Goal: Use online tool/utility

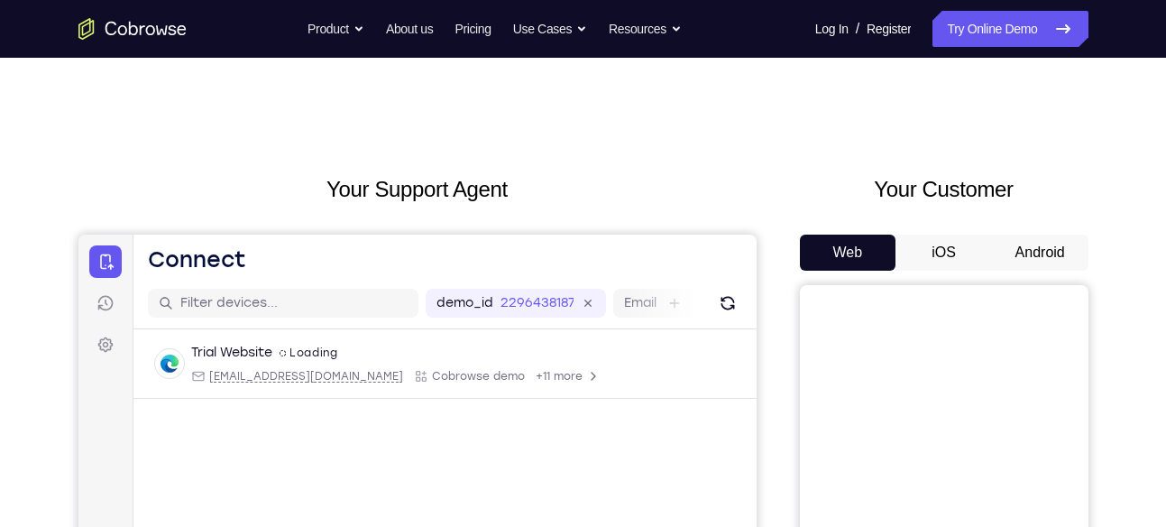
click at [1058, 261] on button "Android" at bounding box center [1040, 252] width 96 height 36
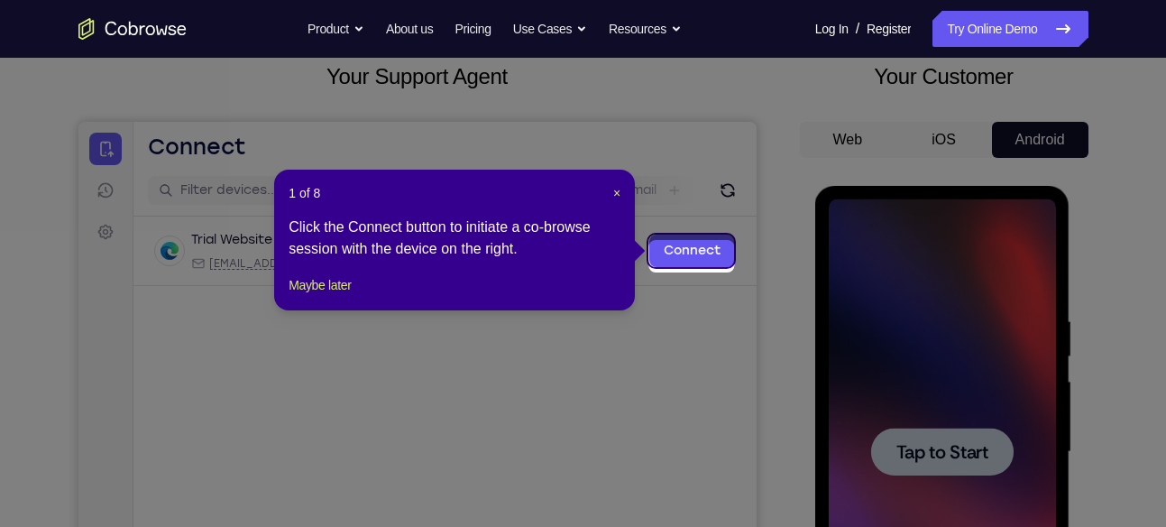
scroll to position [107, 0]
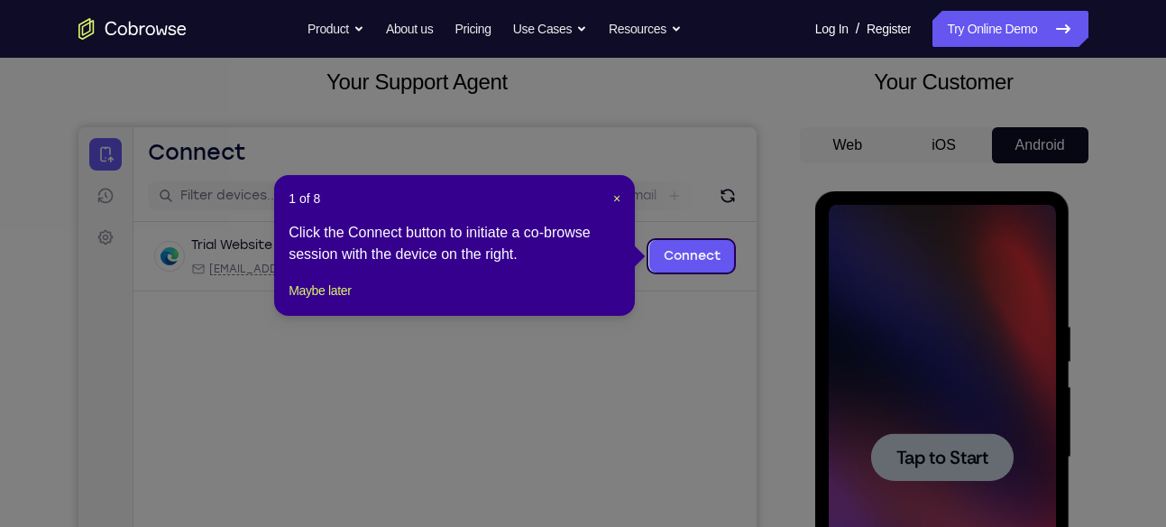
click at [600, 196] on header "1 of 8 ×" at bounding box center [455, 198] width 332 height 18
click at [621, 203] on div "1 of 8 × Click the Connect button to initiate a co-browse session with the devi…" at bounding box center [454, 245] width 361 height 141
click at [620, 198] on span "×" at bounding box center [616, 198] width 7 height 14
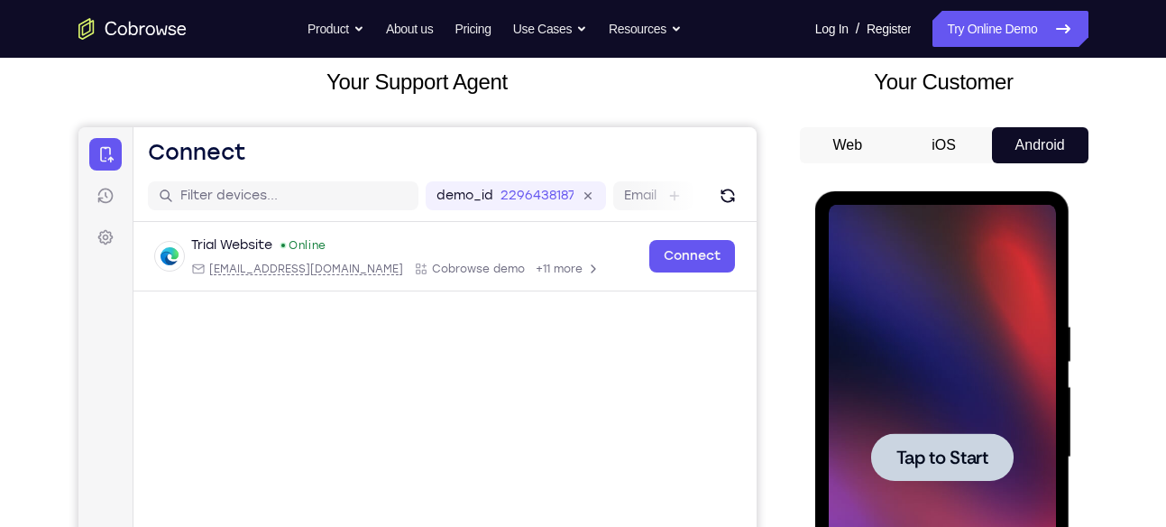
click at [899, 316] on div at bounding box center [942, 457] width 227 height 505
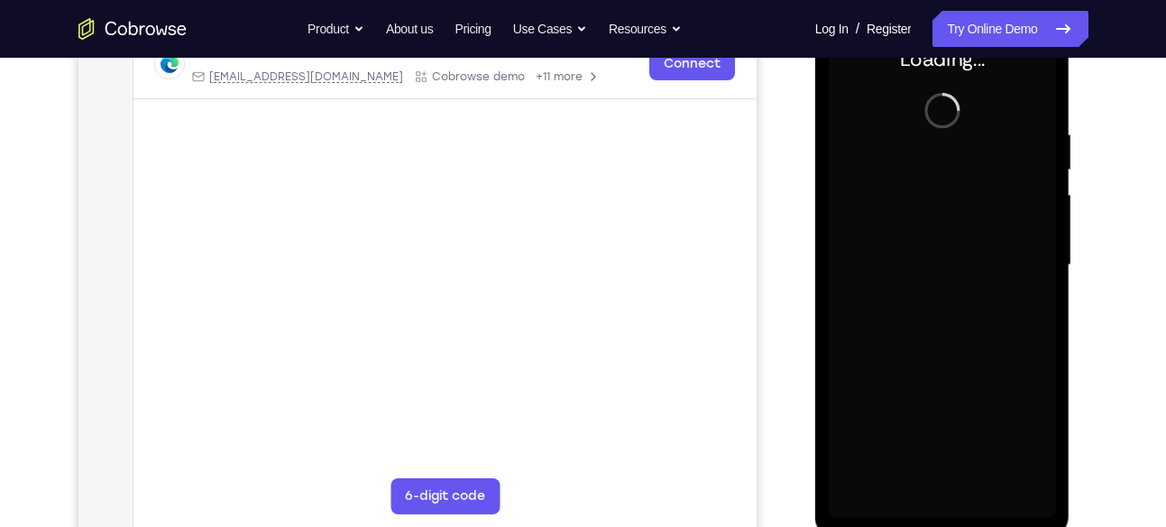
scroll to position [300, 0]
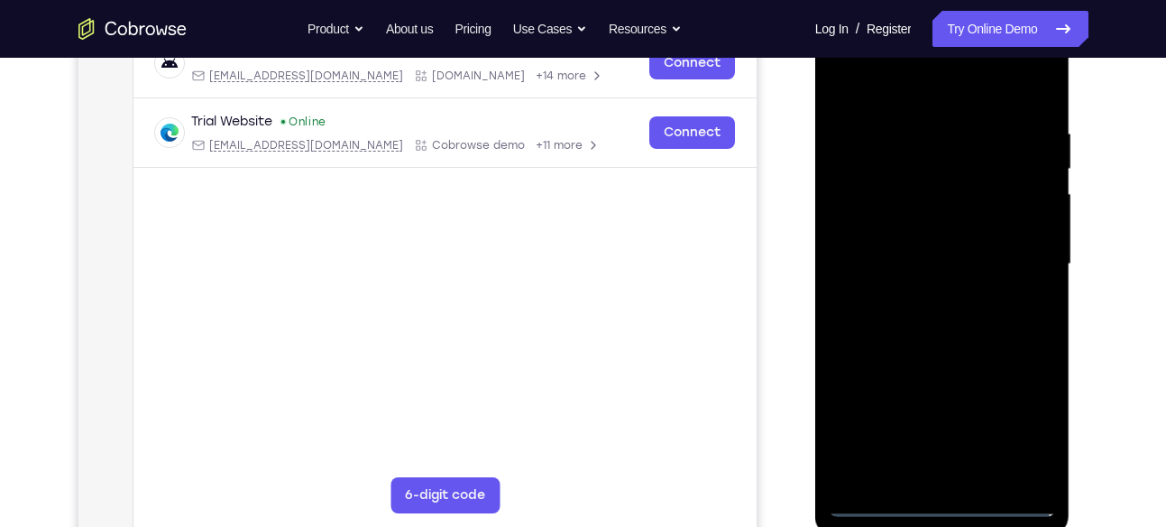
click at [949, 506] on div at bounding box center [942, 264] width 227 height 505
click at [1012, 412] on div at bounding box center [942, 264] width 227 height 505
click at [899, 90] on div at bounding box center [942, 264] width 227 height 505
click at [1021, 268] on div at bounding box center [942, 264] width 227 height 505
click at [910, 306] on div at bounding box center [942, 264] width 227 height 505
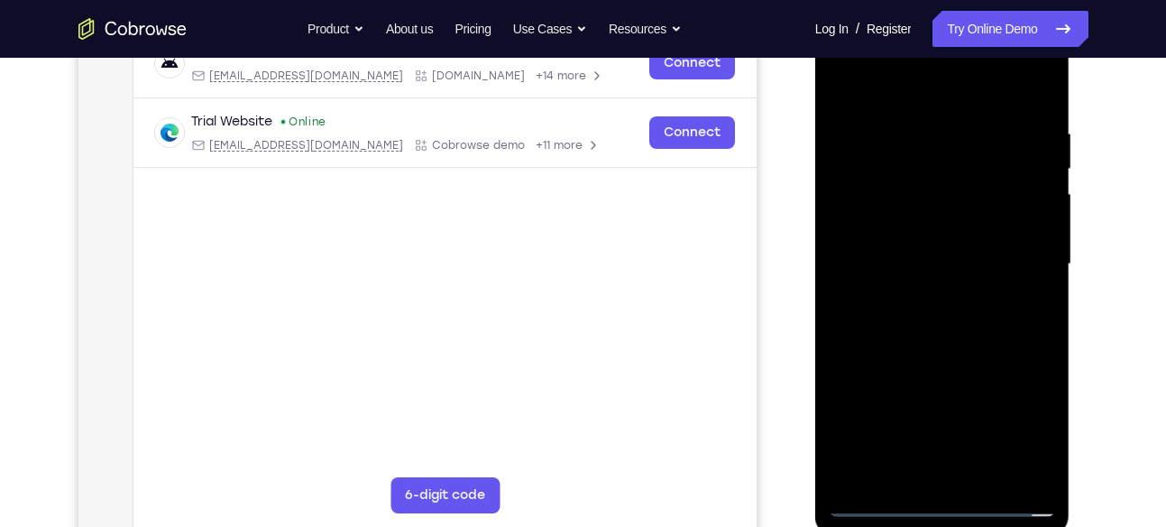
click at [952, 246] on div at bounding box center [942, 264] width 227 height 505
click at [994, 347] on div at bounding box center [942, 264] width 227 height 505
click at [979, 352] on div at bounding box center [942, 264] width 227 height 505
click at [1042, 344] on div at bounding box center [942, 264] width 227 height 505
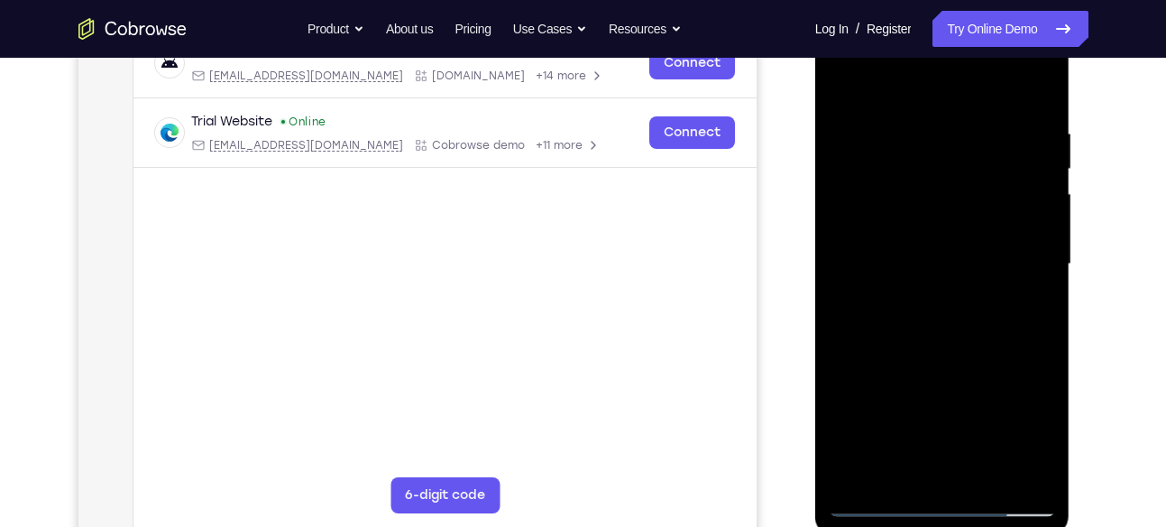
click at [994, 474] on div at bounding box center [942, 264] width 227 height 505
click at [942, 363] on div at bounding box center [942, 264] width 227 height 505
click at [955, 224] on div at bounding box center [942, 264] width 227 height 505
drag, startPoint x: 1025, startPoint y: 294, endPoint x: 1016, endPoint y: 382, distance: 88.8
click at [1016, 382] on div at bounding box center [942, 264] width 227 height 505
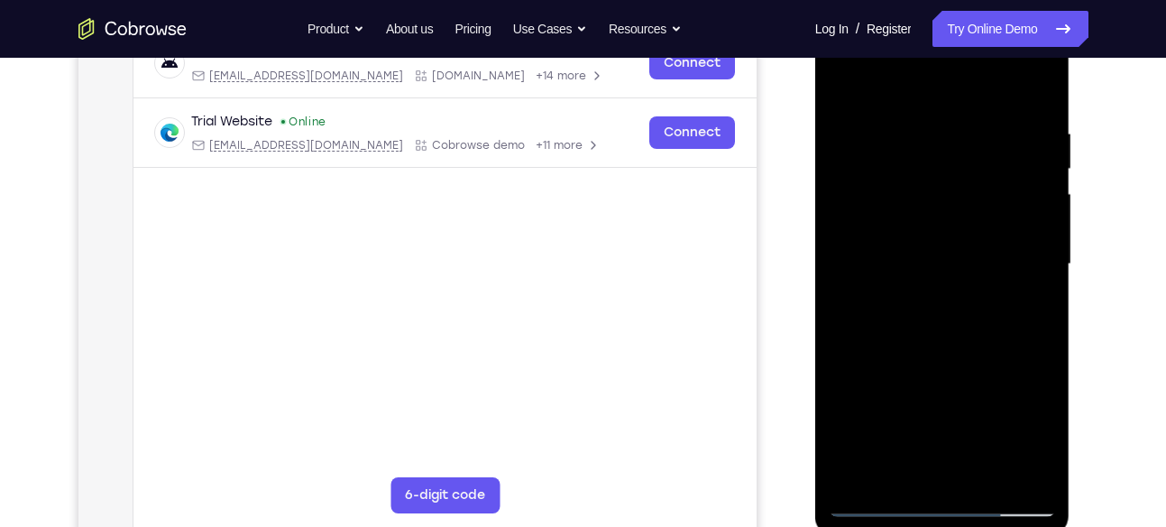
drag, startPoint x: 1034, startPoint y: 235, endPoint x: 1029, endPoint y: 259, distance: 24.1
click at [1029, 259] on div at bounding box center [942, 264] width 227 height 505
drag, startPoint x: 1029, startPoint y: 259, endPoint x: 1010, endPoint y: 363, distance: 105.4
click at [1010, 363] on div at bounding box center [942, 264] width 227 height 505
drag, startPoint x: 1009, startPoint y: 271, endPoint x: 990, endPoint y: 385, distance: 116.1
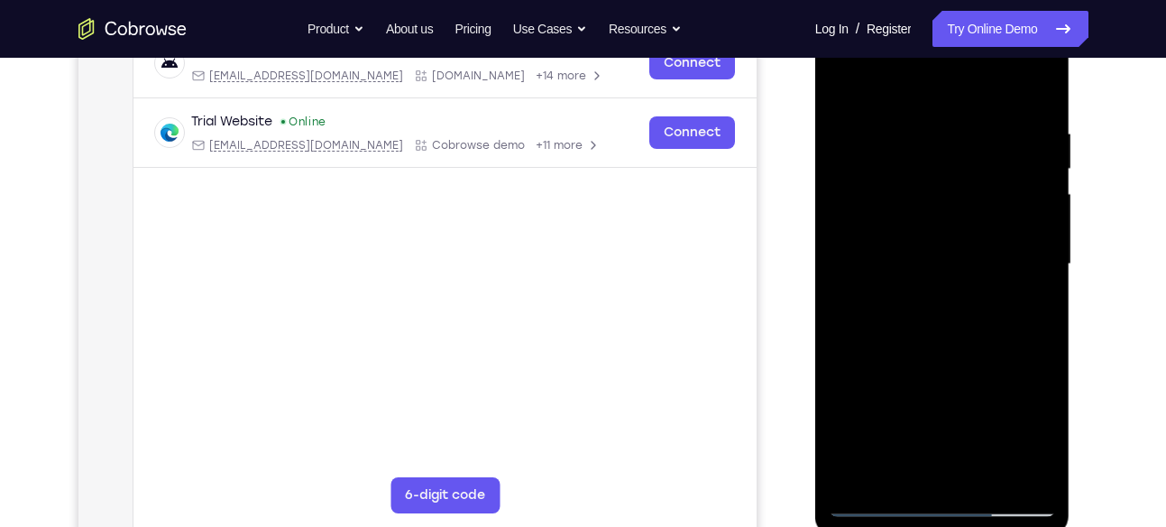
click at [990, 385] on div at bounding box center [942, 264] width 227 height 505
drag, startPoint x: 1015, startPoint y: 240, endPoint x: 992, endPoint y: 369, distance: 130.9
click at [992, 369] on div at bounding box center [942, 264] width 227 height 505
drag, startPoint x: 996, startPoint y: 235, endPoint x: 988, endPoint y: 290, distance: 55.6
click at [988, 290] on div at bounding box center [942, 264] width 227 height 505
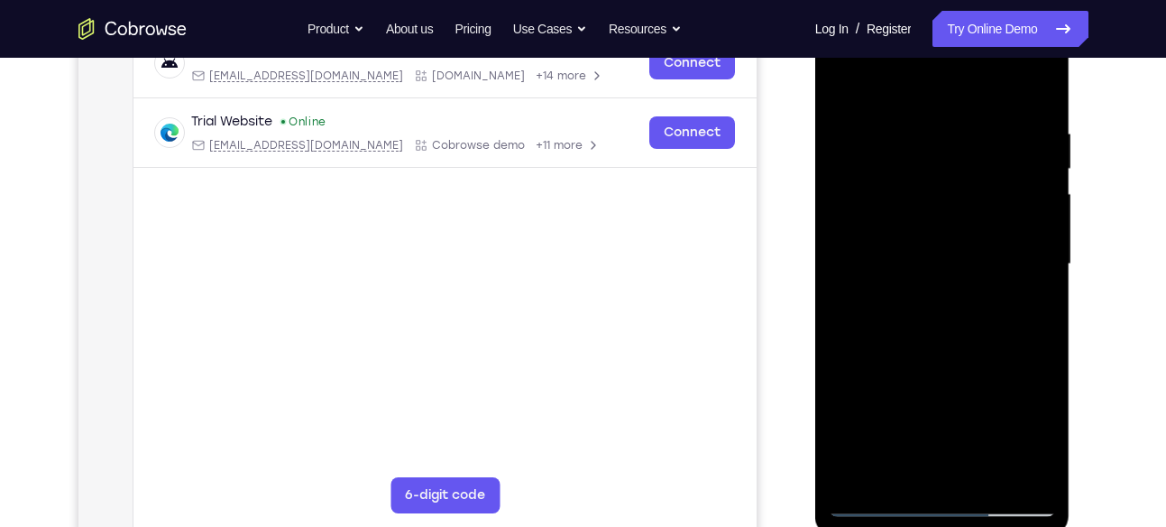
drag, startPoint x: 1003, startPoint y: 257, endPoint x: 989, endPoint y: 329, distance: 73.4
click at [989, 329] on div at bounding box center [942, 264] width 227 height 505
drag, startPoint x: 1008, startPoint y: 336, endPoint x: 1011, endPoint y: 299, distance: 37.1
click at [1011, 299] on div at bounding box center [942, 264] width 227 height 505
drag, startPoint x: 995, startPoint y: 235, endPoint x: 972, endPoint y: 317, distance: 85.1
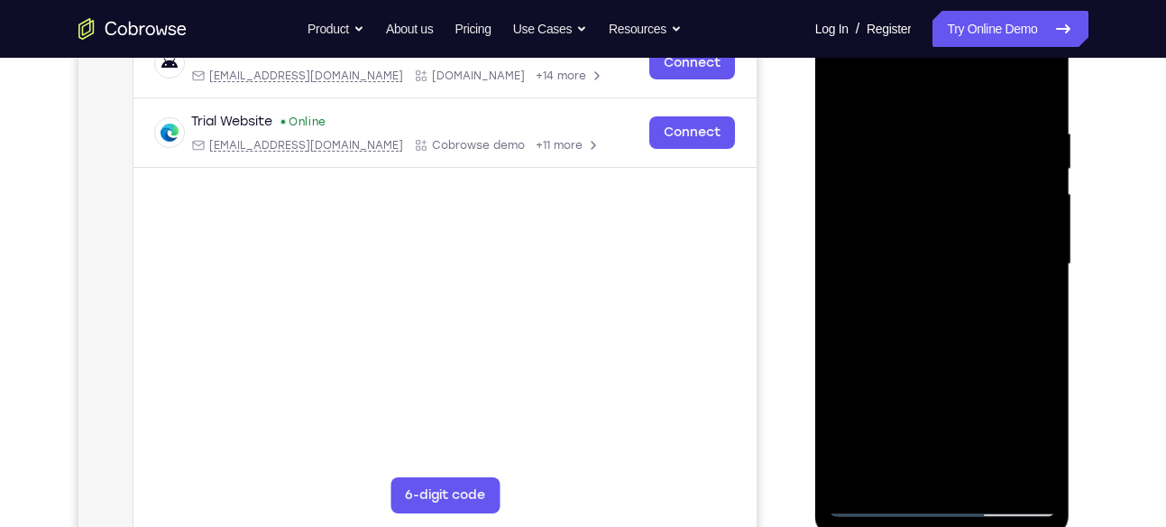
click at [972, 317] on div at bounding box center [942, 264] width 227 height 505
drag, startPoint x: 957, startPoint y: 362, endPoint x: 969, endPoint y: 312, distance: 51.2
click at [969, 312] on div at bounding box center [942, 264] width 227 height 505
drag, startPoint x: 987, startPoint y: 350, endPoint x: 998, endPoint y: 275, distance: 75.6
click at [998, 275] on div at bounding box center [942, 264] width 227 height 505
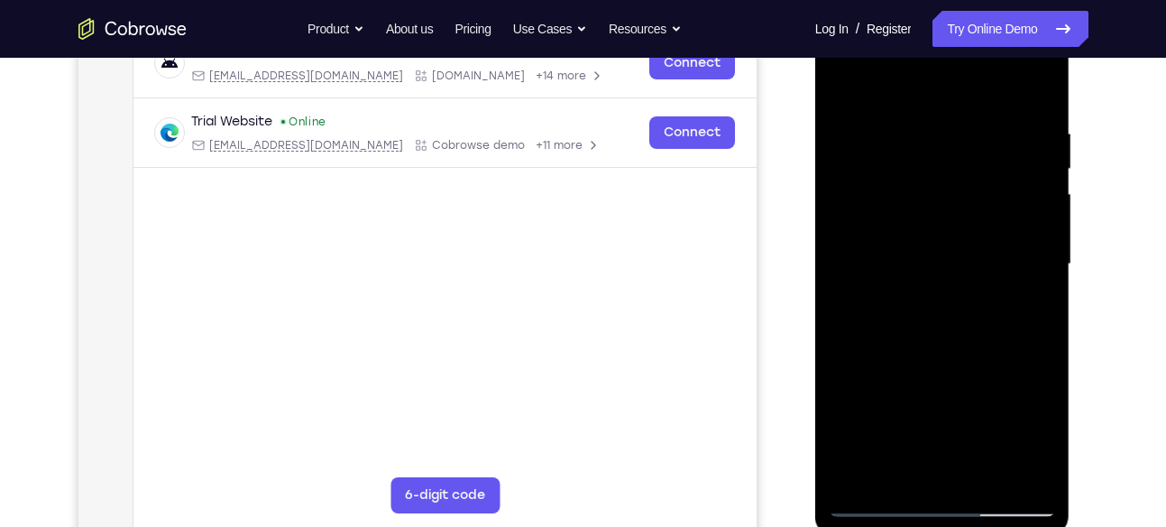
drag, startPoint x: 986, startPoint y: 412, endPoint x: 998, endPoint y: 344, distance: 69.7
click at [998, 344] on div at bounding box center [942, 264] width 227 height 505
click at [972, 344] on div at bounding box center [942, 264] width 227 height 505
click at [987, 334] on div at bounding box center [942, 264] width 227 height 505
click at [1024, 326] on div at bounding box center [942, 264] width 227 height 505
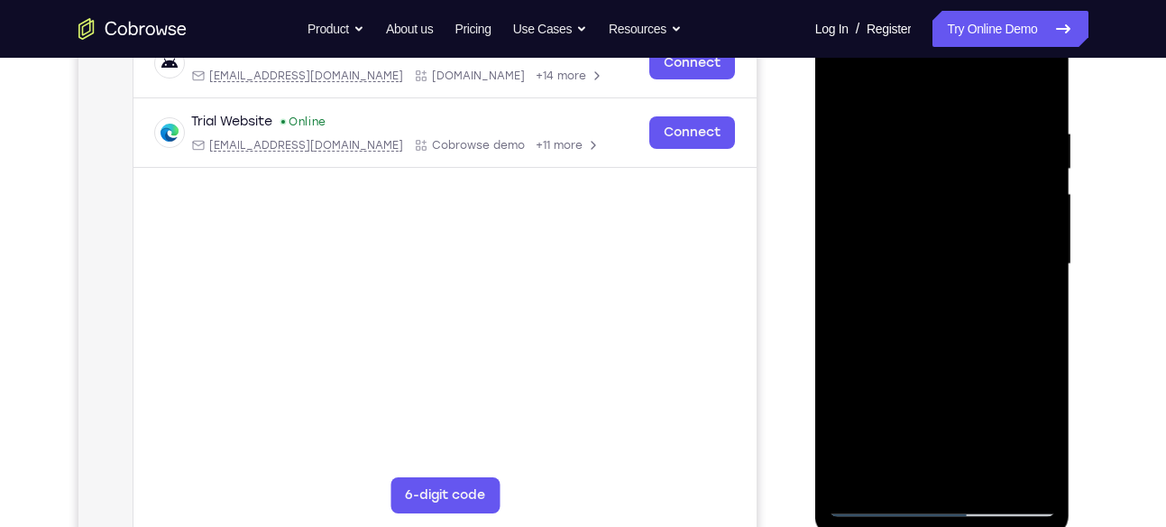
drag, startPoint x: 1001, startPoint y: 155, endPoint x: 970, endPoint y: 288, distance: 136.1
click at [970, 288] on div at bounding box center [942, 264] width 227 height 505
drag, startPoint x: 1002, startPoint y: 187, endPoint x: 986, endPoint y: 253, distance: 67.8
click at [986, 253] on div at bounding box center [942, 264] width 227 height 505
drag, startPoint x: 1004, startPoint y: 132, endPoint x: 982, endPoint y: 213, distance: 84.0
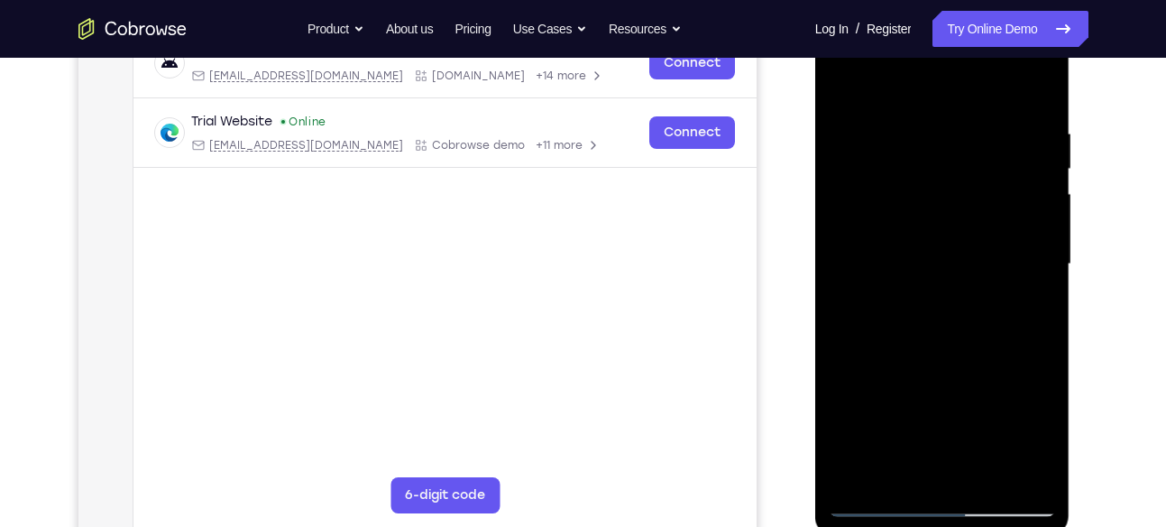
click at [982, 213] on div at bounding box center [942, 264] width 227 height 505
drag, startPoint x: 999, startPoint y: 164, endPoint x: 975, endPoint y: 246, distance: 85.6
click at [975, 246] on div at bounding box center [942, 264] width 227 height 505
drag, startPoint x: 1003, startPoint y: 143, endPoint x: 985, endPoint y: 184, distance: 44.4
click at [985, 184] on div at bounding box center [942, 264] width 227 height 505
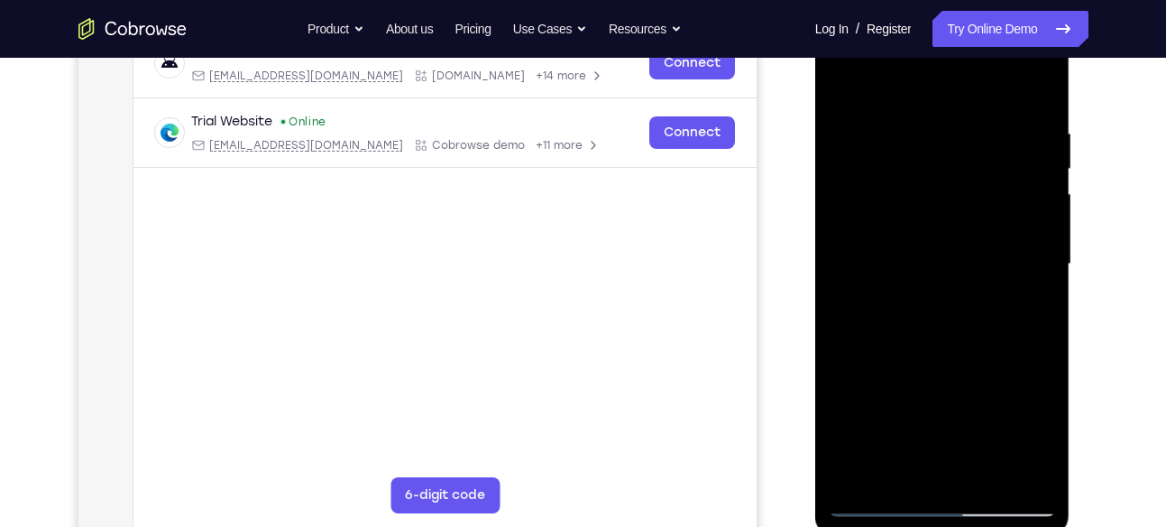
click at [956, 213] on div at bounding box center [942, 264] width 227 height 505
click at [1009, 207] on div at bounding box center [942, 264] width 227 height 505
click at [919, 178] on div at bounding box center [942, 264] width 227 height 505
click at [958, 148] on div at bounding box center [942, 264] width 227 height 505
click at [1022, 145] on div at bounding box center [942, 264] width 227 height 505
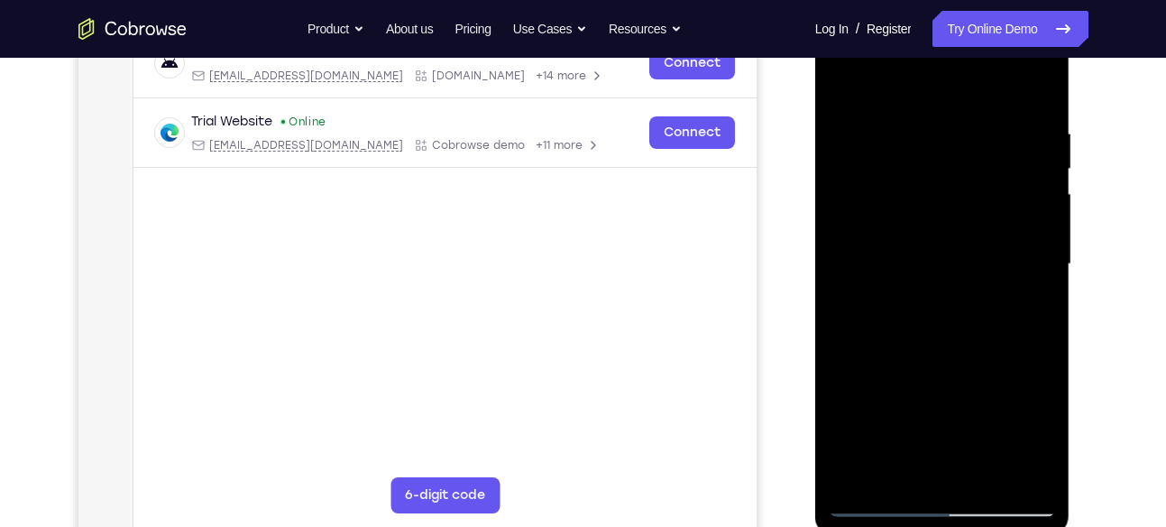
click at [1042, 427] on div at bounding box center [942, 264] width 227 height 505
click at [1037, 436] on div at bounding box center [942, 264] width 227 height 505
drag, startPoint x: 1005, startPoint y: 191, endPoint x: 969, endPoint y: 282, distance: 97.6
click at [969, 282] on div at bounding box center [942, 264] width 227 height 505
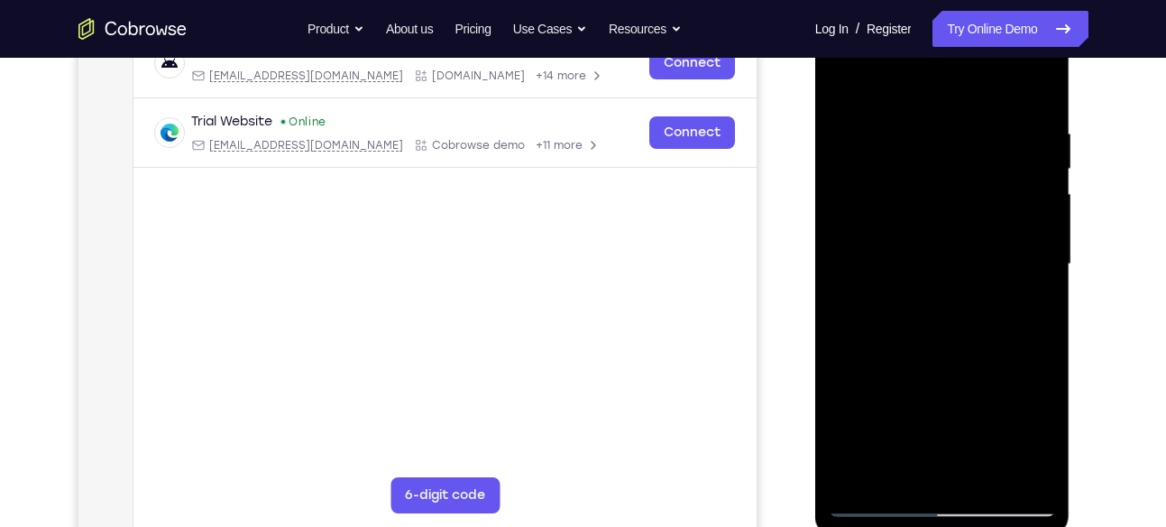
drag, startPoint x: 996, startPoint y: 136, endPoint x: 961, endPoint y: 260, distance: 128.5
click at [961, 260] on div at bounding box center [942, 264] width 227 height 505
drag, startPoint x: 990, startPoint y: 115, endPoint x: 962, endPoint y: 221, distance: 110.0
click at [962, 221] on div at bounding box center [942, 264] width 227 height 505
drag, startPoint x: 988, startPoint y: 135, endPoint x: 965, endPoint y: 199, distance: 68.2
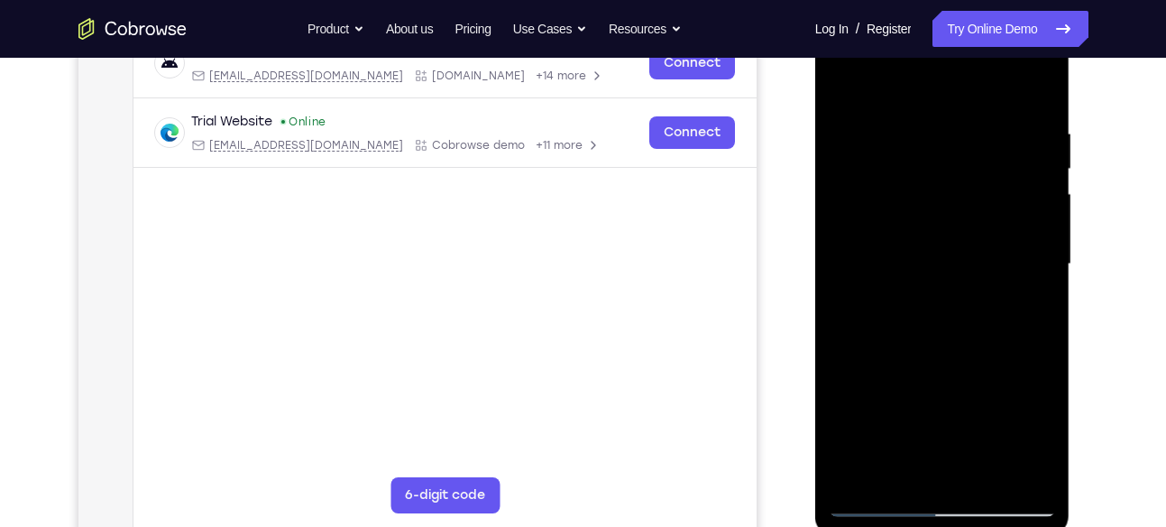
click at [965, 199] on div at bounding box center [942, 264] width 227 height 505
click at [941, 183] on div at bounding box center [942, 264] width 227 height 505
click at [919, 114] on div at bounding box center [942, 264] width 227 height 505
click at [956, 113] on div at bounding box center [942, 264] width 227 height 505
click at [1038, 438] on div at bounding box center [942, 264] width 227 height 505
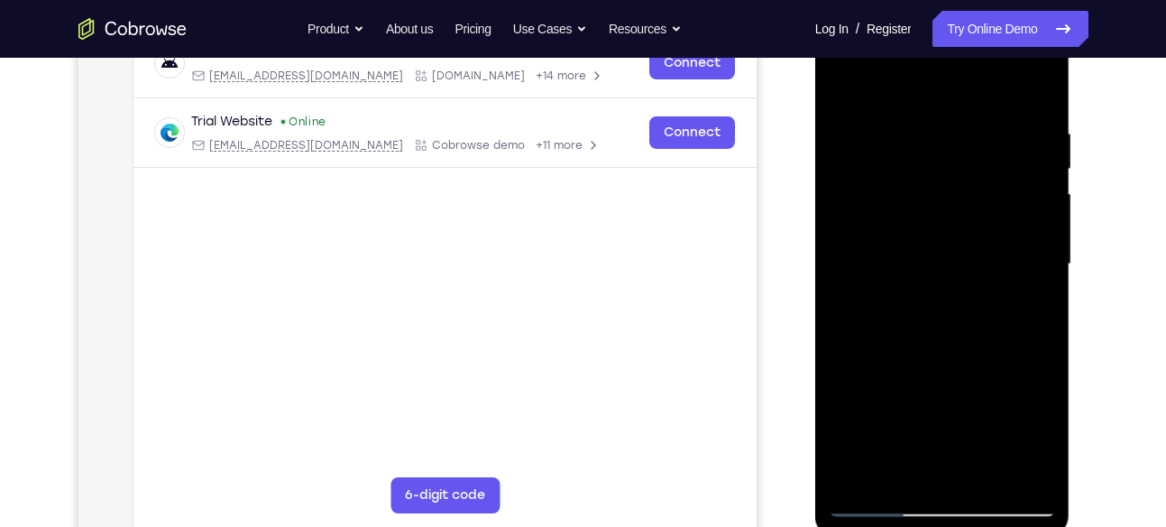
drag, startPoint x: 901, startPoint y: 194, endPoint x: 873, endPoint y: 292, distance: 102.2
click at [873, 292] on div at bounding box center [942, 264] width 227 height 505
drag, startPoint x: 885, startPoint y: 171, endPoint x: 864, endPoint y: 243, distance: 74.2
click at [864, 243] on div at bounding box center [942, 264] width 227 height 505
drag, startPoint x: 904, startPoint y: 150, endPoint x: 863, endPoint y: 288, distance: 143.8
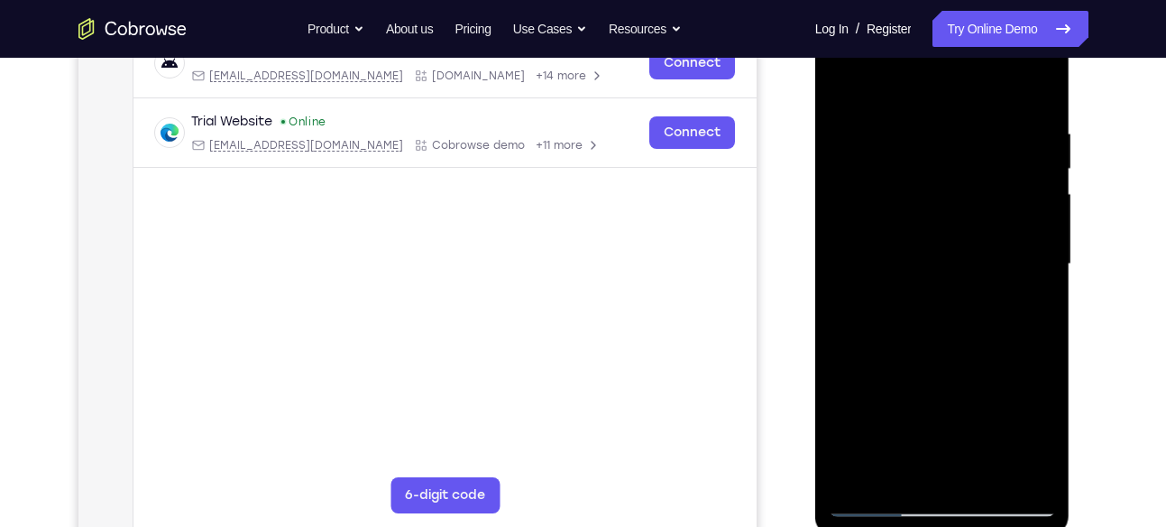
click at [863, 288] on div at bounding box center [942, 264] width 227 height 505
drag, startPoint x: 881, startPoint y: 142, endPoint x: 859, endPoint y: 259, distance: 118.3
click at [859, 259] on div at bounding box center [942, 264] width 227 height 505
drag, startPoint x: 899, startPoint y: 170, endPoint x: 886, endPoint y: 252, distance: 83.2
click at [886, 252] on div at bounding box center [942, 264] width 227 height 505
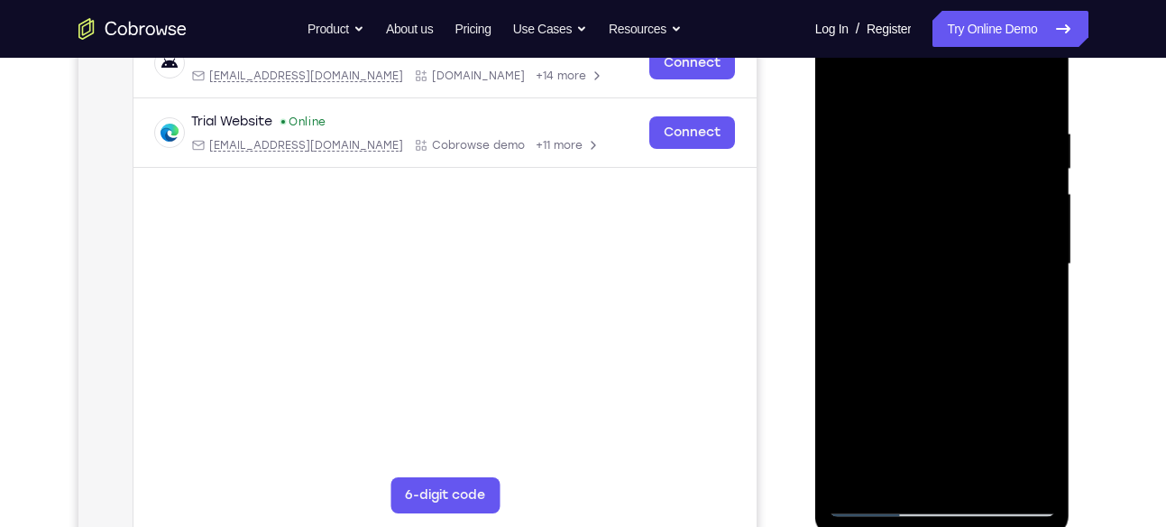
drag, startPoint x: 899, startPoint y: 195, endPoint x: 903, endPoint y: 166, distance: 29.1
click at [903, 166] on div at bounding box center [942, 264] width 227 height 505
click at [974, 202] on div at bounding box center [942, 264] width 227 height 505
click at [1022, 198] on div at bounding box center [942, 264] width 227 height 505
click at [1044, 441] on div at bounding box center [942, 264] width 227 height 505
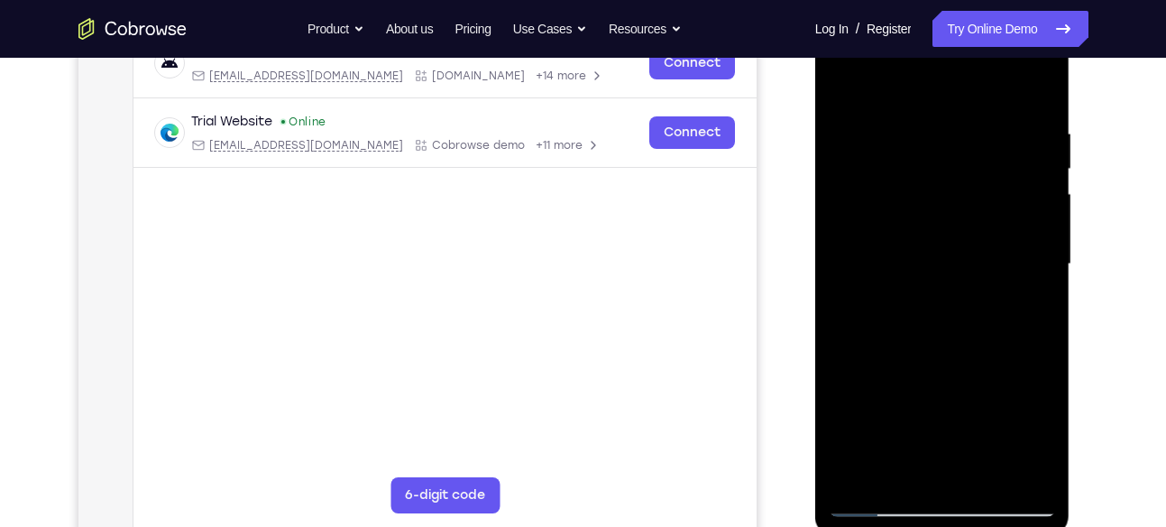
click at [1044, 441] on div at bounding box center [942, 264] width 227 height 505
drag, startPoint x: 908, startPoint y: 180, endPoint x: 896, endPoint y: 248, distance: 68.6
click at [896, 248] on div at bounding box center [942, 264] width 227 height 505
drag, startPoint x: 944, startPoint y: 155, endPoint x: 937, endPoint y: 180, distance: 26.3
click at [937, 180] on div at bounding box center [942, 264] width 227 height 505
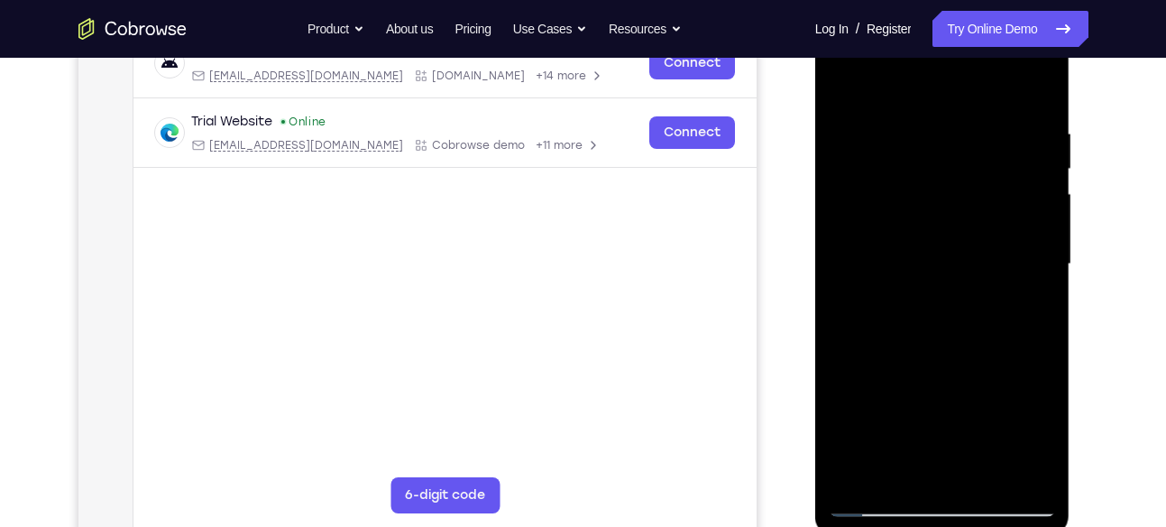
drag, startPoint x: 953, startPoint y: 189, endPoint x: 927, endPoint y: 284, distance: 98.2
click at [927, 284] on div at bounding box center [942, 264] width 227 height 505
drag, startPoint x: 951, startPoint y: 177, endPoint x: 924, endPoint y: 279, distance: 105.4
click at [924, 279] on div at bounding box center [942, 264] width 227 height 505
drag, startPoint x: 943, startPoint y: 127, endPoint x: 914, endPoint y: 254, distance: 130.4
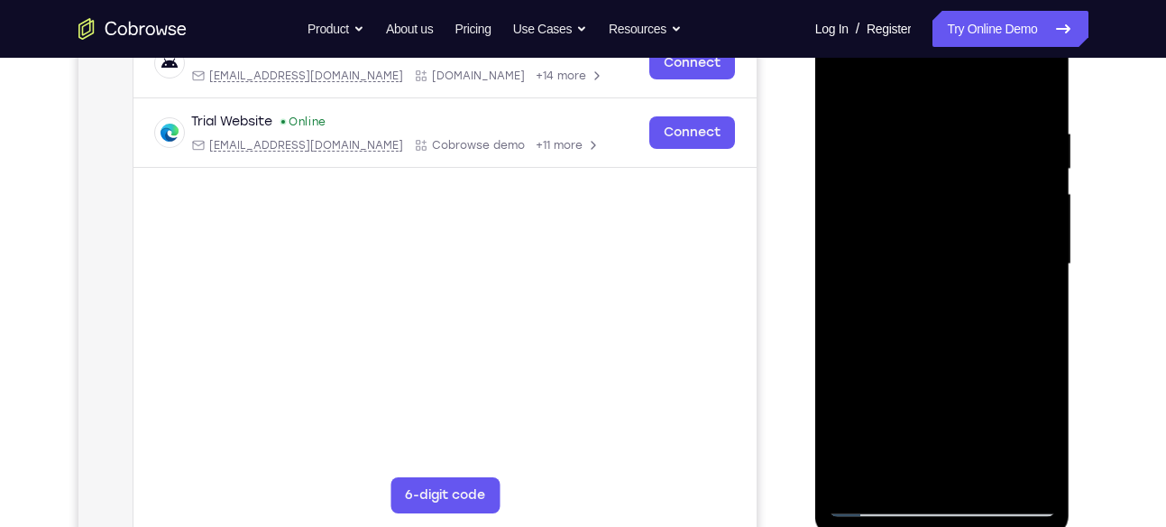
click at [914, 254] on div at bounding box center [942, 264] width 227 height 505
drag, startPoint x: 940, startPoint y: 146, endPoint x: 920, endPoint y: 263, distance: 118.9
click at [920, 263] on div at bounding box center [942, 264] width 227 height 505
drag, startPoint x: 941, startPoint y: 143, endPoint x: 924, endPoint y: 235, distance: 93.6
click at [924, 235] on div at bounding box center [942, 264] width 227 height 505
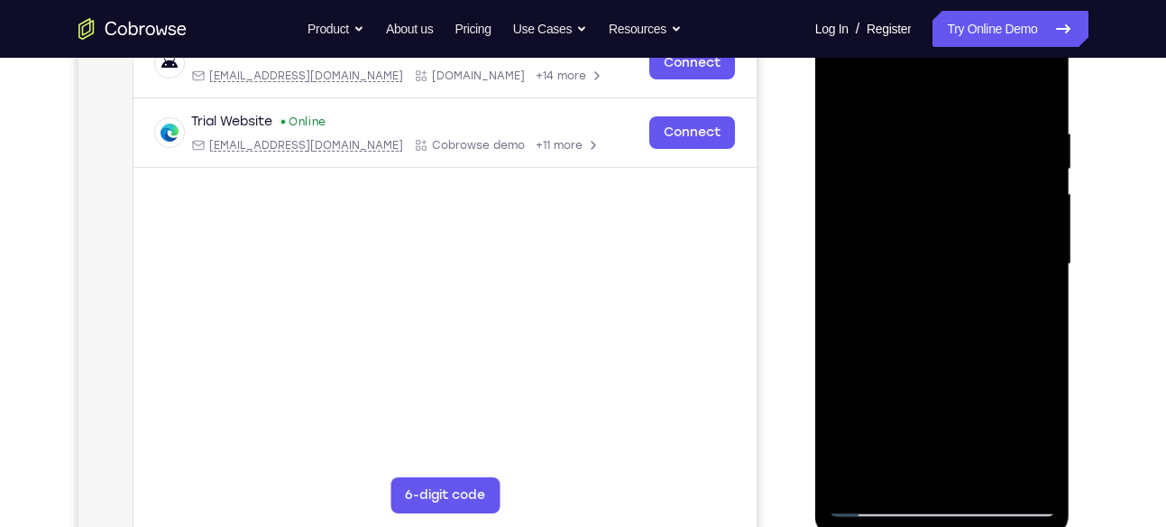
drag, startPoint x: 925, startPoint y: 160, endPoint x: 921, endPoint y: 203, distance: 43.5
click at [921, 203] on div at bounding box center [942, 264] width 227 height 505
click at [901, 250] on div at bounding box center [942, 264] width 227 height 505
click at [941, 249] on div at bounding box center [942, 264] width 227 height 505
click at [933, 309] on div at bounding box center [942, 264] width 227 height 505
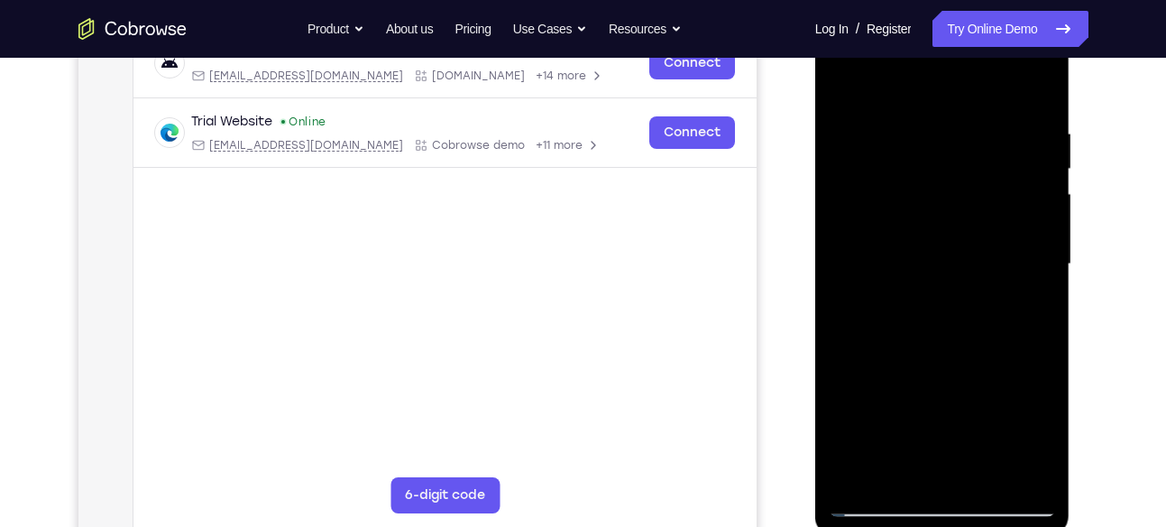
click at [941, 135] on div at bounding box center [942, 264] width 227 height 505
click at [966, 267] on div at bounding box center [942, 264] width 227 height 505
click at [997, 267] on div at bounding box center [942, 264] width 227 height 505
click at [922, 309] on div at bounding box center [942, 264] width 227 height 505
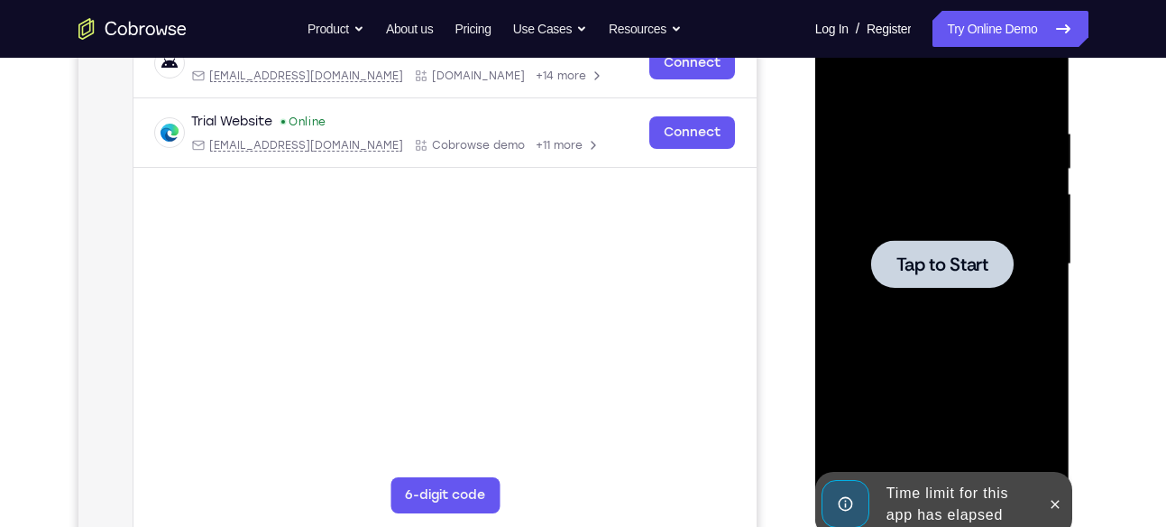
click at [922, 309] on div at bounding box center [942, 264] width 227 height 505
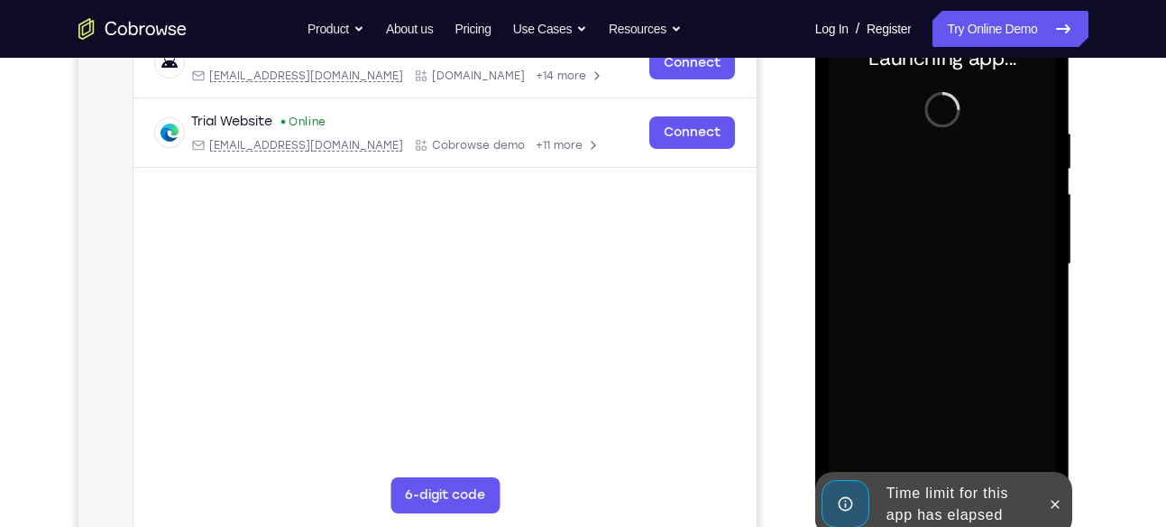
click at [963, 437] on div at bounding box center [942, 264] width 227 height 505
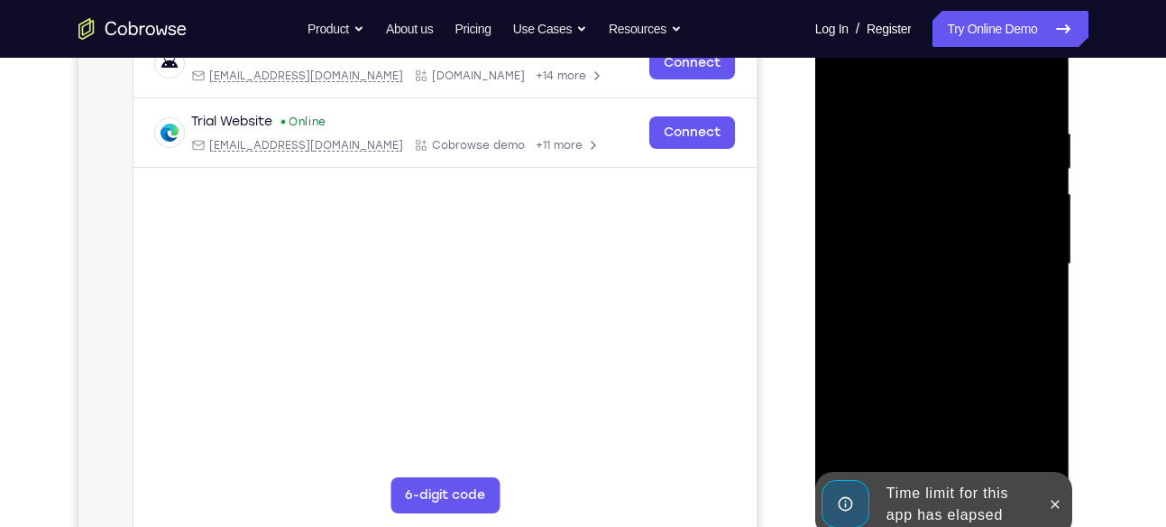
click at [957, 473] on div "Time limit for this app has elapsed" at bounding box center [929, 504] width 223 height 65
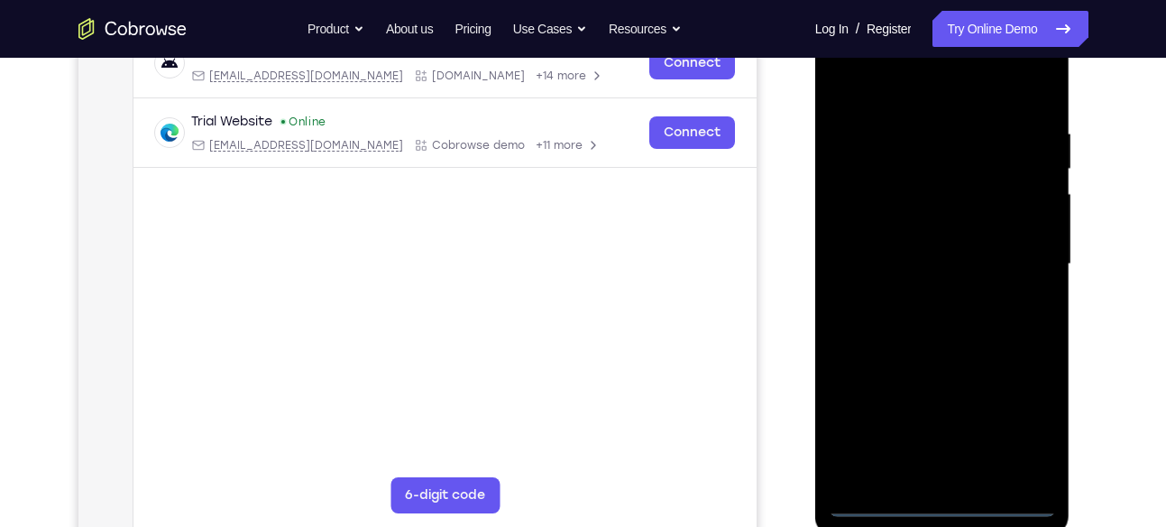
click at [951, 502] on div at bounding box center [942, 264] width 227 height 505
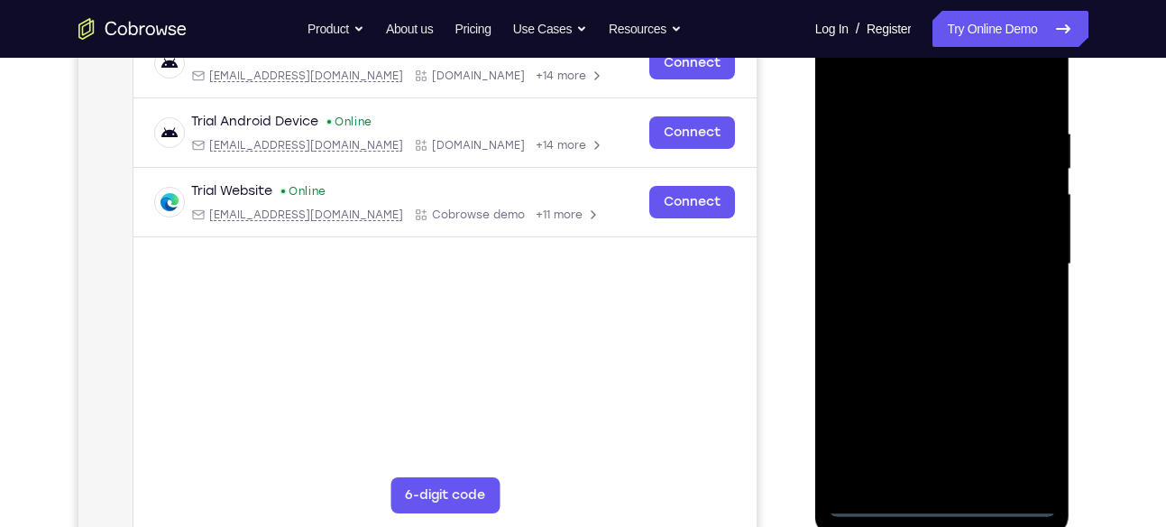
click at [1027, 431] on div at bounding box center [942, 264] width 227 height 505
click at [880, 75] on div at bounding box center [942, 264] width 227 height 505
click at [1020, 253] on div at bounding box center [942, 264] width 227 height 505
click at [922, 298] on div at bounding box center [942, 264] width 227 height 505
click at [950, 239] on div at bounding box center [942, 264] width 227 height 505
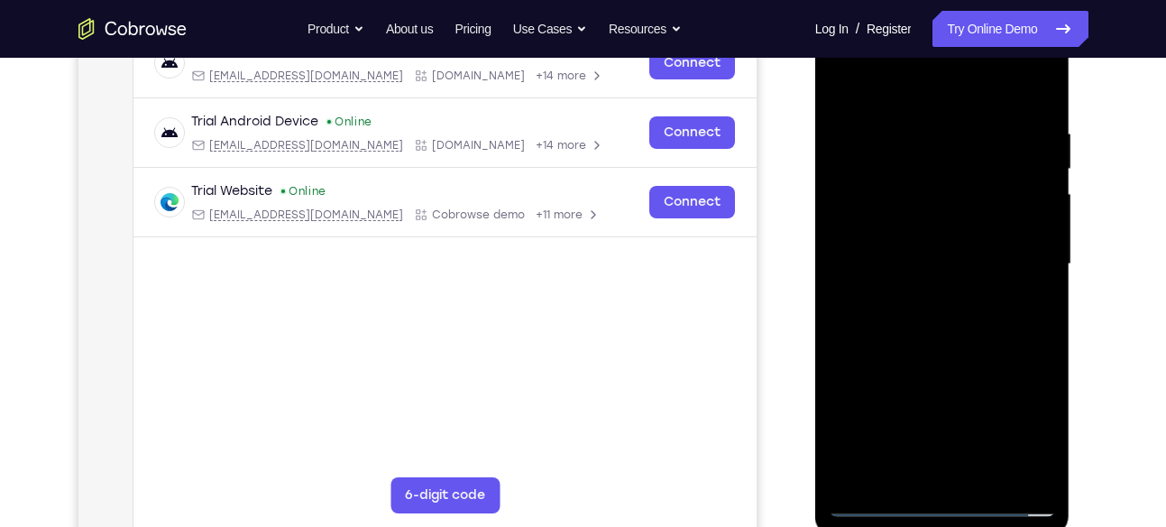
click at [987, 471] on div at bounding box center [942, 264] width 227 height 505
click at [954, 357] on div at bounding box center [942, 264] width 227 height 505
click at [1035, 464] on div at bounding box center [942, 264] width 227 height 505
click at [969, 225] on div at bounding box center [942, 264] width 227 height 505
click at [925, 460] on div at bounding box center [942, 264] width 227 height 505
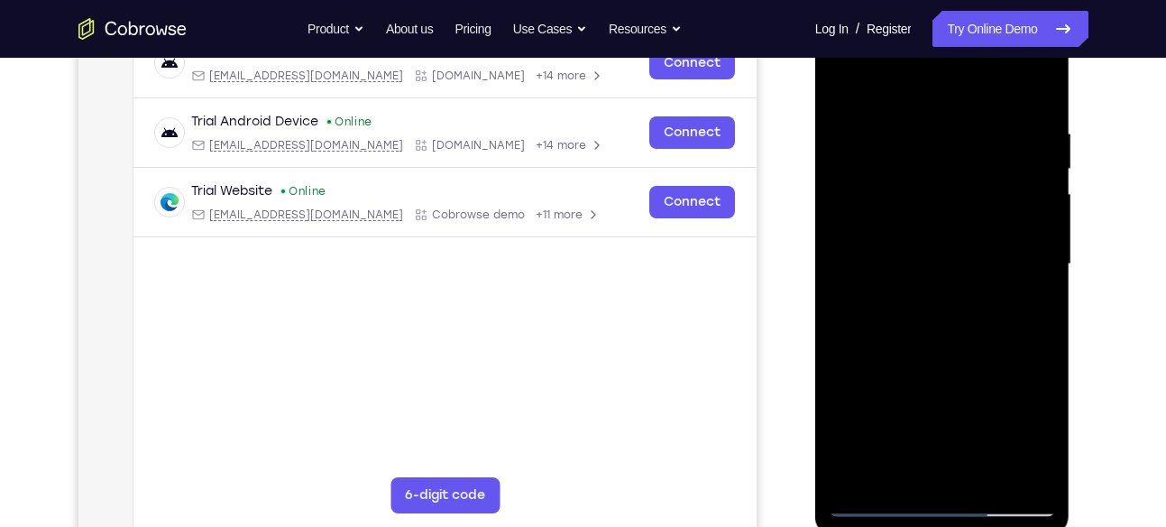
click at [1042, 438] on div at bounding box center [942, 264] width 227 height 505
click at [925, 317] on div at bounding box center [942, 264] width 227 height 505
click at [930, 304] on div at bounding box center [942, 264] width 227 height 505
click at [925, 309] on div at bounding box center [942, 264] width 227 height 505
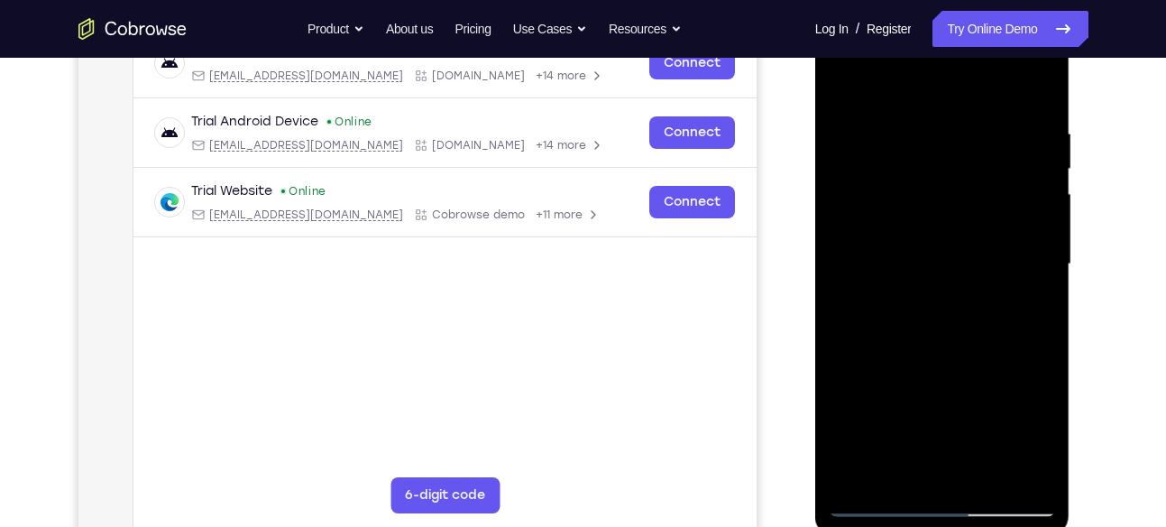
click at [896, 234] on div at bounding box center [942, 264] width 227 height 505
click at [947, 396] on div at bounding box center [942, 264] width 227 height 505
drag, startPoint x: 944, startPoint y: 237, endPoint x: 926, endPoint y: 282, distance: 48.6
click at [926, 282] on div at bounding box center [942, 264] width 227 height 505
drag, startPoint x: 925, startPoint y: 258, endPoint x: 925, endPoint y: 232, distance: 26.2
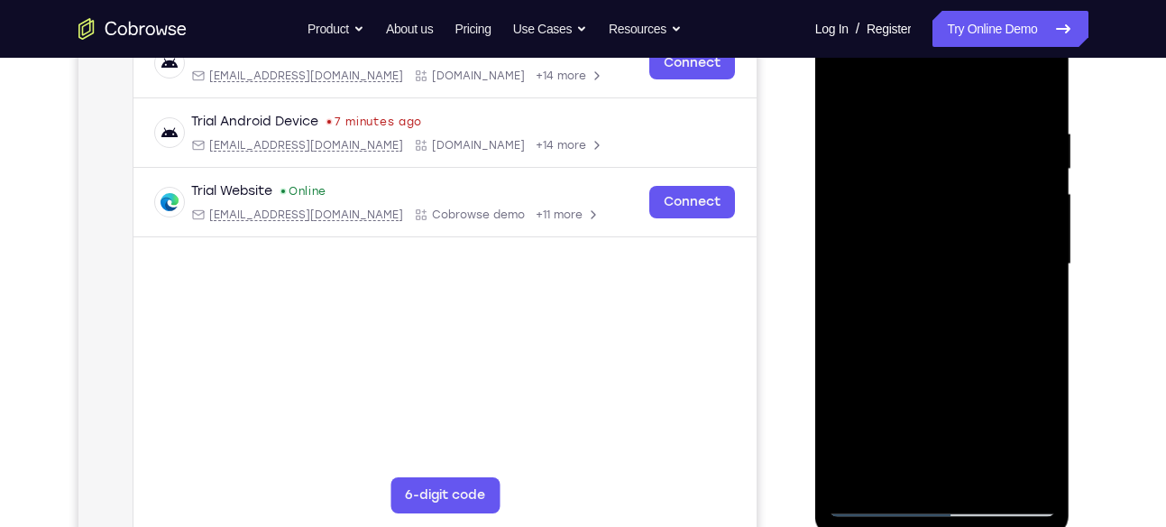
click at [925, 232] on div at bounding box center [942, 264] width 227 height 505
drag, startPoint x: 925, startPoint y: 232, endPoint x: 915, endPoint y: 261, distance: 30.5
click at [915, 261] on div at bounding box center [942, 264] width 227 height 505
drag, startPoint x: 915, startPoint y: 261, endPoint x: 914, endPoint y: 157, distance: 103.7
click at [914, 157] on div at bounding box center [942, 264] width 227 height 505
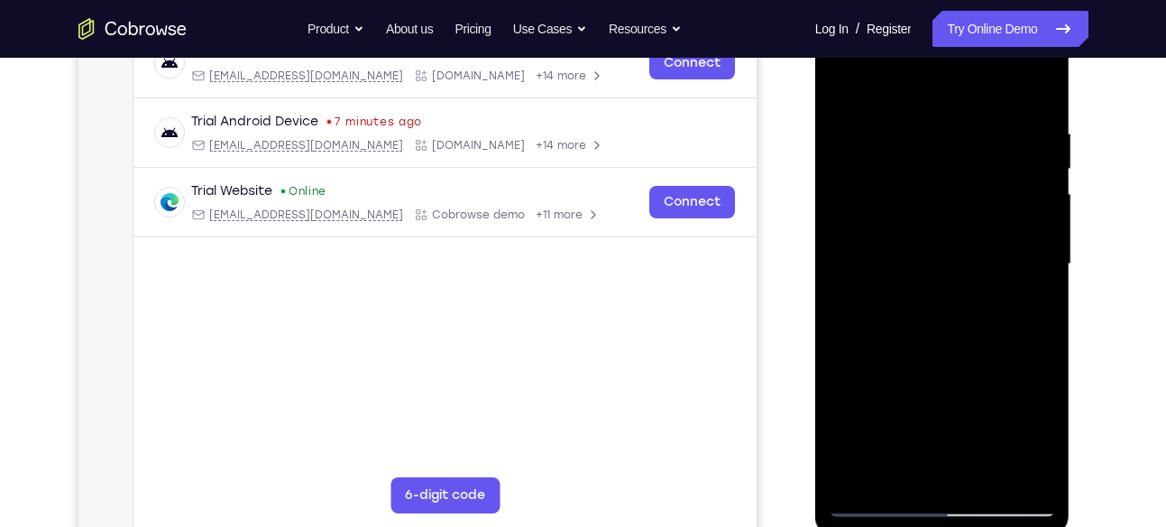
drag, startPoint x: 954, startPoint y: 279, endPoint x: 958, endPoint y: 228, distance: 50.6
click at [958, 228] on div at bounding box center [942, 264] width 227 height 505
drag, startPoint x: 992, startPoint y: 217, endPoint x: 994, endPoint y: 175, distance: 42.4
click at [994, 175] on div at bounding box center [942, 264] width 227 height 505
click at [1048, 439] on div at bounding box center [942, 264] width 227 height 505
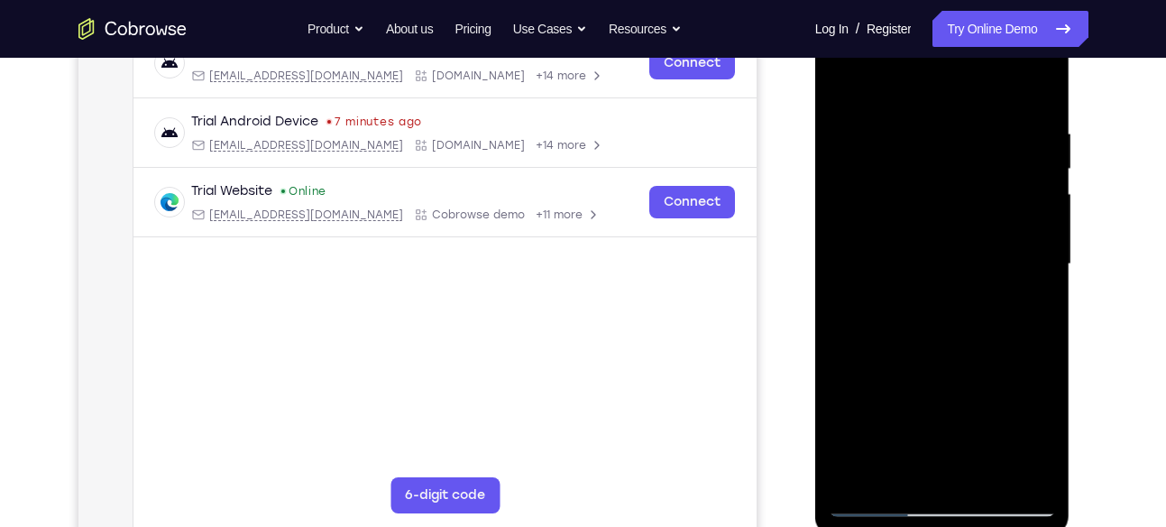
click at [1048, 439] on div at bounding box center [942, 264] width 227 height 505
click at [895, 201] on div at bounding box center [942, 264] width 227 height 505
drag, startPoint x: 1020, startPoint y: 136, endPoint x: 999, endPoint y: 293, distance: 158.3
click at [999, 293] on div at bounding box center [942, 264] width 227 height 505
drag, startPoint x: 1015, startPoint y: 232, endPoint x: 1001, endPoint y: 317, distance: 86.0
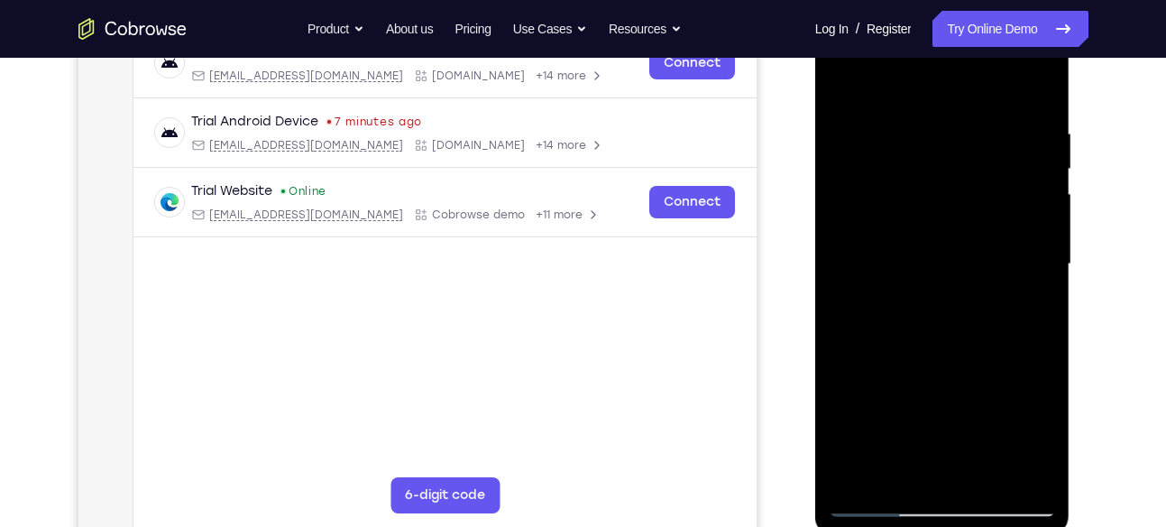
click at [1001, 317] on div at bounding box center [942, 264] width 227 height 505
drag, startPoint x: 980, startPoint y: 214, endPoint x: 954, endPoint y: 335, distance: 123.6
click at [954, 335] on div at bounding box center [942, 264] width 227 height 505
drag, startPoint x: 980, startPoint y: 201, endPoint x: 972, endPoint y: 248, distance: 47.6
click at [972, 248] on div at bounding box center [942, 264] width 227 height 505
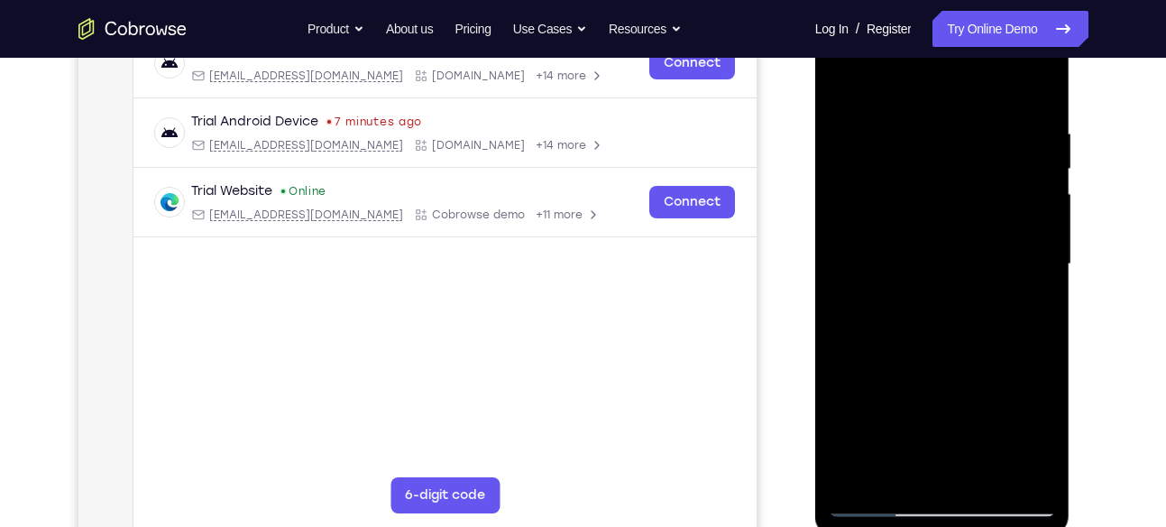
drag, startPoint x: 965, startPoint y: 310, endPoint x: 996, endPoint y: 174, distance: 139.8
click at [996, 174] on div at bounding box center [942, 264] width 227 height 505
drag, startPoint x: 964, startPoint y: 305, endPoint x: 975, endPoint y: 182, distance: 123.1
click at [975, 182] on div at bounding box center [942, 264] width 227 height 505
drag, startPoint x: 905, startPoint y: 373, endPoint x: 919, endPoint y: 308, distance: 67.2
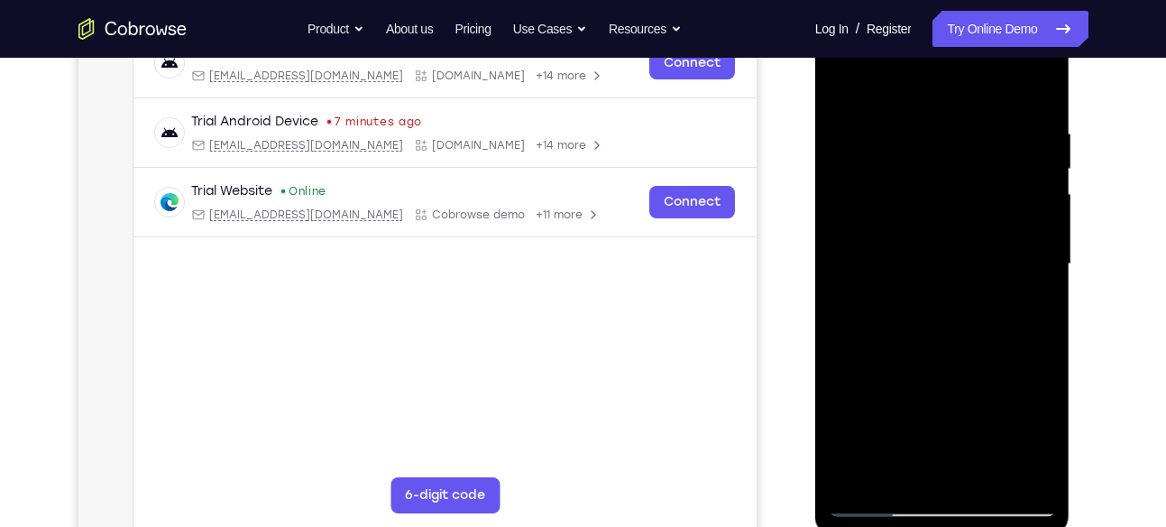
click at [919, 308] on div at bounding box center [942, 264] width 227 height 505
click at [894, 363] on div at bounding box center [942, 264] width 227 height 505
click at [897, 458] on div at bounding box center [942, 264] width 227 height 505
click at [906, 307] on div at bounding box center [942, 264] width 227 height 505
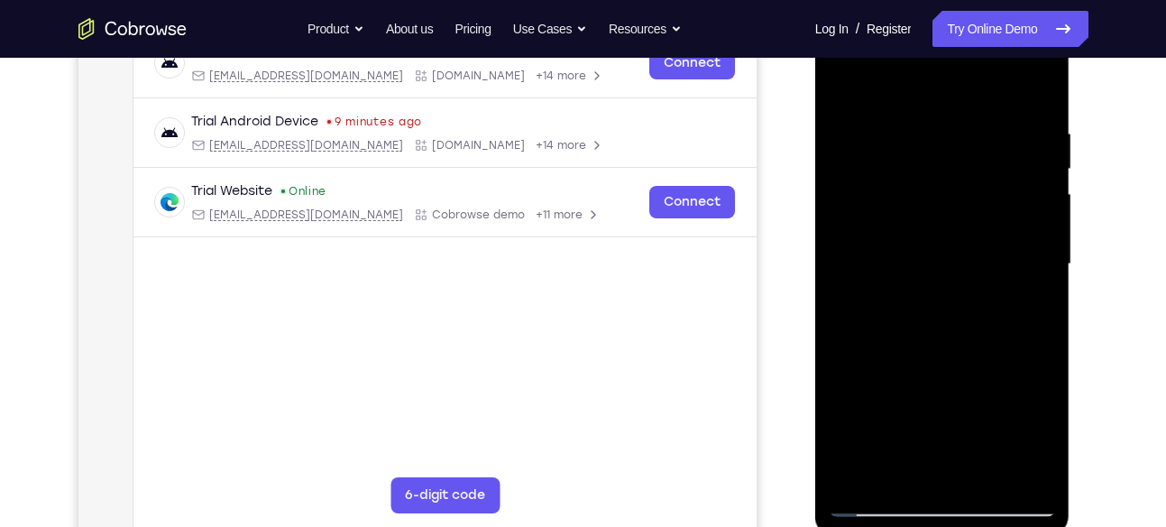
click at [1036, 436] on div at bounding box center [942, 264] width 227 height 505
drag, startPoint x: 984, startPoint y: 195, endPoint x: 965, endPoint y: 254, distance: 62.5
click at [965, 254] on div at bounding box center [942, 264] width 227 height 505
click at [960, 234] on div at bounding box center [942, 264] width 227 height 505
click at [1023, 339] on div at bounding box center [942, 264] width 227 height 505
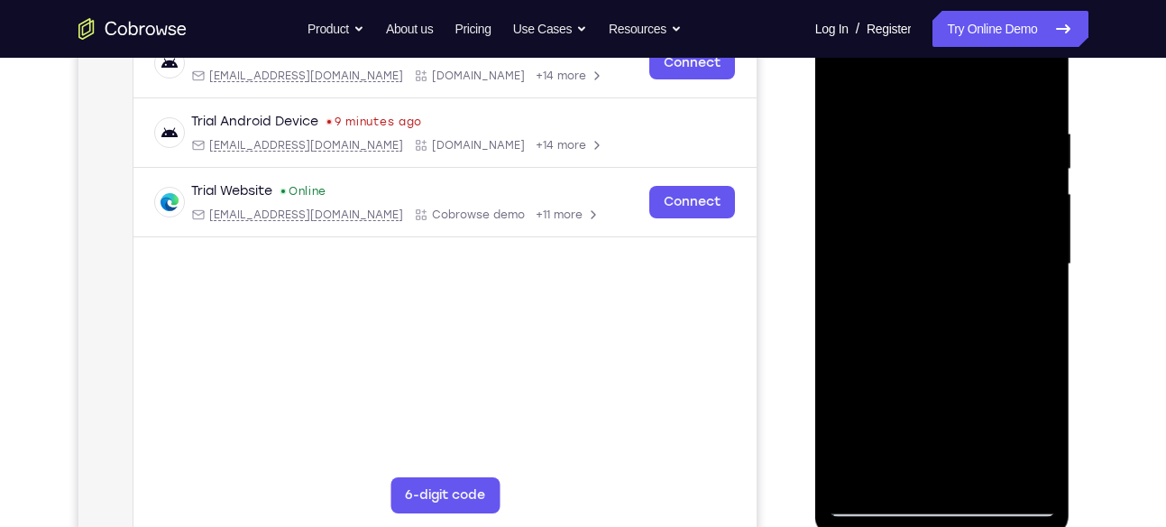
click at [885, 159] on div at bounding box center [942, 264] width 227 height 505
click at [913, 308] on div at bounding box center [942, 264] width 227 height 505
click at [931, 465] on div at bounding box center [942, 264] width 227 height 505
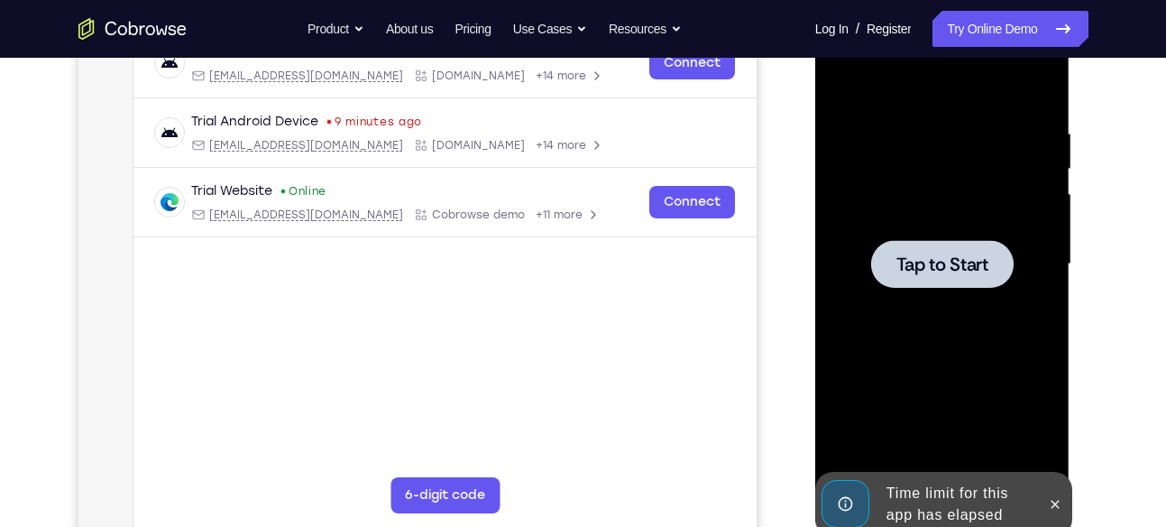
drag, startPoint x: 941, startPoint y: 268, endPoint x: 956, endPoint y: 166, distance: 103.1
click at [956, 166] on div "Tap to Start" at bounding box center [942, 264] width 227 height 505
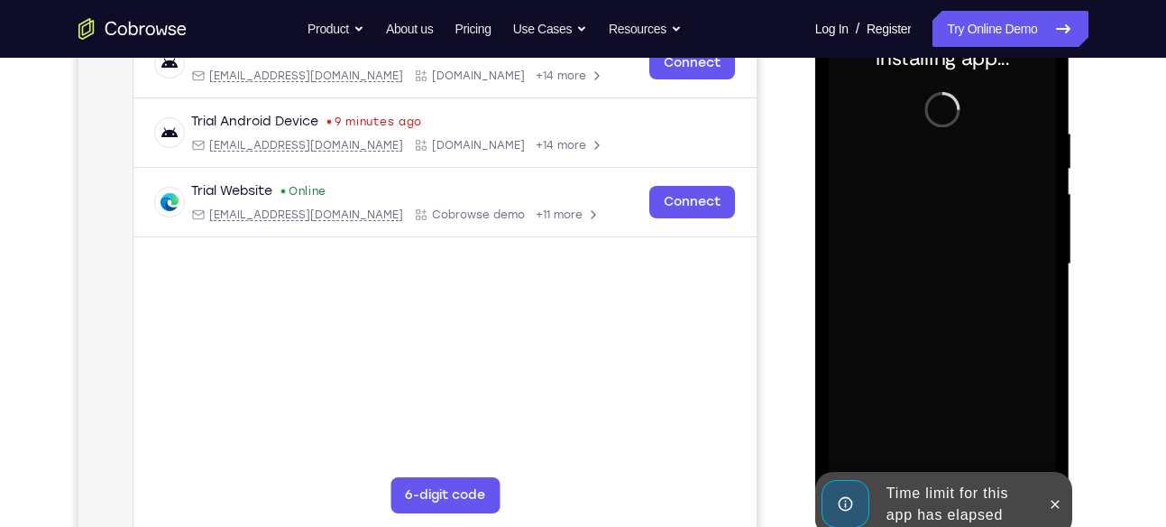
click at [945, 475] on div "Time limit for this app has elapsed" at bounding box center [958, 504] width 158 height 58
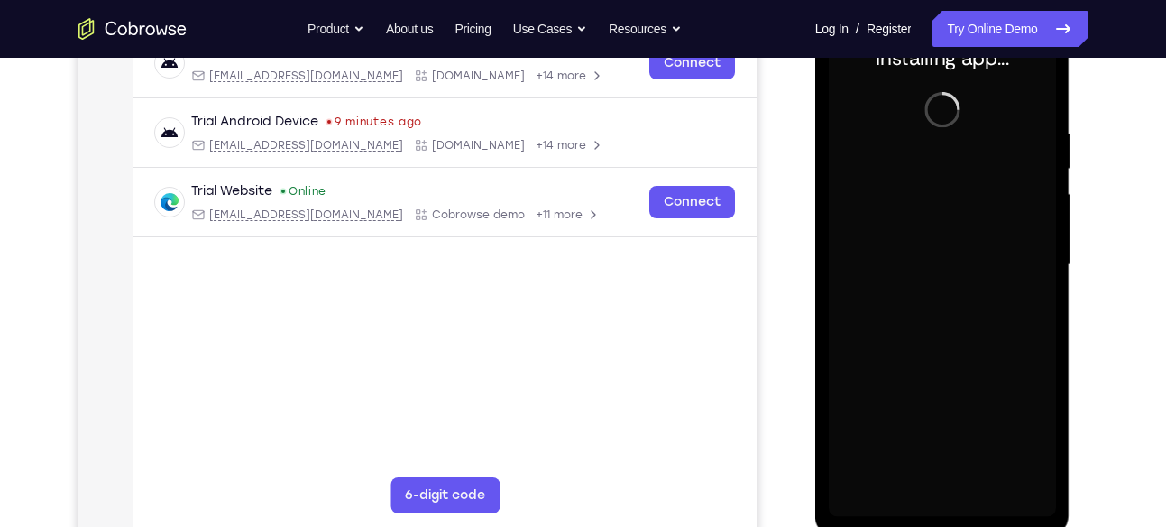
click at [944, 514] on div at bounding box center [942, 264] width 227 height 505
click at [940, 509] on div at bounding box center [942, 264] width 227 height 505
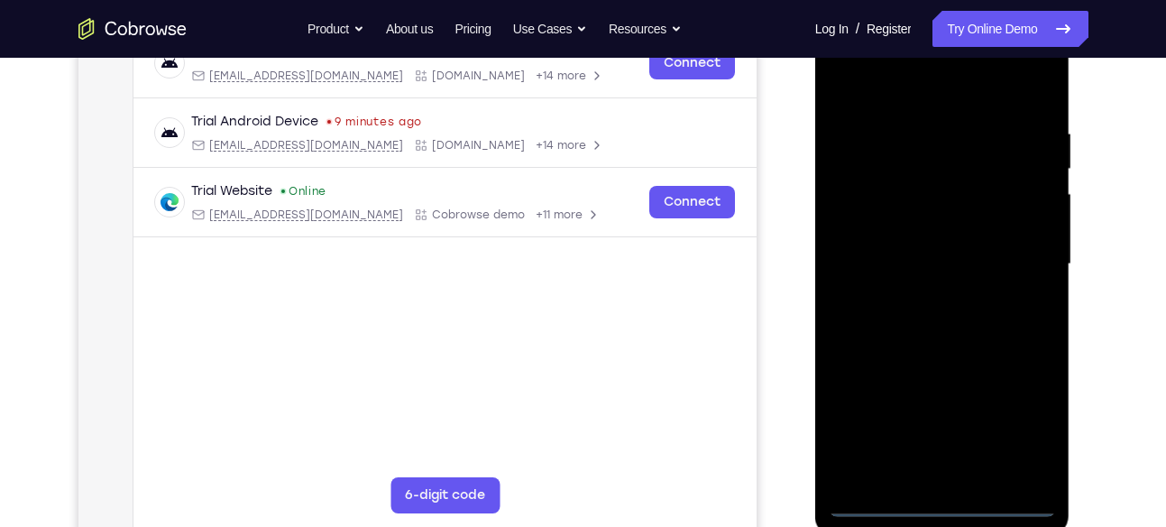
click at [1022, 408] on div at bounding box center [942, 264] width 227 height 505
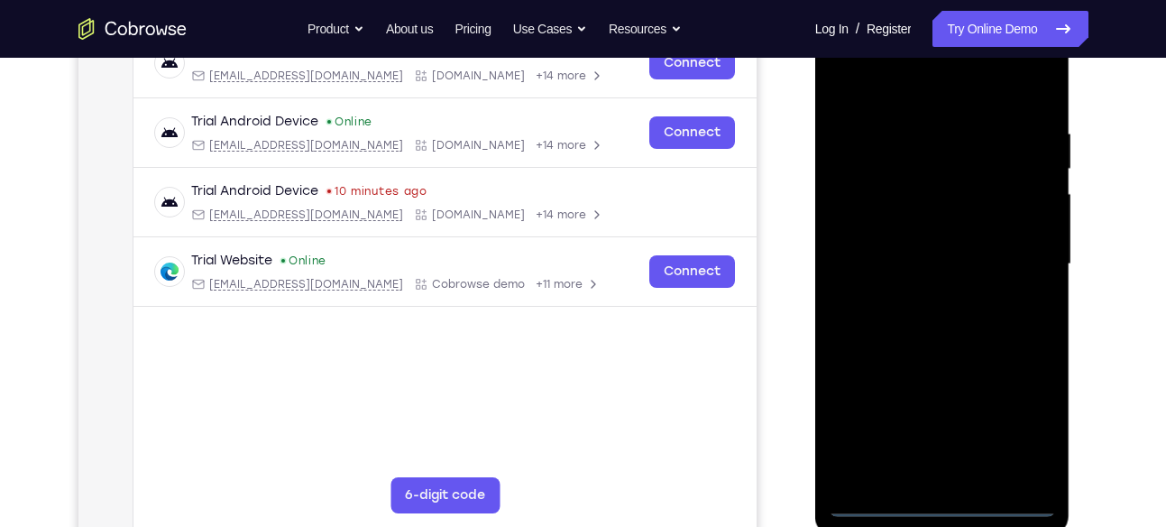
click at [1025, 426] on div at bounding box center [942, 264] width 227 height 505
click at [908, 94] on div at bounding box center [942, 264] width 227 height 505
click at [1006, 264] on div at bounding box center [942, 264] width 227 height 505
click at [918, 304] on div at bounding box center [942, 264] width 227 height 505
click at [954, 253] on div at bounding box center [942, 264] width 227 height 505
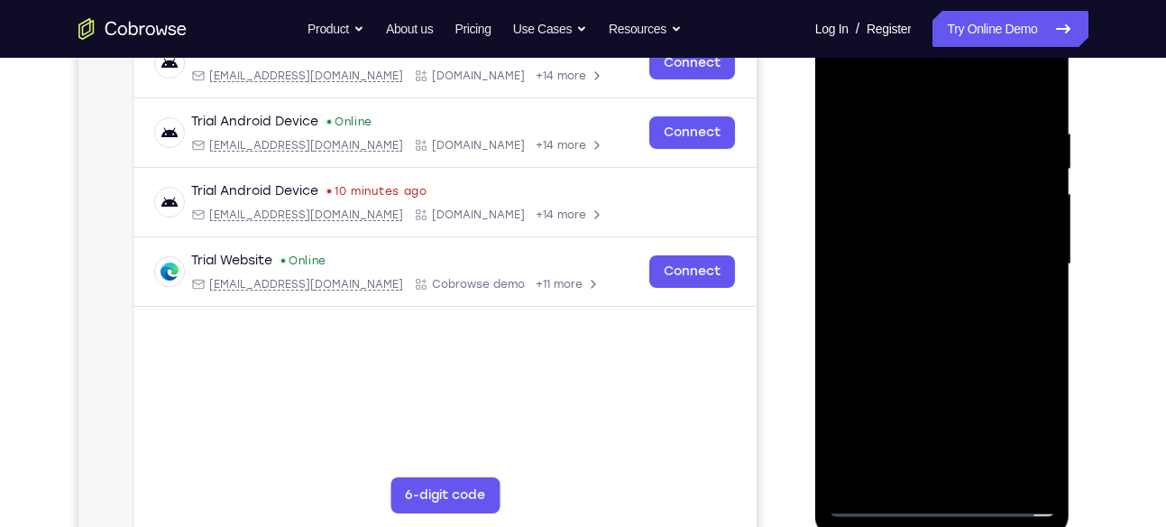
drag, startPoint x: 934, startPoint y: 101, endPoint x: 946, endPoint y: 44, distance: 58.0
click at [946, 44] on div at bounding box center [942, 264] width 227 height 505
click at [987, 470] on div at bounding box center [942, 264] width 227 height 505
click at [942, 364] on div at bounding box center [942, 264] width 227 height 505
click at [970, 216] on div at bounding box center [942, 264] width 227 height 505
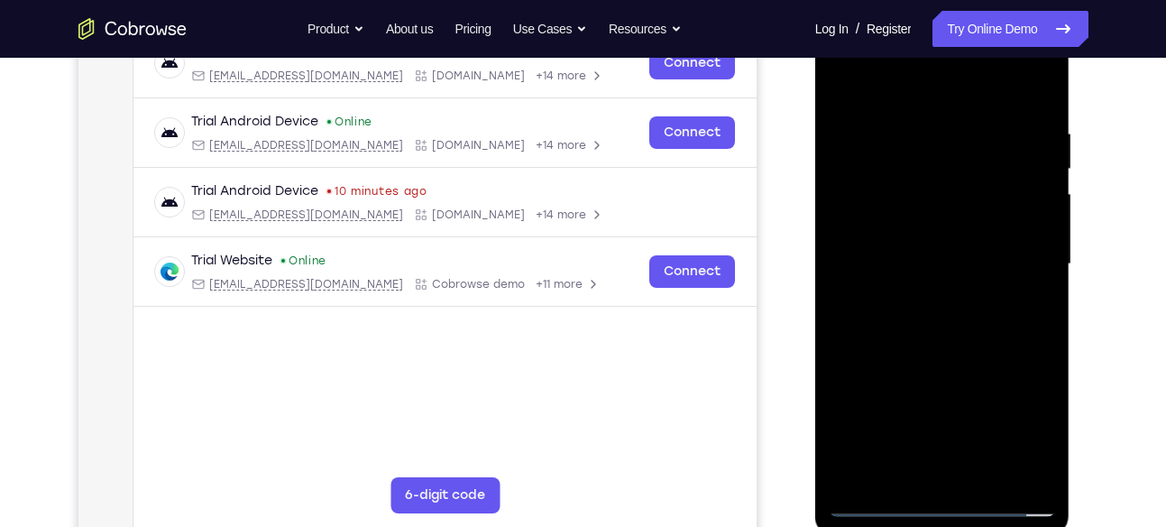
click at [1044, 479] on div at bounding box center [942, 264] width 227 height 505
click at [932, 273] on div at bounding box center [942, 264] width 227 height 505
click at [967, 302] on div at bounding box center [942, 264] width 227 height 505
click at [1023, 297] on div at bounding box center [942, 264] width 227 height 505
drag, startPoint x: 1020, startPoint y: 165, endPoint x: 1002, endPoint y: 220, distance: 57.9
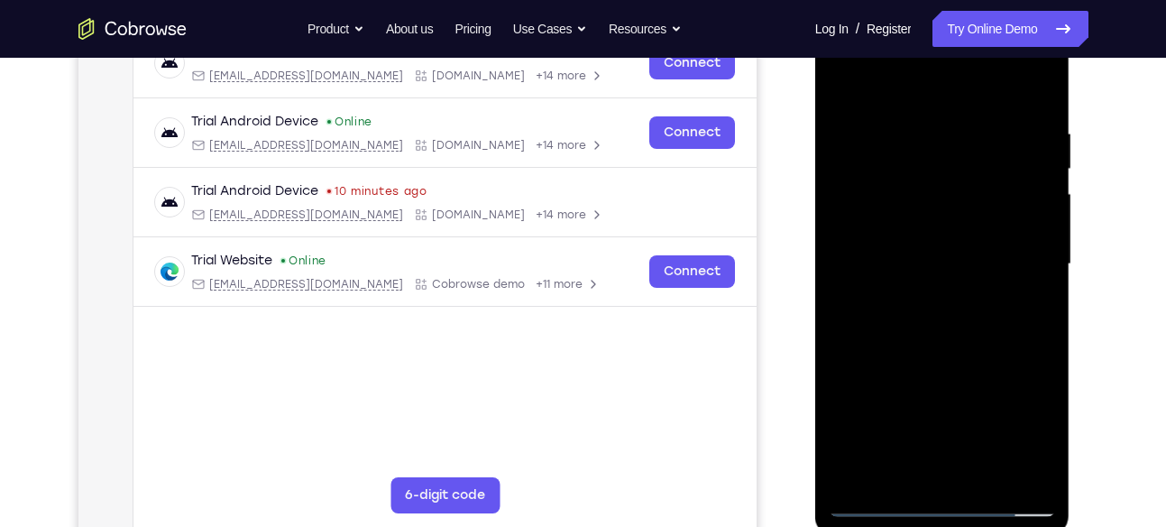
click at [1002, 220] on div at bounding box center [942, 264] width 227 height 505
drag, startPoint x: 1013, startPoint y: 172, endPoint x: 1006, endPoint y: 195, distance: 23.4
click at [1006, 195] on div at bounding box center [942, 264] width 227 height 505
click at [976, 179] on div at bounding box center [942, 264] width 227 height 505
click at [1024, 216] on div at bounding box center [942, 264] width 227 height 505
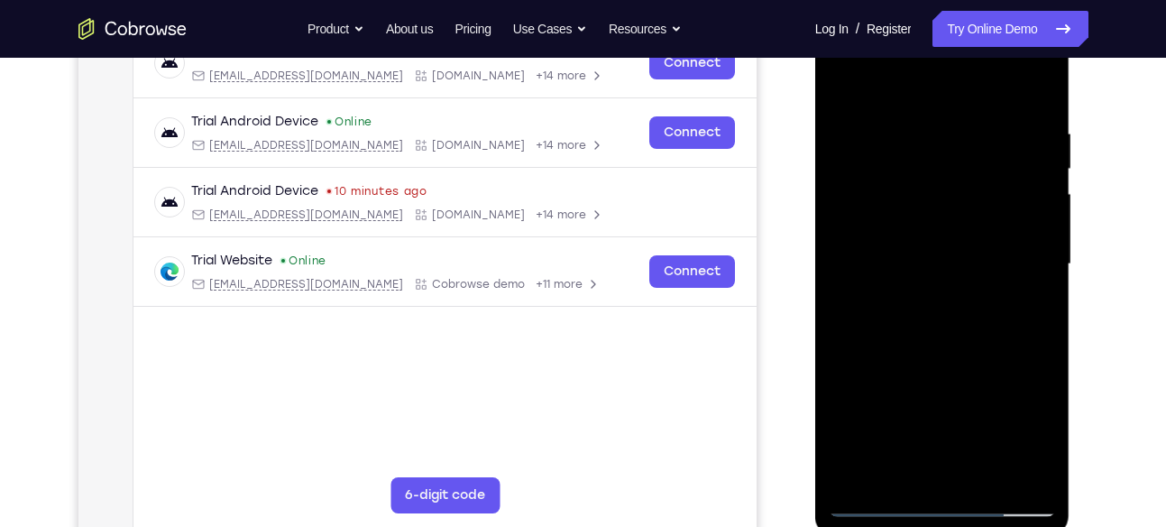
click at [1039, 433] on div at bounding box center [942, 264] width 227 height 505
drag, startPoint x: 1029, startPoint y: 204, endPoint x: 996, endPoint y: 273, distance: 76.7
click at [996, 273] on div at bounding box center [942, 264] width 227 height 505
drag, startPoint x: 1030, startPoint y: 195, endPoint x: 1022, endPoint y: 258, distance: 63.6
click at [1022, 258] on div at bounding box center [942, 264] width 227 height 505
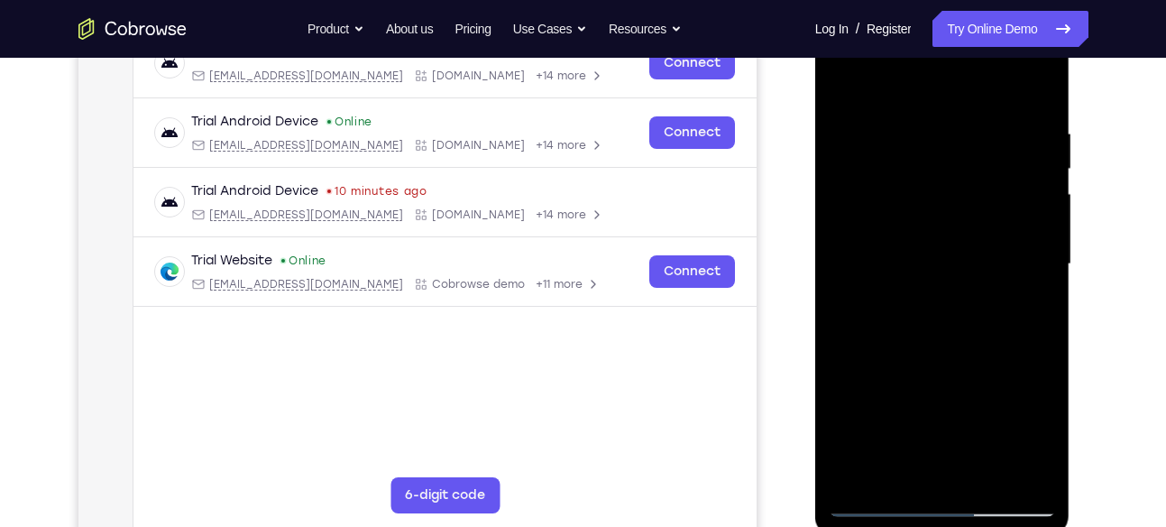
drag, startPoint x: 1018, startPoint y: 183, endPoint x: 999, endPoint y: 252, distance: 71.1
click at [999, 252] on div at bounding box center [942, 264] width 227 height 505
drag, startPoint x: 997, startPoint y: 142, endPoint x: 982, endPoint y: 216, distance: 75.5
click at [982, 216] on div at bounding box center [942, 264] width 227 height 505
drag, startPoint x: 982, startPoint y: 216, endPoint x: 992, endPoint y: 173, distance: 44.4
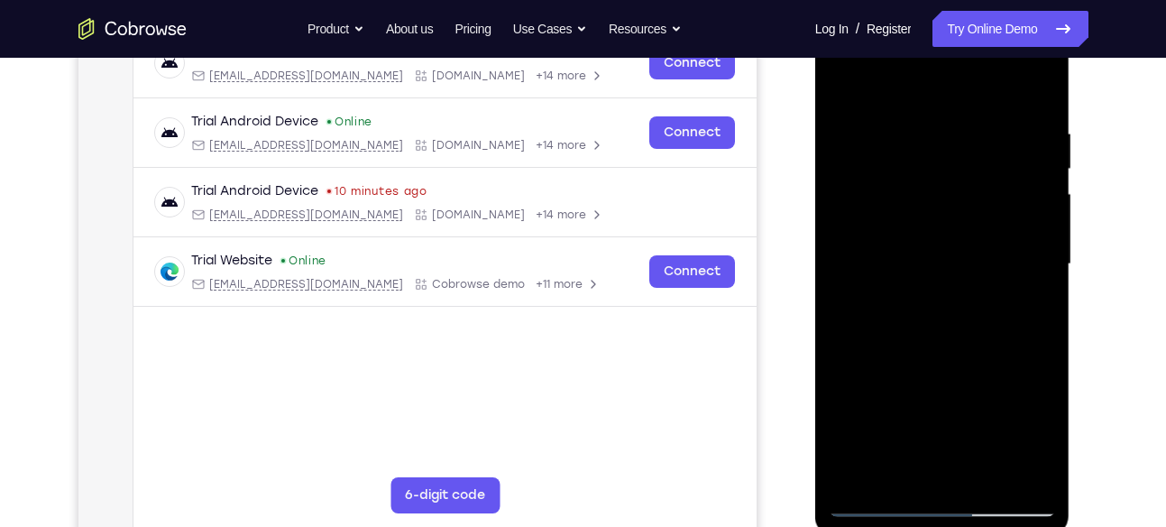
click at [992, 173] on div at bounding box center [942, 264] width 227 height 505
click at [942, 213] on div at bounding box center [942, 264] width 227 height 505
click at [993, 216] on div at bounding box center [942, 264] width 227 height 505
drag, startPoint x: 894, startPoint y: 207, endPoint x: 868, endPoint y: 290, distance: 86.7
click at [868, 290] on div at bounding box center [942, 264] width 227 height 505
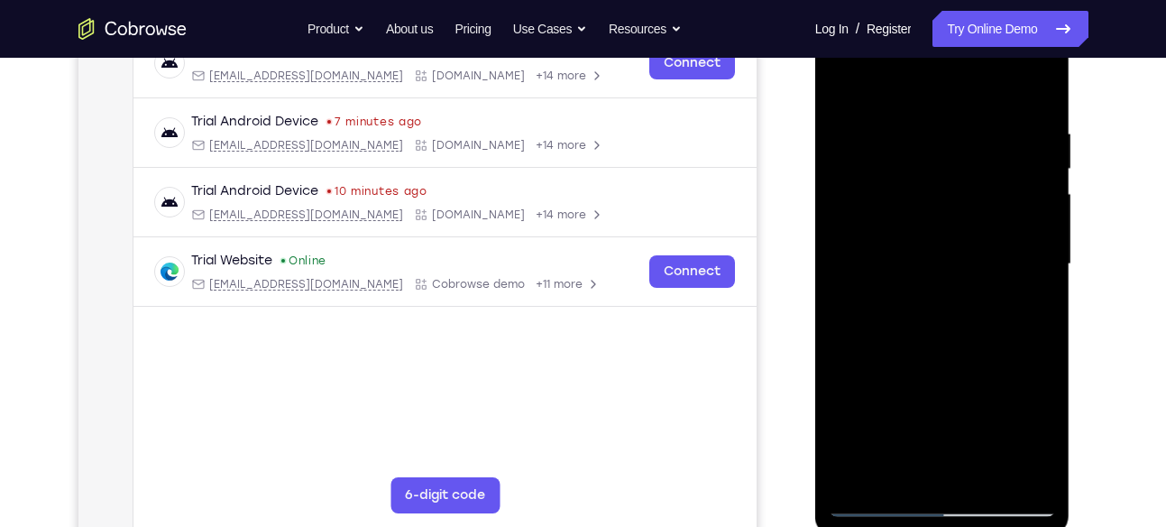
drag, startPoint x: 905, startPoint y: 197, endPoint x: 893, endPoint y: 235, distance: 39.9
click at [893, 235] on div at bounding box center [942, 264] width 227 height 505
click at [909, 206] on div at bounding box center [942, 264] width 227 height 505
click at [1023, 242] on div at bounding box center [942, 264] width 227 height 505
drag, startPoint x: 1006, startPoint y: 183, endPoint x: 989, endPoint y: 235, distance: 54.8
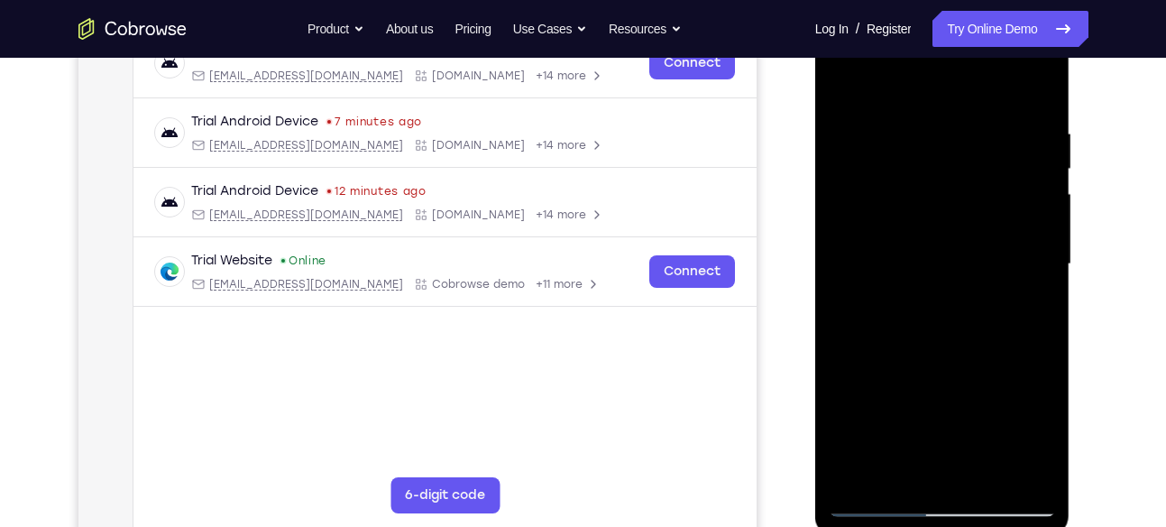
click at [989, 235] on div at bounding box center [942, 264] width 227 height 505
click at [1019, 214] on div at bounding box center [942, 264] width 227 height 505
drag, startPoint x: 919, startPoint y: 382, endPoint x: 954, endPoint y: 298, distance: 90.9
click at [954, 298] on div at bounding box center [942, 264] width 227 height 505
click at [932, 423] on div at bounding box center [942, 264] width 227 height 505
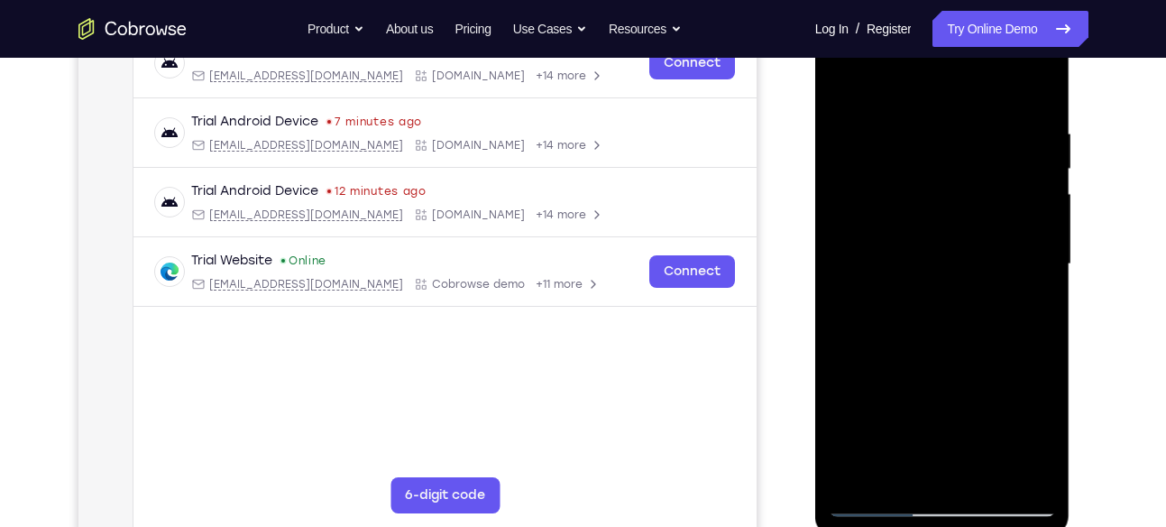
click at [943, 418] on div at bounding box center [942, 264] width 227 height 505
click at [997, 413] on div at bounding box center [942, 264] width 227 height 505
click at [1046, 433] on div at bounding box center [942, 264] width 227 height 505
click at [921, 140] on div at bounding box center [942, 264] width 227 height 505
click at [989, 293] on div at bounding box center [942, 264] width 227 height 505
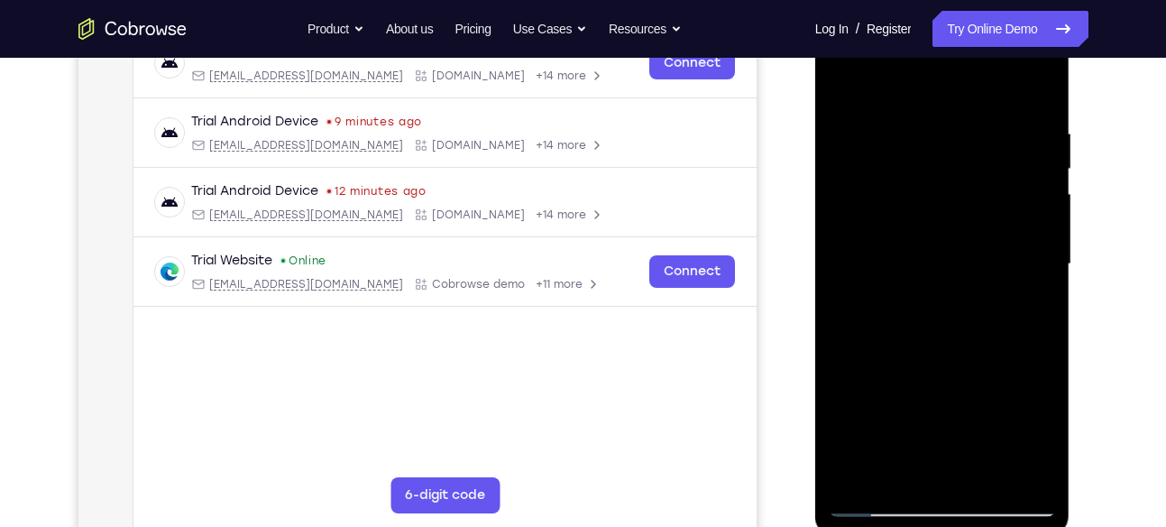
click at [1037, 433] on div at bounding box center [942, 264] width 227 height 505
click at [923, 302] on div at bounding box center [942, 264] width 227 height 505
click at [1034, 429] on div at bounding box center [942, 264] width 227 height 505
click at [1043, 436] on div at bounding box center [942, 264] width 227 height 505
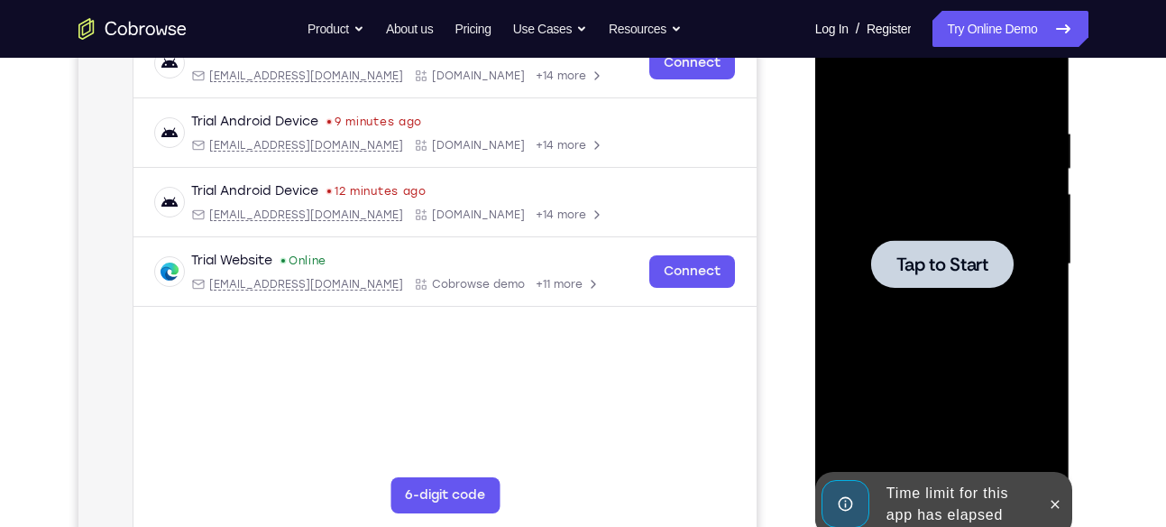
click at [1043, 436] on div at bounding box center [942, 264] width 227 height 505
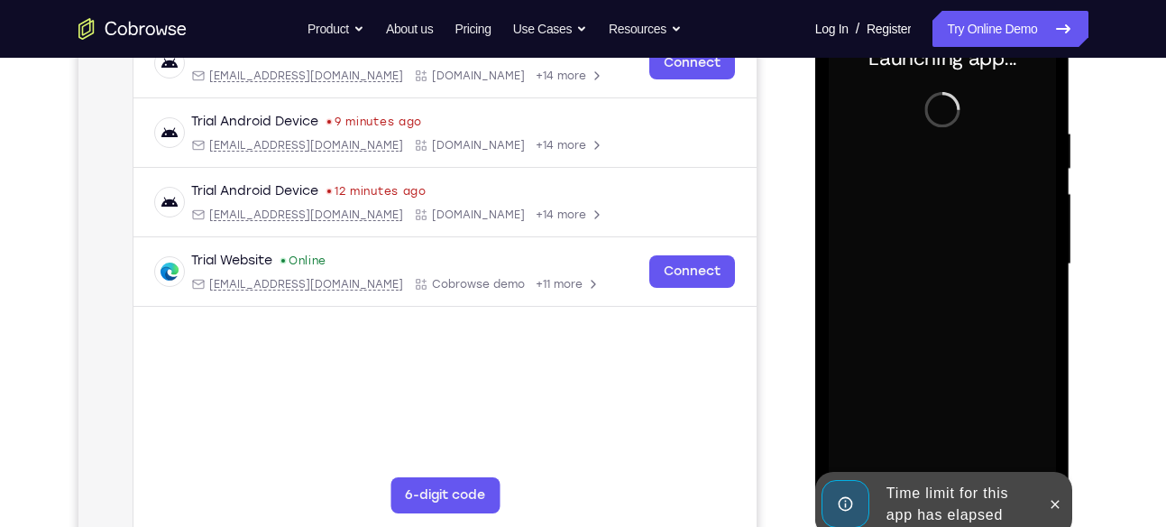
click at [951, 494] on div "Time limit for this app has elapsed" at bounding box center [958, 504] width 158 height 58
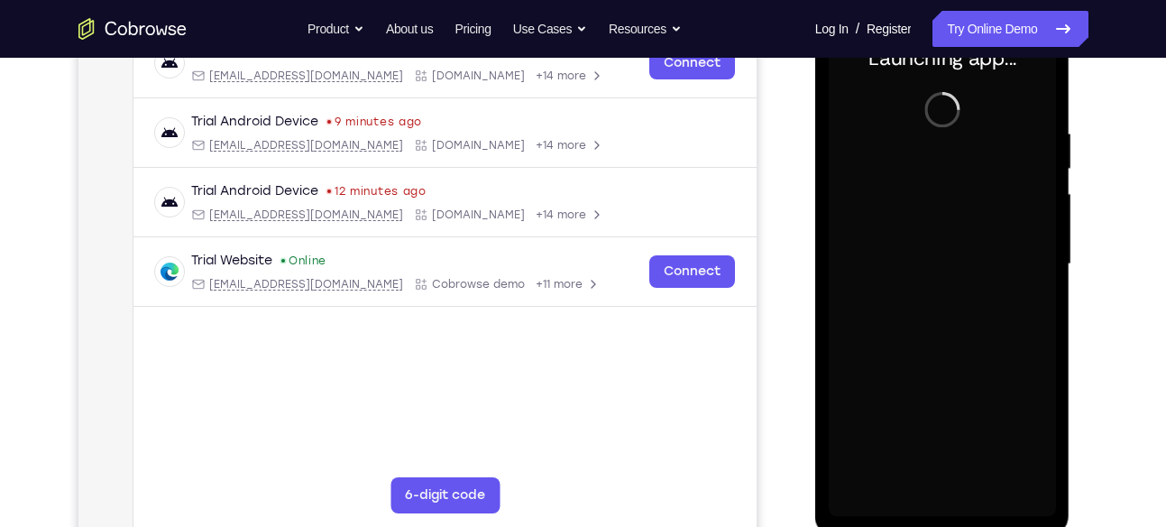
click at [944, 494] on div at bounding box center [942, 264] width 227 height 505
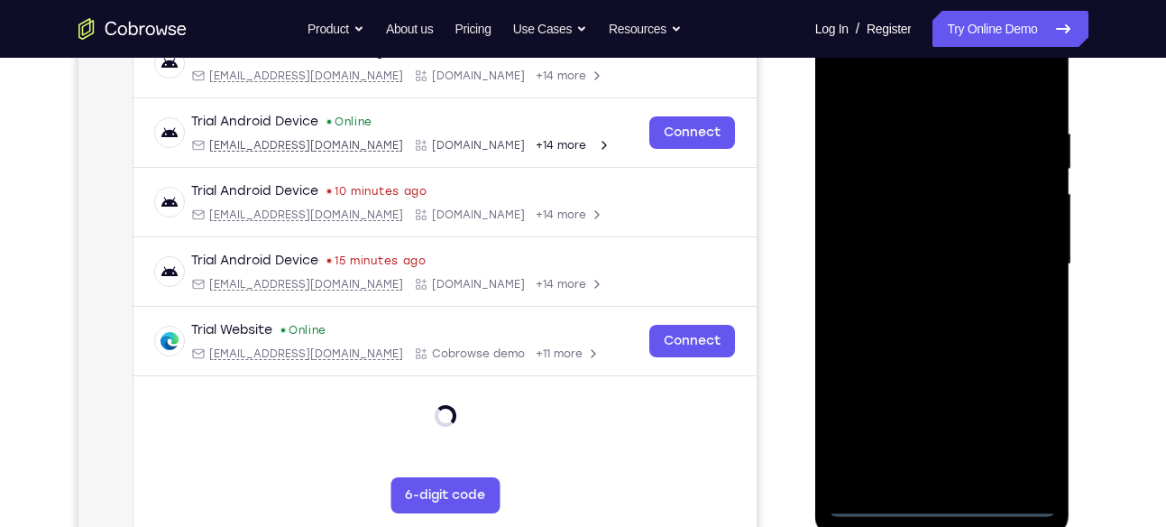
click at [934, 499] on div at bounding box center [942, 264] width 227 height 505
click at [1031, 418] on div at bounding box center [942, 264] width 227 height 505
click at [932, 89] on div at bounding box center [942, 264] width 227 height 505
click at [1016, 255] on div at bounding box center [942, 264] width 227 height 505
click at [924, 290] on div at bounding box center [942, 264] width 227 height 505
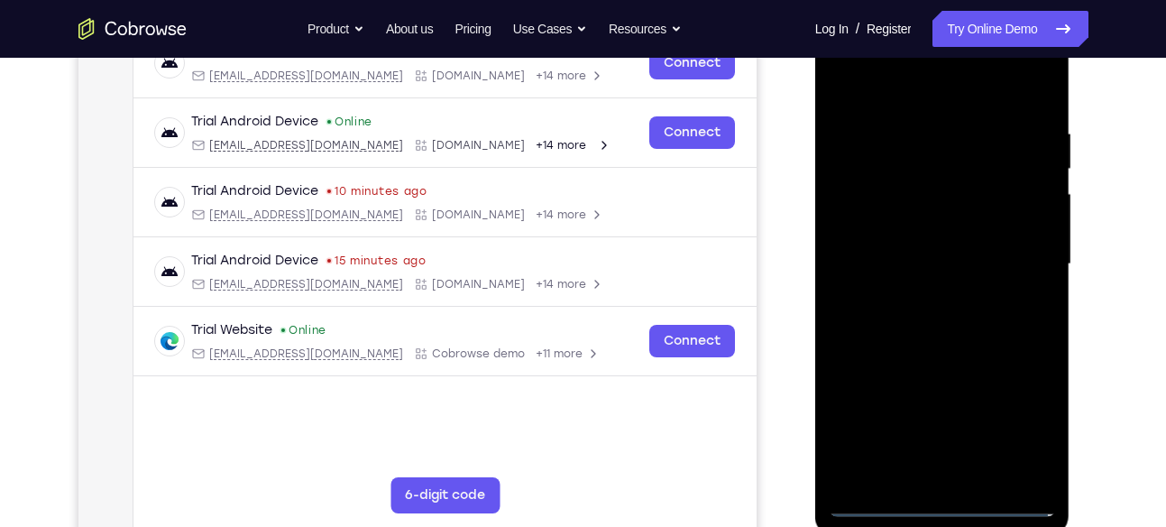
click at [960, 187] on div at bounding box center [942, 264] width 227 height 505
click at [958, 252] on div at bounding box center [942, 264] width 227 height 505
click at [953, 244] on div at bounding box center [942, 264] width 227 height 505
click at [987, 479] on div at bounding box center [942, 264] width 227 height 505
click at [960, 360] on div at bounding box center [942, 264] width 227 height 505
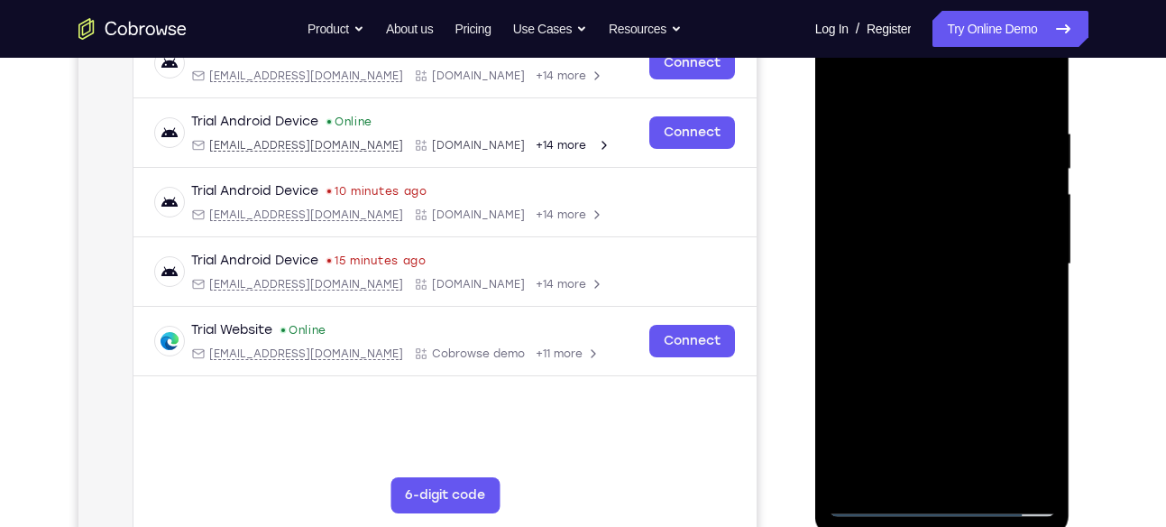
click at [972, 223] on div at bounding box center [942, 264] width 227 height 505
click at [931, 465] on div at bounding box center [942, 264] width 227 height 505
click at [943, 302] on div at bounding box center [942, 264] width 227 height 505
click at [1042, 433] on div at bounding box center [942, 264] width 227 height 505
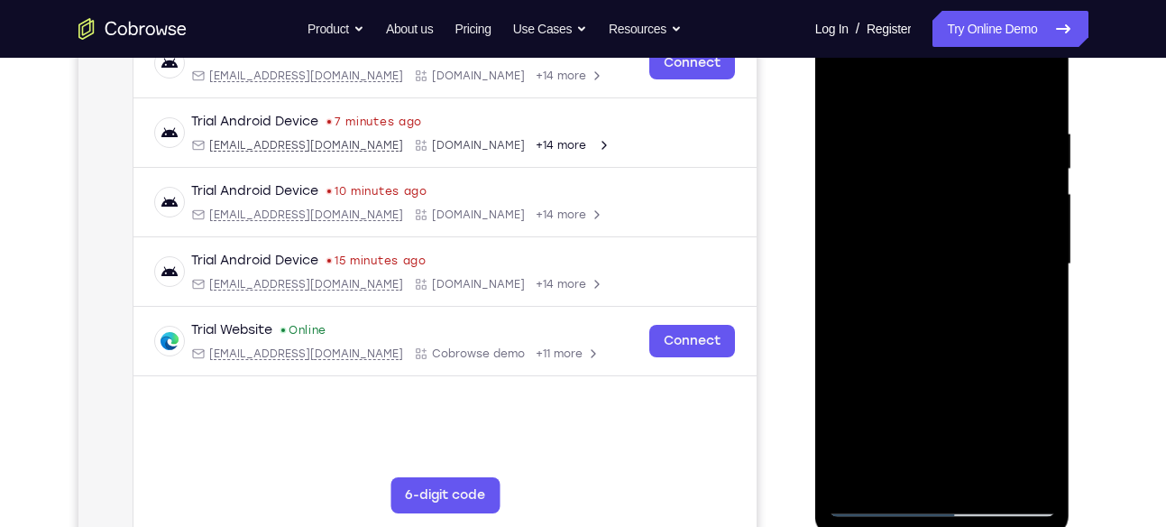
click at [941, 220] on div at bounding box center [942, 264] width 227 height 505
click at [977, 385] on div at bounding box center [942, 264] width 227 height 505
click at [1045, 441] on div at bounding box center [942, 264] width 227 height 505
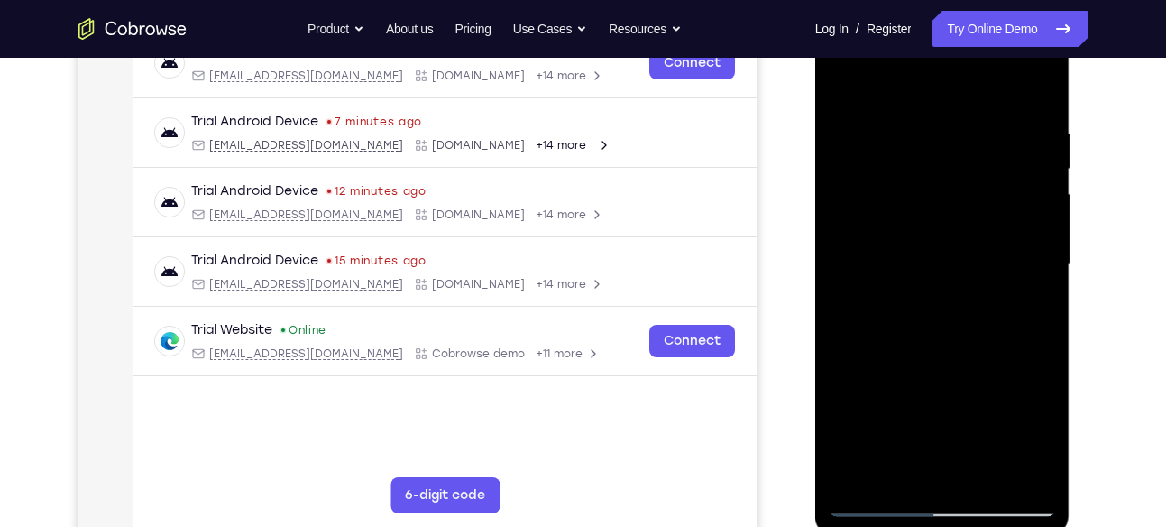
click at [1045, 441] on div at bounding box center [942, 264] width 227 height 505
click at [913, 312] on div at bounding box center [942, 264] width 227 height 505
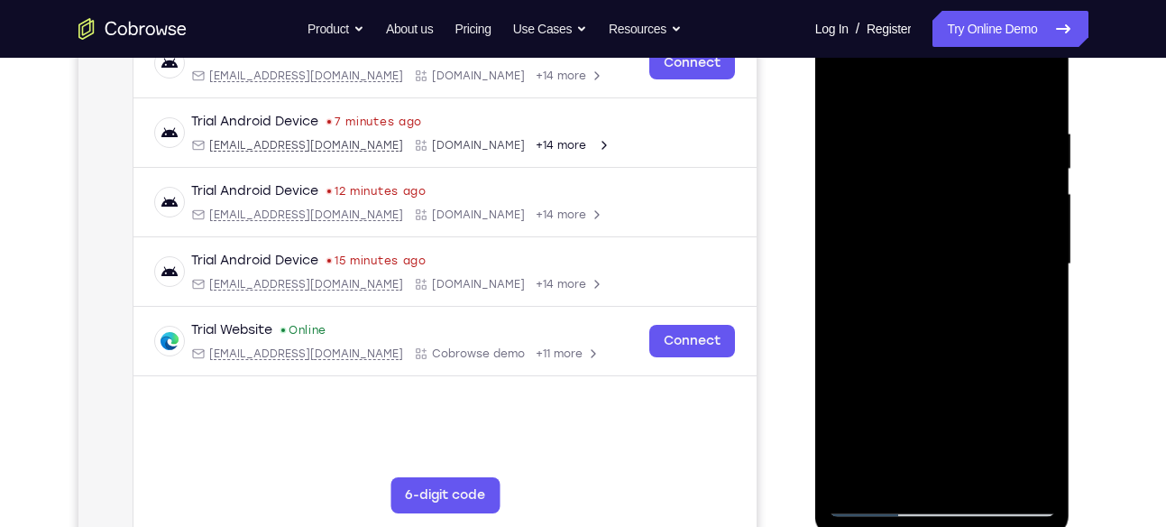
click at [906, 225] on div at bounding box center [942, 264] width 227 height 505
click at [941, 381] on div at bounding box center [942, 264] width 227 height 505
click at [1029, 432] on div at bounding box center [942, 264] width 227 height 505
click at [893, 305] on div at bounding box center [942, 264] width 227 height 505
click at [1041, 429] on div at bounding box center [942, 264] width 227 height 505
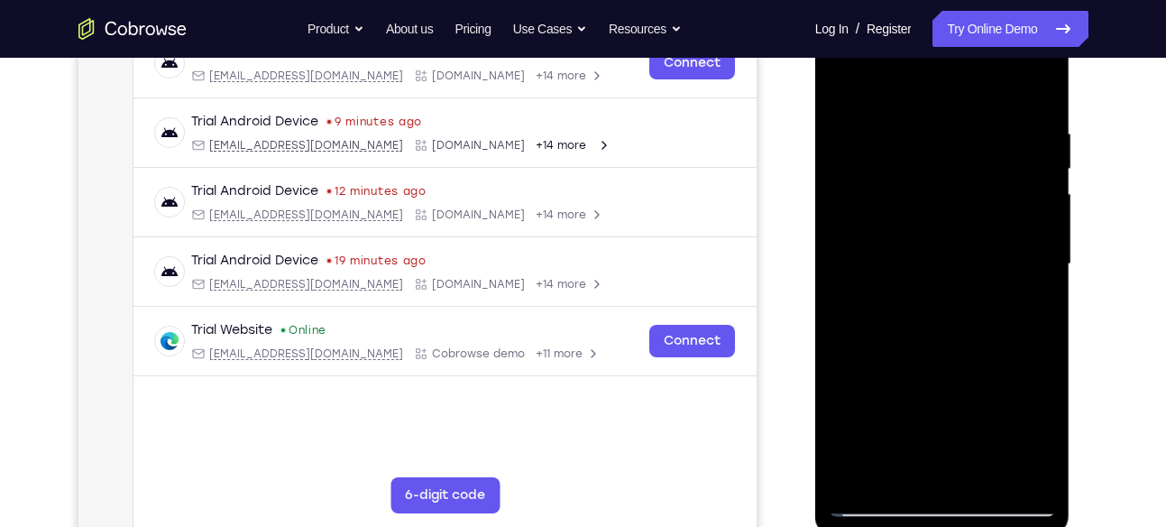
click at [1045, 438] on div at bounding box center [942, 264] width 227 height 505
click at [955, 234] on div at bounding box center [942, 264] width 227 height 505
click at [1024, 386] on div at bounding box center [942, 264] width 227 height 505
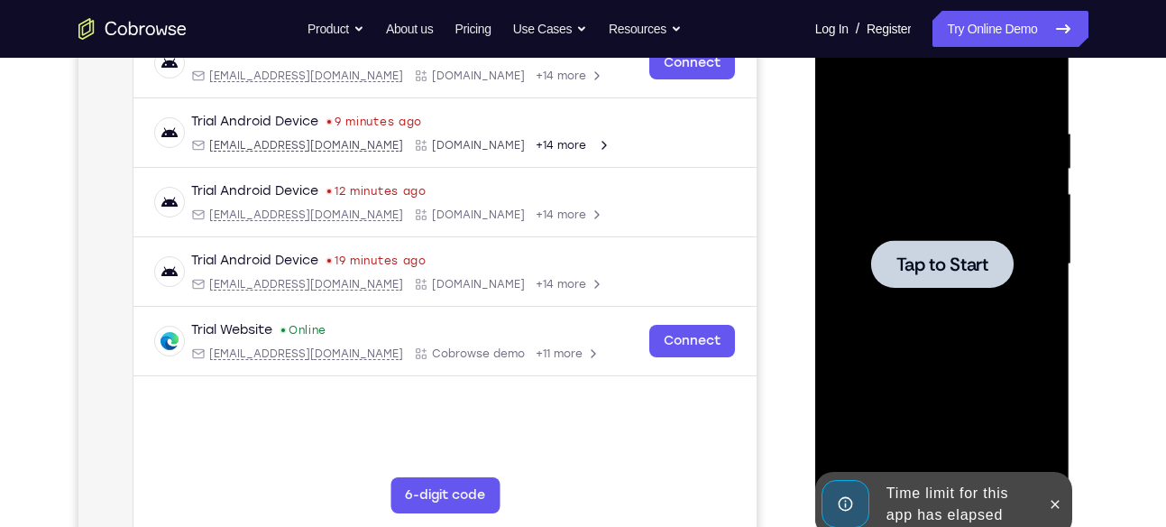
click at [1024, 386] on div at bounding box center [942, 264] width 227 height 505
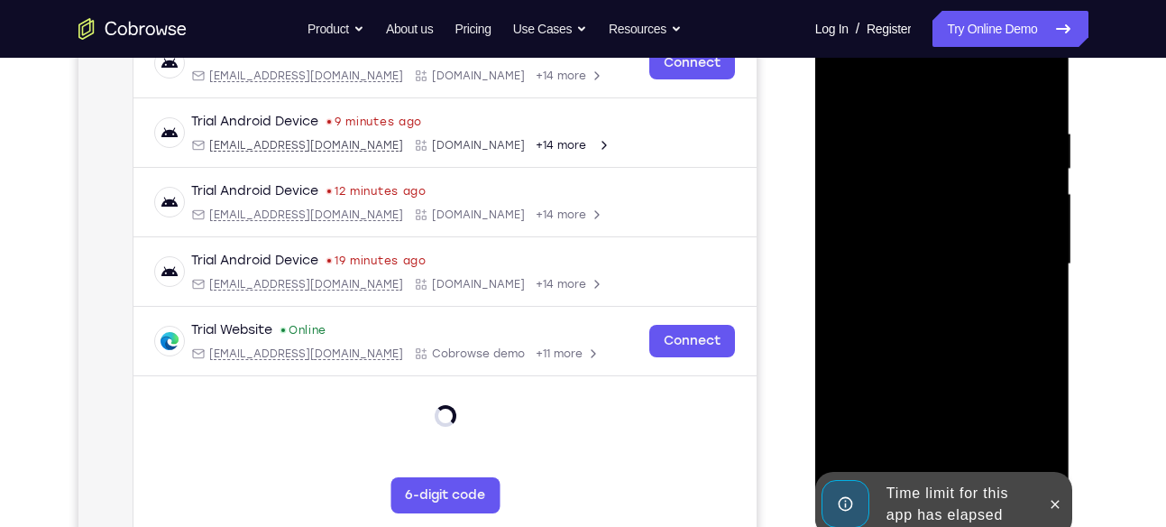
click at [958, 523] on div "Time limit for this app has elapsed" at bounding box center [958, 504] width 158 height 58
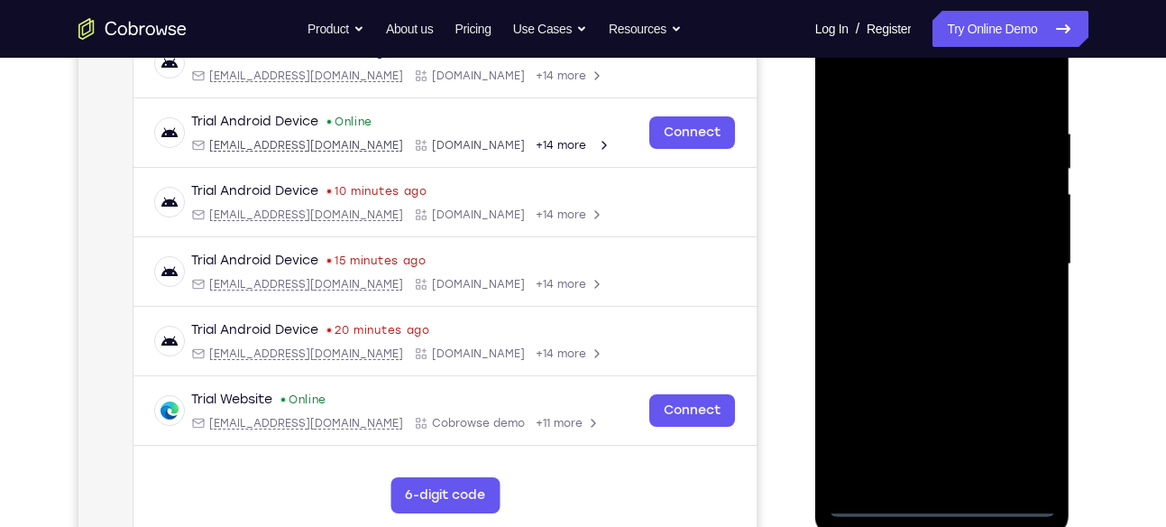
click at [950, 510] on div at bounding box center [942, 264] width 227 height 505
click at [1025, 422] on div at bounding box center [942, 264] width 227 height 505
click at [932, 91] on div at bounding box center [942, 264] width 227 height 505
click at [1012, 242] on div at bounding box center [942, 264] width 227 height 505
click at [925, 293] on div at bounding box center [942, 264] width 227 height 505
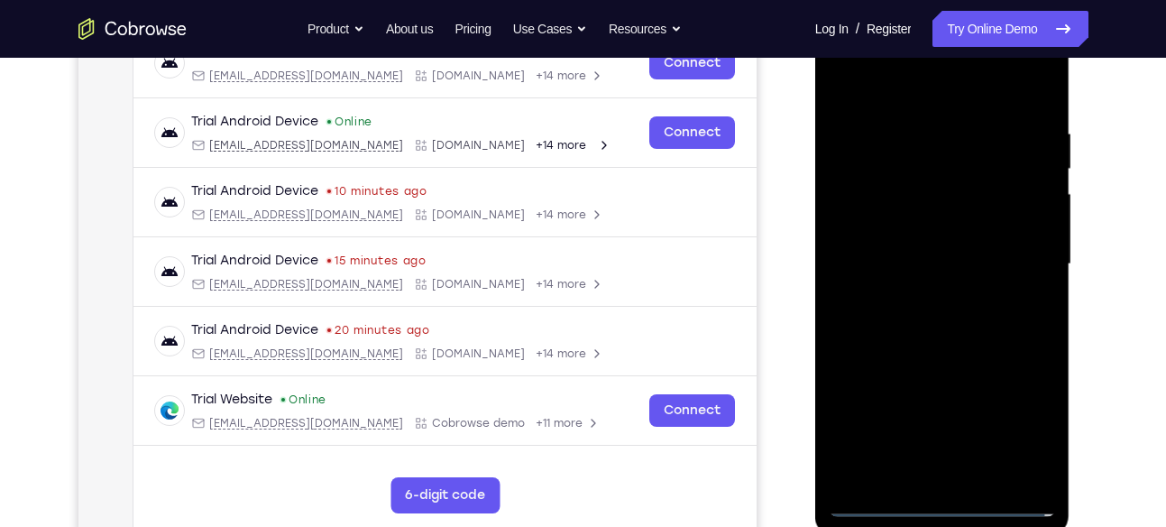
click at [960, 253] on div at bounding box center [942, 264] width 227 height 505
click at [983, 473] on div at bounding box center [942, 264] width 227 height 505
click at [956, 354] on div at bounding box center [942, 264] width 227 height 505
click at [958, 215] on div at bounding box center [942, 264] width 227 height 505
click at [919, 471] on div at bounding box center [942, 264] width 227 height 505
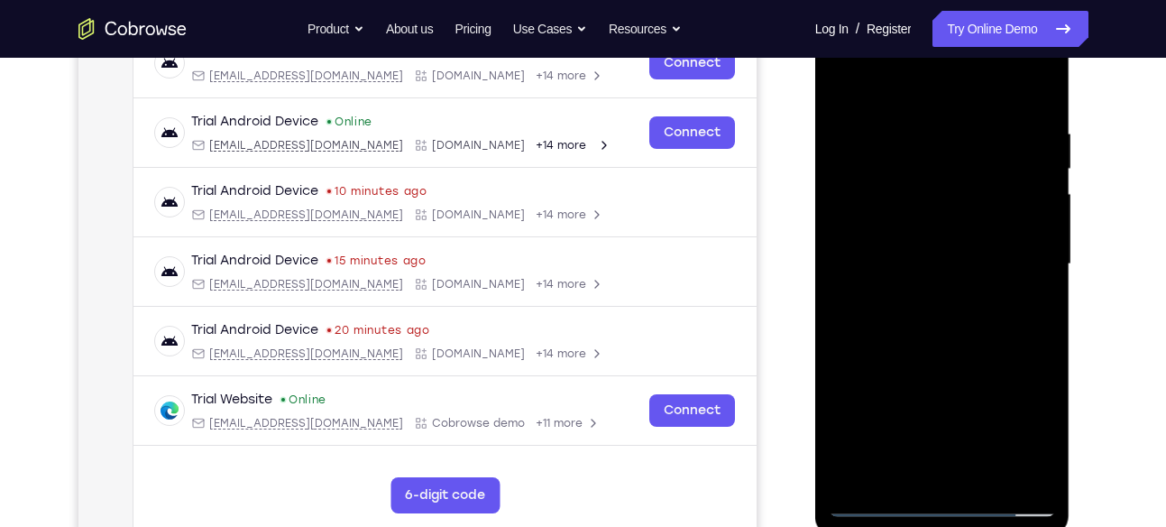
click at [975, 246] on div at bounding box center [942, 264] width 227 height 505
click at [1024, 395] on div at bounding box center [942, 264] width 227 height 505
click at [1045, 440] on div at bounding box center [942, 264] width 227 height 505
click at [941, 211] on div at bounding box center [942, 264] width 227 height 505
click at [1024, 354] on div at bounding box center [942, 264] width 227 height 505
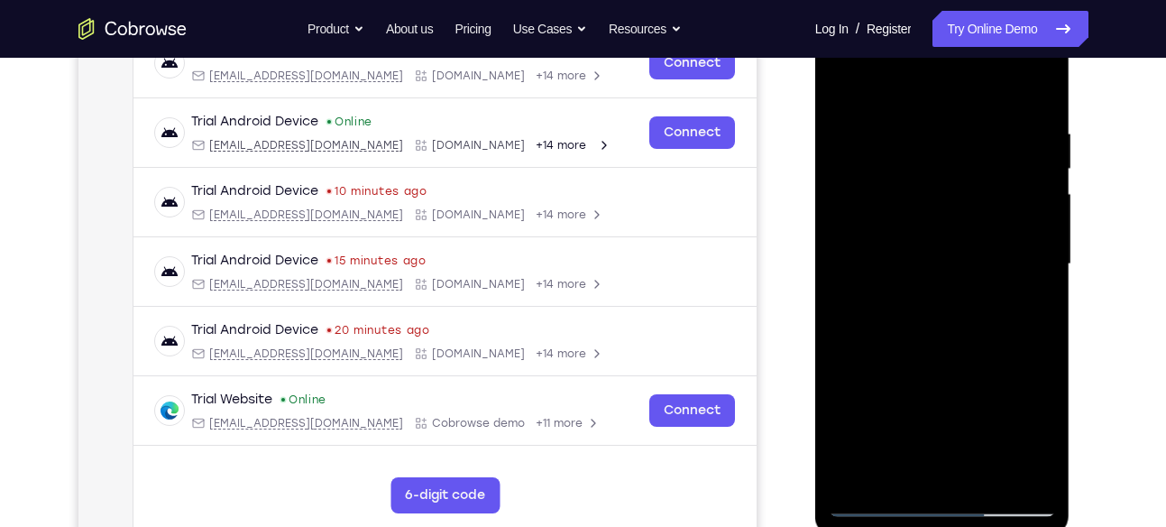
click at [1032, 432] on div at bounding box center [942, 264] width 227 height 505
drag, startPoint x: 926, startPoint y: 197, endPoint x: 906, endPoint y: 262, distance: 67.9
click at [906, 262] on div at bounding box center [942, 264] width 227 height 505
drag, startPoint x: 899, startPoint y: 206, endPoint x: 897, endPoint y: 269, distance: 63.2
click at [897, 269] on div at bounding box center [942, 264] width 227 height 505
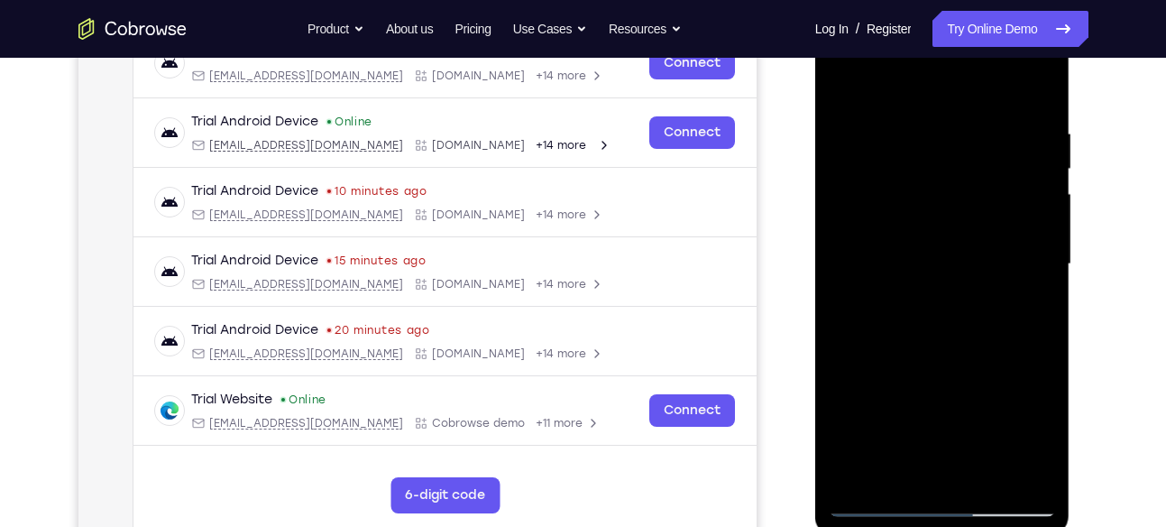
drag, startPoint x: 893, startPoint y: 192, endPoint x: 889, endPoint y: 221, distance: 29.1
click at [889, 221] on div at bounding box center [942, 264] width 227 height 505
click at [932, 212] on div at bounding box center [942, 264] width 227 height 505
drag, startPoint x: 927, startPoint y: 319, endPoint x: 948, endPoint y: 194, distance: 127.1
click at [948, 194] on div at bounding box center [942, 264] width 227 height 505
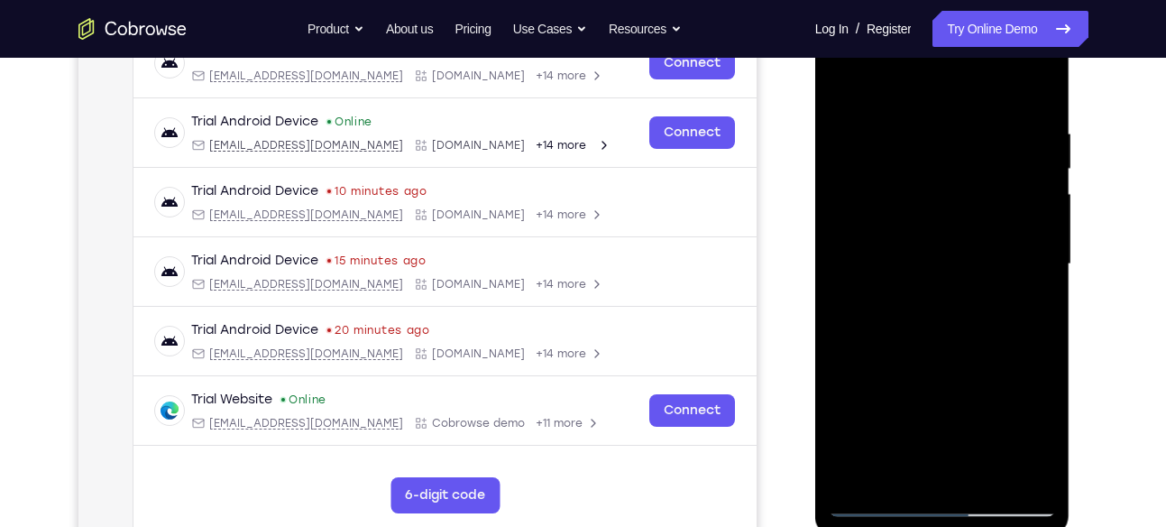
drag, startPoint x: 959, startPoint y: 372, endPoint x: 960, endPoint y: 355, distance: 16.3
click at [960, 355] on div at bounding box center [942, 264] width 227 height 505
click at [935, 416] on div at bounding box center [942, 264] width 227 height 505
click at [921, 418] on div at bounding box center [942, 264] width 227 height 505
click at [963, 418] on div at bounding box center [942, 264] width 227 height 505
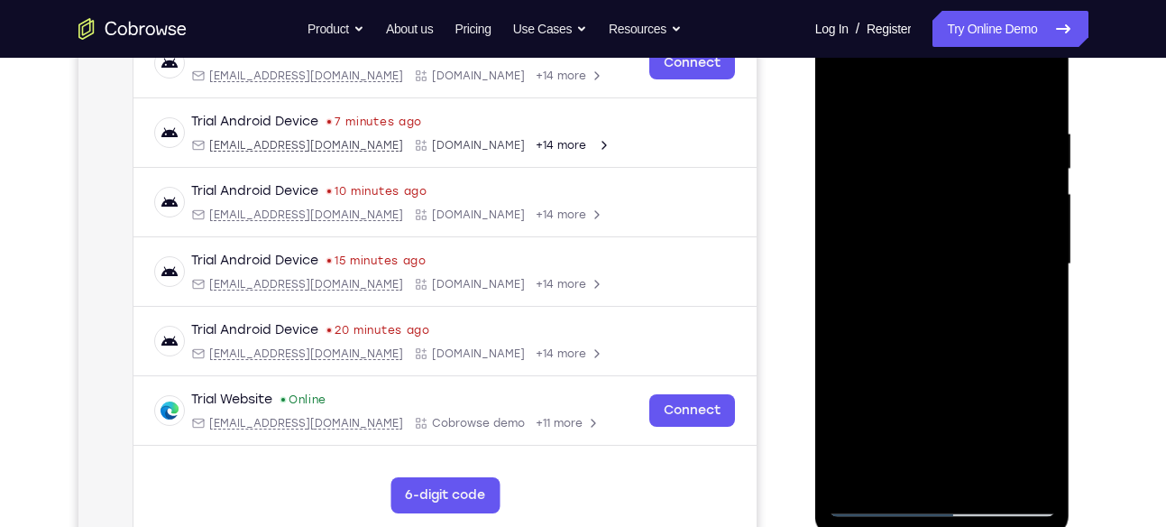
click at [1045, 436] on div at bounding box center [942, 264] width 227 height 505
click at [914, 308] on div at bounding box center [942, 264] width 227 height 505
click at [945, 310] on div at bounding box center [942, 264] width 227 height 505
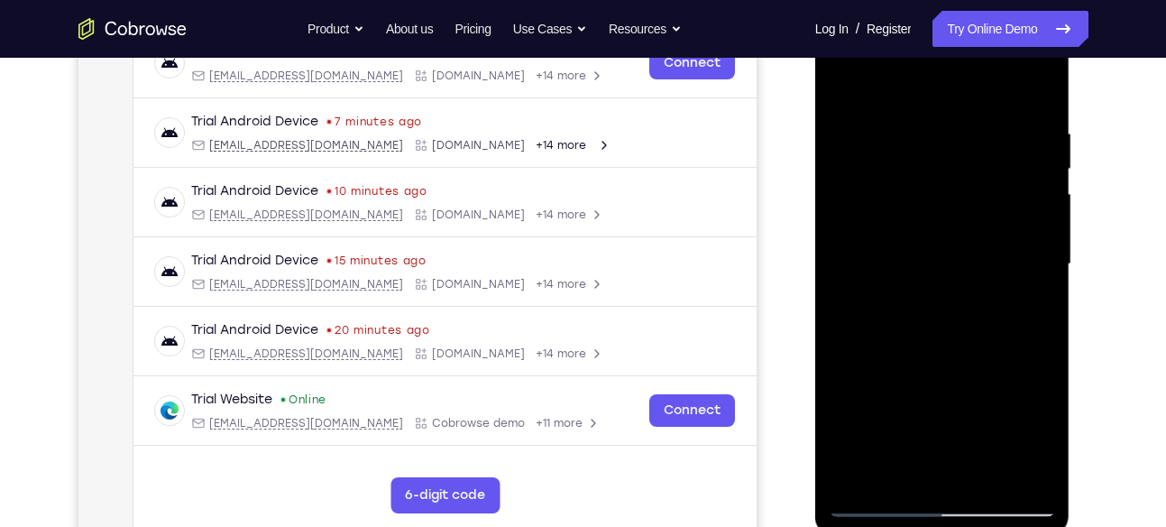
click at [1035, 437] on div at bounding box center [942, 264] width 227 height 505
click at [985, 312] on div at bounding box center [942, 264] width 227 height 505
click at [1007, 309] on div at bounding box center [942, 264] width 227 height 505
click at [1045, 437] on div at bounding box center [942, 264] width 227 height 505
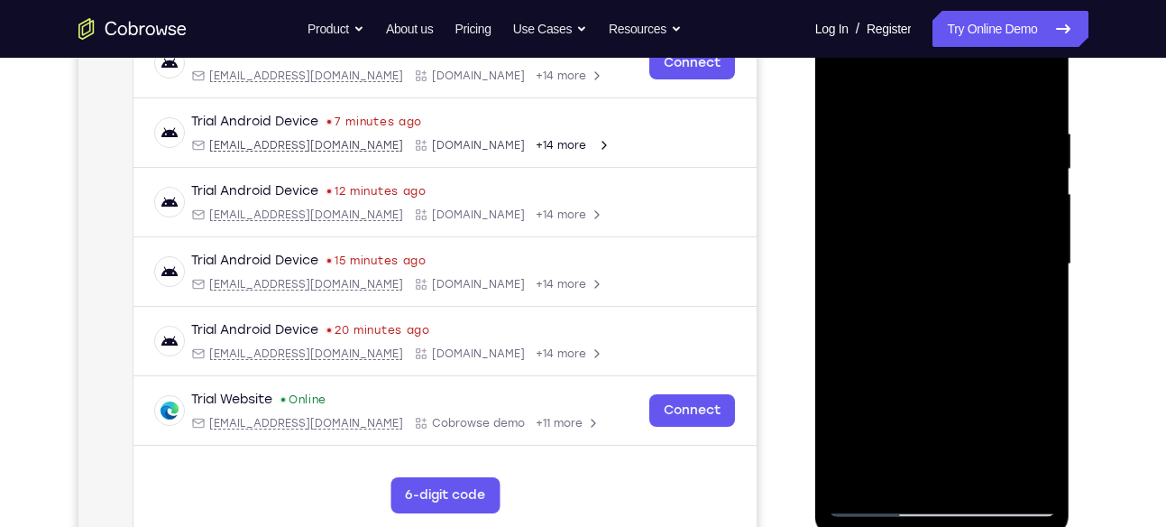
click at [889, 298] on div at bounding box center [942, 264] width 227 height 505
click at [1034, 430] on div at bounding box center [942, 264] width 227 height 505
click at [952, 206] on div at bounding box center [942, 264] width 227 height 505
click at [1026, 381] on div at bounding box center [942, 264] width 227 height 505
click at [1044, 440] on div at bounding box center [942, 264] width 227 height 505
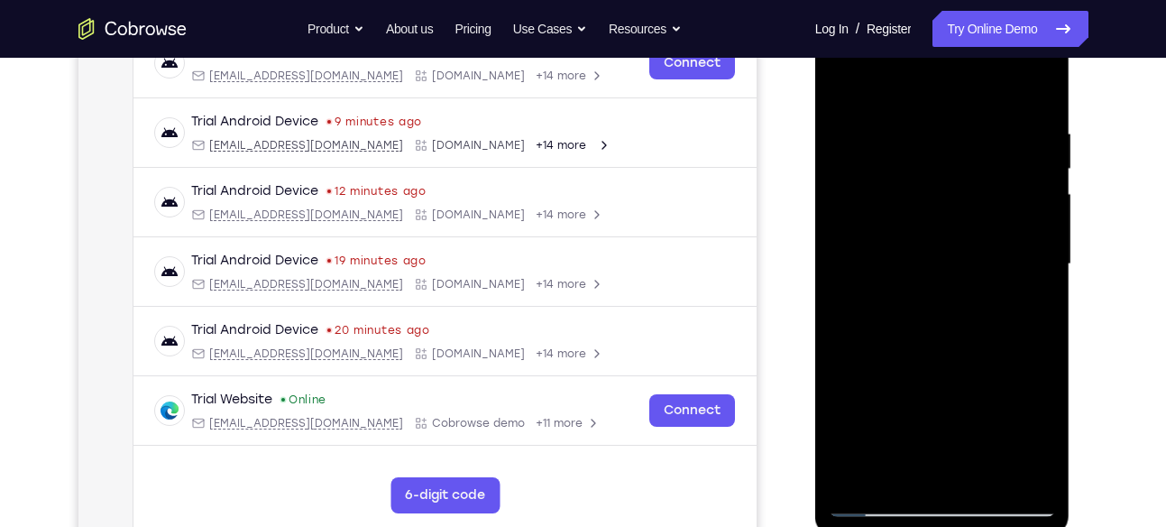
click at [1044, 440] on div at bounding box center [942, 264] width 227 height 505
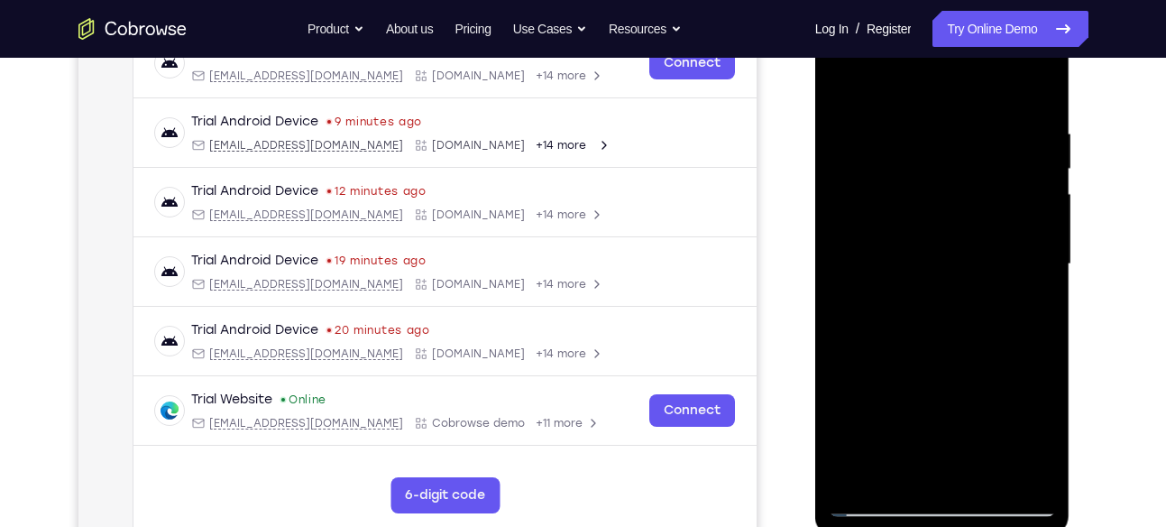
click at [966, 188] on div at bounding box center [942, 264] width 227 height 505
click at [1023, 352] on div at bounding box center [942, 264] width 227 height 505
click at [882, 308] on div at bounding box center [942, 264] width 227 height 505
click at [883, 310] on div at bounding box center [942, 264] width 227 height 505
click at [1033, 442] on div at bounding box center [942, 264] width 227 height 505
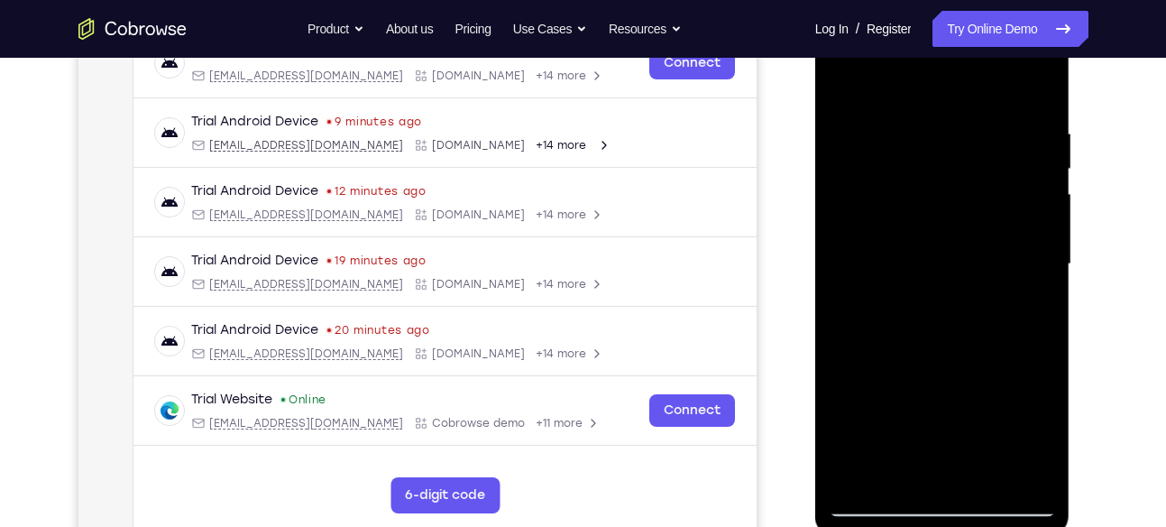
click at [1033, 442] on div at bounding box center [942, 264] width 227 height 505
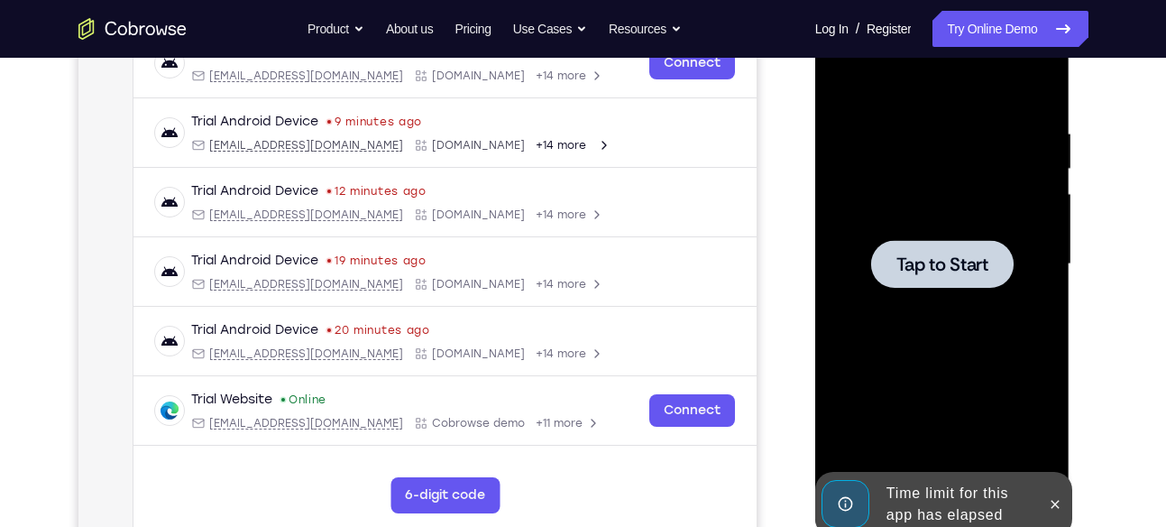
click at [1008, 433] on div at bounding box center [942, 264] width 227 height 505
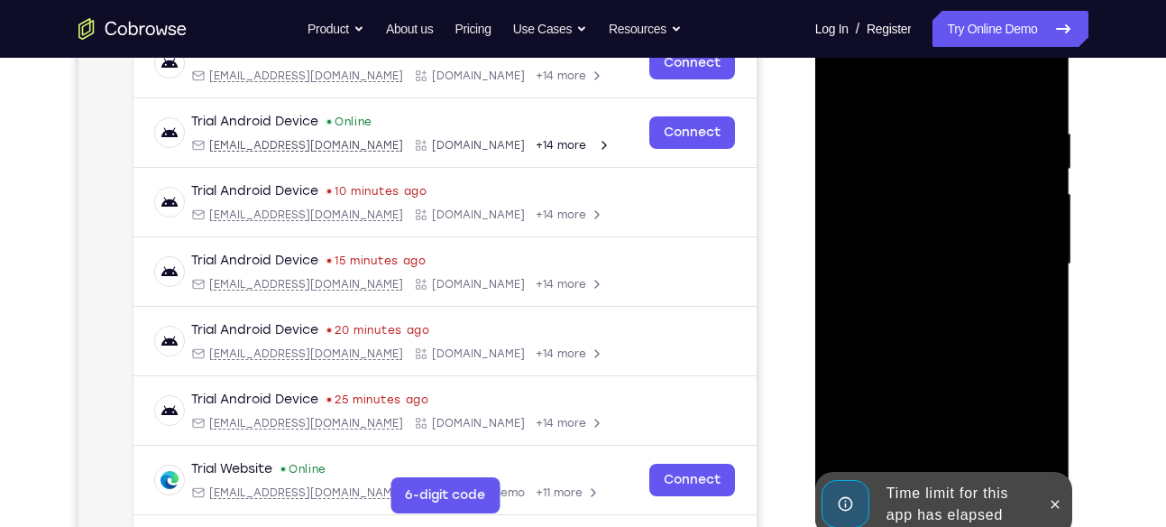
click at [953, 495] on div "Time limit for this app has elapsed" at bounding box center [958, 504] width 158 height 58
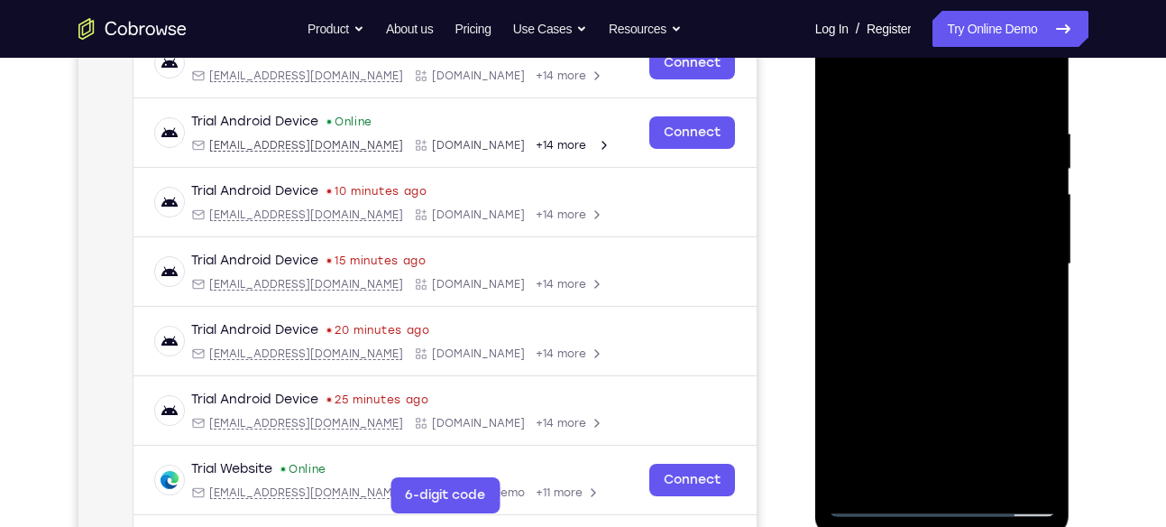
click at [943, 503] on div at bounding box center [942, 264] width 227 height 505
click at [1024, 411] on div at bounding box center [942, 264] width 227 height 505
click at [1025, 427] on div at bounding box center [942, 264] width 227 height 505
click at [895, 88] on div at bounding box center [942, 264] width 227 height 505
click at [951, 93] on div at bounding box center [942, 264] width 227 height 505
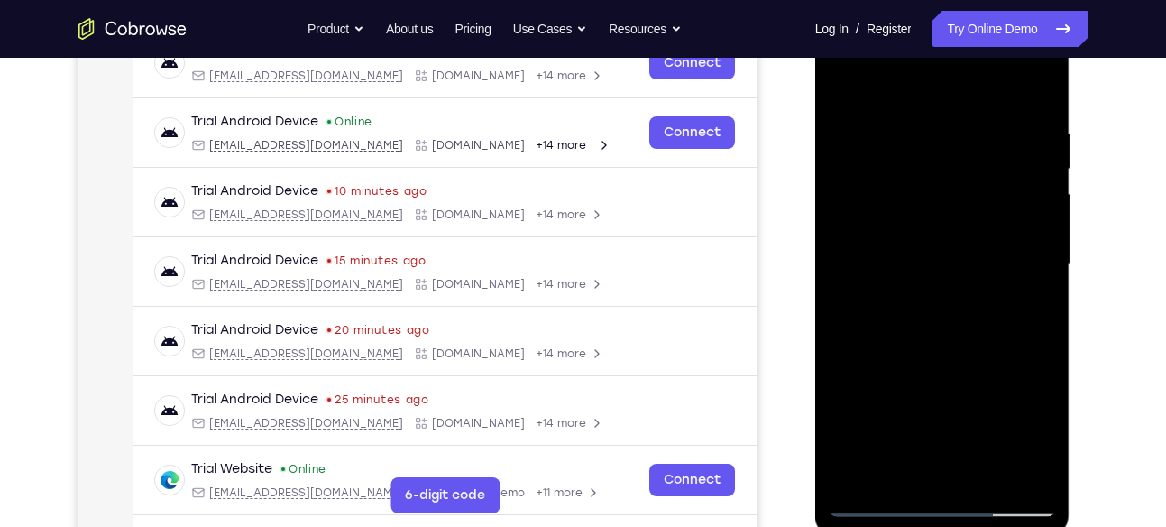
click at [1016, 247] on div at bounding box center [942, 264] width 227 height 505
click at [924, 297] on div at bounding box center [942, 264] width 227 height 505
click at [932, 243] on div at bounding box center [942, 264] width 227 height 505
click at [884, 191] on div at bounding box center [942, 264] width 227 height 505
click at [934, 186] on div at bounding box center [942, 264] width 227 height 505
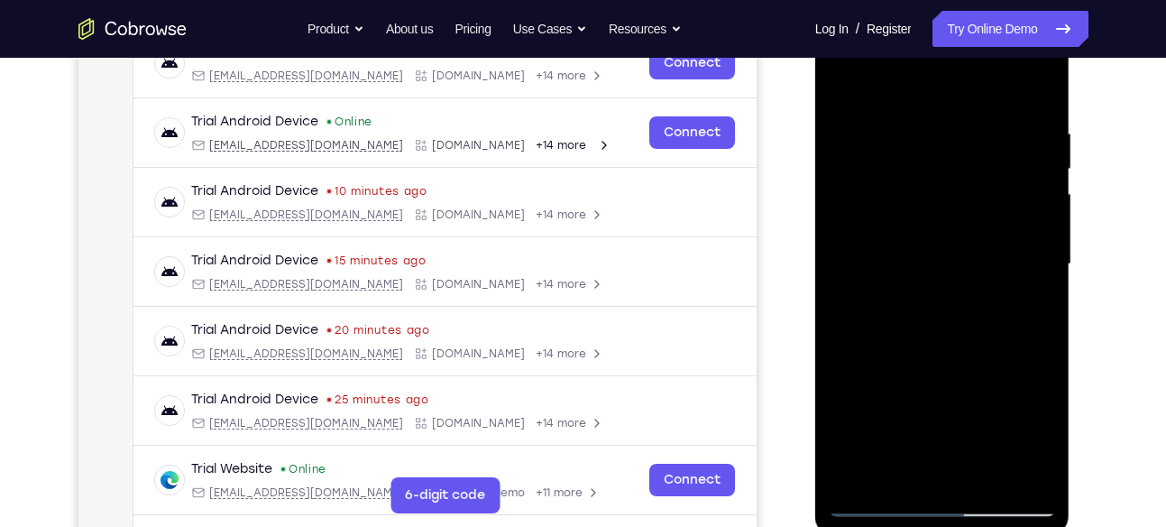
click at [993, 472] on div at bounding box center [942, 264] width 227 height 505
click at [960, 361] on div at bounding box center [942, 264] width 227 height 505
click at [984, 214] on div at bounding box center [942, 264] width 227 height 505
click at [1037, 473] on div at bounding box center [942, 264] width 227 height 505
click at [924, 461] on div at bounding box center [942, 264] width 227 height 505
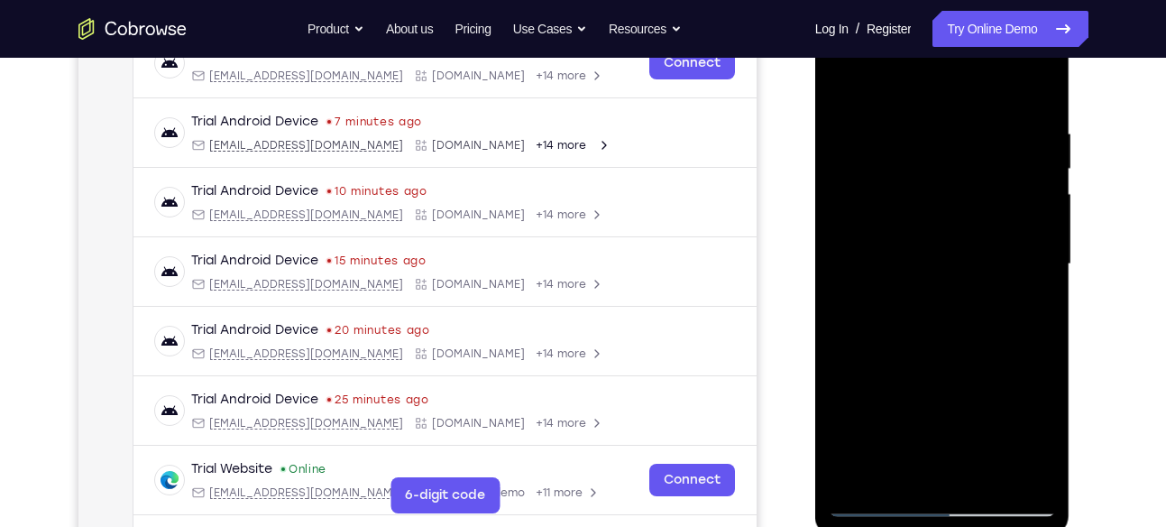
click at [1038, 427] on div at bounding box center [942, 264] width 227 height 505
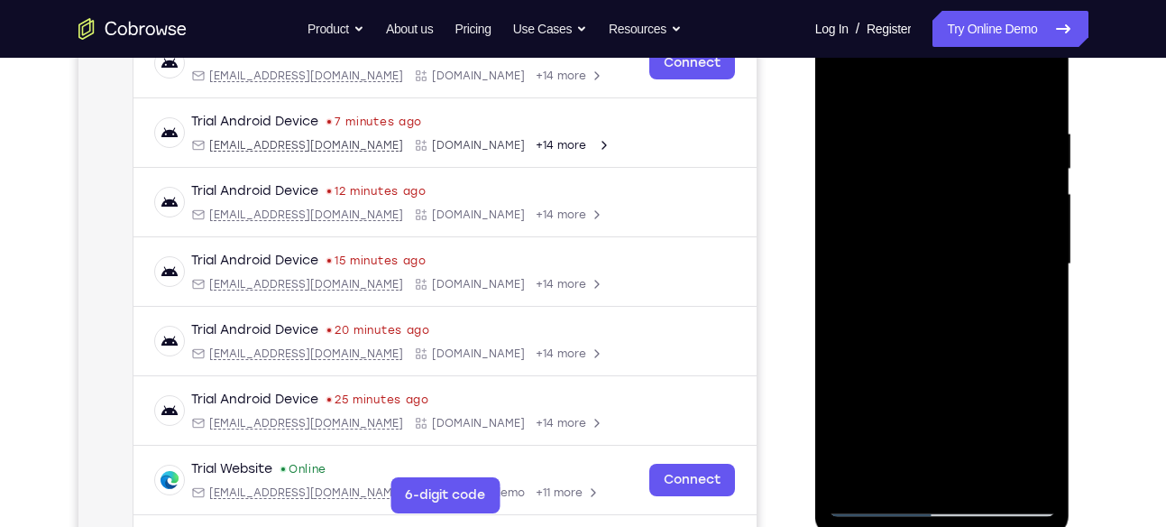
click at [1038, 427] on div at bounding box center [942, 264] width 227 height 505
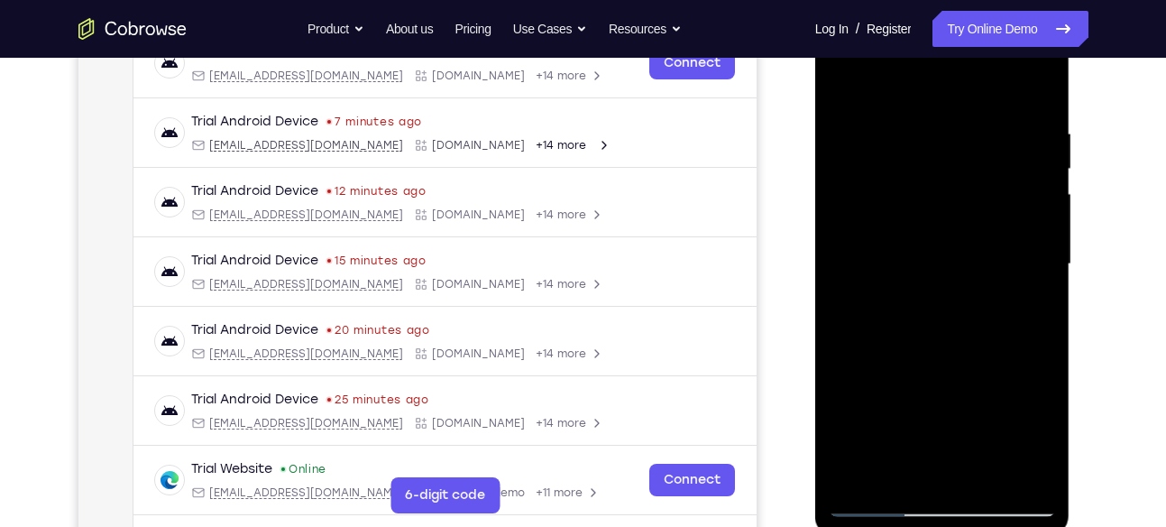
click at [1038, 427] on div at bounding box center [942, 264] width 227 height 505
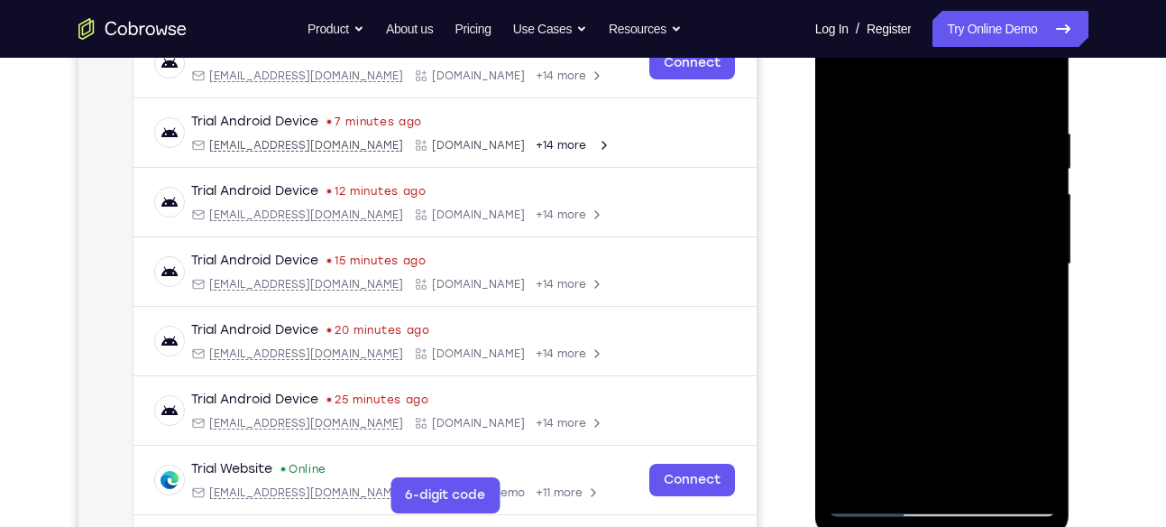
click at [1038, 427] on div at bounding box center [942, 264] width 227 height 505
click at [1035, 441] on div at bounding box center [942, 264] width 227 height 505
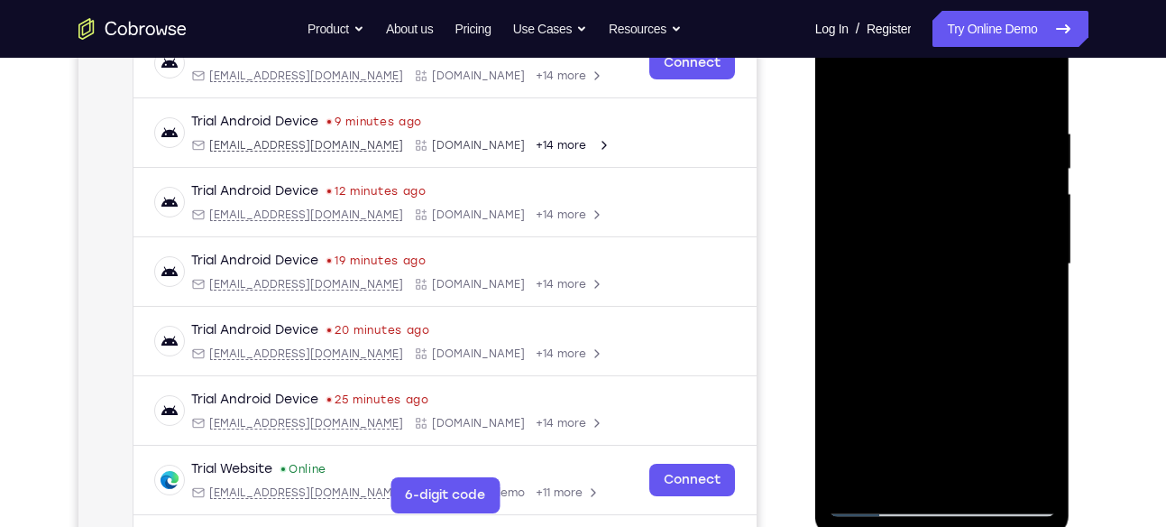
click at [1035, 441] on div at bounding box center [942, 264] width 227 height 505
click at [905, 309] on div at bounding box center [942, 264] width 227 height 505
click at [1039, 427] on div at bounding box center [942, 264] width 227 height 505
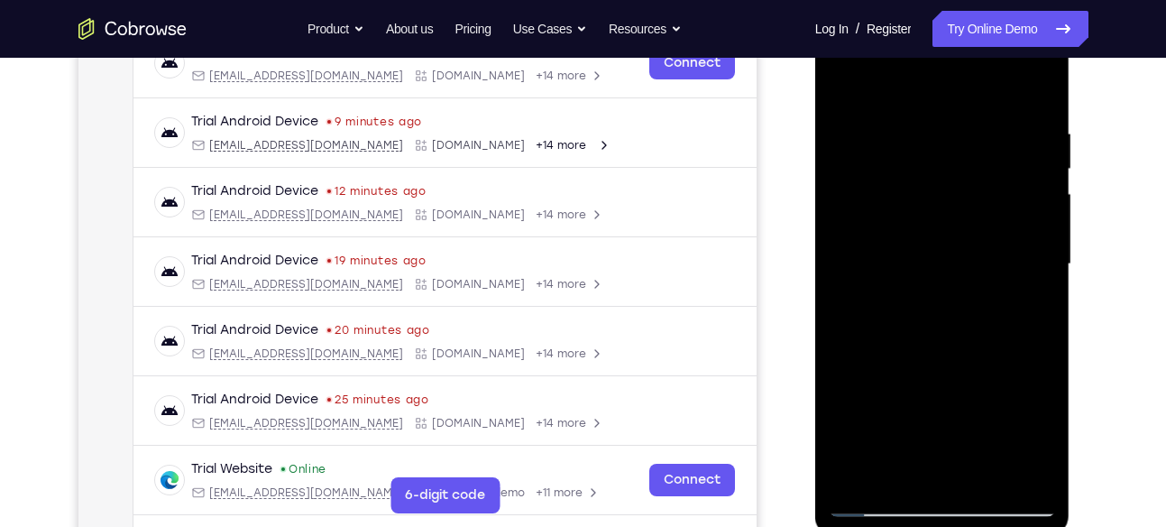
click at [1039, 427] on div at bounding box center [942, 264] width 227 height 505
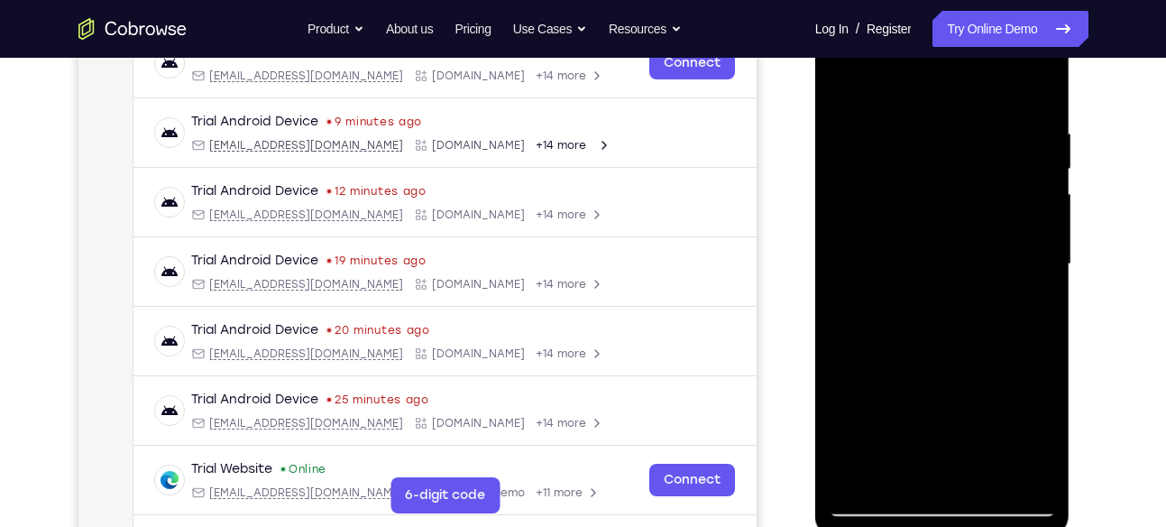
click at [978, 181] on div at bounding box center [942, 264] width 227 height 505
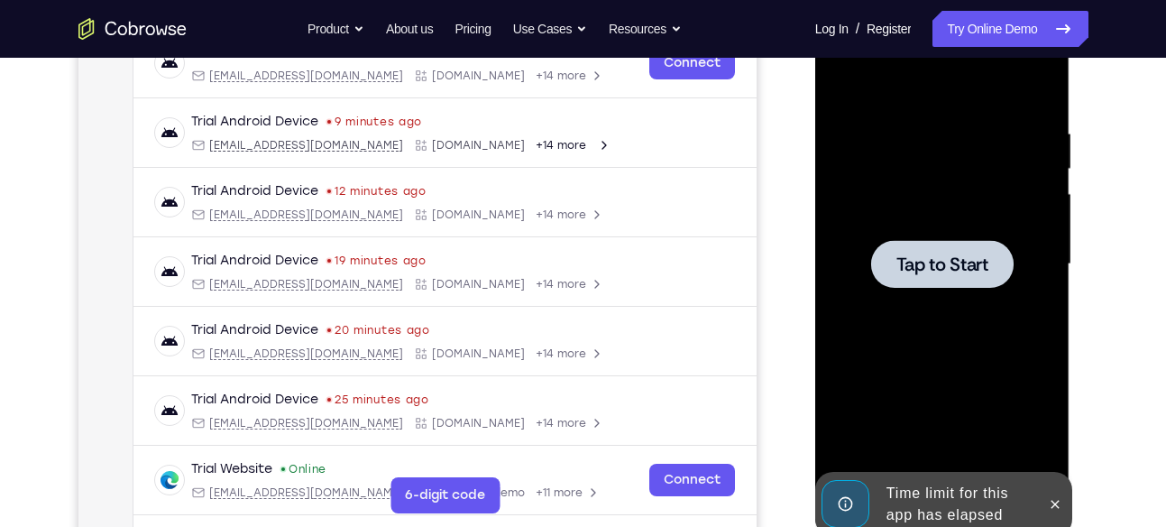
click at [1019, 334] on div at bounding box center [942, 264] width 227 height 505
click at [940, 505] on div "Time limit for this app has elapsed" at bounding box center [958, 504] width 158 height 58
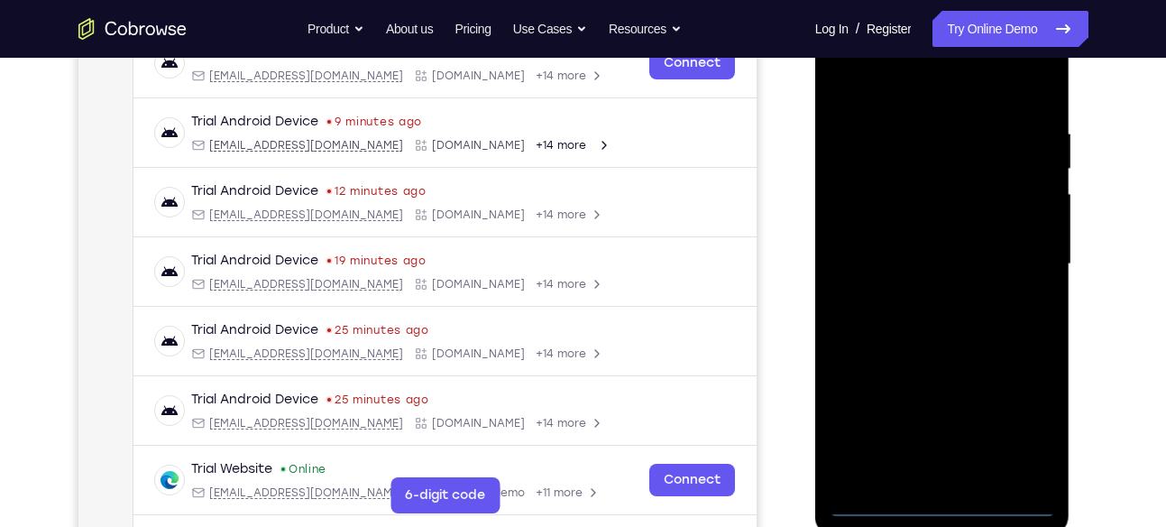
click at [940, 505] on div at bounding box center [942, 264] width 227 height 505
click at [1026, 424] on div at bounding box center [942, 264] width 227 height 505
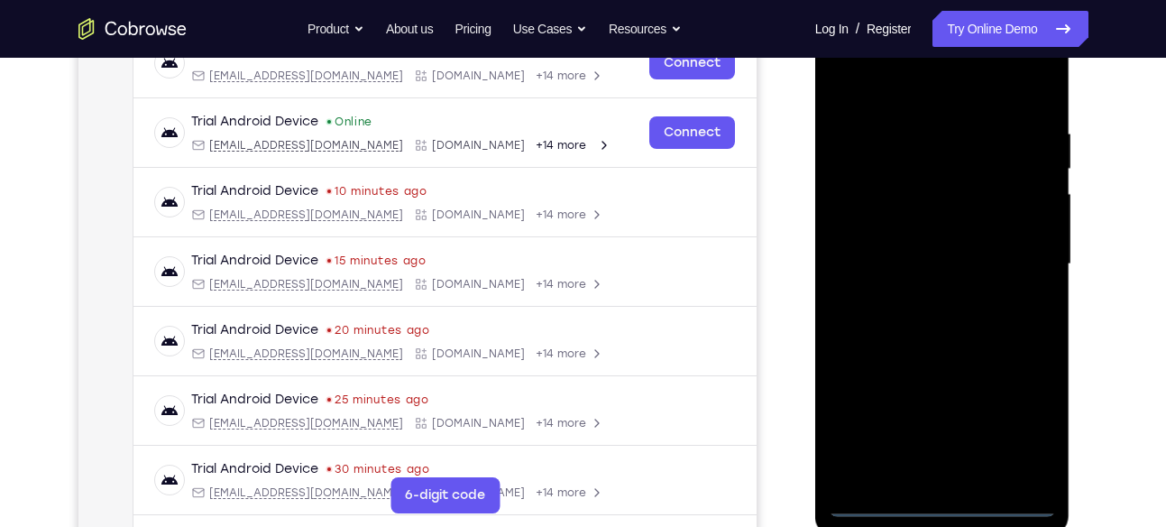
click at [924, 92] on div at bounding box center [942, 264] width 227 height 505
click at [1024, 259] on div at bounding box center [942, 264] width 227 height 505
click at [905, 291] on div at bounding box center [942, 264] width 227 height 505
click at [932, 289] on div at bounding box center [942, 264] width 227 height 505
click at [923, 242] on div at bounding box center [942, 264] width 227 height 505
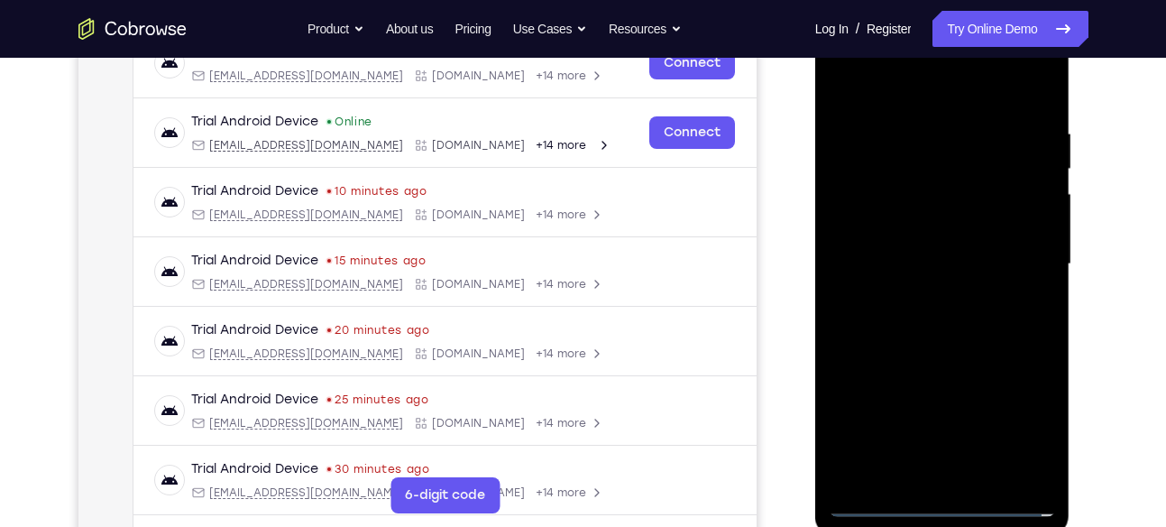
click at [932, 277] on div at bounding box center [942, 264] width 227 height 505
click at [928, 286] on div at bounding box center [942, 264] width 227 height 505
drag, startPoint x: 898, startPoint y: 93, endPoint x: 894, endPoint y: -4, distance: 96.6
click at [894, 0] on html "Online web based iOS Simulators and Android Emulators. Run iPhone, iPad, Mobile…" at bounding box center [943, 268] width 257 height 541
click at [993, 472] on div at bounding box center [942, 264] width 227 height 505
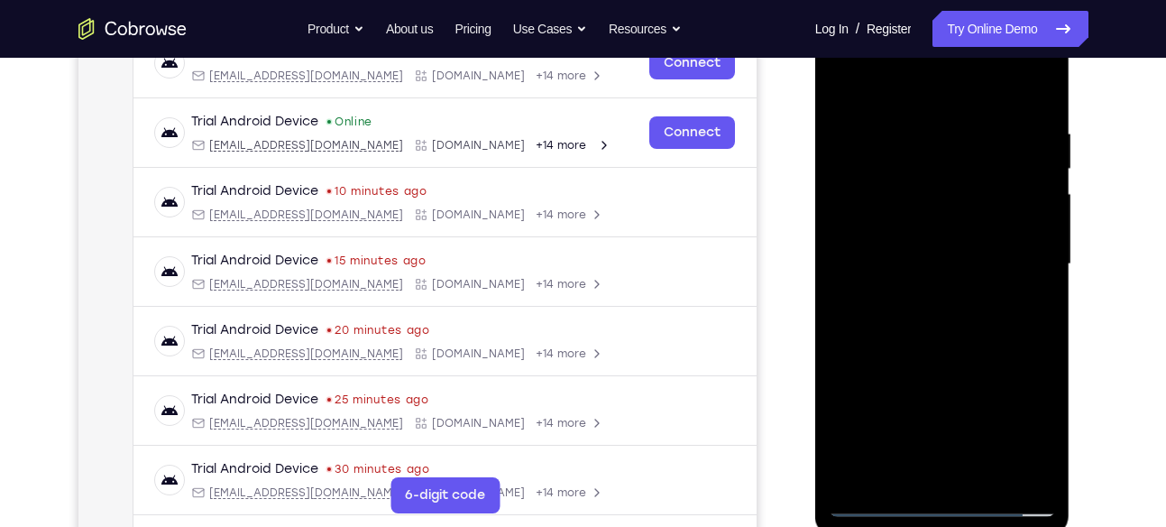
click at [969, 372] on div at bounding box center [942, 264] width 227 height 505
click at [948, 211] on div at bounding box center [942, 264] width 227 height 505
click at [941, 467] on div at bounding box center [942, 264] width 227 height 505
click at [1040, 443] on div at bounding box center [942, 264] width 227 height 505
click at [967, 169] on div at bounding box center [942, 264] width 227 height 505
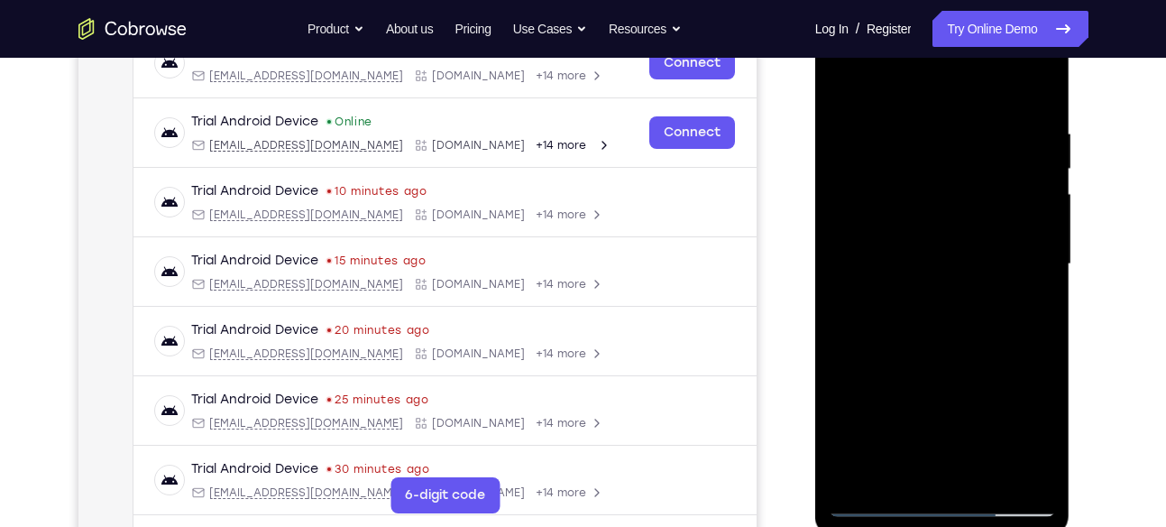
click at [1024, 315] on div at bounding box center [942, 264] width 227 height 505
drag, startPoint x: 998, startPoint y: 173, endPoint x: 992, endPoint y: 199, distance: 26.9
click at [992, 199] on div at bounding box center [942, 264] width 227 height 505
drag, startPoint x: 1016, startPoint y: 215, endPoint x: 1015, endPoint y: 161, distance: 53.2
click at [1015, 161] on div at bounding box center [942, 264] width 227 height 505
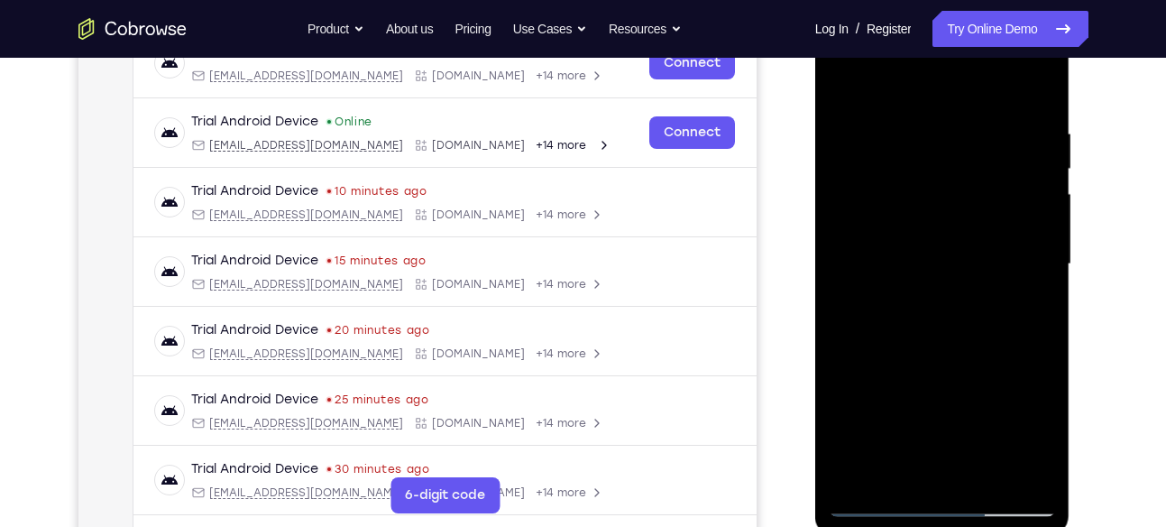
click at [984, 165] on div at bounding box center [942, 264] width 227 height 505
click at [1023, 328] on div at bounding box center [942, 264] width 227 height 505
click at [1033, 432] on div at bounding box center [942, 264] width 227 height 505
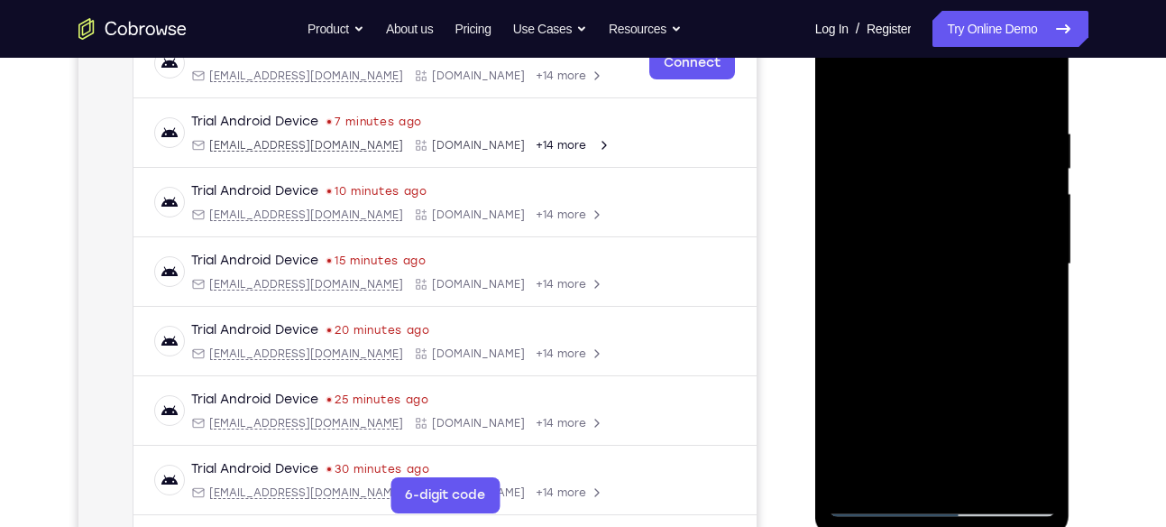
click at [963, 170] on div at bounding box center [942, 264] width 227 height 505
click at [906, 275] on div at bounding box center [942, 264] width 227 height 505
click at [946, 278] on div at bounding box center [942, 264] width 227 height 505
click at [1039, 440] on div at bounding box center [942, 264] width 227 height 505
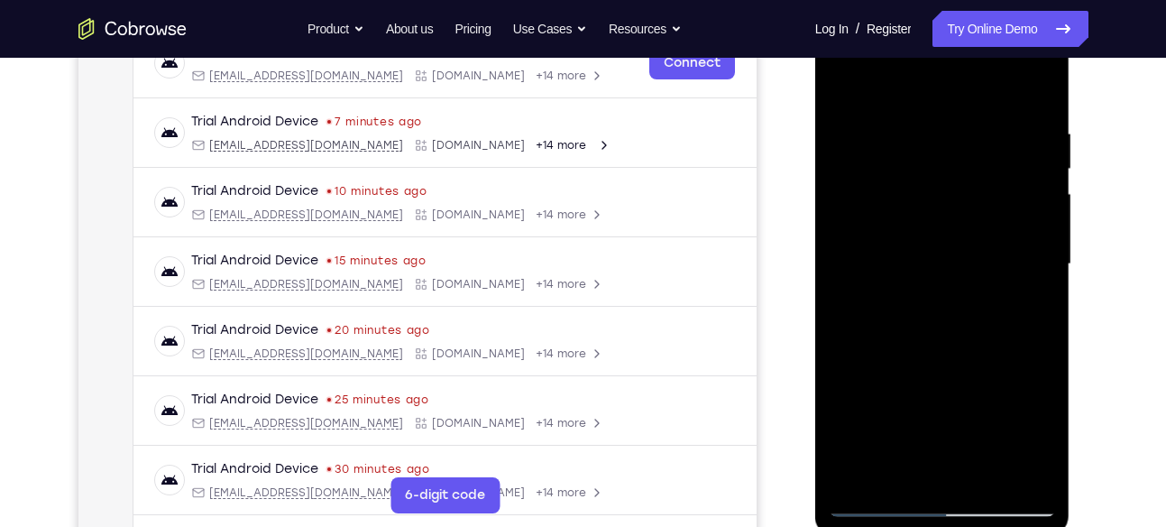
click at [1039, 440] on div at bounding box center [942, 264] width 227 height 505
click at [916, 179] on div at bounding box center [942, 264] width 227 height 505
click at [1024, 329] on div at bounding box center [942, 264] width 227 height 505
click at [1044, 434] on div at bounding box center [942, 264] width 227 height 505
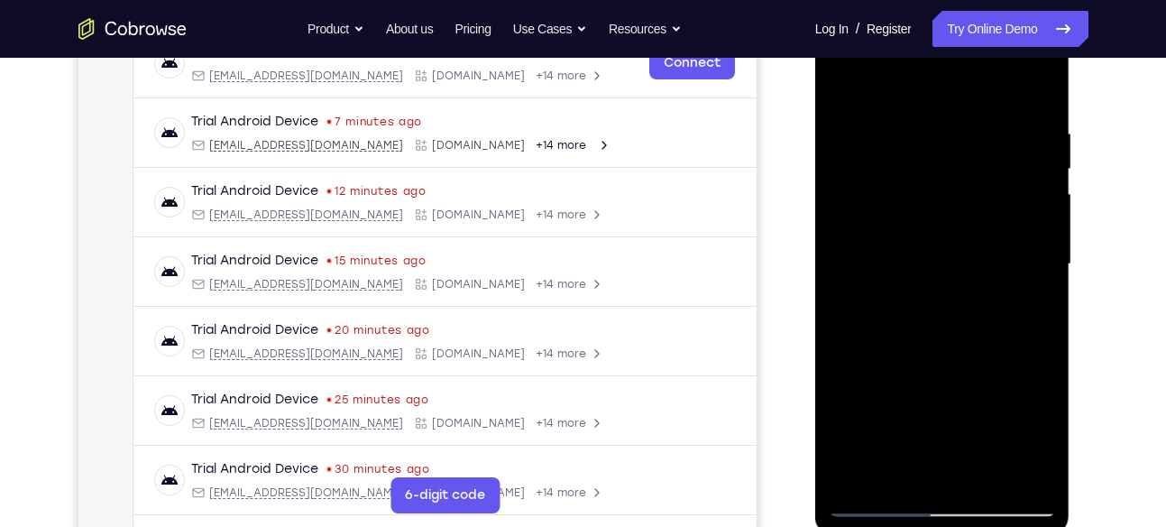
click at [1044, 434] on div at bounding box center [942, 264] width 227 height 505
click at [959, 164] on div at bounding box center [942, 264] width 227 height 505
click at [1024, 314] on div at bounding box center [942, 264] width 227 height 505
click at [1035, 435] on div at bounding box center [942, 264] width 227 height 505
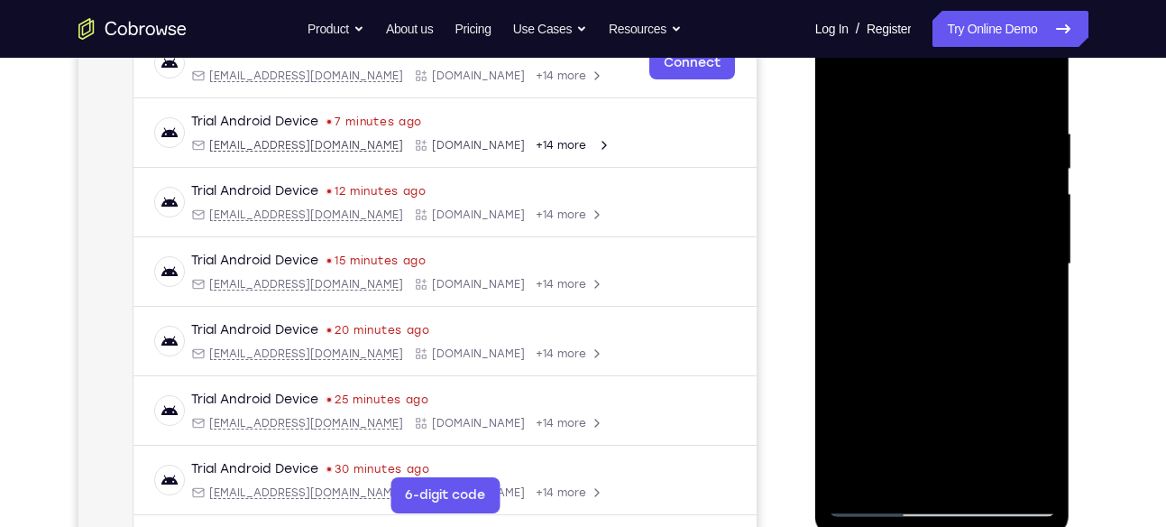
click at [1035, 435] on div at bounding box center [942, 264] width 227 height 505
drag, startPoint x: 972, startPoint y: 162, endPoint x: 961, endPoint y: 225, distance: 63.2
click at [961, 225] on div at bounding box center [942, 264] width 227 height 505
click at [942, 198] on div at bounding box center [942, 264] width 227 height 505
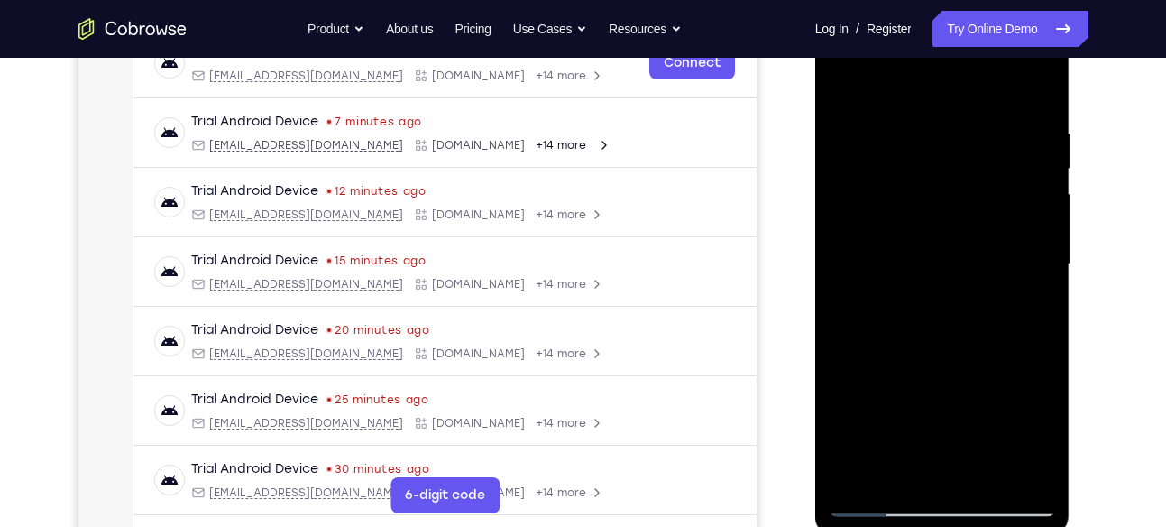
click at [1022, 291] on div at bounding box center [942, 264] width 227 height 505
drag, startPoint x: 906, startPoint y: 204, endPoint x: 896, endPoint y: 234, distance: 32.2
click at [896, 234] on div at bounding box center [942, 264] width 227 height 505
drag, startPoint x: 935, startPoint y: 169, endPoint x: 909, endPoint y: 255, distance: 90.4
click at [909, 255] on div at bounding box center [942, 264] width 227 height 505
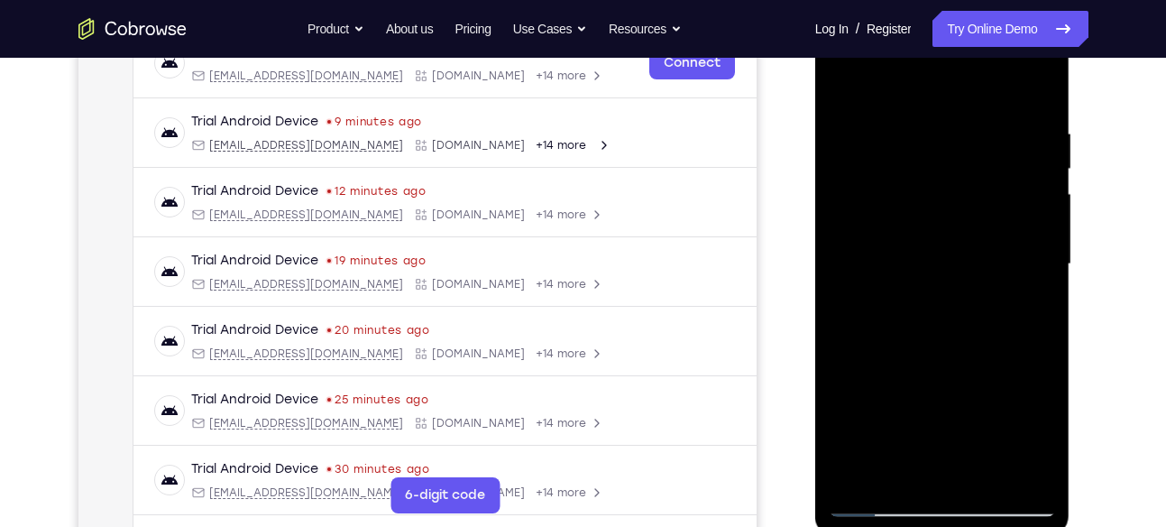
click at [943, 181] on div at bounding box center [942, 264] width 227 height 505
click at [975, 231] on div at bounding box center [942, 264] width 227 height 505
click at [1035, 435] on div at bounding box center [942, 264] width 227 height 505
drag, startPoint x: 967, startPoint y: 151, endPoint x: 948, endPoint y: 219, distance: 71.1
click at [948, 219] on div at bounding box center [942, 264] width 227 height 505
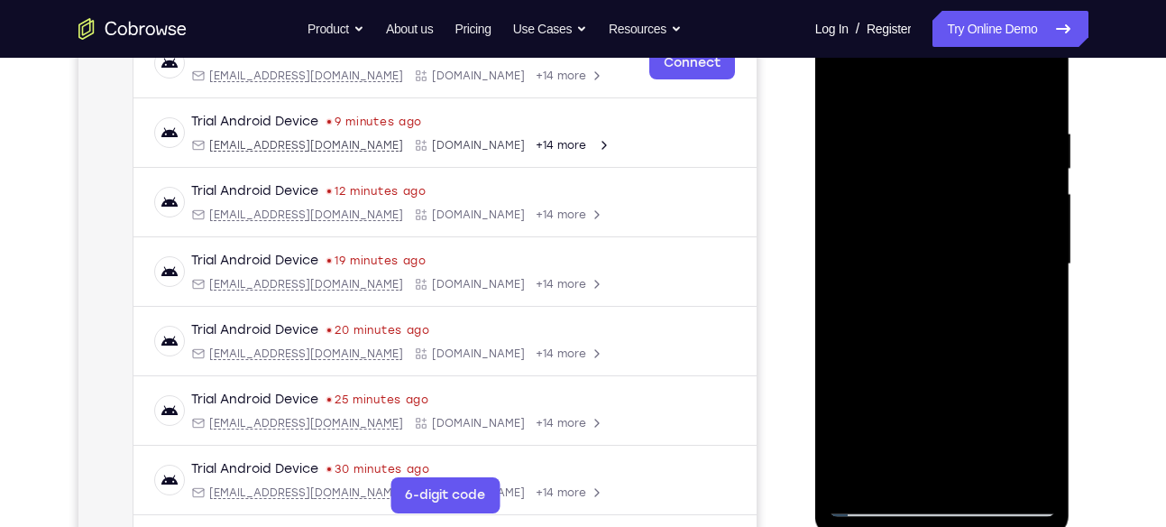
click at [917, 211] on div at bounding box center [942, 264] width 227 height 505
click at [1020, 314] on div at bounding box center [942, 264] width 227 height 505
drag, startPoint x: 844, startPoint y: 175, endPoint x: 844, endPoint y: 246, distance: 71.2
click at [844, 246] on div at bounding box center [942, 264] width 227 height 505
drag, startPoint x: 851, startPoint y: 257, endPoint x: 866, endPoint y: 119, distance: 138.7
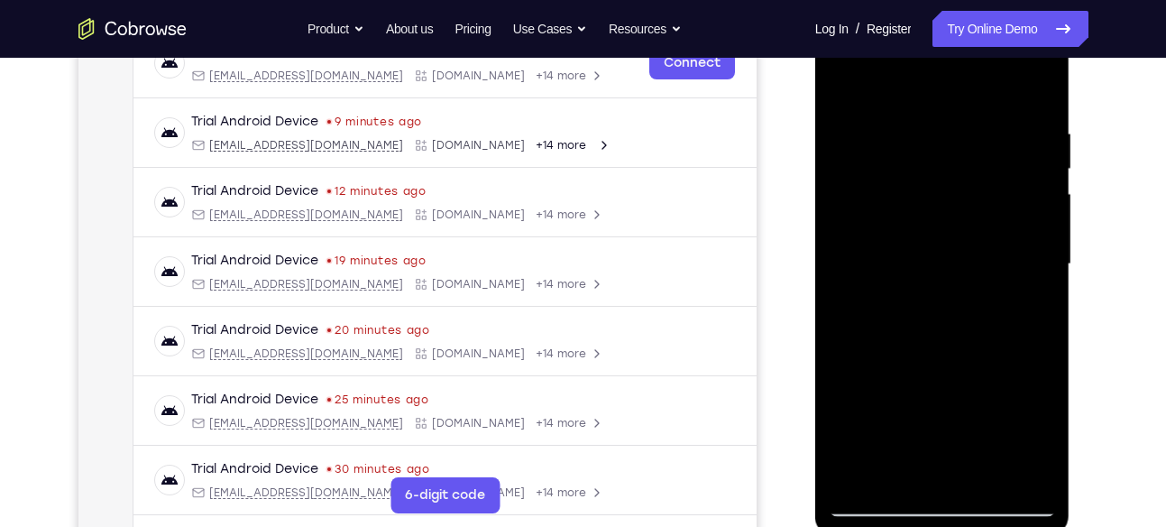
click at [866, 119] on div at bounding box center [942, 264] width 227 height 505
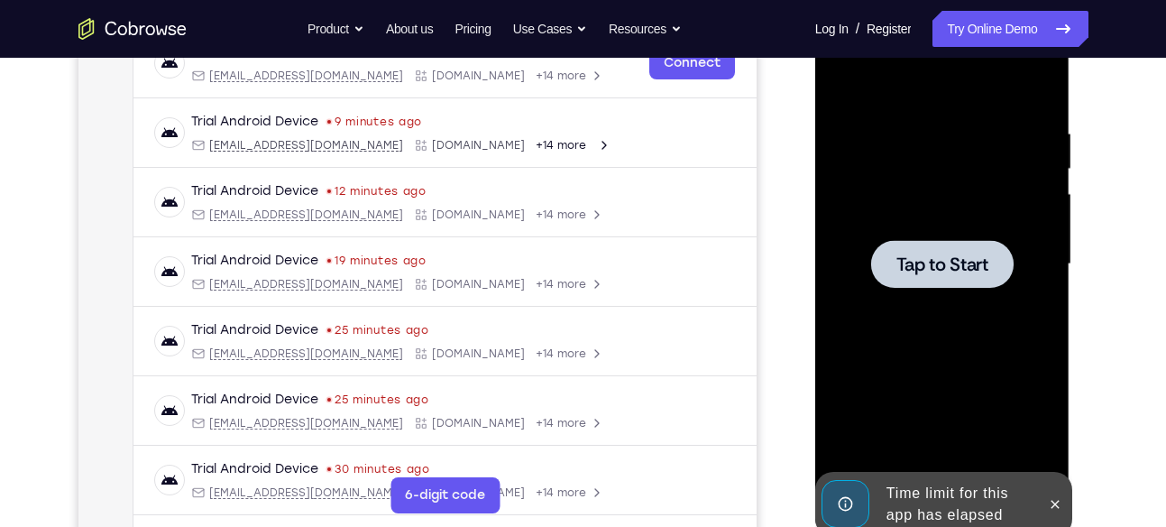
click at [914, 255] on span "Tap to Start" at bounding box center [942, 264] width 92 height 18
click at [954, 475] on div "Time limit for this app has elapsed" at bounding box center [958, 504] width 158 height 58
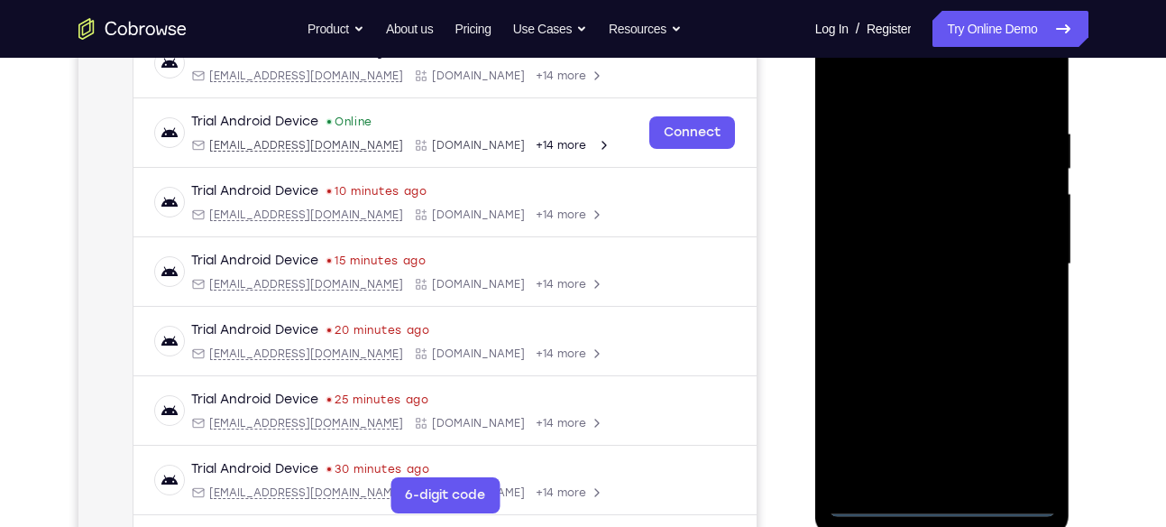
click at [951, 487] on div at bounding box center [942, 264] width 227 height 505
click at [950, 502] on div at bounding box center [942, 264] width 227 height 505
click at [1016, 432] on div at bounding box center [942, 264] width 227 height 505
click at [905, 87] on div at bounding box center [942, 264] width 227 height 505
click at [1015, 253] on div at bounding box center [942, 264] width 227 height 505
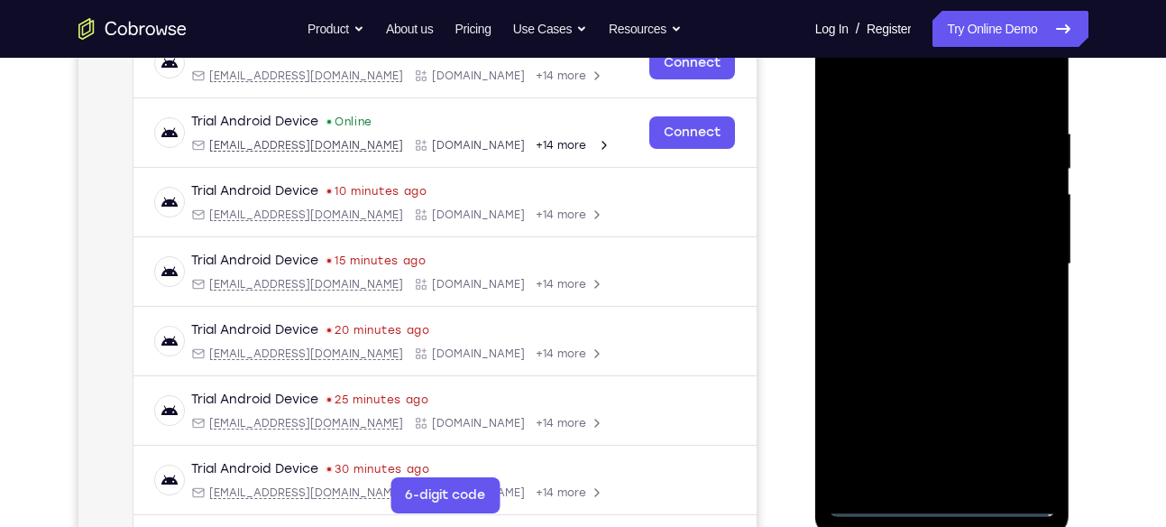
click at [923, 298] on div at bounding box center [942, 264] width 227 height 505
click at [940, 257] on div at bounding box center [942, 264] width 227 height 505
click at [903, 192] on div at bounding box center [942, 264] width 227 height 505
click at [933, 194] on div at bounding box center [942, 264] width 227 height 505
drag, startPoint x: 934, startPoint y: 102, endPoint x: 945, endPoint y: 53, distance: 49.9
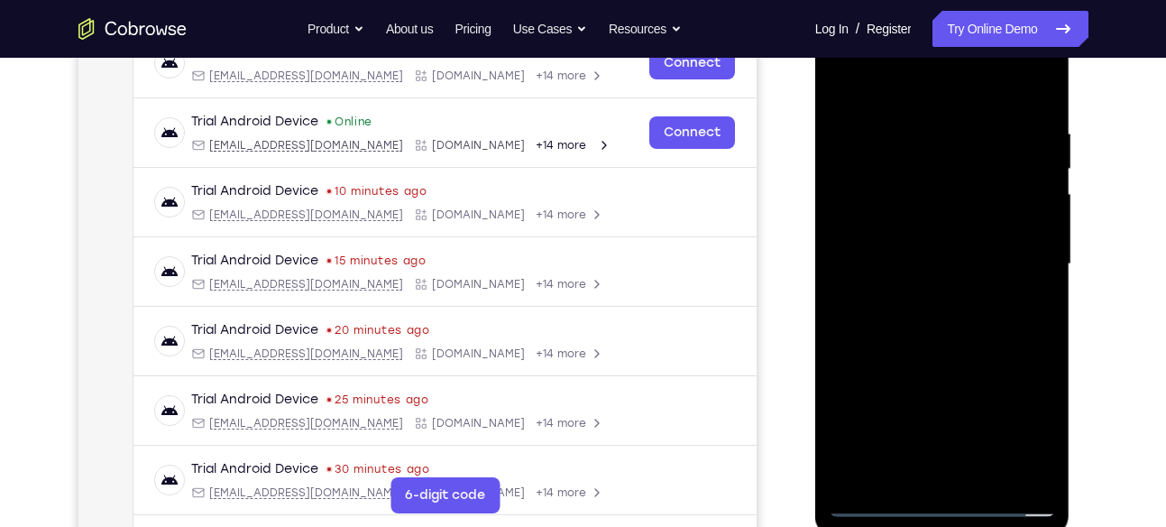
click at [945, 53] on div at bounding box center [942, 264] width 227 height 505
click at [982, 480] on div at bounding box center [942, 264] width 227 height 505
click at [966, 370] on div at bounding box center [942, 264] width 227 height 505
click at [991, 209] on div at bounding box center [942, 264] width 227 height 505
click at [963, 284] on div at bounding box center [942, 264] width 227 height 505
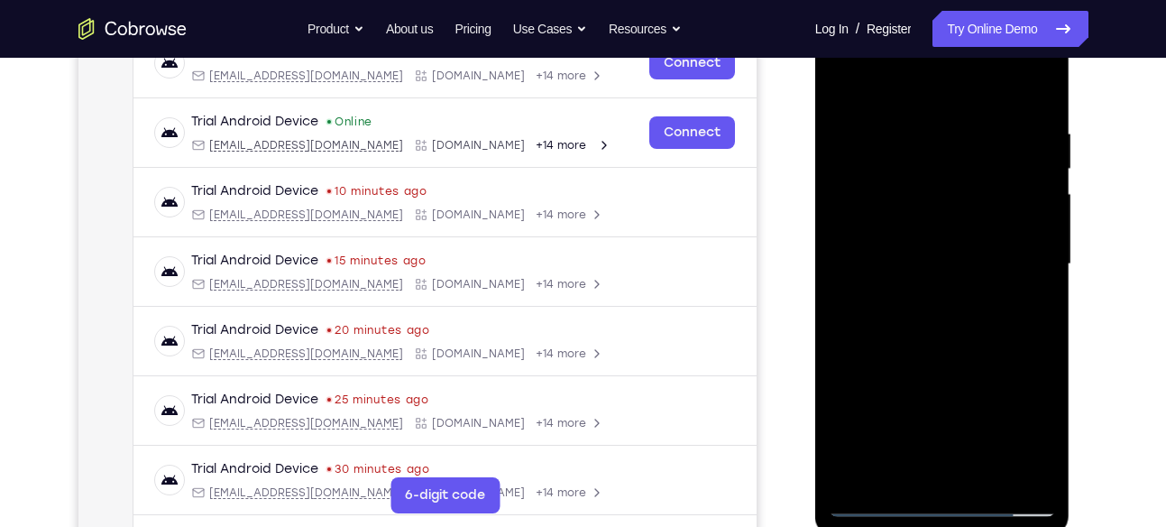
click at [1024, 271] on div at bounding box center [942, 264] width 227 height 505
click at [1042, 445] on div at bounding box center [942, 264] width 227 height 505
drag, startPoint x: 995, startPoint y: 155, endPoint x: 971, endPoint y: 226, distance: 75.0
click at [971, 226] on div at bounding box center [942, 264] width 227 height 505
drag, startPoint x: 1000, startPoint y: 180, endPoint x: 962, endPoint y: 252, distance: 80.7
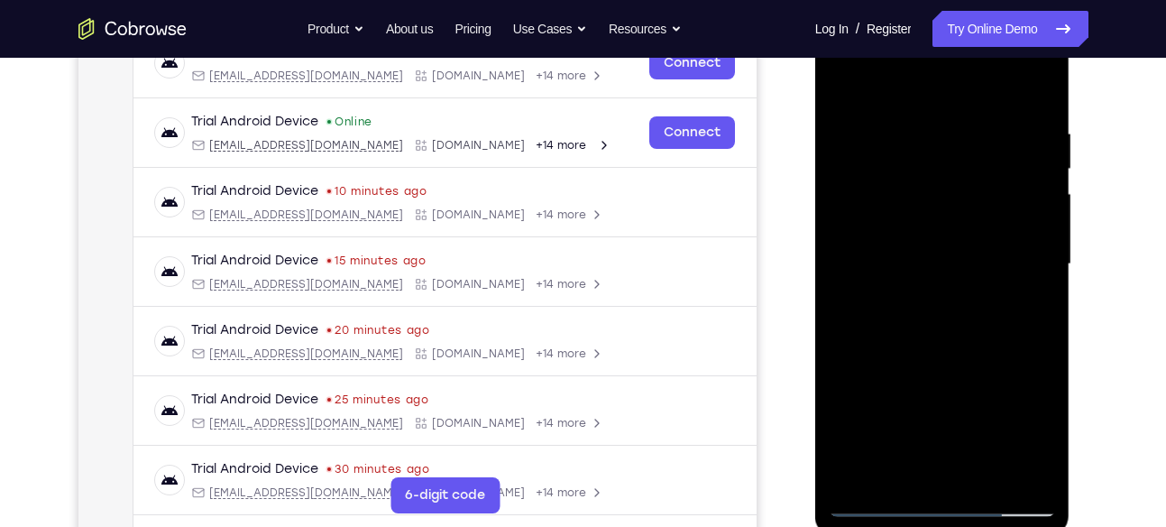
click at [962, 252] on div at bounding box center [942, 264] width 227 height 505
drag, startPoint x: 999, startPoint y: 171, endPoint x: 987, endPoint y: 196, distance: 27.0
click at [987, 196] on div at bounding box center [942, 264] width 227 height 505
click at [967, 197] on div at bounding box center [942, 264] width 227 height 505
click at [1024, 216] on div at bounding box center [942, 264] width 227 height 505
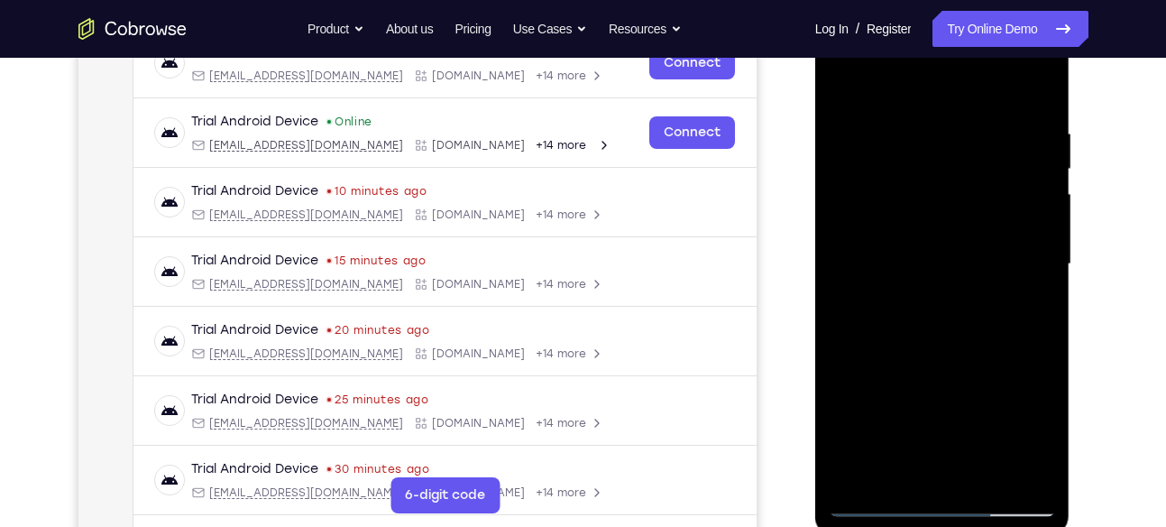
click at [1042, 434] on div at bounding box center [942, 264] width 227 height 505
drag, startPoint x: 1026, startPoint y: 144, endPoint x: 992, endPoint y: 225, distance: 87.3
click at [992, 225] on div at bounding box center [942, 264] width 227 height 505
drag, startPoint x: 1014, startPoint y: 136, endPoint x: 969, endPoint y: 259, distance: 130.7
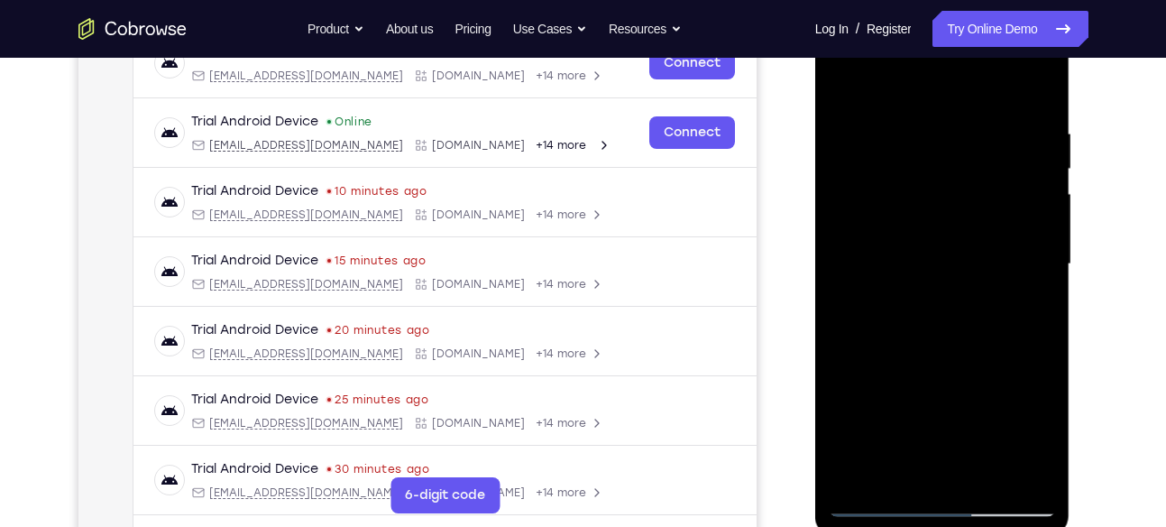
click at [969, 259] on div at bounding box center [942, 264] width 227 height 505
drag, startPoint x: 983, startPoint y: 161, endPoint x: 962, endPoint y: 230, distance: 72.5
click at [962, 230] on div at bounding box center [942, 264] width 227 height 505
click at [958, 265] on div at bounding box center [942, 264] width 227 height 505
click at [1020, 275] on div at bounding box center [942, 264] width 227 height 505
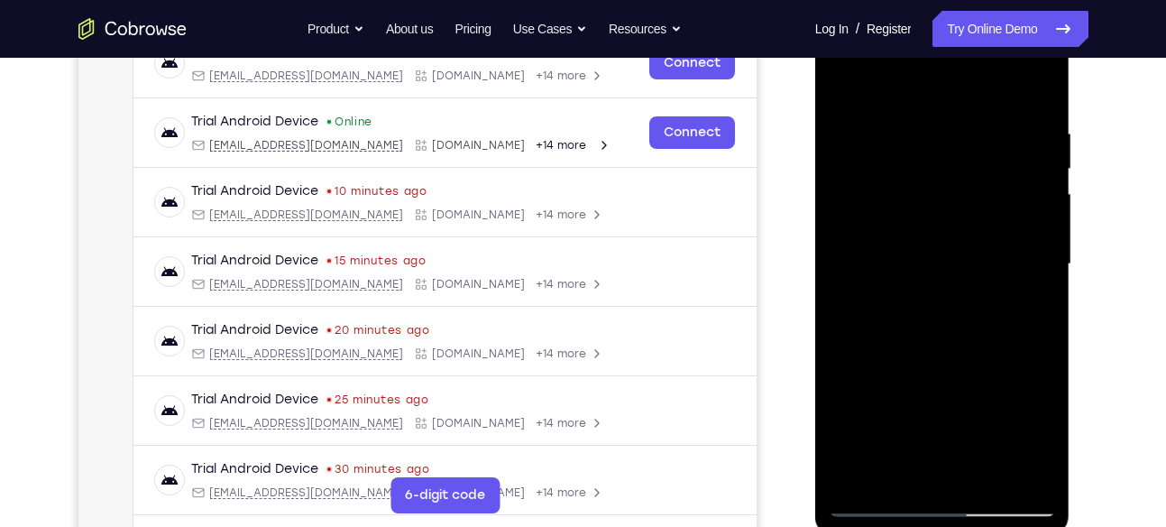
click at [1039, 433] on div at bounding box center [942, 264] width 227 height 505
click at [1039, 437] on div at bounding box center [942, 264] width 227 height 505
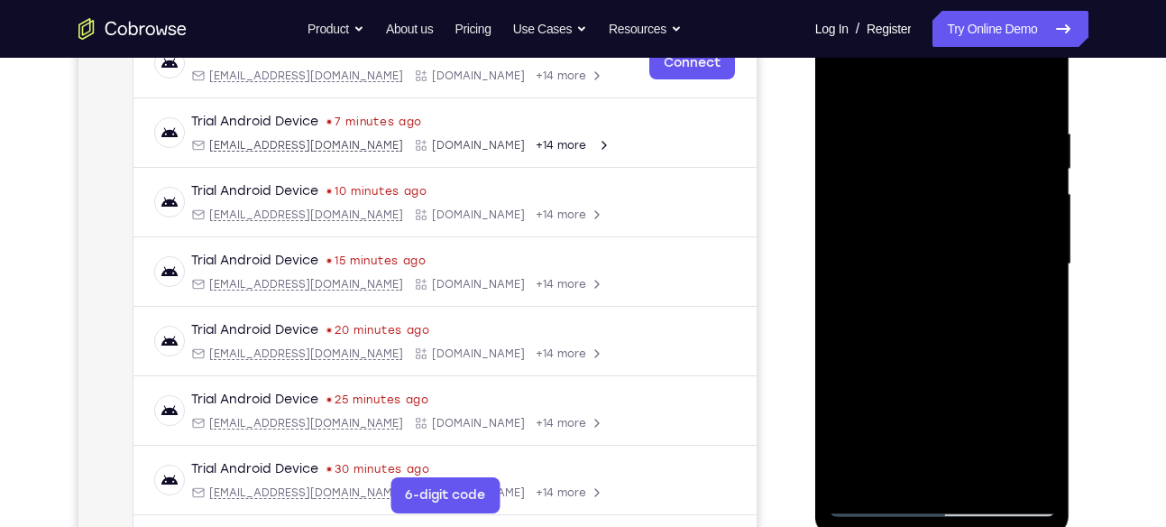
click at [1039, 437] on div at bounding box center [942, 264] width 227 height 505
drag, startPoint x: 968, startPoint y: 160, endPoint x: 957, endPoint y: 191, distance: 33.4
click at [957, 191] on div at bounding box center [942, 264] width 227 height 505
click at [963, 153] on div at bounding box center [942, 264] width 227 height 505
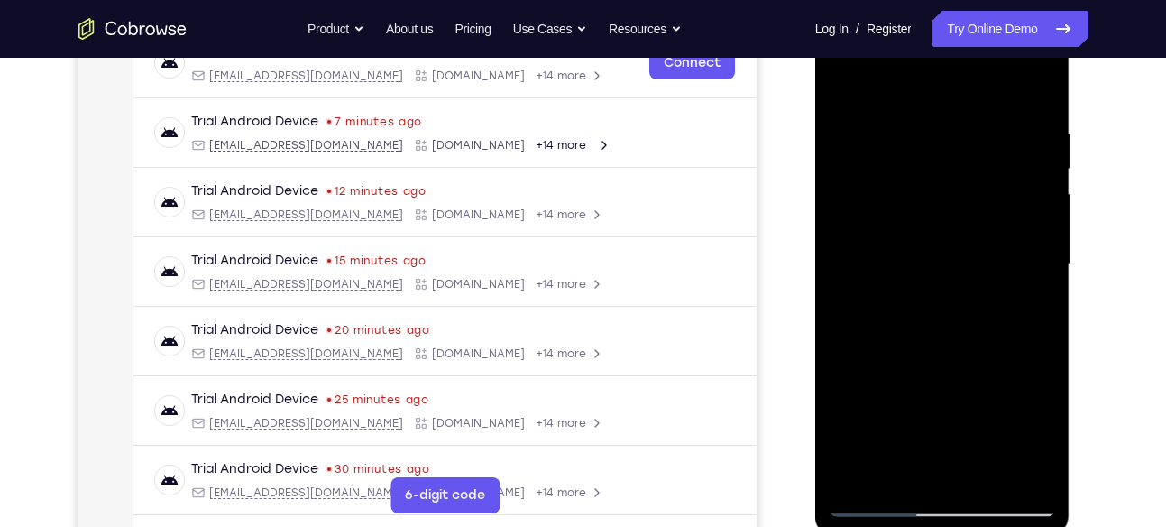
click at [966, 234] on div at bounding box center [942, 264] width 227 height 505
click at [1021, 250] on div at bounding box center [942, 264] width 227 height 505
click at [911, 464] on div at bounding box center [942, 264] width 227 height 505
click at [902, 467] on div at bounding box center [942, 264] width 227 height 505
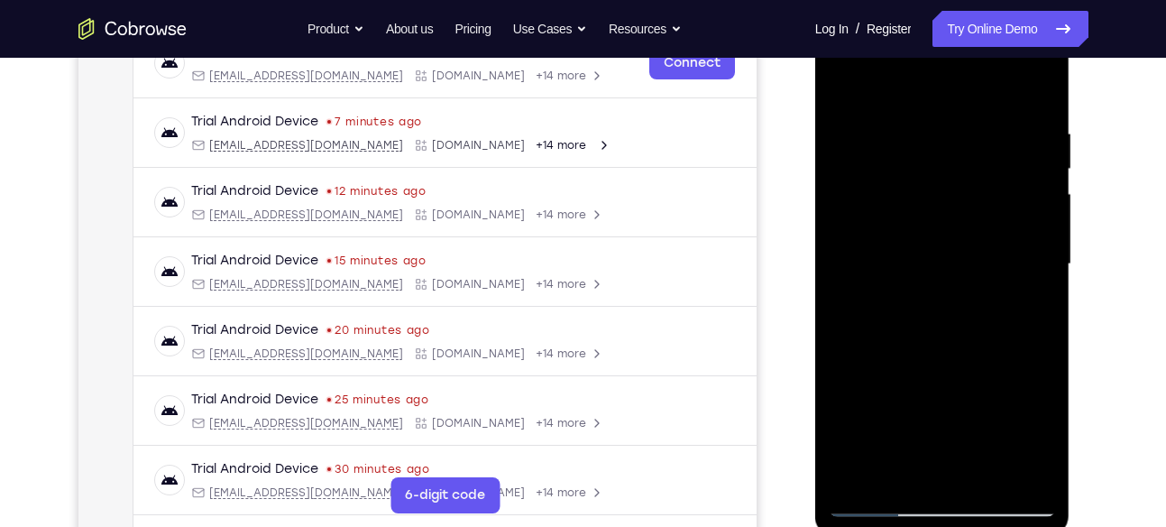
click at [1038, 370] on div at bounding box center [942, 264] width 227 height 505
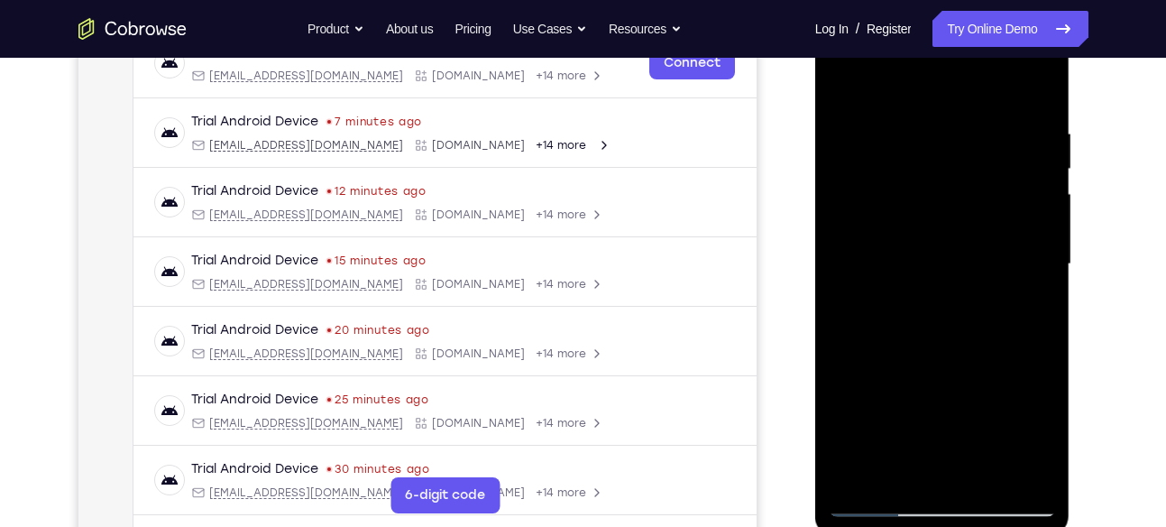
click at [1038, 370] on div at bounding box center [942, 264] width 227 height 505
drag, startPoint x: 961, startPoint y: 146, endPoint x: 942, endPoint y: 227, distance: 83.3
click at [942, 227] on div at bounding box center [942, 264] width 227 height 505
click at [971, 166] on div at bounding box center [942, 264] width 227 height 505
drag, startPoint x: 971, startPoint y: 166, endPoint x: 960, endPoint y: 234, distance: 68.5
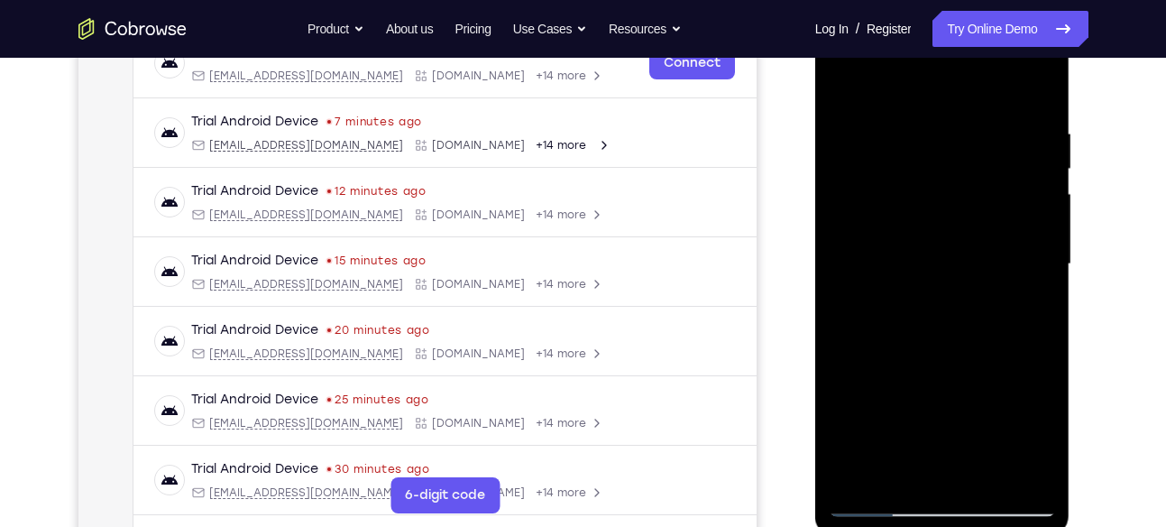
click at [960, 234] on div at bounding box center [942, 264] width 227 height 505
drag, startPoint x: 978, startPoint y: 180, endPoint x: 960, endPoint y: 266, distance: 87.7
click at [960, 266] on div at bounding box center [942, 264] width 227 height 505
drag, startPoint x: 960, startPoint y: 266, endPoint x: 969, endPoint y: 208, distance: 58.4
click at [969, 208] on div at bounding box center [942, 264] width 227 height 505
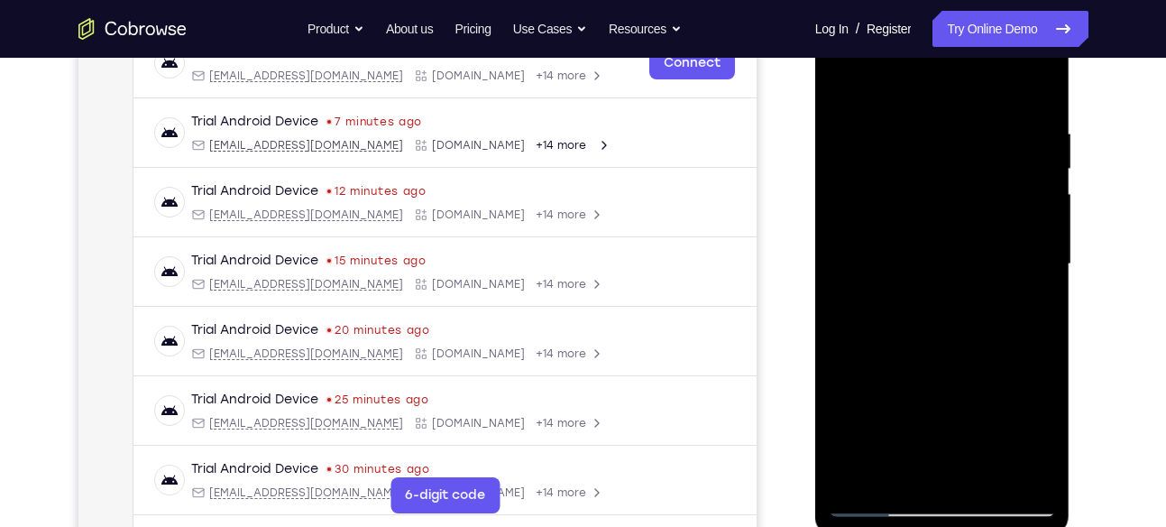
drag, startPoint x: 969, startPoint y: 269, endPoint x: 971, endPoint y: 189, distance: 79.4
click at [971, 189] on div at bounding box center [942, 264] width 227 height 505
drag, startPoint x: 895, startPoint y: 323, endPoint x: 903, endPoint y: 262, distance: 61.7
click at [903, 262] on div at bounding box center [942, 264] width 227 height 505
click at [889, 293] on div at bounding box center [942, 264] width 227 height 505
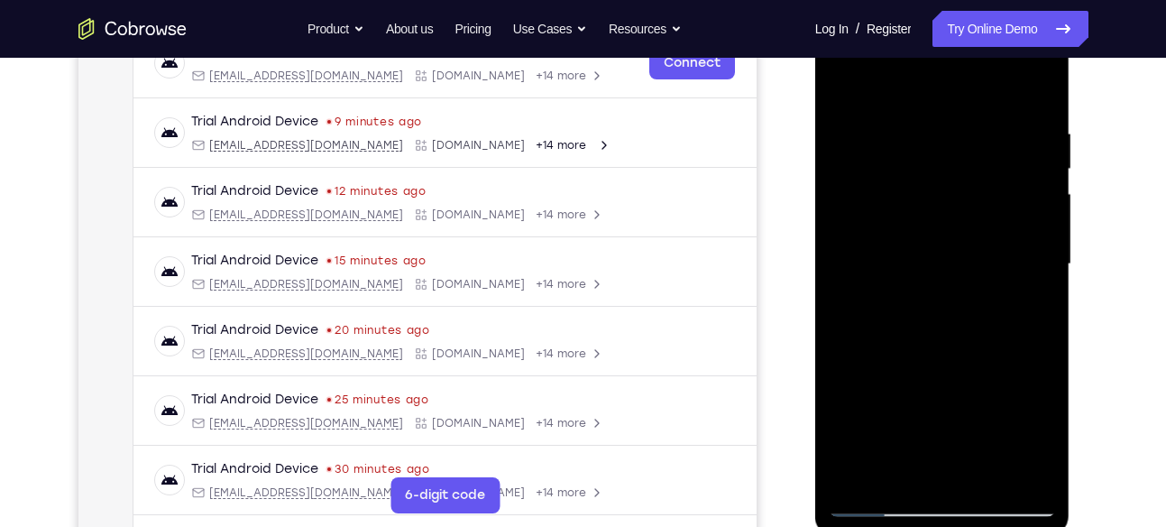
click at [922, 291] on div at bounding box center [942, 264] width 227 height 505
drag, startPoint x: 946, startPoint y: 190, endPoint x: 932, endPoint y: 243, distance: 54.3
click at [932, 243] on div at bounding box center [942, 264] width 227 height 505
drag, startPoint x: 927, startPoint y: 183, endPoint x: 912, endPoint y: 271, distance: 88.8
click at [912, 271] on div at bounding box center [942, 264] width 227 height 505
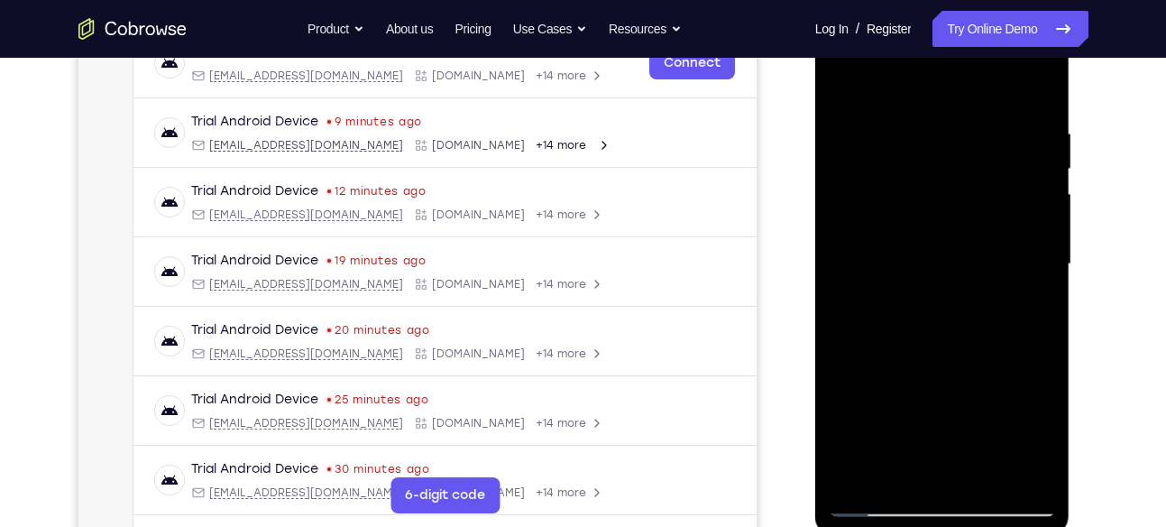
drag, startPoint x: 922, startPoint y: 207, endPoint x: 925, endPoint y: 166, distance: 40.7
click at [925, 166] on div at bounding box center [942, 264] width 227 height 505
drag, startPoint x: 930, startPoint y: 222, endPoint x: 959, endPoint y: 80, distance: 144.5
click at [959, 80] on div at bounding box center [942, 264] width 227 height 505
drag, startPoint x: 940, startPoint y: 199, endPoint x: 941, endPoint y: 159, distance: 40.6
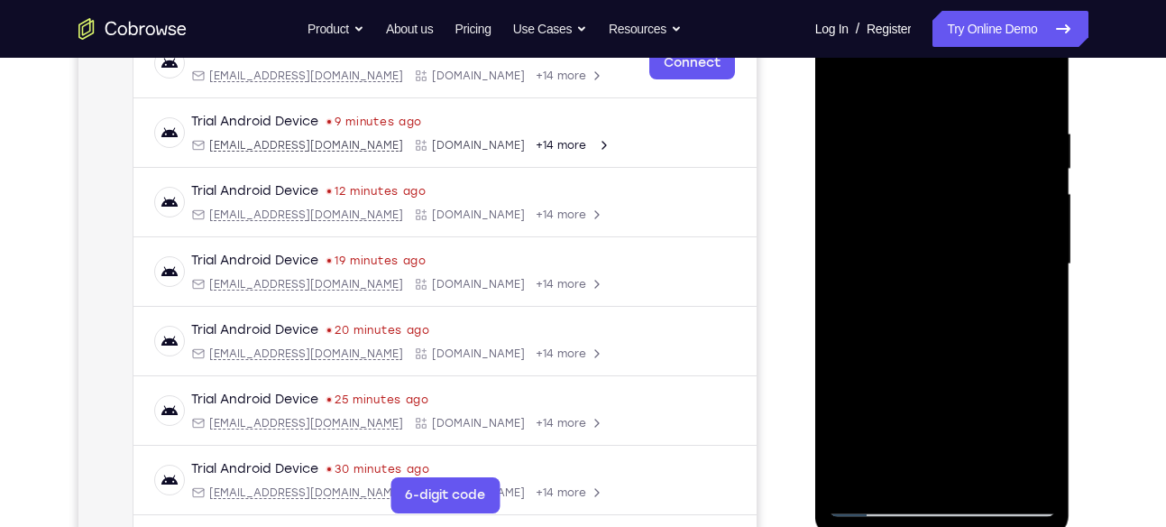
click at [941, 159] on div at bounding box center [942, 264] width 227 height 505
click at [928, 306] on div at bounding box center [942, 264] width 227 height 505
click at [963, 231] on div at bounding box center [942, 264] width 227 height 505
click at [1022, 382] on div at bounding box center [942, 264] width 227 height 505
click at [897, 162] on div at bounding box center [942, 264] width 227 height 505
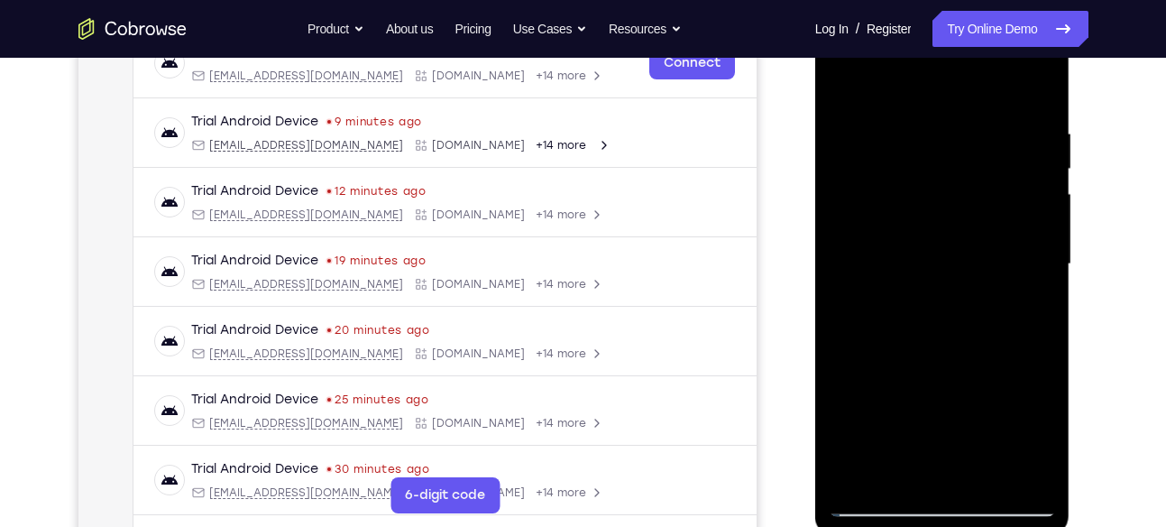
click at [897, 162] on div at bounding box center [942, 264] width 227 height 505
click at [901, 317] on div at bounding box center [942, 264] width 227 height 505
click at [969, 290] on div at bounding box center [942, 264] width 227 height 505
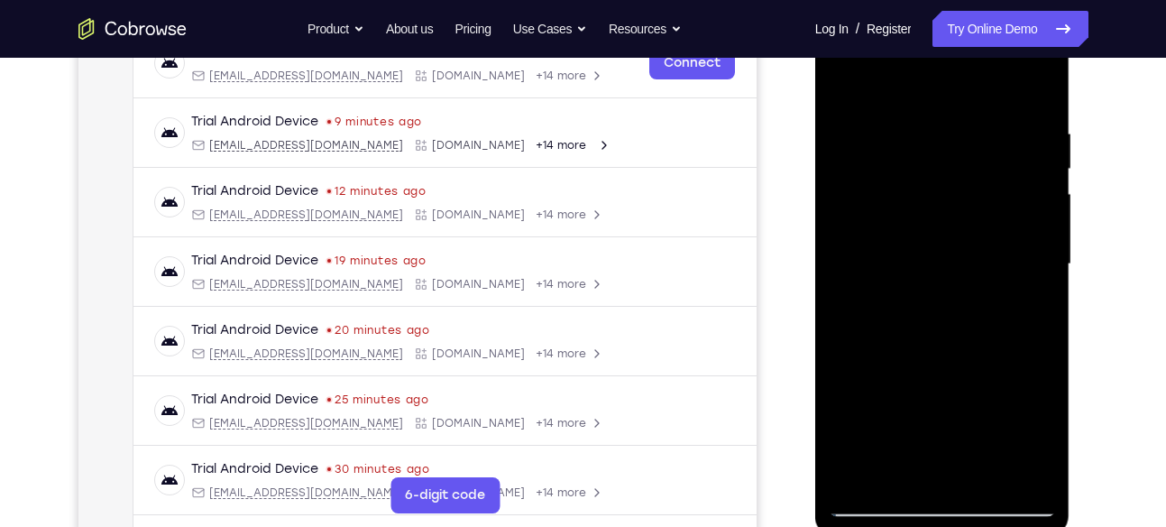
click at [917, 311] on div at bounding box center [942, 264] width 227 height 505
click at [960, 307] on div at bounding box center [942, 264] width 227 height 505
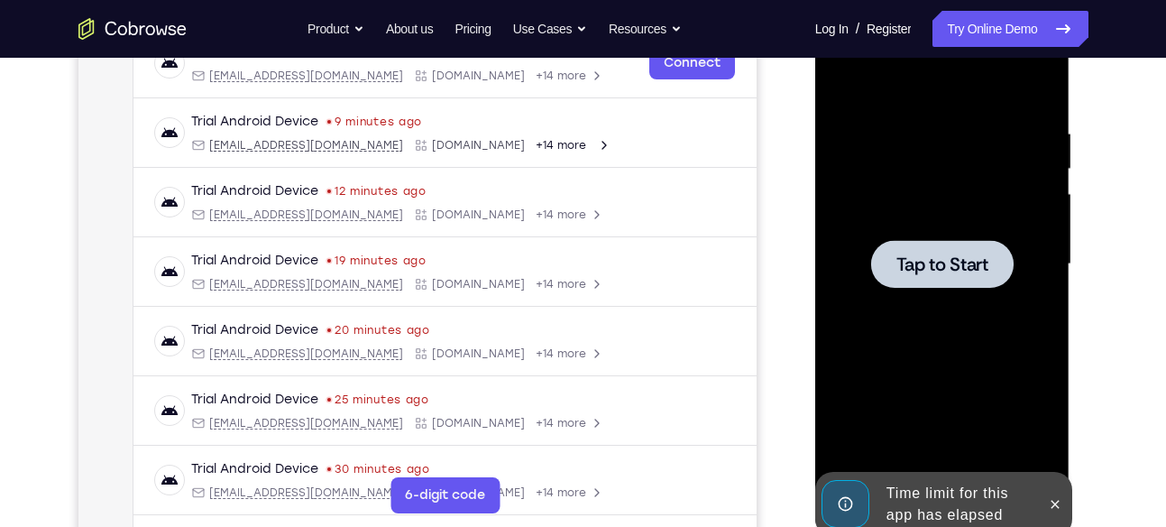
click at [960, 307] on div at bounding box center [942, 264] width 227 height 505
click at [927, 481] on div "Time limit for this app has elapsed" at bounding box center [958, 504] width 158 height 58
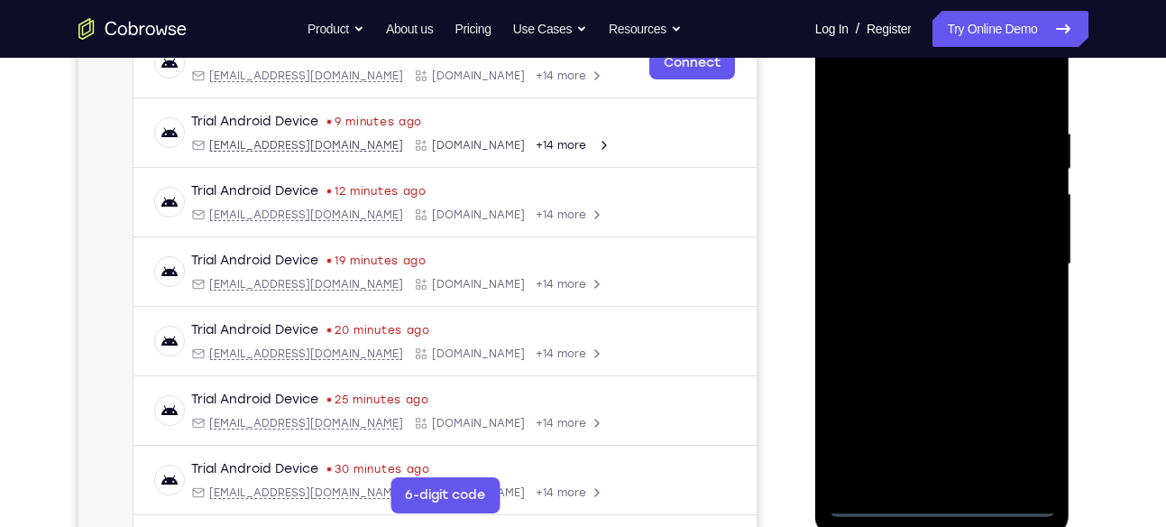
click at [963, 503] on div at bounding box center [942, 264] width 227 height 505
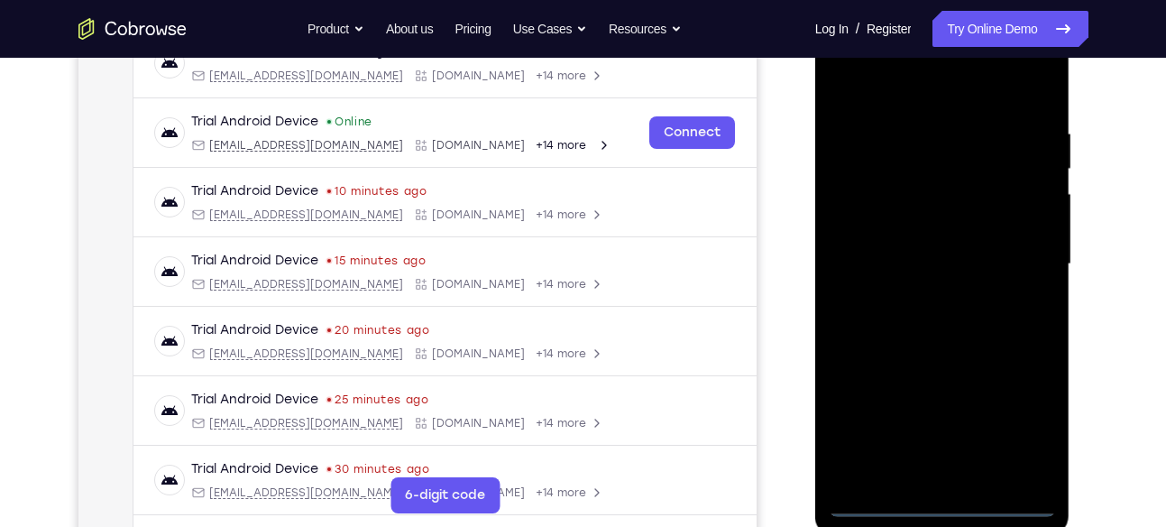
click at [995, 423] on div at bounding box center [942, 264] width 227 height 505
click at [1024, 424] on div at bounding box center [942, 264] width 227 height 505
click at [901, 97] on div at bounding box center [942, 264] width 227 height 505
click at [1023, 257] on div at bounding box center [942, 264] width 227 height 505
click at [921, 474] on div at bounding box center [942, 264] width 227 height 505
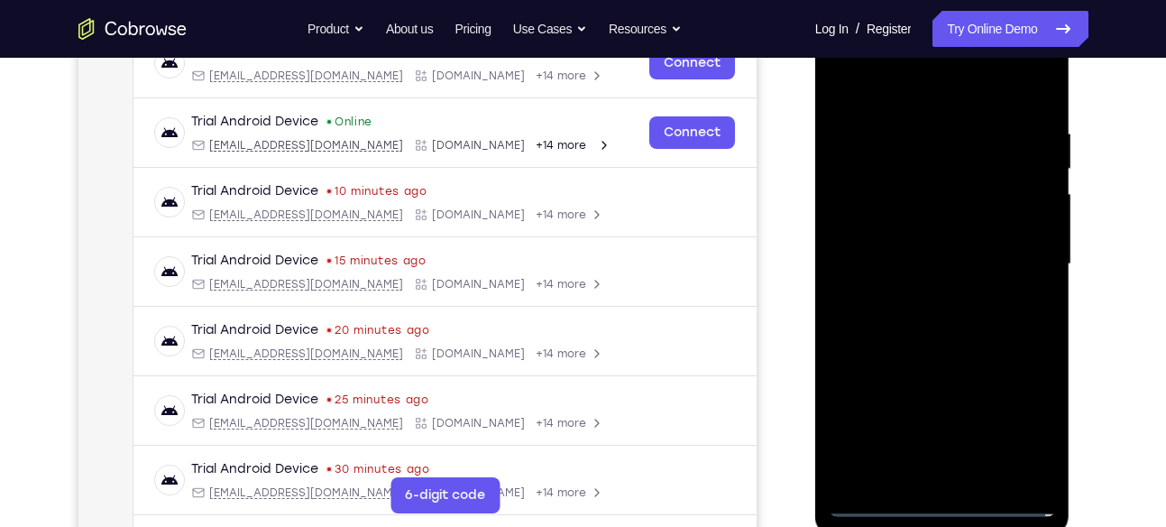
click at [914, 245] on div at bounding box center [942, 264] width 227 height 505
click at [998, 352] on div at bounding box center [942, 264] width 227 height 505
click at [991, 469] on div at bounding box center [942, 264] width 227 height 505
click at [944, 360] on div at bounding box center [942, 264] width 227 height 505
click at [978, 210] on div at bounding box center [942, 264] width 227 height 505
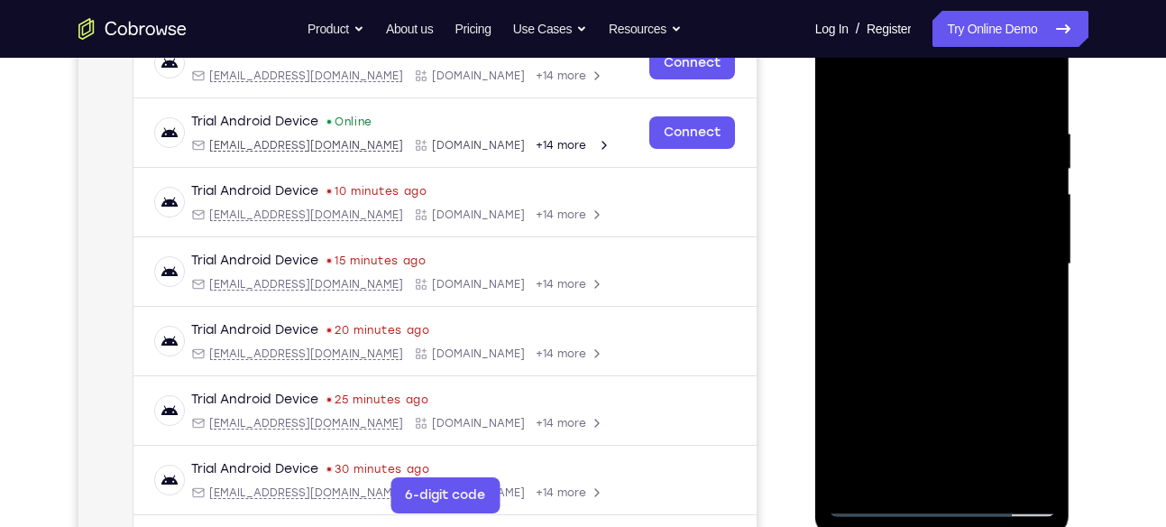
click at [958, 289] on div at bounding box center [942, 264] width 227 height 505
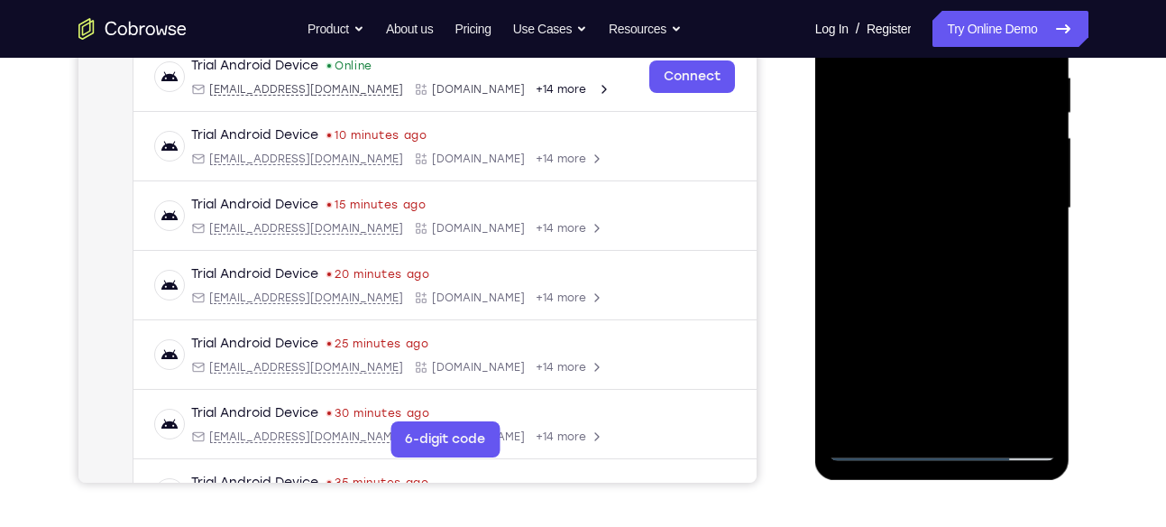
scroll to position [357, 0]
click at [941, 411] on div at bounding box center [942, 207] width 227 height 505
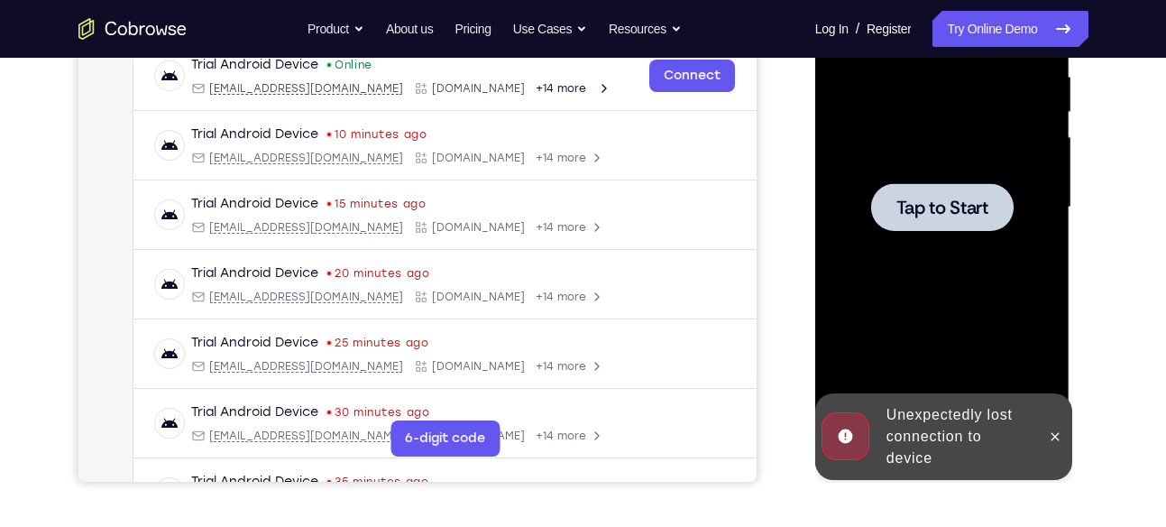
click at [939, 372] on div at bounding box center [942, 207] width 227 height 505
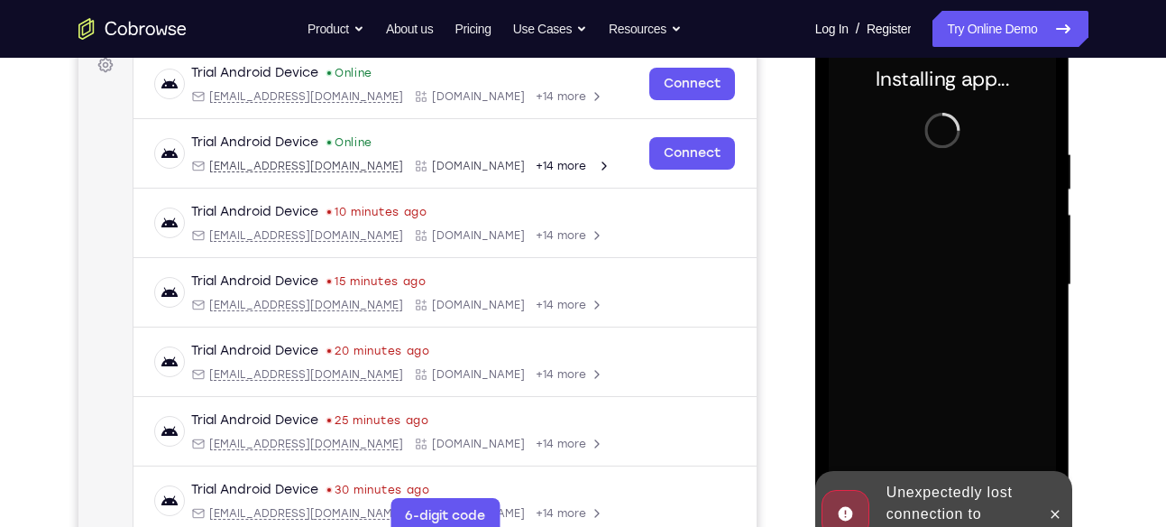
scroll to position [279, 0]
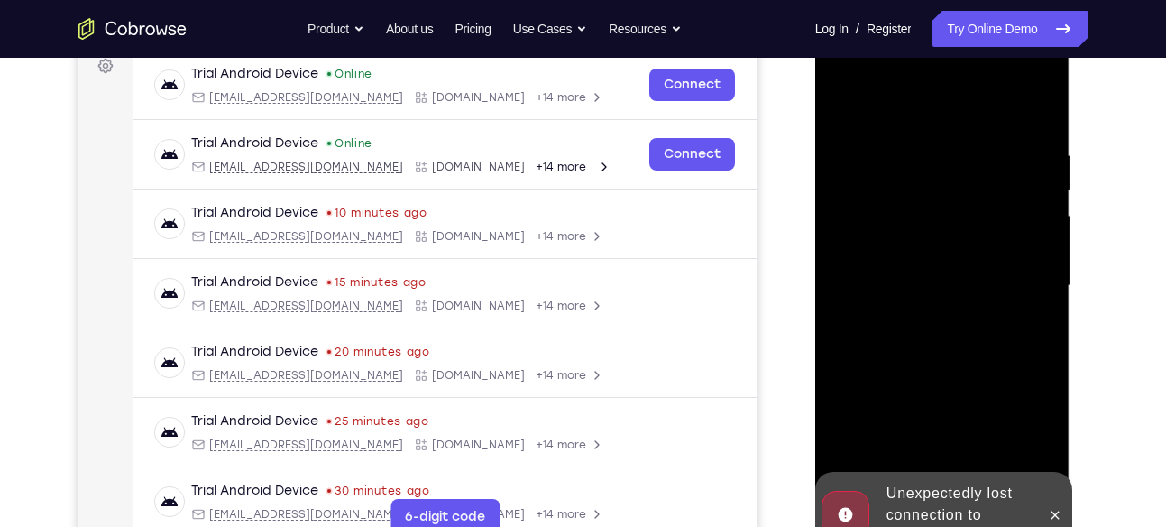
click at [971, 489] on div "Unexpectedly lost connection to device" at bounding box center [958, 514] width 158 height 79
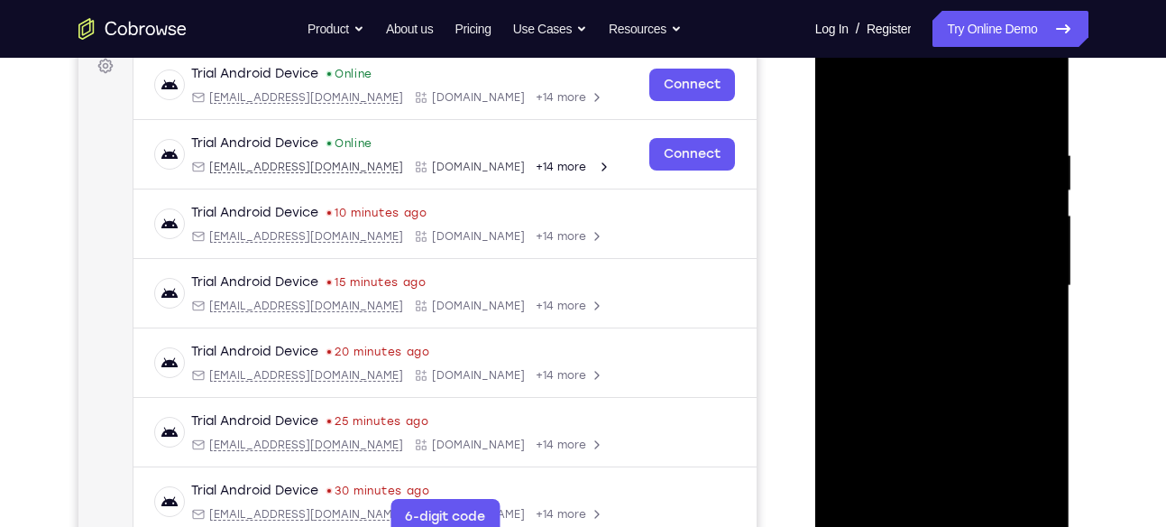
click at [959, 498] on div at bounding box center [942, 285] width 227 height 505
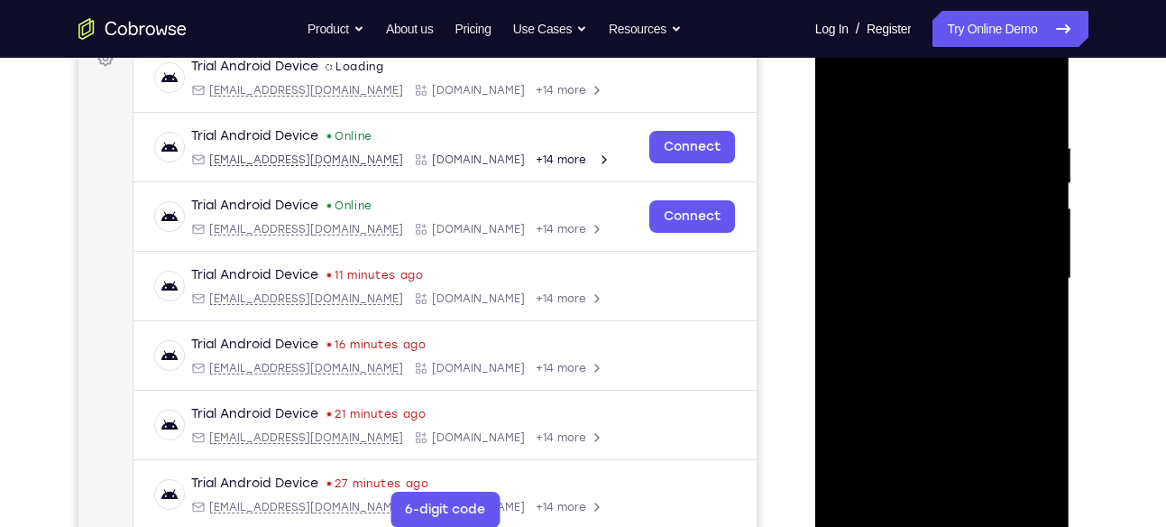
click at [950, 514] on div at bounding box center [942, 278] width 227 height 505
click at [1031, 453] on div at bounding box center [942, 278] width 227 height 505
click at [882, 90] on div at bounding box center [942, 278] width 227 height 505
click at [1013, 256] on div at bounding box center [942, 278] width 227 height 505
click at [929, 320] on div at bounding box center [942, 278] width 227 height 505
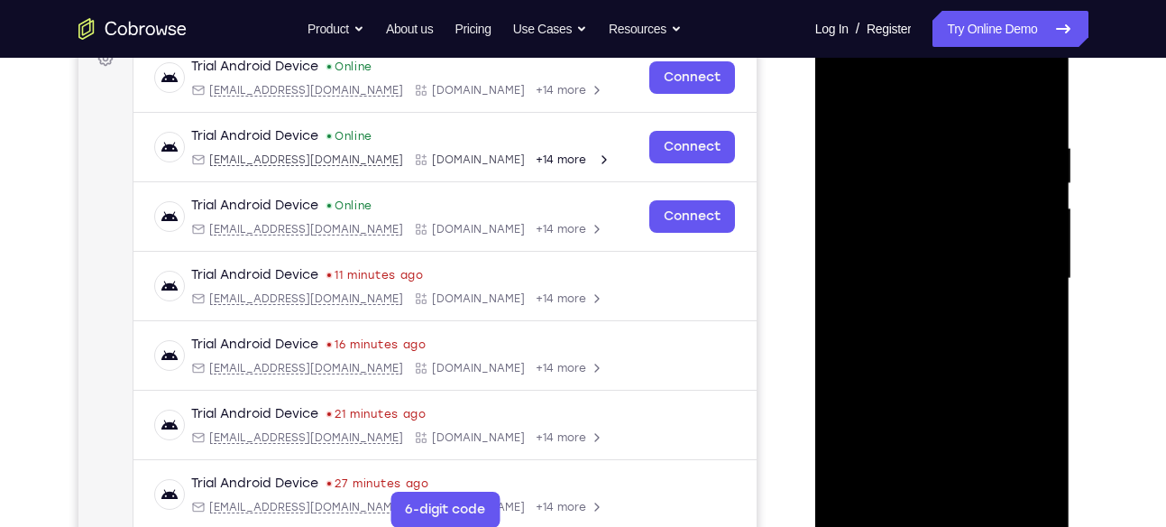
click at [944, 232] on div at bounding box center [942, 278] width 227 height 505
click at [932, 243] on div at bounding box center [942, 278] width 227 height 505
click at [941, 263] on div at bounding box center [942, 278] width 227 height 505
click at [937, 315] on div at bounding box center [942, 278] width 227 height 505
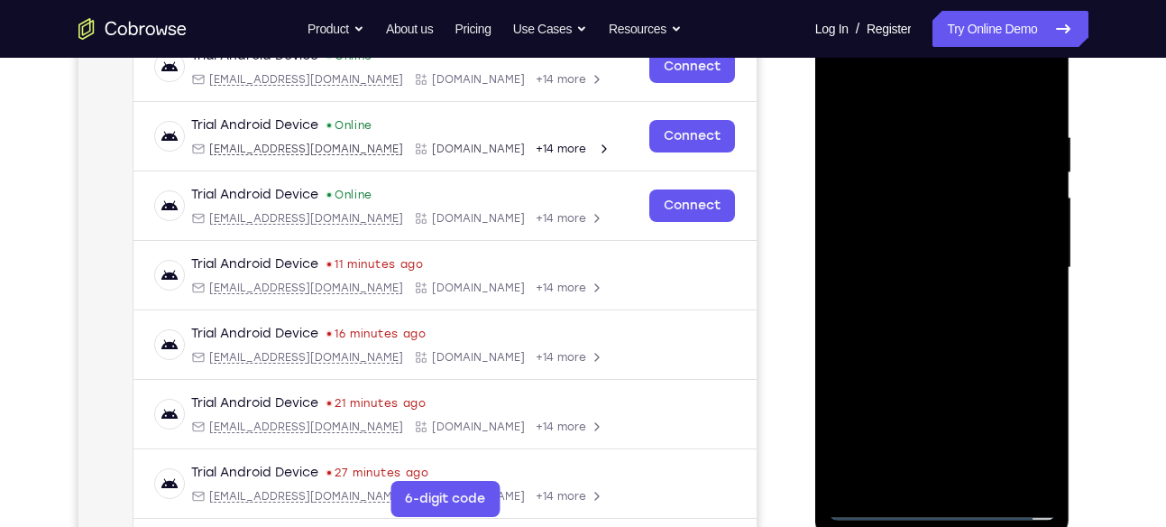
scroll to position [298, 0]
click at [941, 293] on div at bounding box center [942, 266] width 227 height 505
click at [946, 231] on div at bounding box center [942, 266] width 227 height 505
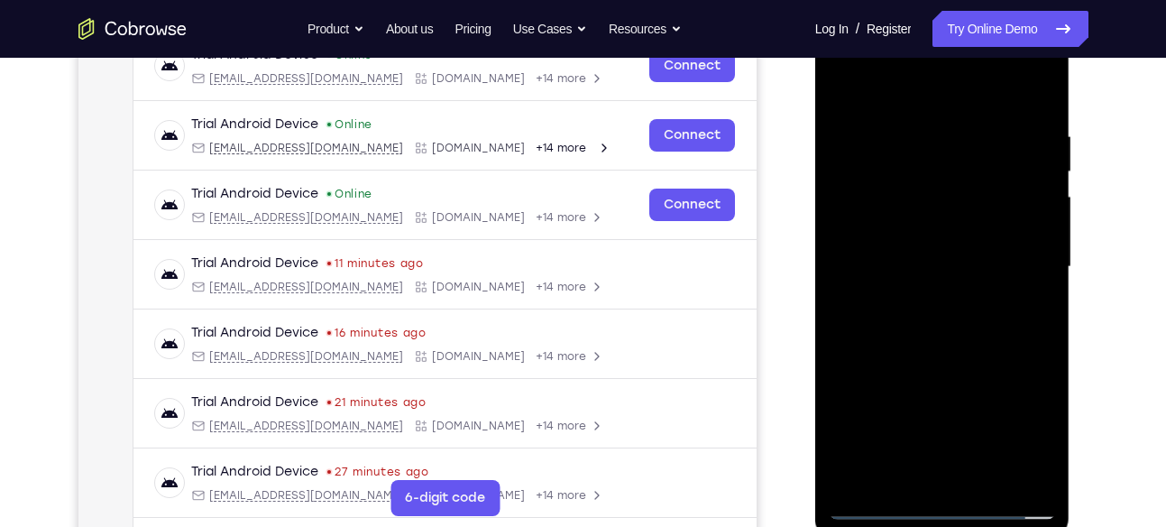
click at [978, 473] on div at bounding box center [942, 266] width 227 height 505
click at [932, 225] on div at bounding box center [942, 266] width 227 height 505
click at [942, 363] on div at bounding box center [942, 266] width 227 height 505
click at [931, 223] on div at bounding box center [942, 266] width 227 height 505
click at [909, 465] on div at bounding box center [942, 266] width 227 height 505
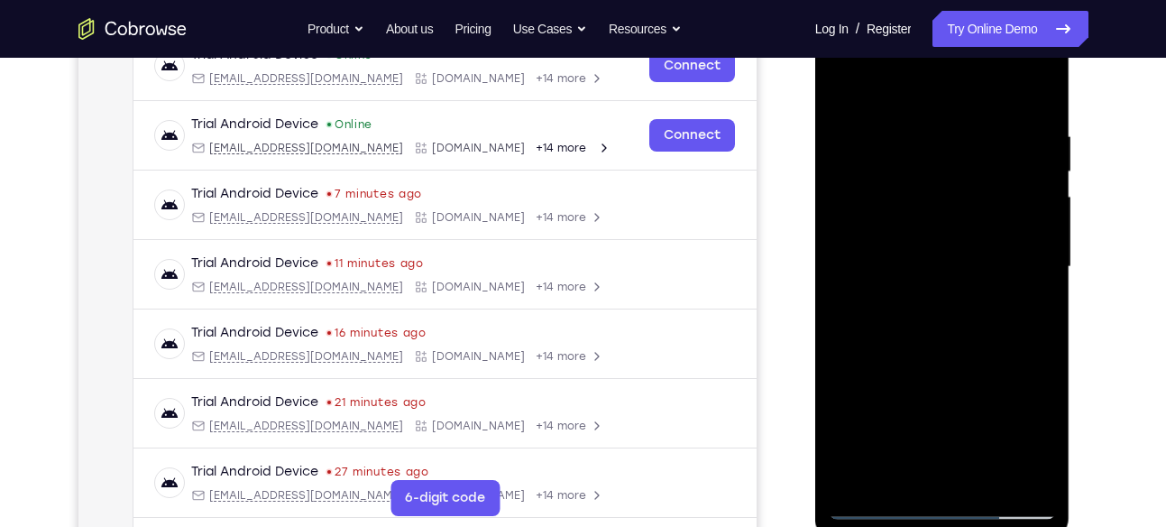
click at [1037, 446] on div at bounding box center [942, 266] width 227 height 505
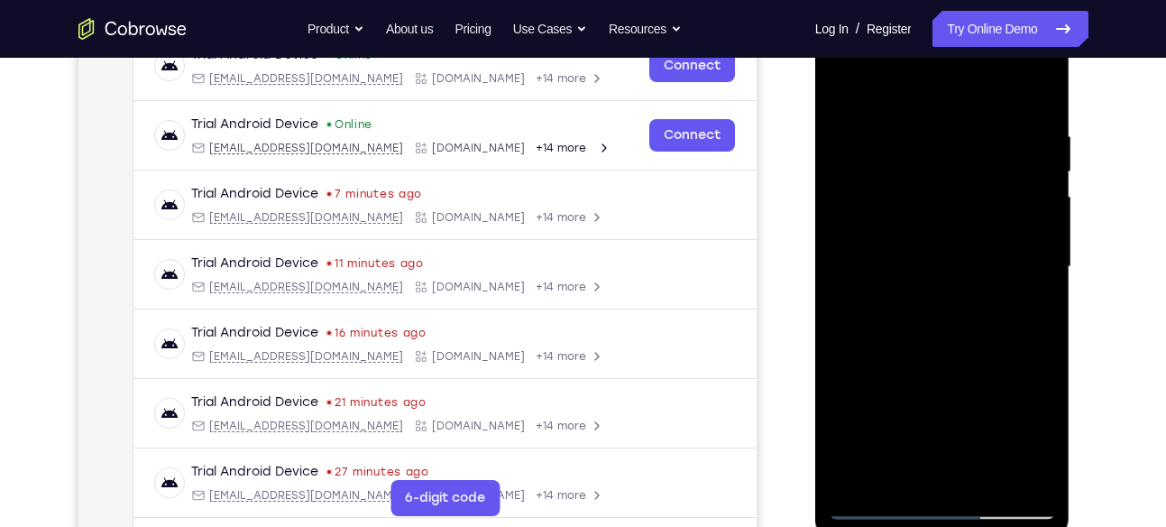
click at [1037, 446] on div at bounding box center [942, 266] width 227 height 505
click at [929, 280] on div at bounding box center [942, 266] width 227 height 505
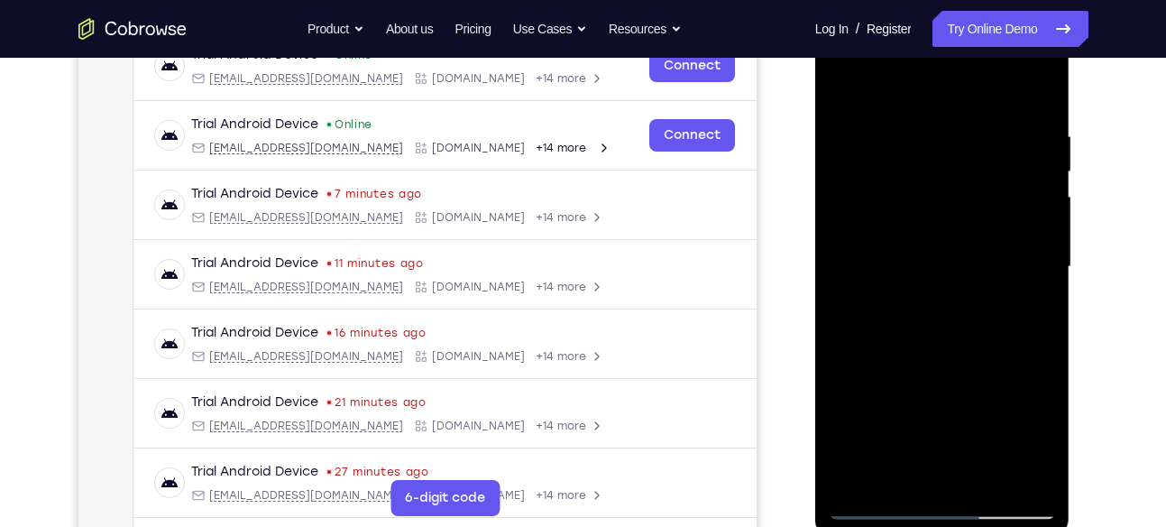
click at [929, 280] on div at bounding box center [942, 266] width 227 height 505
click at [949, 428] on div at bounding box center [942, 266] width 227 height 505
drag, startPoint x: 956, startPoint y: 165, endPoint x: 953, endPoint y: 251, distance: 85.7
click at [953, 251] on div at bounding box center [942, 266] width 227 height 505
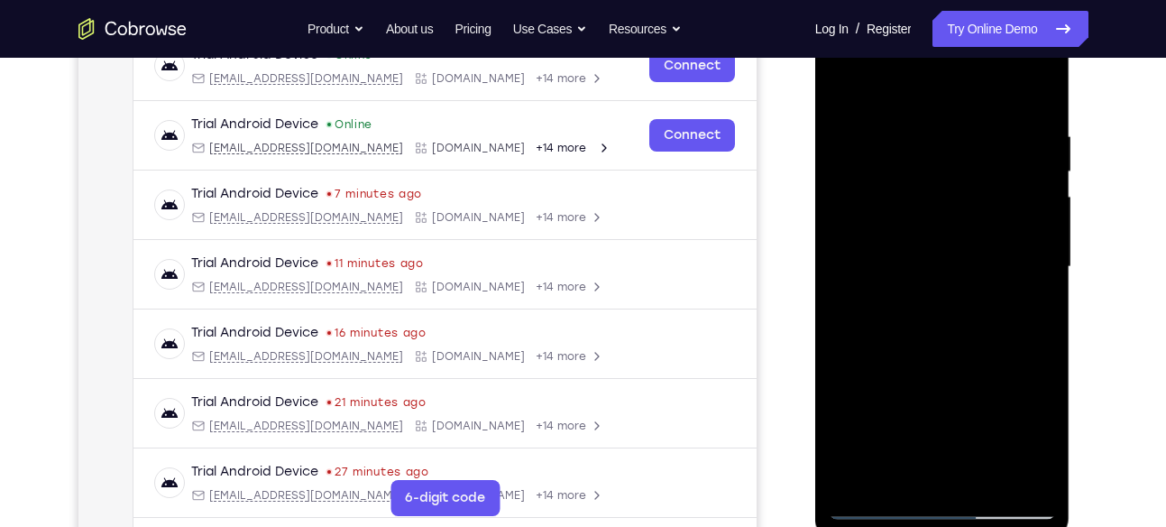
click at [962, 181] on div at bounding box center [942, 266] width 227 height 505
click at [1021, 176] on div at bounding box center [942, 266] width 227 height 505
drag, startPoint x: 964, startPoint y: 207, endPoint x: 950, endPoint y: 253, distance: 49.1
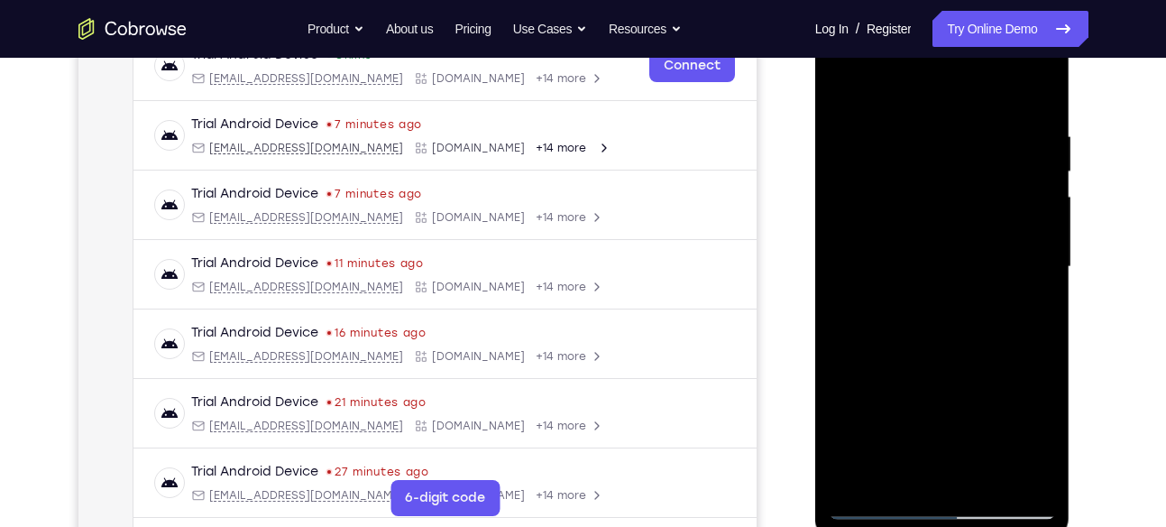
click at [950, 253] on div at bounding box center [942, 266] width 227 height 505
drag, startPoint x: 965, startPoint y: 175, endPoint x: 951, endPoint y: 225, distance: 51.4
click at [951, 225] on div at bounding box center [942, 266] width 227 height 505
drag, startPoint x: 969, startPoint y: 168, endPoint x: 964, endPoint y: 182, distance: 15.1
click at [964, 182] on div at bounding box center [942, 266] width 227 height 505
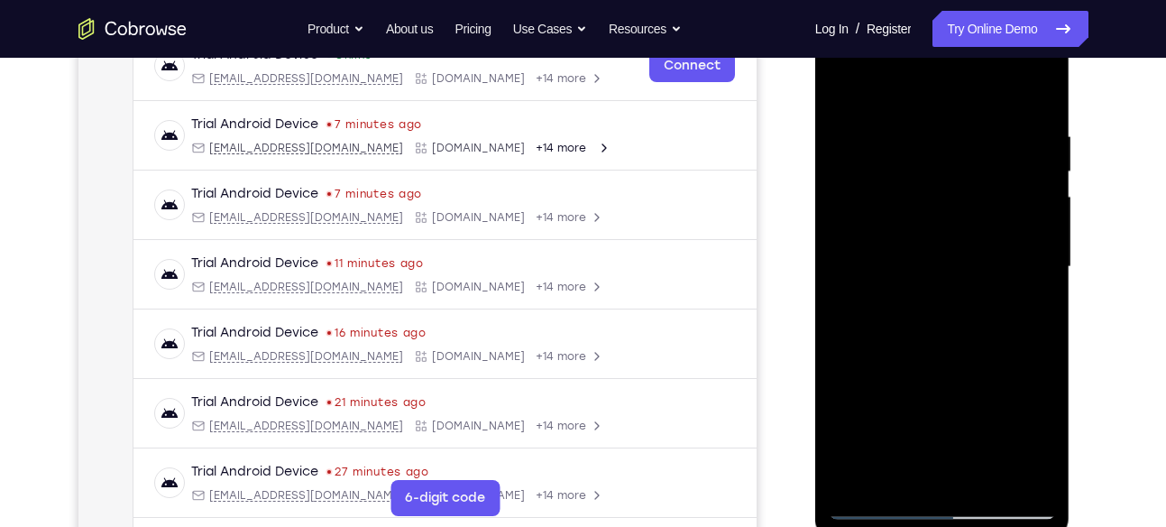
click at [946, 208] on div at bounding box center [942, 266] width 227 height 505
click at [1021, 246] on div at bounding box center [942, 266] width 227 height 505
click at [946, 218] on div at bounding box center [942, 266] width 227 height 505
click at [1024, 366] on div at bounding box center [942, 266] width 227 height 505
drag, startPoint x: 951, startPoint y: 153, endPoint x: 923, endPoint y: 284, distance: 133.7
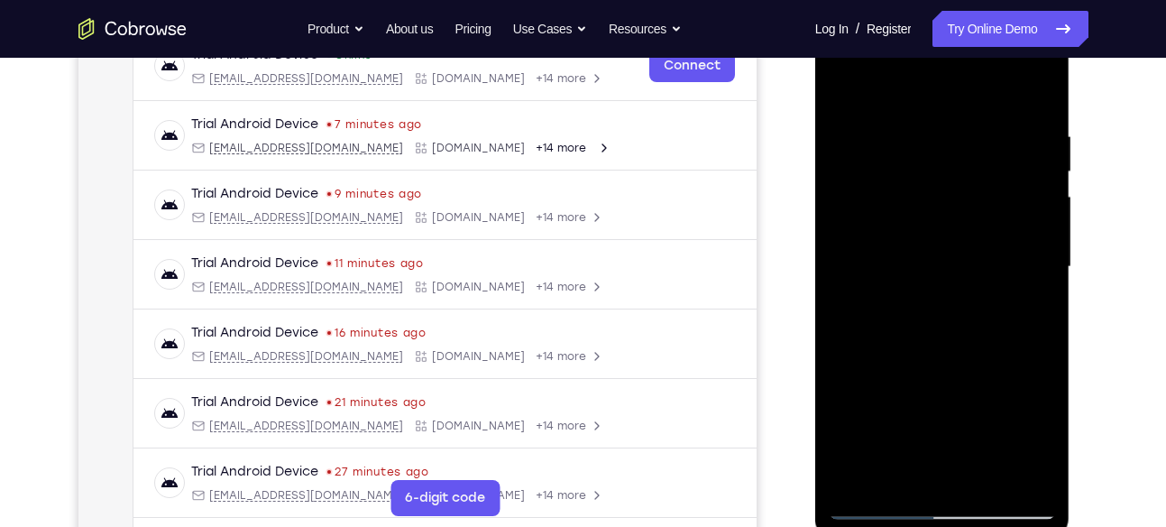
click at [923, 284] on div at bounding box center [942, 266] width 227 height 505
drag, startPoint x: 948, startPoint y: 191, endPoint x: 913, endPoint y: 308, distance: 121.5
click at [913, 308] on div at bounding box center [942, 266] width 227 height 505
drag, startPoint x: 949, startPoint y: 192, endPoint x: 926, endPoint y: 263, distance: 74.7
click at [926, 263] on div at bounding box center [942, 266] width 227 height 505
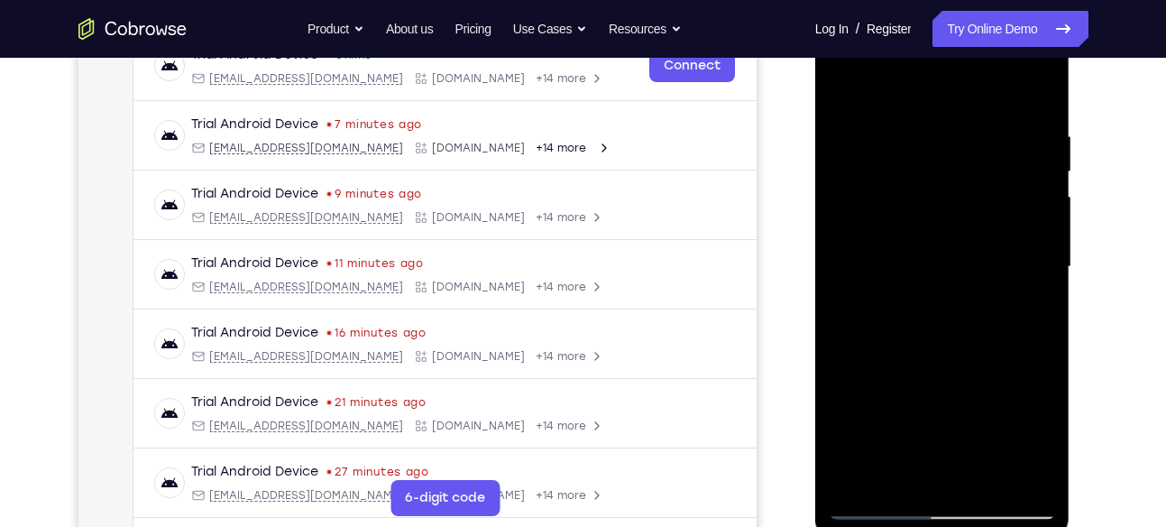
drag, startPoint x: 955, startPoint y: 154, endPoint x: 932, endPoint y: 253, distance: 101.1
click at [932, 253] on div at bounding box center [942, 266] width 227 height 505
drag, startPoint x: 963, startPoint y: 157, endPoint x: 946, endPoint y: 244, distance: 89.1
click at [946, 244] on div at bounding box center [942, 266] width 227 height 505
drag, startPoint x: 965, startPoint y: 158, endPoint x: 945, endPoint y: 243, distance: 87.1
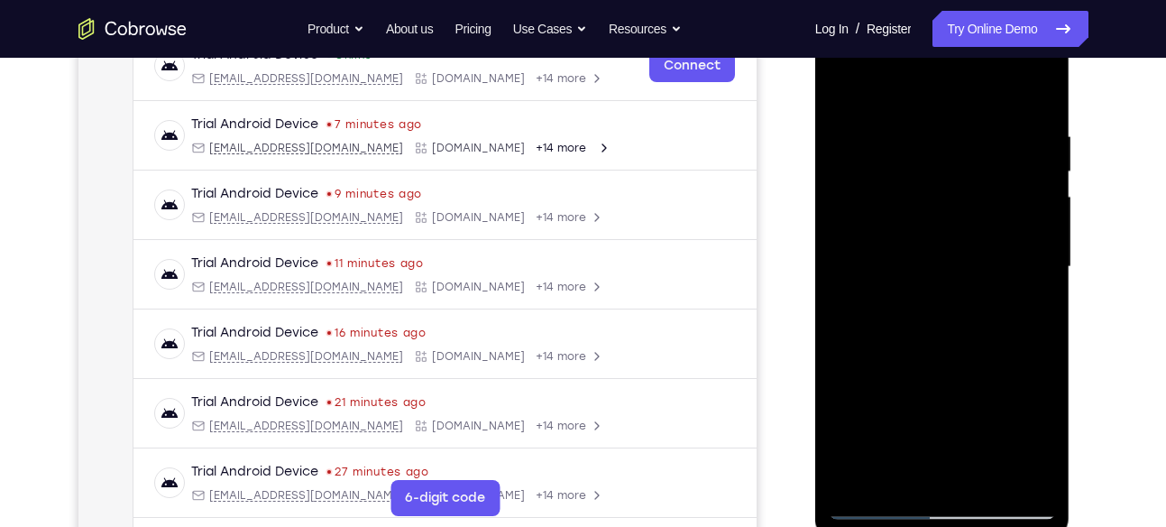
click at [945, 243] on div at bounding box center [942, 266] width 227 height 505
drag, startPoint x: 965, startPoint y: 161, endPoint x: 950, endPoint y: 253, distance: 92.4
click at [950, 253] on div at bounding box center [942, 266] width 227 height 505
click at [945, 223] on div at bounding box center [942, 266] width 227 height 505
click at [1020, 222] on div at bounding box center [942, 266] width 227 height 505
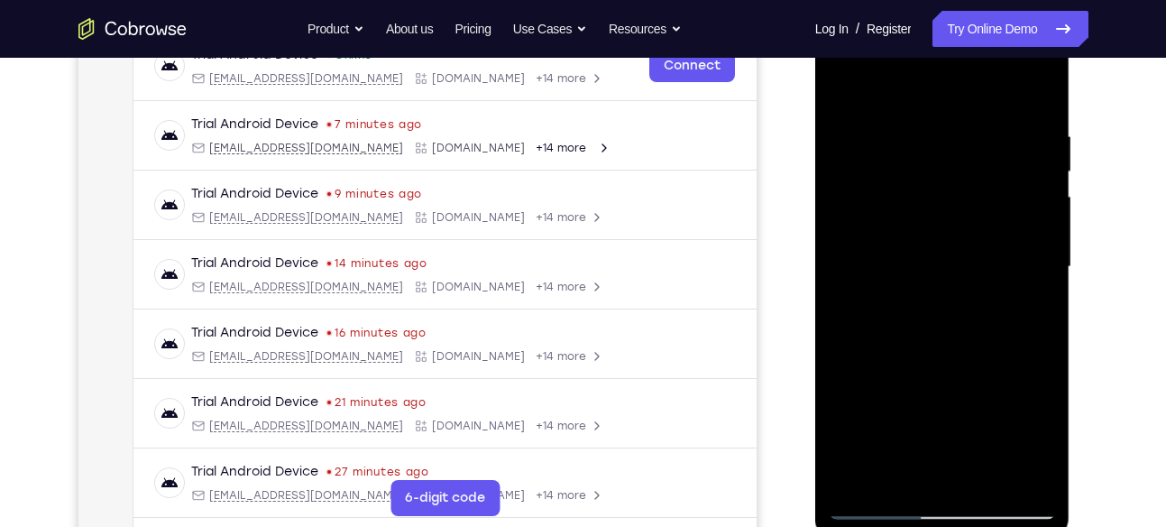
click at [1044, 443] on div at bounding box center [942, 266] width 227 height 505
click at [906, 473] on div at bounding box center [942, 266] width 227 height 505
click at [979, 390] on div at bounding box center [942, 266] width 227 height 505
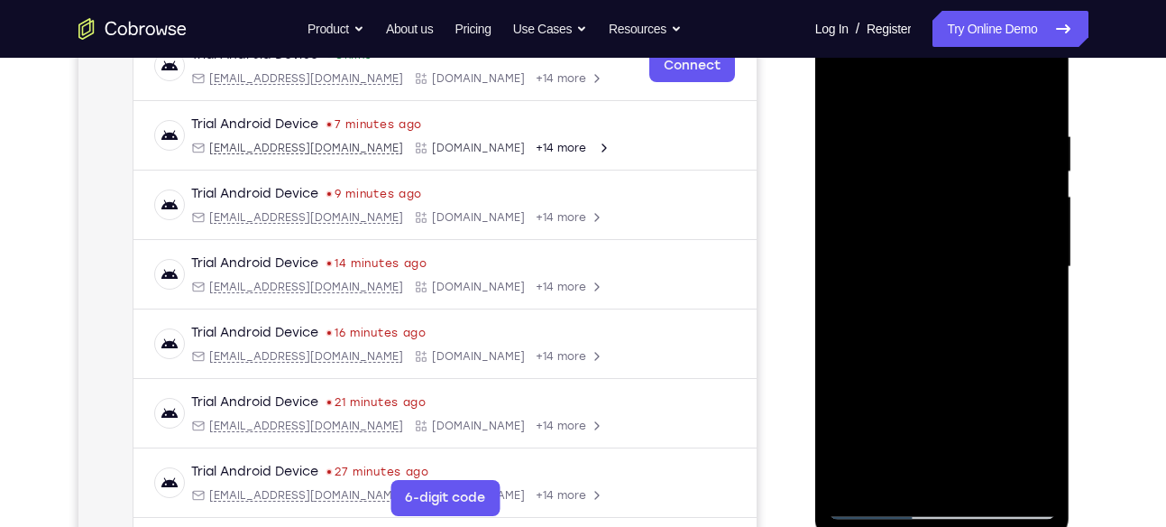
click at [979, 390] on div at bounding box center [942, 266] width 227 height 505
click at [986, 393] on div at bounding box center [942, 266] width 227 height 505
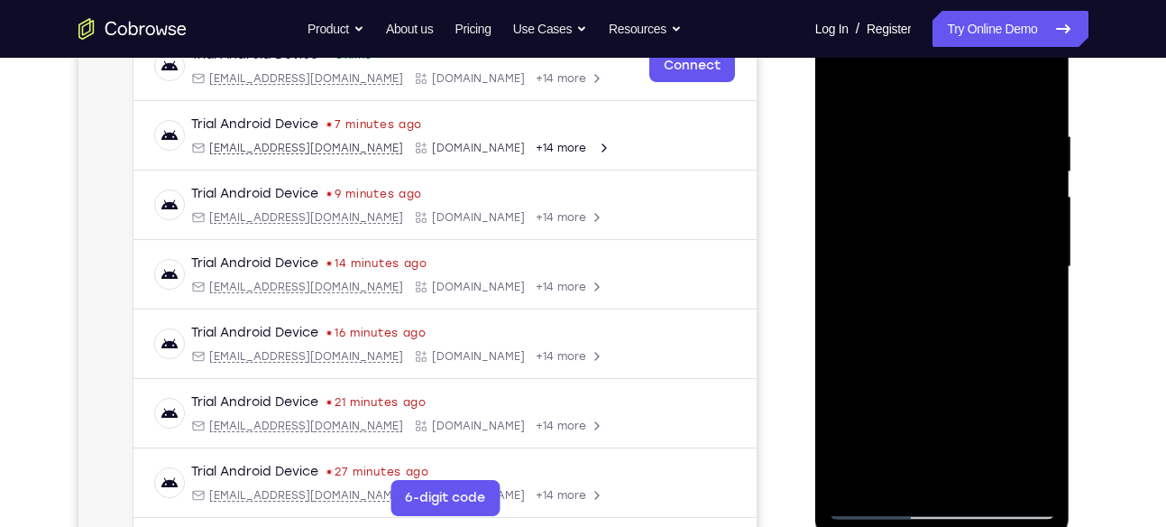
click at [986, 393] on div at bounding box center [942, 266] width 227 height 505
drag, startPoint x: 969, startPoint y: 150, endPoint x: 951, endPoint y: 231, distance: 83.1
click at [951, 231] on div at bounding box center [942, 266] width 227 height 505
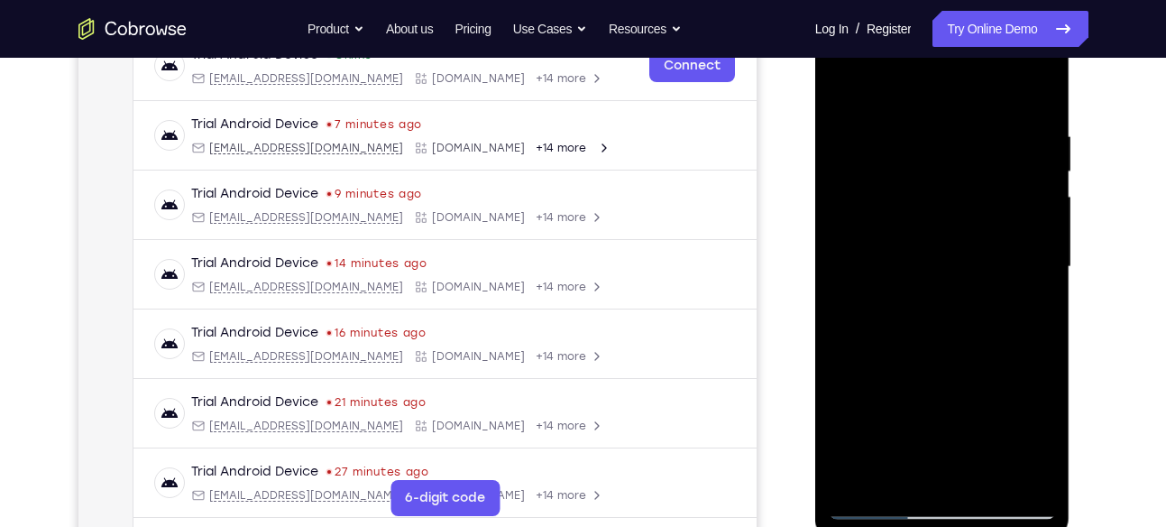
drag, startPoint x: 960, startPoint y: 197, endPoint x: 947, endPoint y: 257, distance: 60.8
click at [947, 257] on div at bounding box center [942, 266] width 227 height 505
drag, startPoint x: 947, startPoint y: 257, endPoint x: 964, endPoint y: 122, distance: 136.4
click at [964, 122] on div at bounding box center [942, 266] width 227 height 505
drag, startPoint x: 910, startPoint y: 247, endPoint x: 925, endPoint y: 163, distance: 85.3
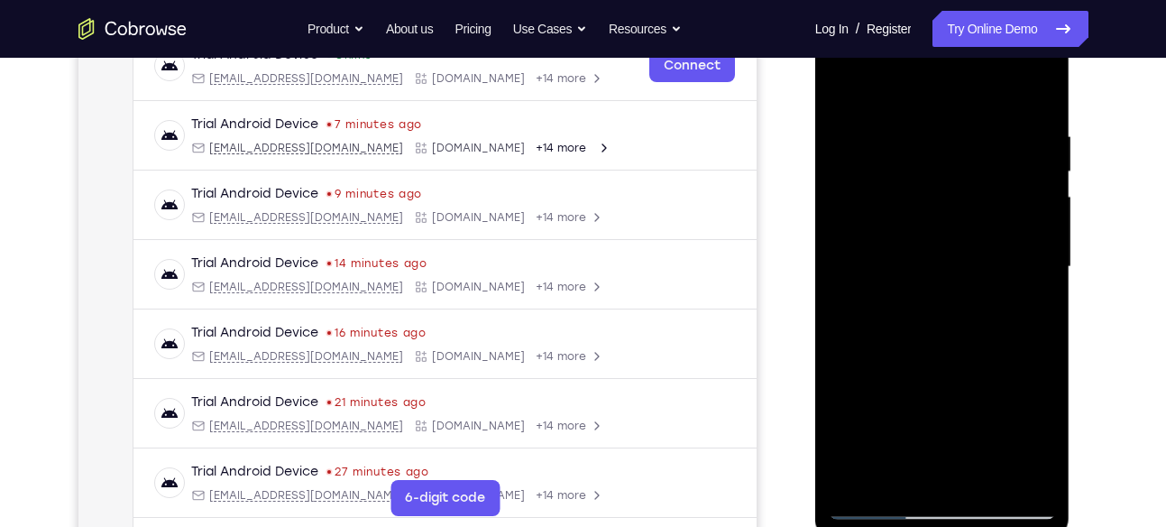
click at [925, 163] on div at bounding box center [942, 266] width 227 height 505
click at [1039, 473] on div at bounding box center [942, 266] width 227 height 505
click at [898, 295] on div at bounding box center [942, 266] width 227 height 505
click at [889, 293] on div at bounding box center [942, 266] width 227 height 505
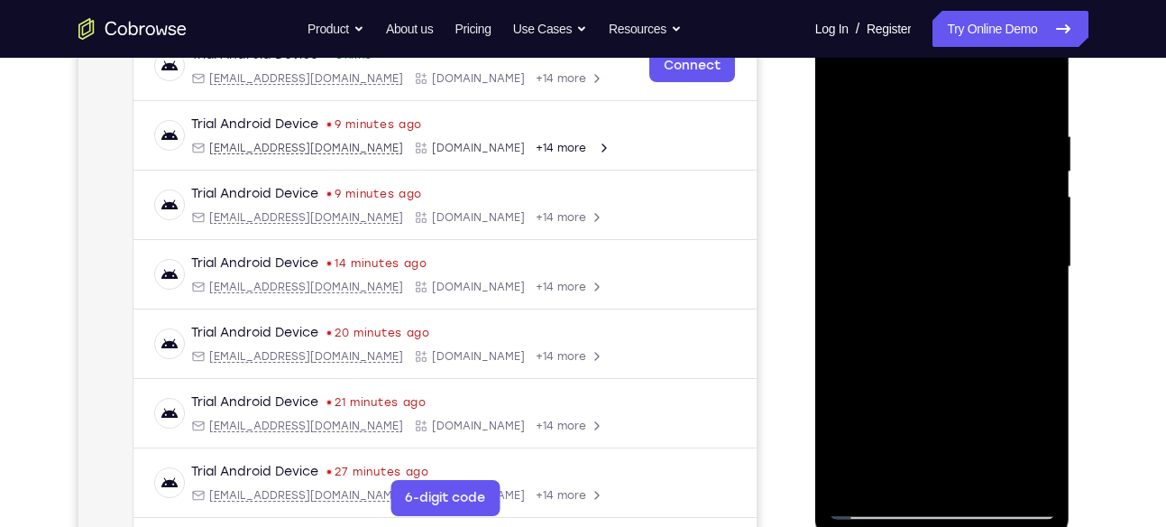
click at [1037, 477] on div at bounding box center [942, 266] width 227 height 505
click at [1036, 473] on div at bounding box center [942, 266] width 227 height 505
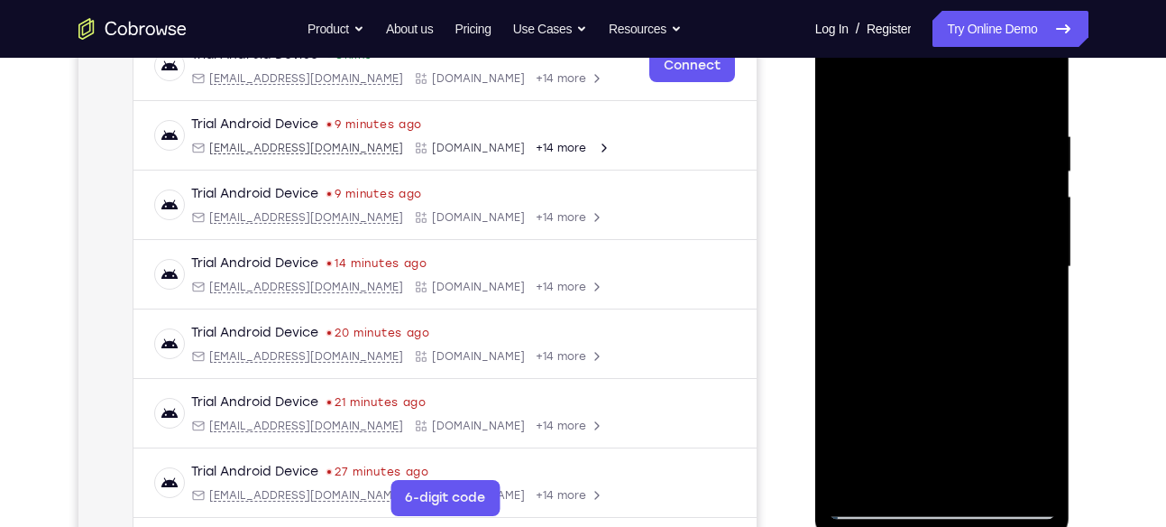
click at [1036, 473] on div at bounding box center [942, 266] width 227 height 505
click at [950, 200] on div at bounding box center [942, 266] width 227 height 505
click at [1018, 359] on div at bounding box center [942, 266] width 227 height 505
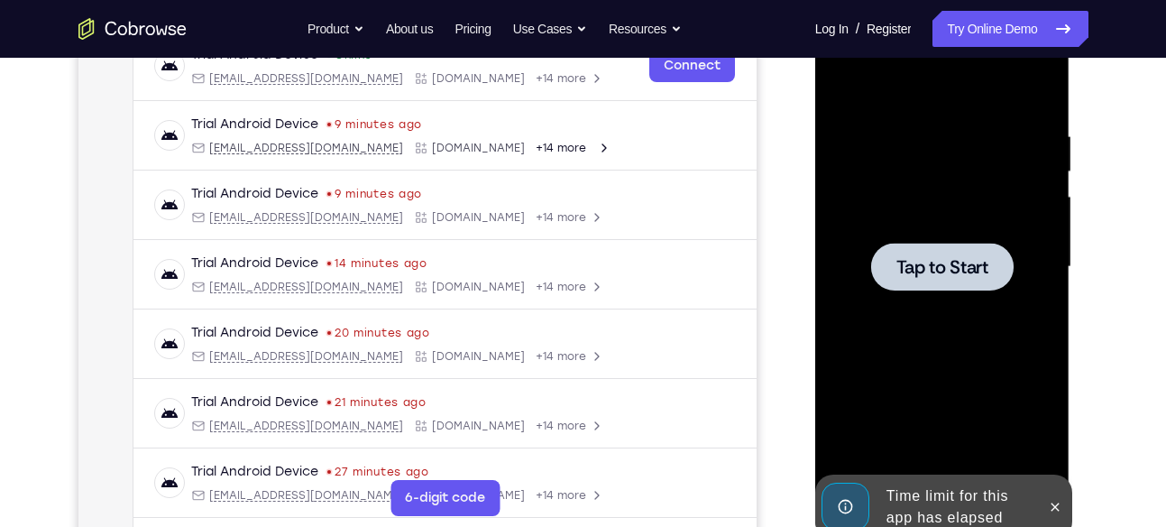
click at [1018, 359] on div at bounding box center [942, 266] width 227 height 505
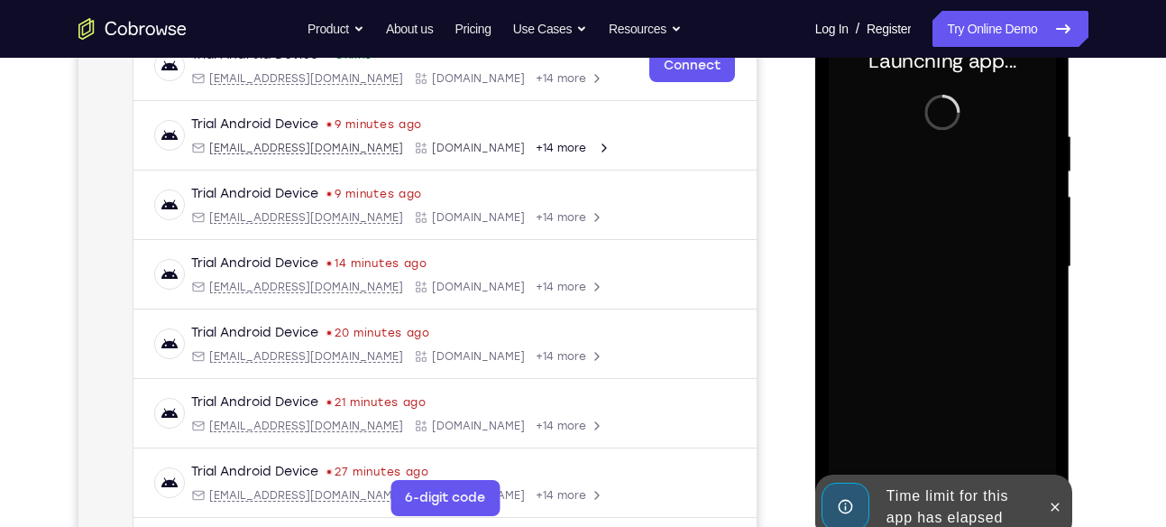
click at [966, 524] on div "Time limit for this app has elapsed" at bounding box center [958, 507] width 158 height 58
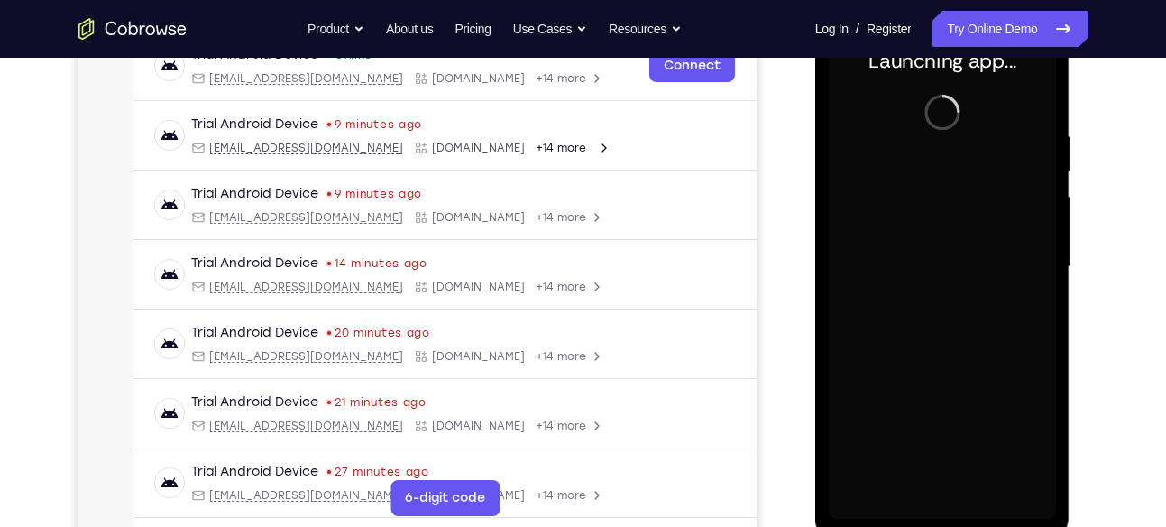
click at [948, 508] on div at bounding box center [942, 266] width 227 height 505
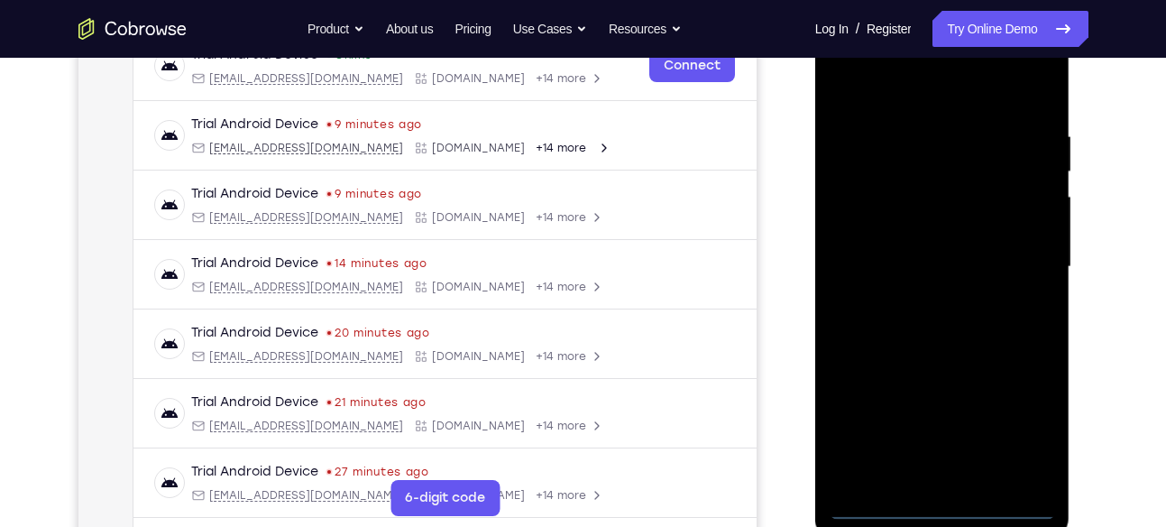
click at [1010, 427] on div at bounding box center [942, 266] width 227 height 505
click at [888, 104] on div at bounding box center [942, 266] width 227 height 505
click at [1026, 250] on div at bounding box center [942, 266] width 227 height 505
click at [919, 302] on div at bounding box center [942, 266] width 227 height 505
click at [922, 250] on div at bounding box center [942, 266] width 227 height 505
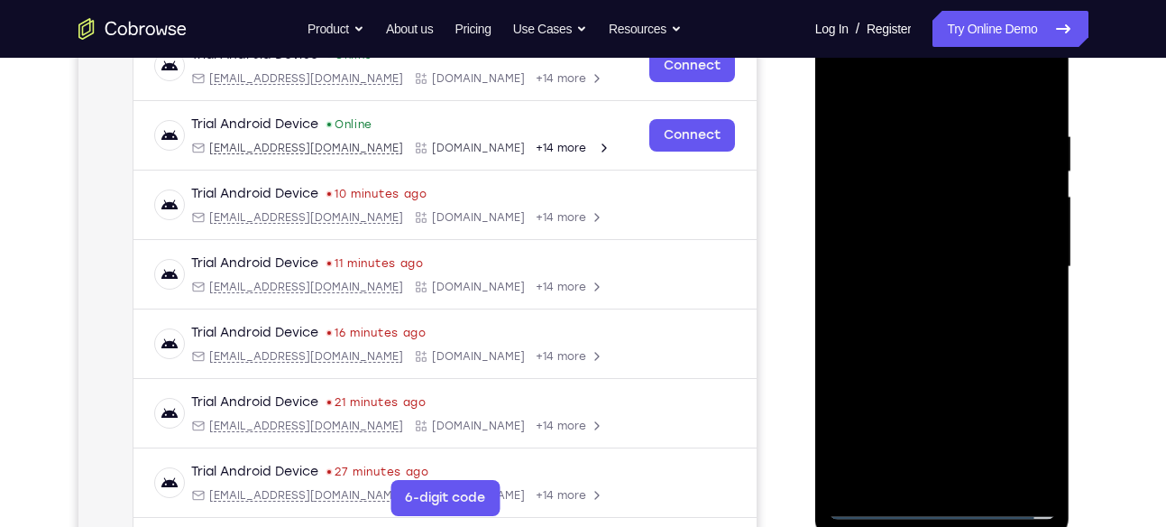
click at [987, 482] on div at bounding box center [942, 266] width 227 height 505
click at [954, 356] on div at bounding box center [942, 266] width 227 height 505
click at [943, 214] on div at bounding box center [942, 266] width 227 height 505
click at [1042, 476] on div at bounding box center [942, 266] width 227 height 505
click at [960, 412] on div at bounding box center [942, 266] width 227 height 505
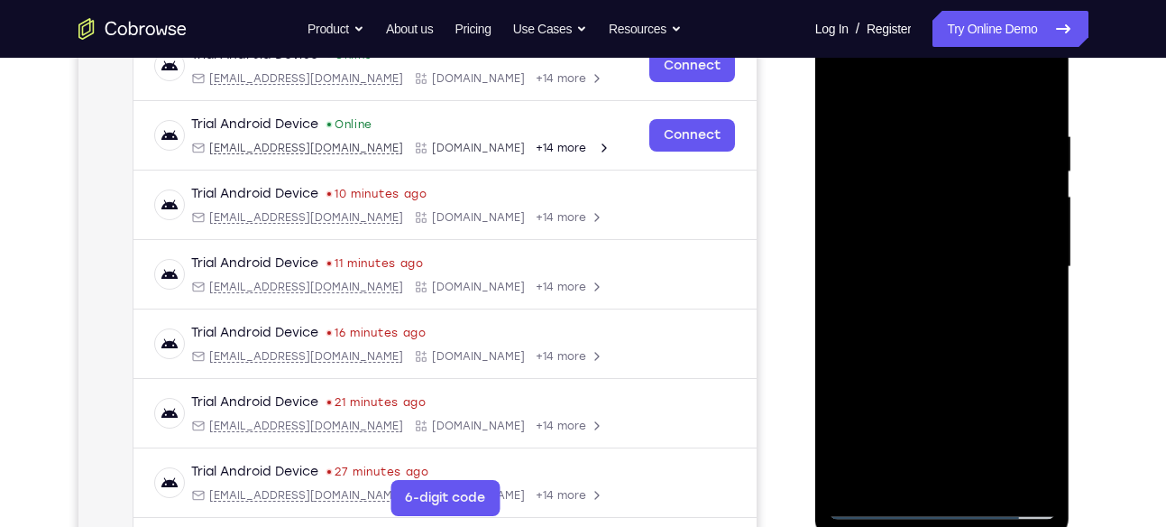
click at [960, 412] on div at bounding box center [942, 266] width 227 height 505
click at [1021, 396] on div at bounding box center [942, 266] width 227 height 505
click at [1043, 438] on div at bounding box center [942, 266] width 227 height 505
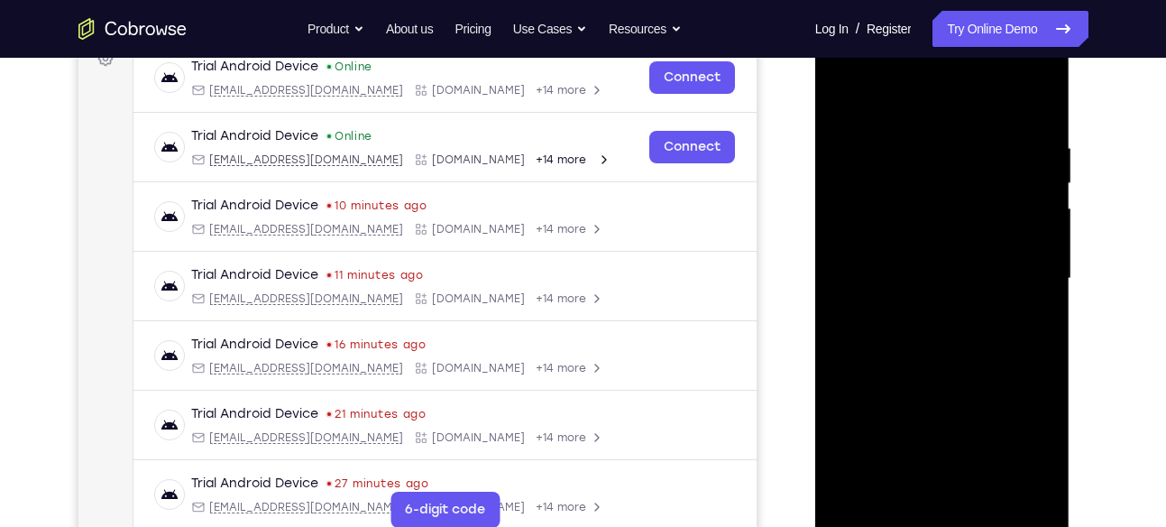
scroll to position [285, 0]
click at [971, 155] on div at bounding box center [942, 279] width 227 height 505
click at [981, 277] on div at bounding box center [942, 279] width 227 height 505
click at [1026, 281] on div at bounding box center [942, 279] width 227 height 505
click at [953, 176] on div at bounding box center [942, 279] width 227 height 505
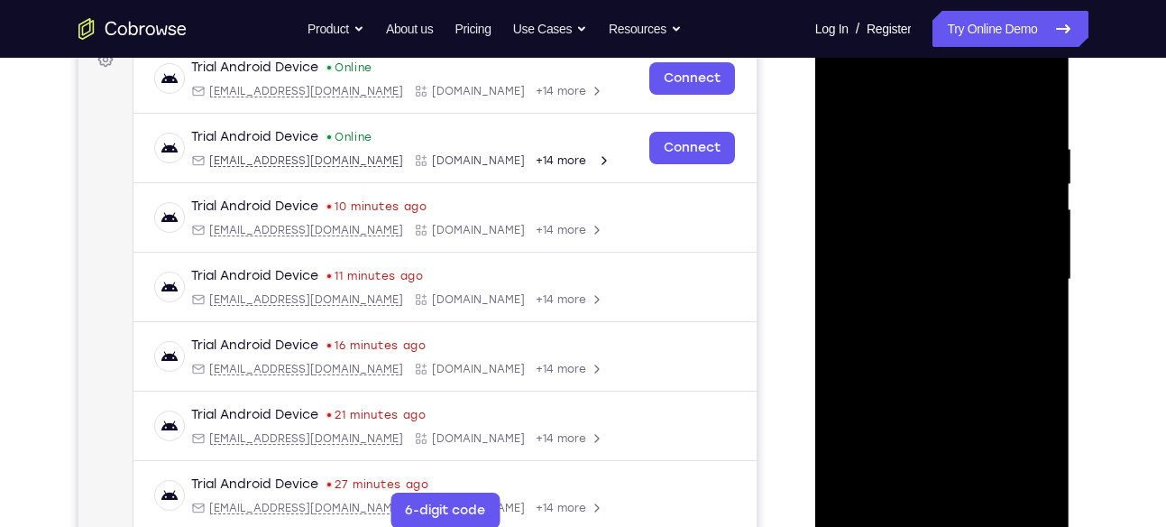
click at [953, 176] on div at bounding box center [942, 279] width 227 height 505
click at [989, 330] on div at bounding box center [942, 279] width 227 height 505
click at [1021, 330] on div at bounding box center [942, 279] width 227 height 505
click at [936, 234] on div at bounding box center [942, 279] width 227 height 505
click at [1023, 376] on div at bounding box center [942, 279] width 227 height 505
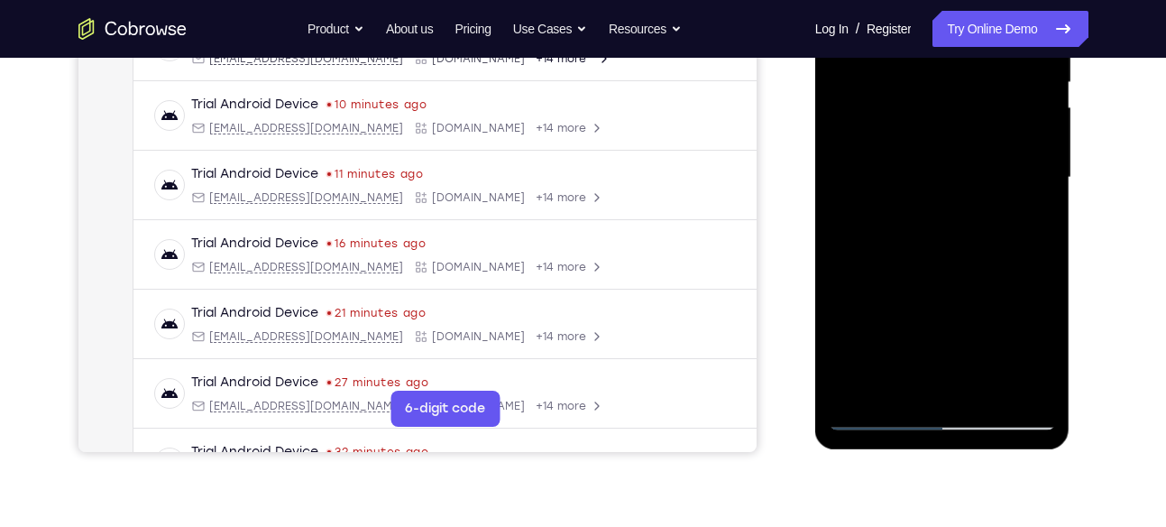
scroll to position [390, 0]
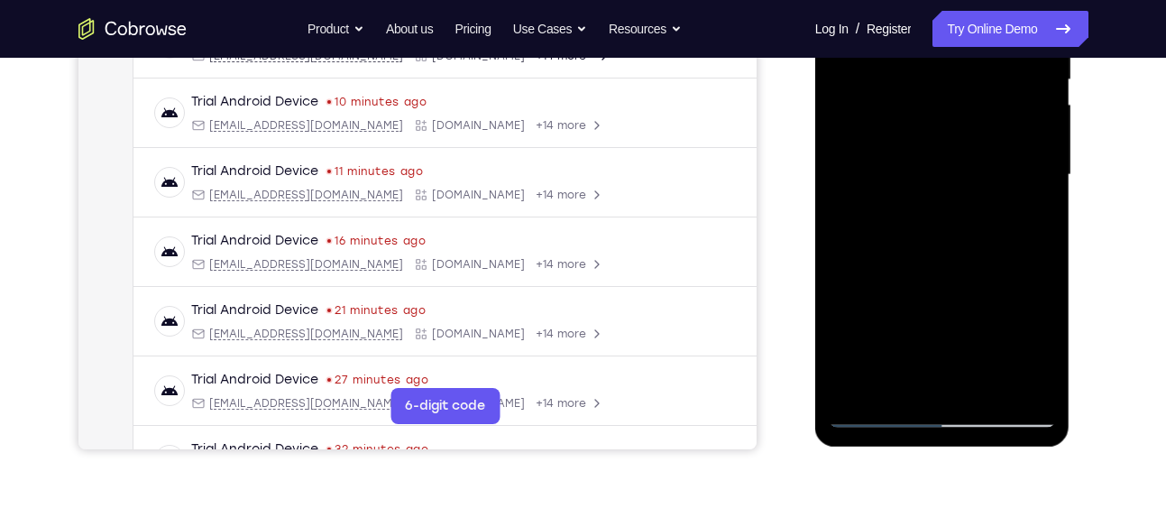
click at [898, 384] on div at bounding box center [942, 174] width 227 height 505
click at [941, 298] on div at bounding box center [942, 174] width 227 height 505
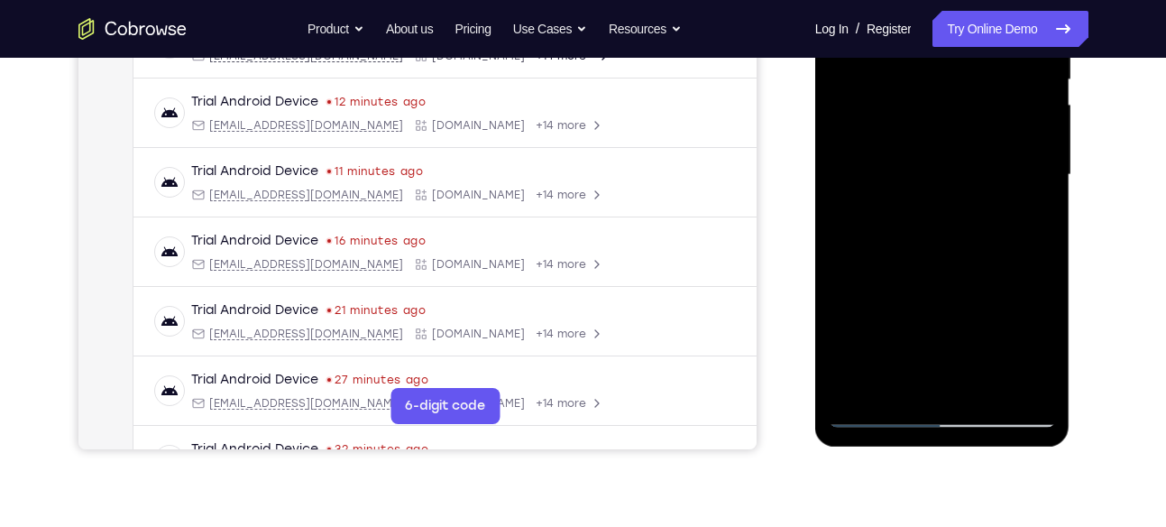
click at [941, 298] on div at bounding box center [942, 174] width 227 height 505
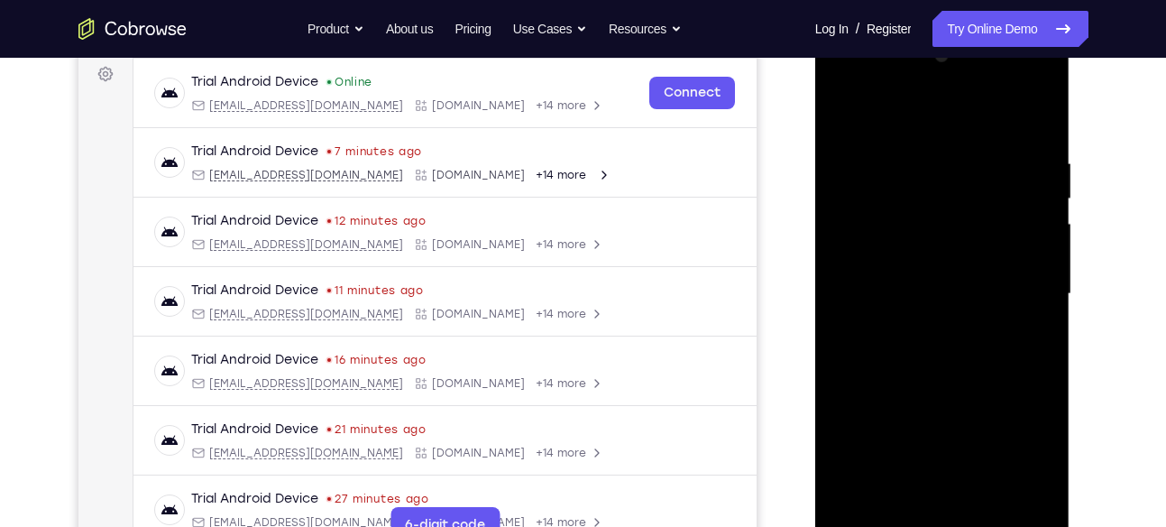
scroll to position [263, 0]
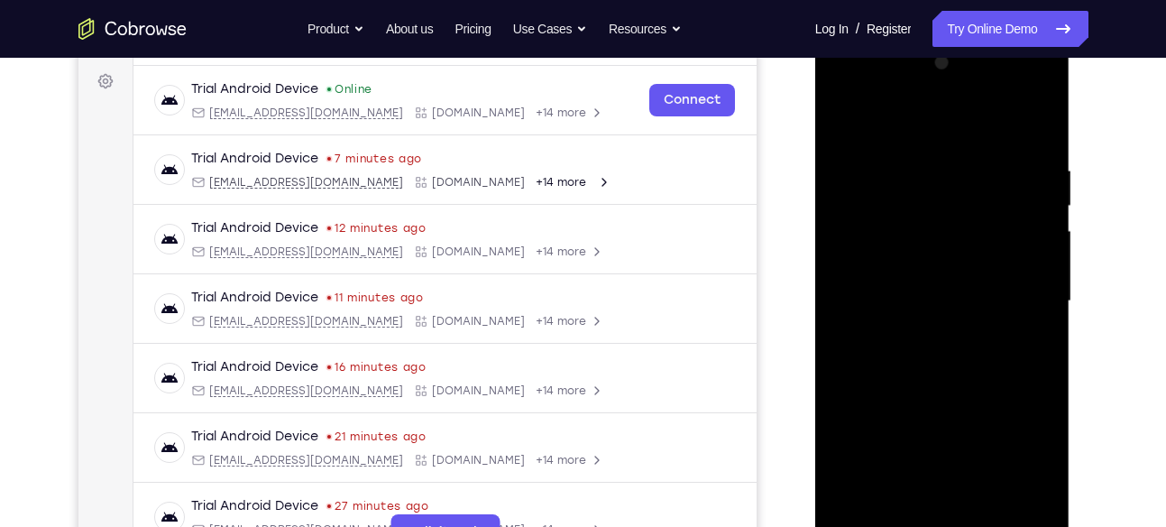
drag, startPoint x: 964, startPoint y: 213, endPoint x: 949, endPoint y: 307, distance: 95.0
click at [949, 307] on div at bounding box center [942, 301] width 227 height 505
drag, startPoint x: 973, startPoint y: 235, endPoint x: 960, endPoint y: 266, distance: 33.2
click at [960, 266] on div at bounding box center [942, 301] width 227 height 505
click at [960, 247] on div at bounding box center [942, 301] width 227 height 505
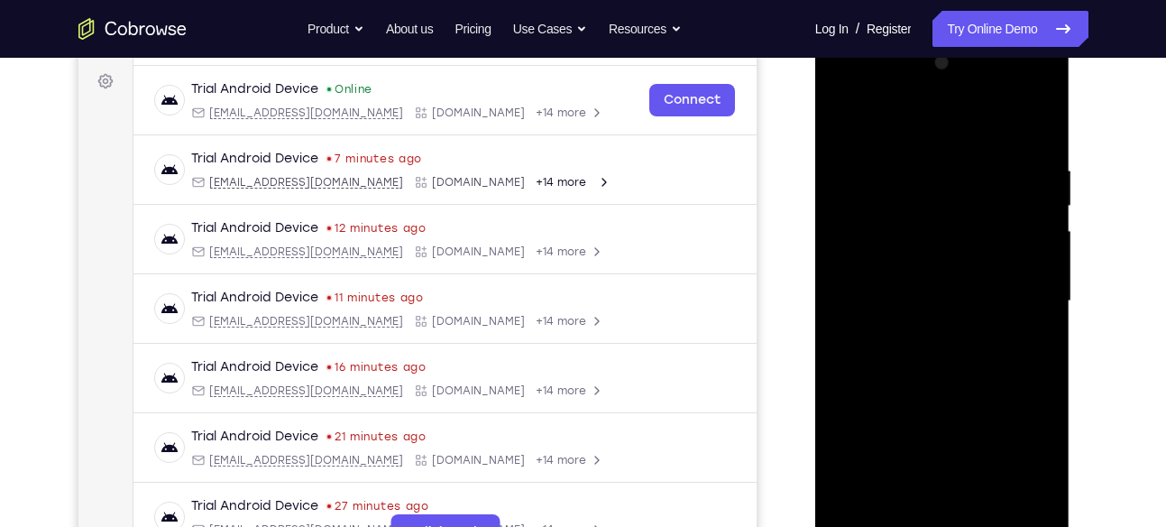
click at [960, 247] on div at bounding box center [942, 301] width 227 height 505
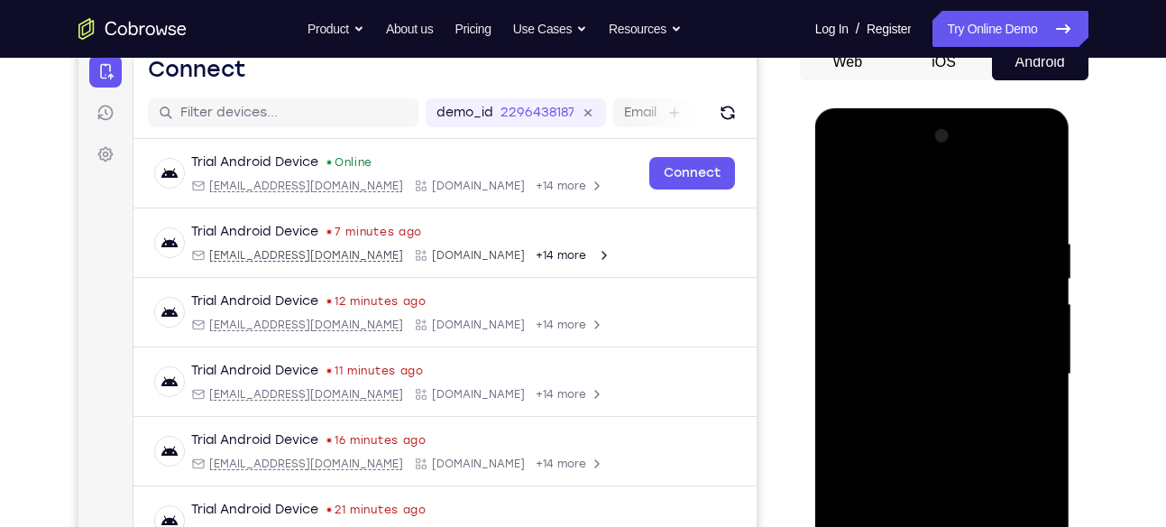
scroll to position [184, 0]
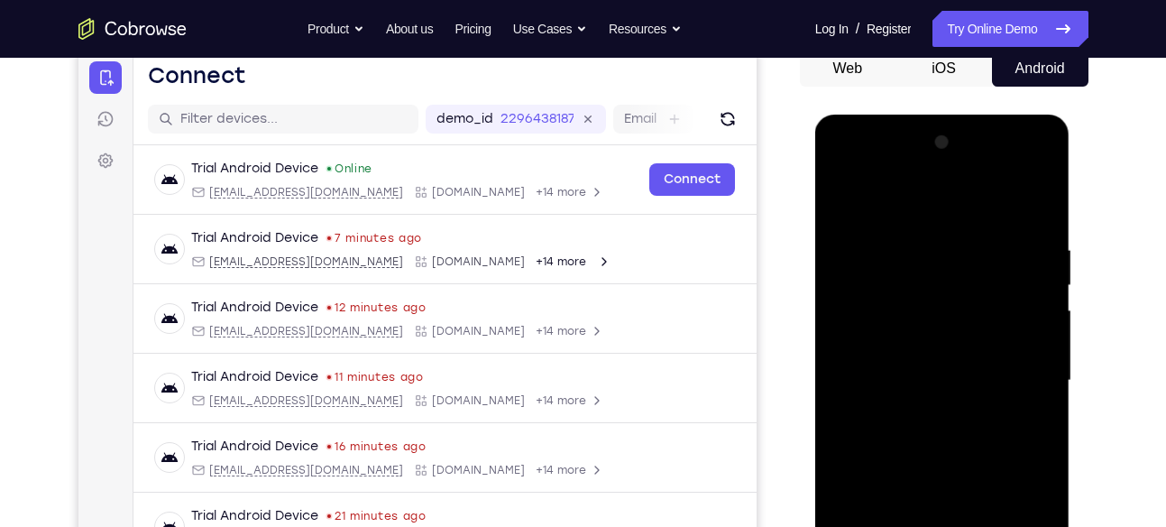
drag, startPoint x: 960, startPoint y: 326, endPoint x: 951, endPoint y: 313, distance: 16.8
click at [951, 313] on div at bounding box center [942, 380] width 227 height 505
drag, startPoint x: 951, startPoint y: 313, endPoint x: 927, endPoint y: 434, distance: 123.1
click at [927, 434] on div at bounding box center [942, 380] width 227 height 505
drag, startPoint x: 959, startPoint y: 317, endPoint x: 935, endPoint y: 396, distance: 81.9
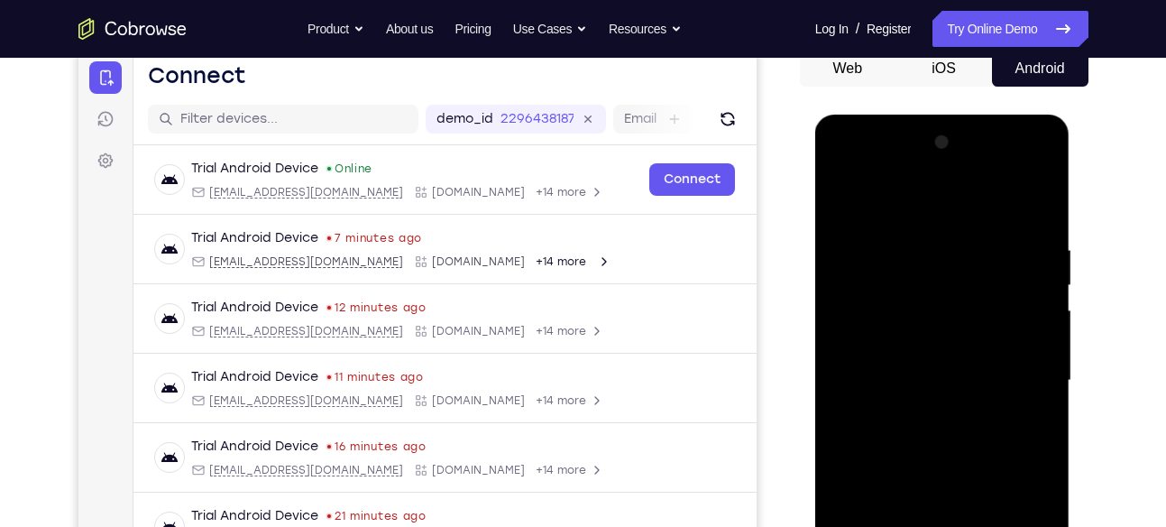
click at [935, 396] on div at bounding box center [942, 380] width 227 height 505
drag, startPoint x: 949, startPoint y: 343, endPoint x: 920, endPoint y: 431, distance: 93.0
click at [920, 431] on div at bounding box center [942, 380] width 227 height 505
drag, startPoint x: 959, startPoint y: 304, endPoint x: 938, endPoint y: 364, distance: 63.9
click at [938, 364] on div at bounding box center [942, 380] width 227 height 505
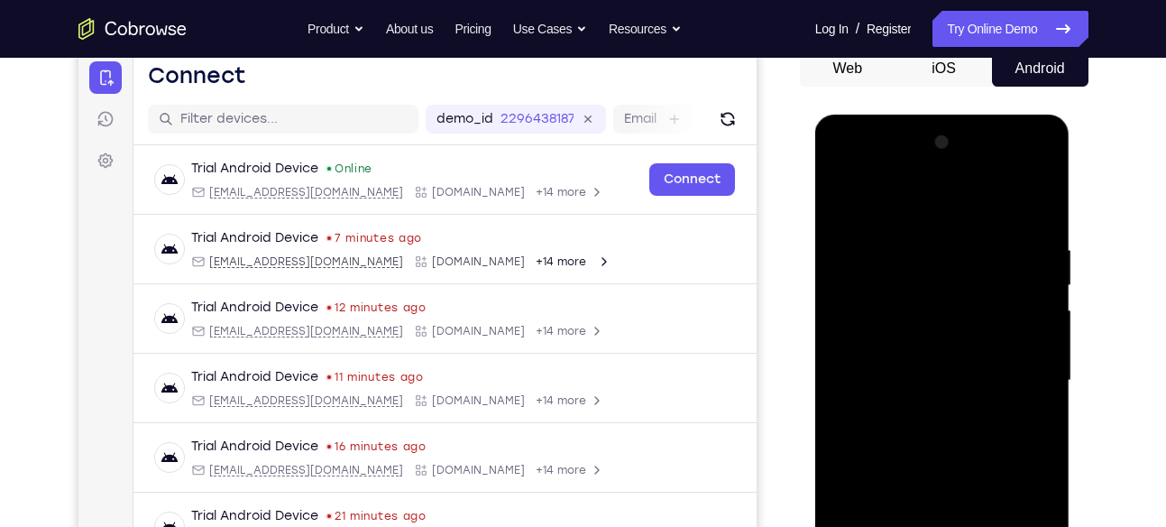
drag, startPoint x: 983, startPoint y: 282, endPoint x: 965, endPoint y: 374, distance: 93.7
click at [965, 374] on div at bounding box center [942, 380] width 227 height 505
click at [974, 304] on div at bounding box center [942, 380] width 227 height 505
click at [1019, 284] on div at bounding box center [942, 380] width 227 height 505
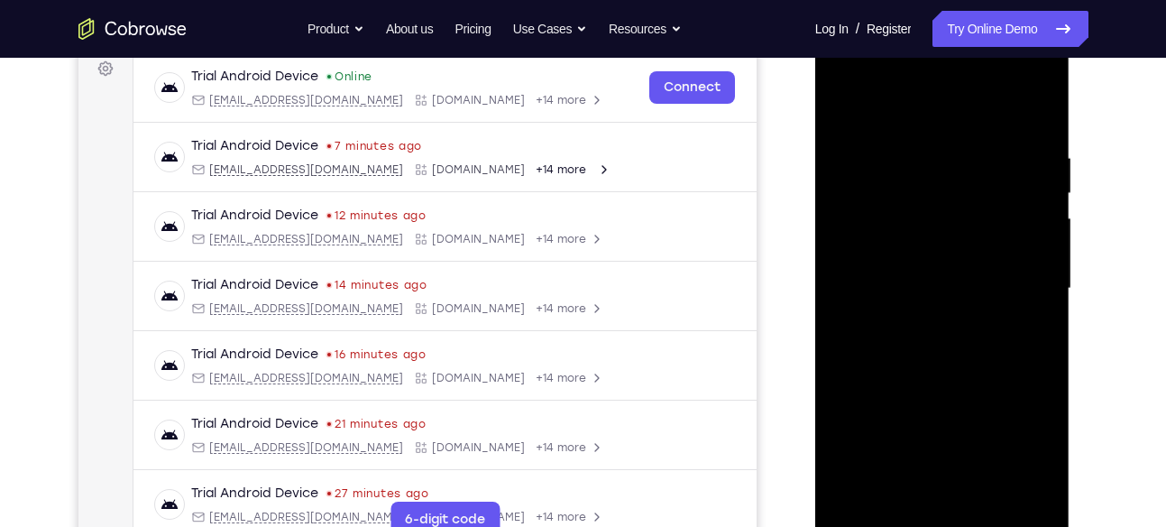
scroll to position [277, 0]
click at [1033, 459] on div at bounding box center [942, 287] width 227 height 505
drag, startPoint x: 1017, startPoint y: 189, endPoint x: 998, endPoint y: 238, distance: 52.3
click at [998, 238] on div at bounding box center [942, 287] width 227 height 505
drag, startPoint x: 1008, startPoint y: 186, endPoint x: 1002, endPoint y: 211, distance: 26.0
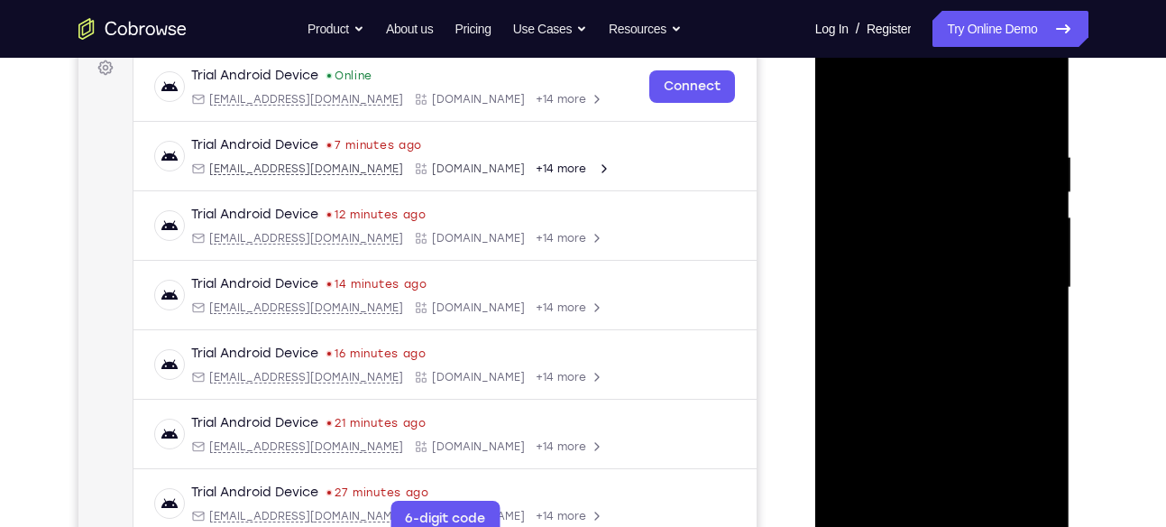
click at [1002, 211] on div at bounding box center [942, 287] width 227 height 505
drag, startPoint x: 1004, startPoint y: 266, endPoint x: 1012, endPoint y: 200, distance: 66.3
click at [1012, 200] on div at bounding box center [942, 287] width 227 height 505
click at [973, 204] on div at bounding box center [942, 287] width 227 height 505
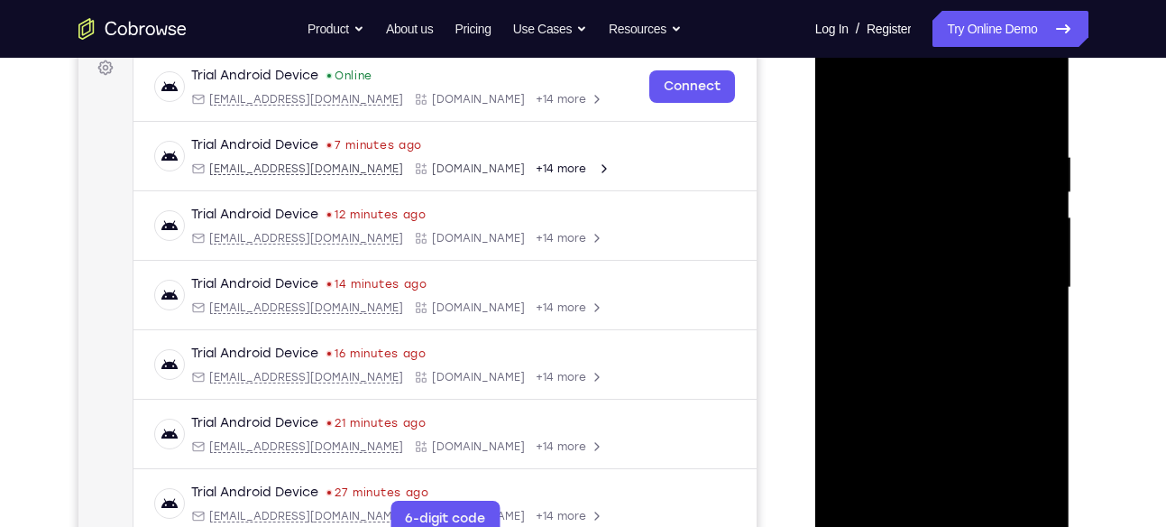
drag, startPoint x: 976, startPoint y: 310, endPoint x: 992, endPoint y: 223, distance: 89.0
click at [992, 223] on div at bounding box center [942, 287] width 227 height 505
click at [955, 314] on div at bounding box center [942, 287] width 227 height 505
drag, startPoint x: 978, startPoint y: 382, endPoint x: 996, endPoint y: 283, distance: 100.8
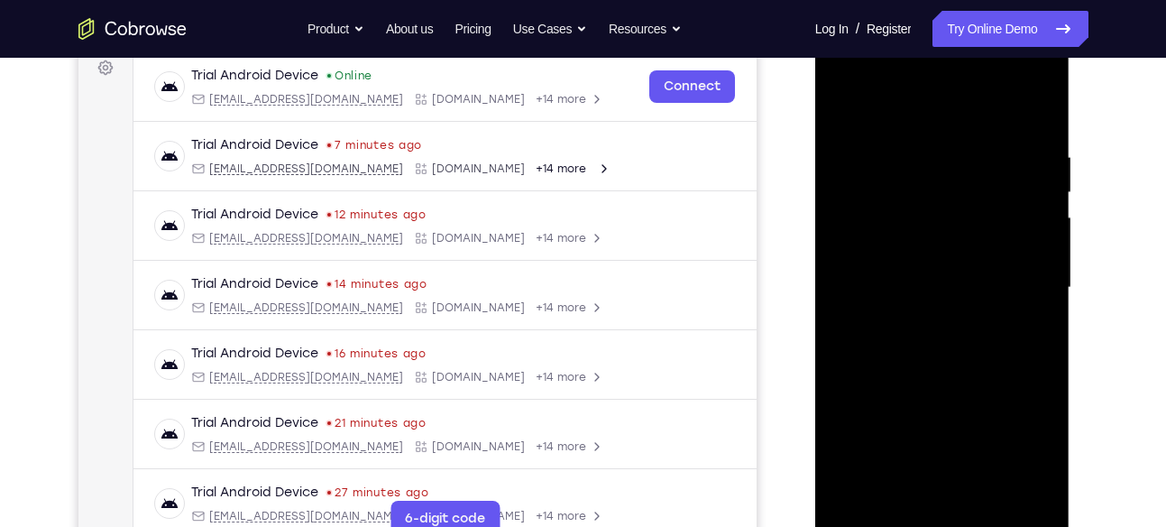
click at [996, 283] on div at bounding box center [942, 287] width 227 height 505
drag, startPoint x: 987, startPoint y: 378, endPoint x: 996, endPoint y: 327, distance: 51.1
click at [996, 327] on div at bounding box center [942, 287] width 227 height 505
click at [961, 439] on div at bounding box center [942, 287] width 227 height 505
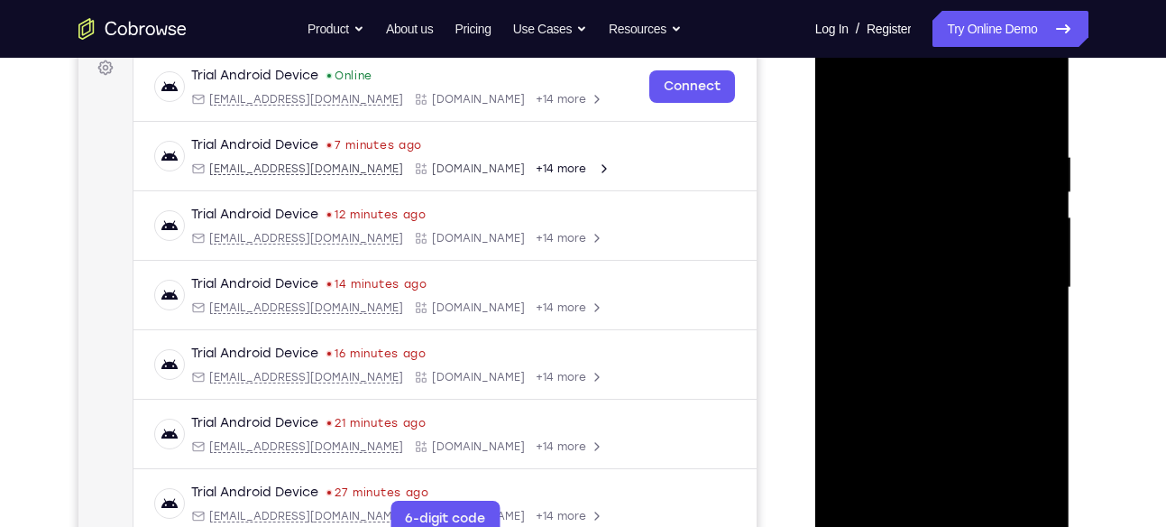
click at [1021, 431] on div at bounding box center [942, 287] width 227 height 505
click at [1035, 464] on div at bounding box center [942, 287] width 227 height 505
drag, startPoint x: 935, startPoint y: 320, endPoint x: 940, endPoint y: 297, distance: 23.9
click at [940, 297] on div at bounding box center [942, 287] width 227 height 505
click at [955, 232] on div at bounding box center [942, 287] width 227 height 505
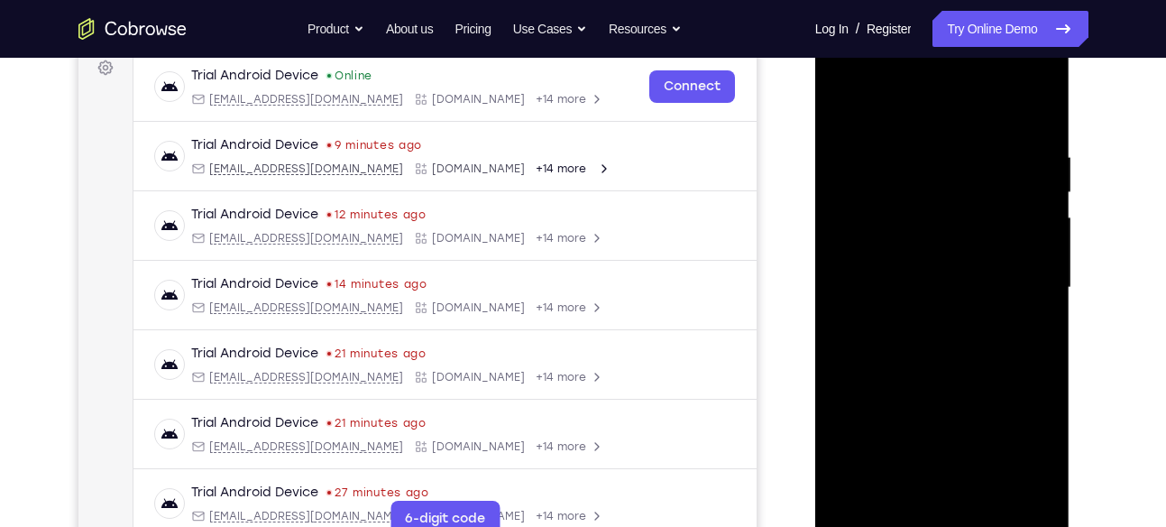
click at [1010, 390] on div at bounding box center [942, 287] width 227 height 505
click at [895, 361] on div at bounding box center [942, 287] width 227 height 505
drag, startPoint x: 1005, startPoint y: 200, endPoint x: 995, endPoint y: 179, distance: 23.8
click at [995, 179] on div at bounding box center [942, 287] width 227 height 505
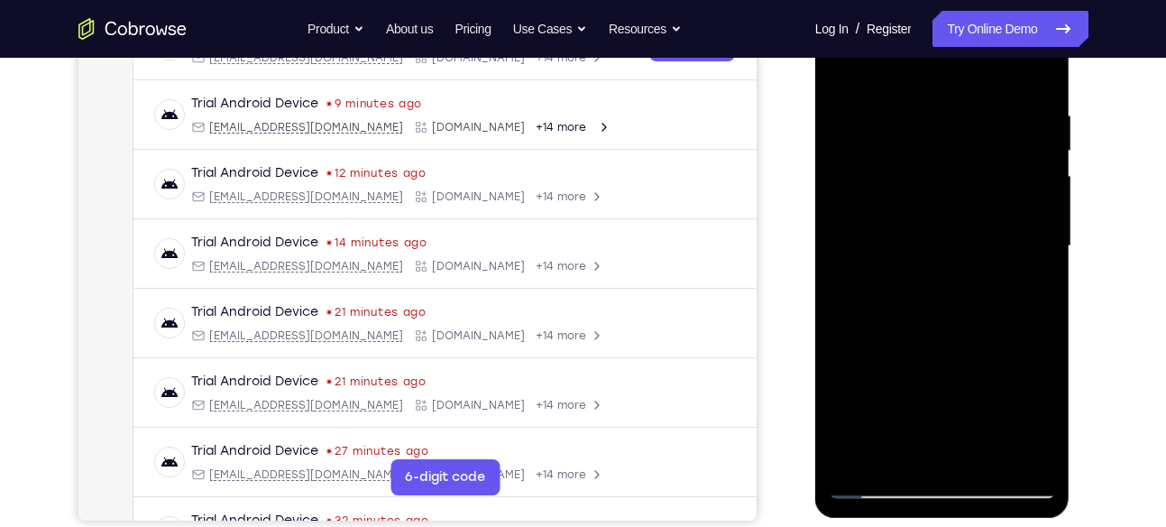
scroll to position [317, 0]
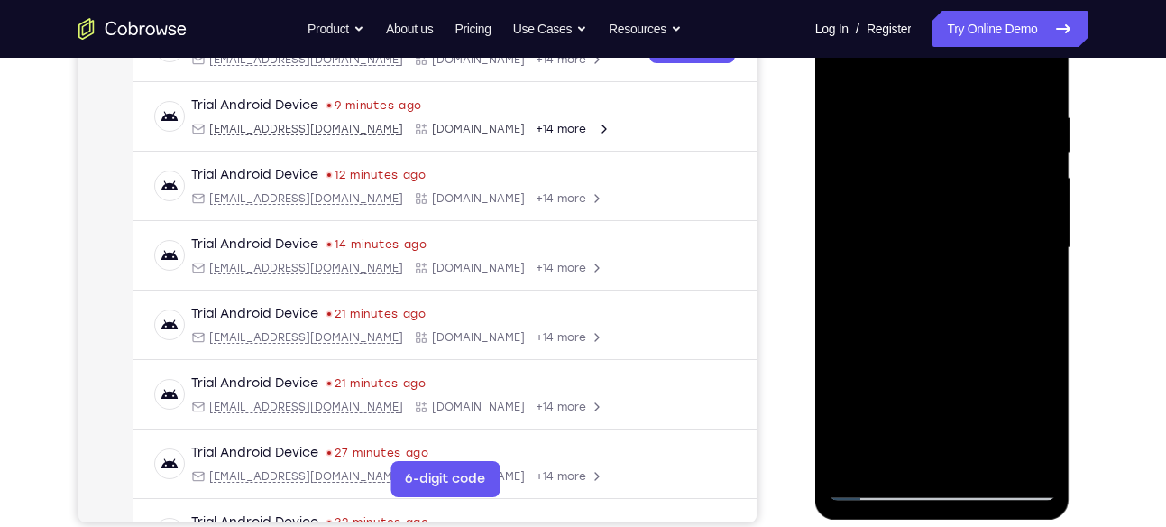
click at [947, 385] on div at bounding box center [942, 247] width 227 height 505
click at [968, 353] on div at bounding box center [942, 247] width 227 height 505
click at [1023, 338] on div at bounding box center [942, 247] width 227 height 505
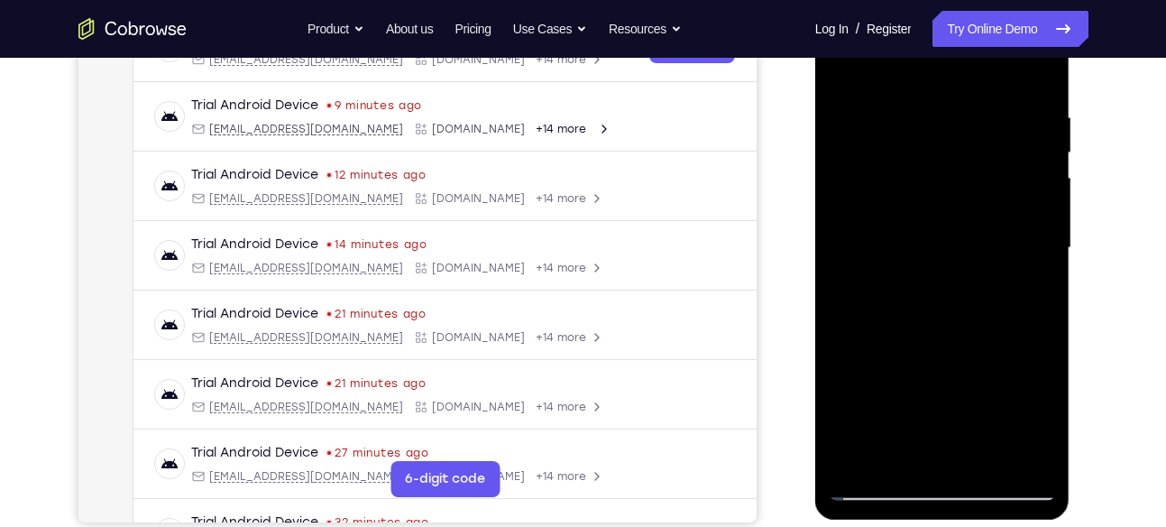
click at [1031, 420] on div at bounding box center [942, 247] width 227 height 505
click at [938, 207] on div at bounding box center [942, 247] width 227 height 505
click at [1010, 346] on div at bounding box center [942, 247] width 227 height 505
click at [1010, 315] on div at bounding box center [942, 247] width 227 height 505
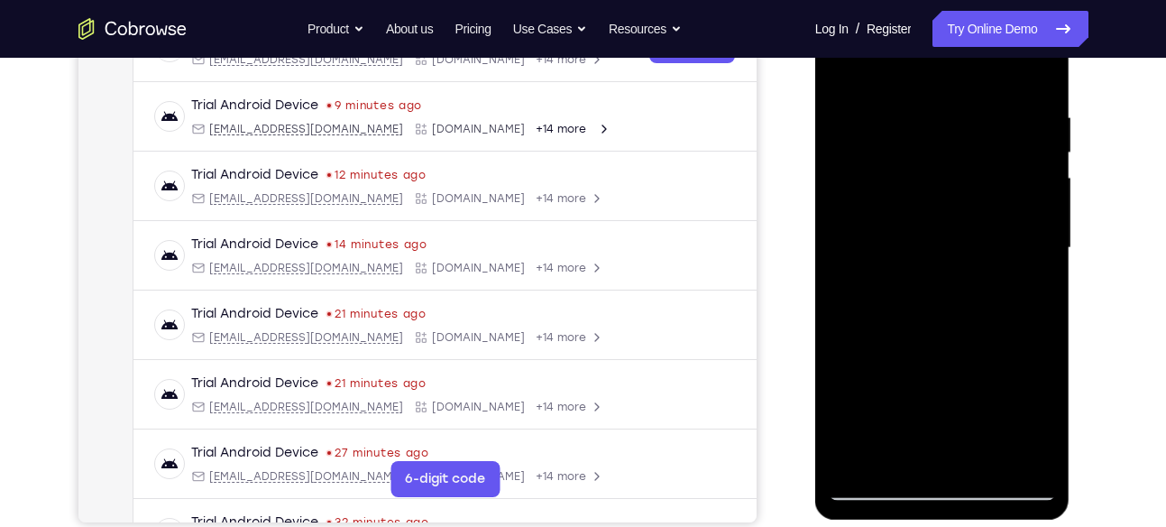
click at [1007, 294] on div at bounding box center [942, 247] width 227 height 505
click at [915, 271] on div at bounding box center [942, 247] width 227 height 505
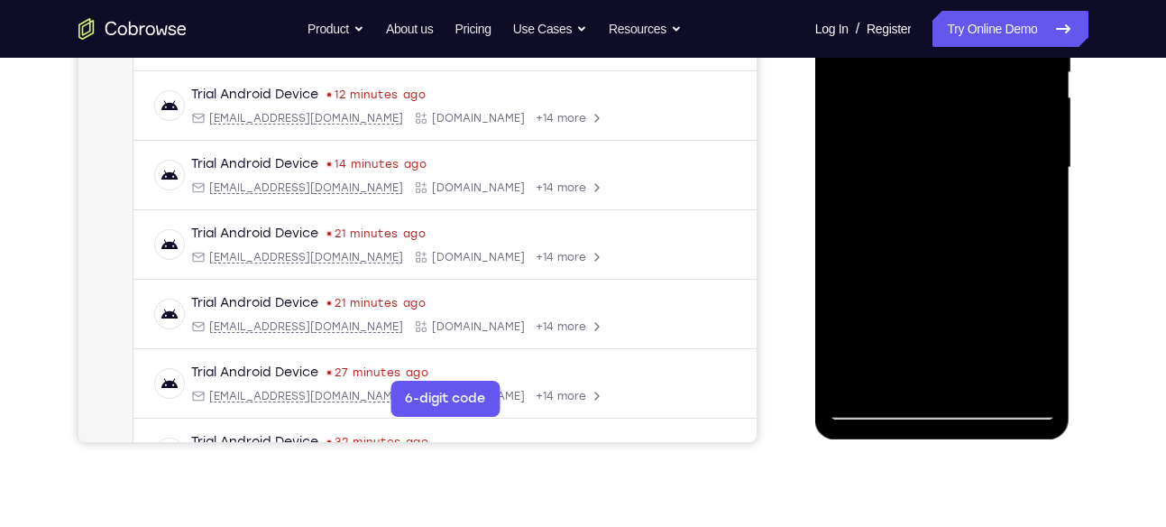
scroll to position [398, 0]
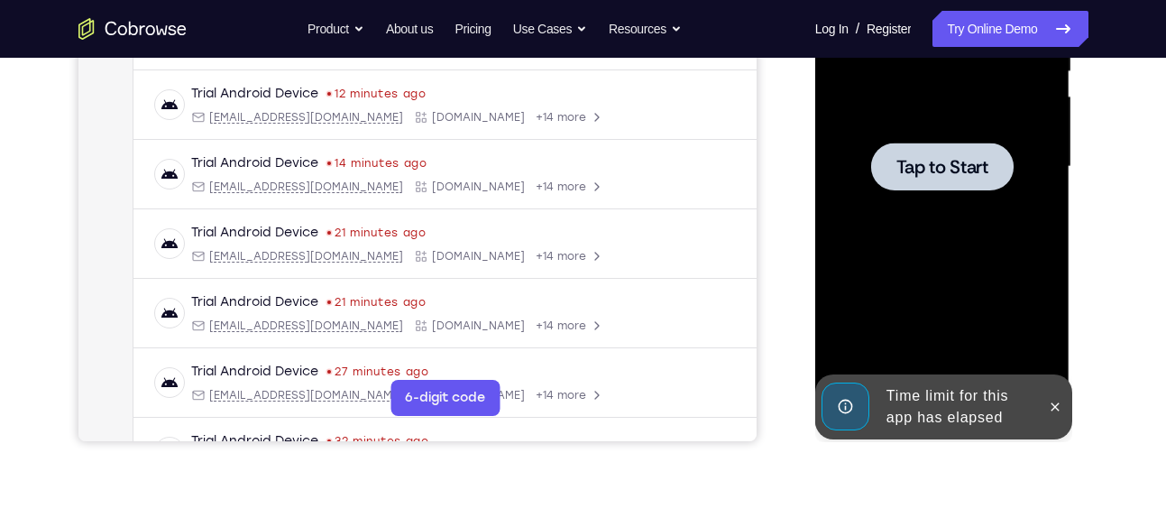
click at [1023, 204] on div at bounding box center [942, 166] width 227 height 505
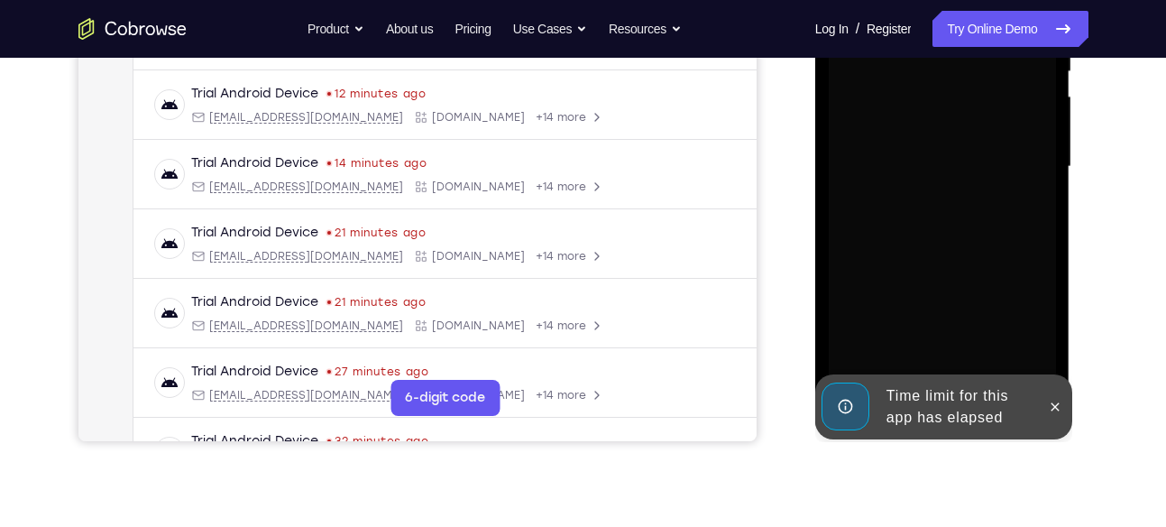
click at [1010, 253] on div at bounding box center [942, 166] width 227 height 505
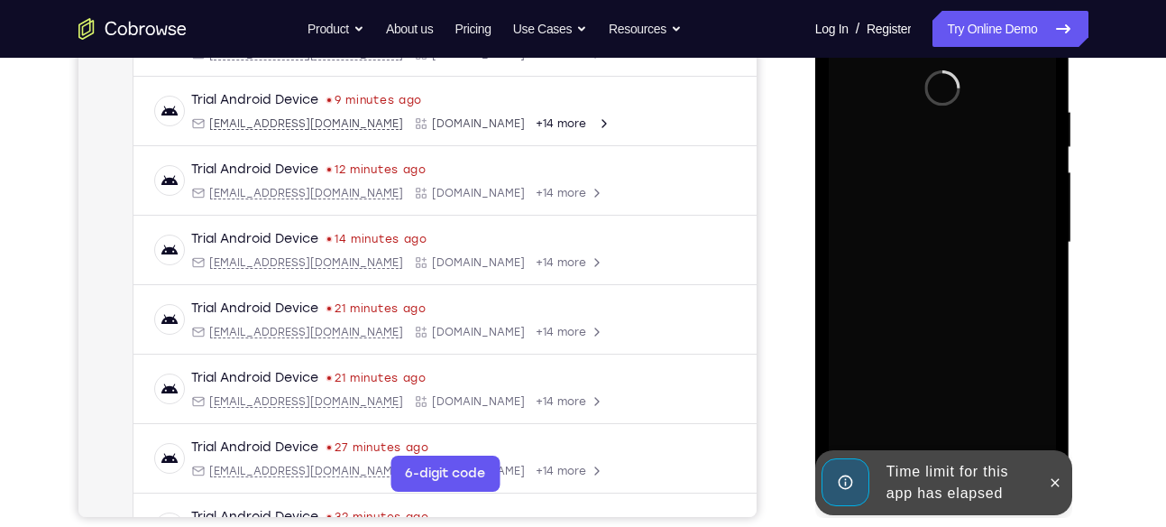
scroll to position [323, 0]
click at [940, 478] on div "Time limit for this app has elapsed" at bounding box center [958, 482] width 158 height 58
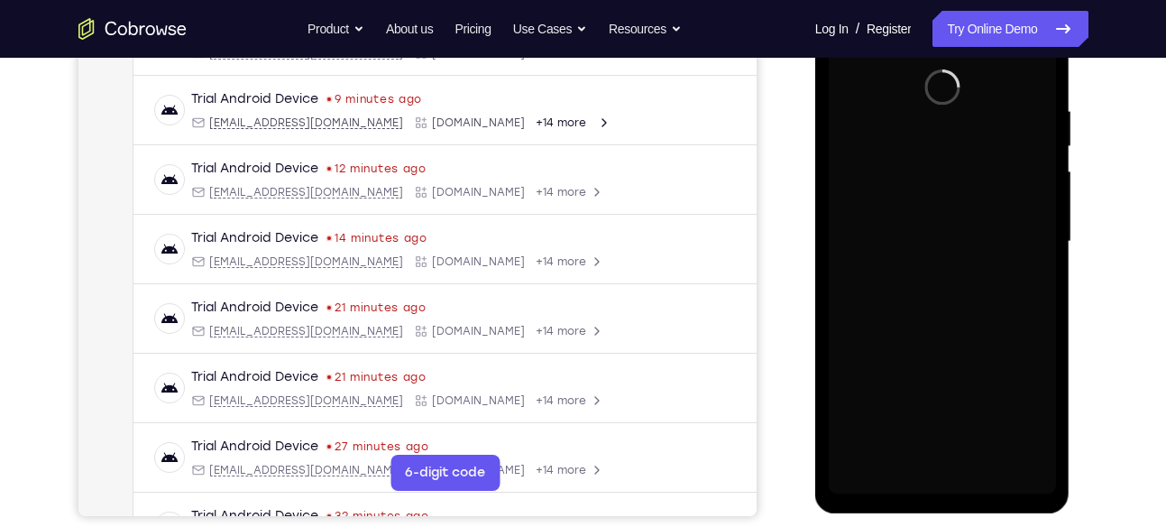
click at [940, 478] on div at bounding box center [942, 241] width 227 height 505
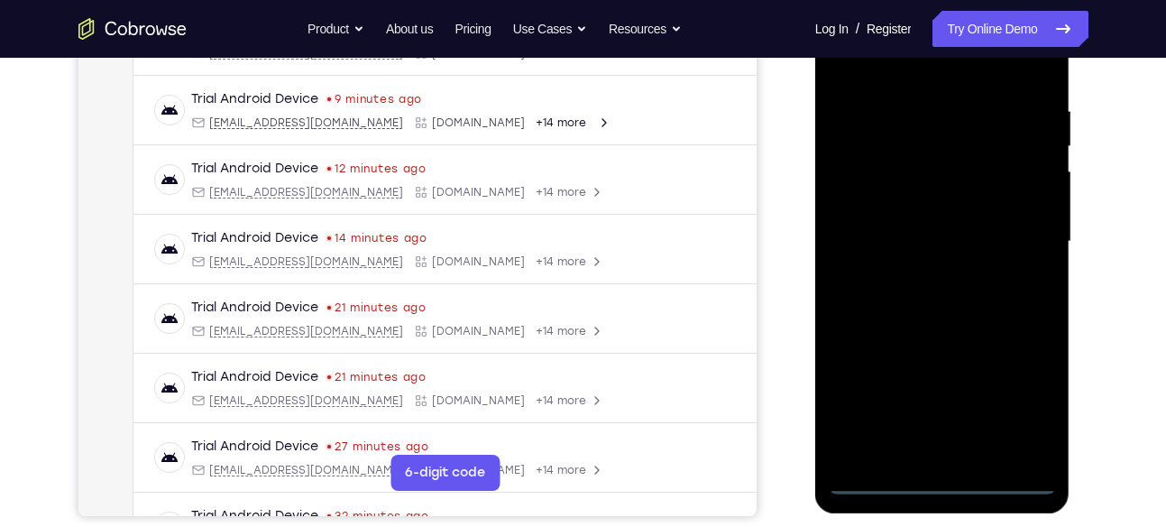
click at [1014, 384] on div at bounding box center [942, 241] width 227 height 505
click at [1014, 387] on div at bounding box center [942, 241] width 227 height 505
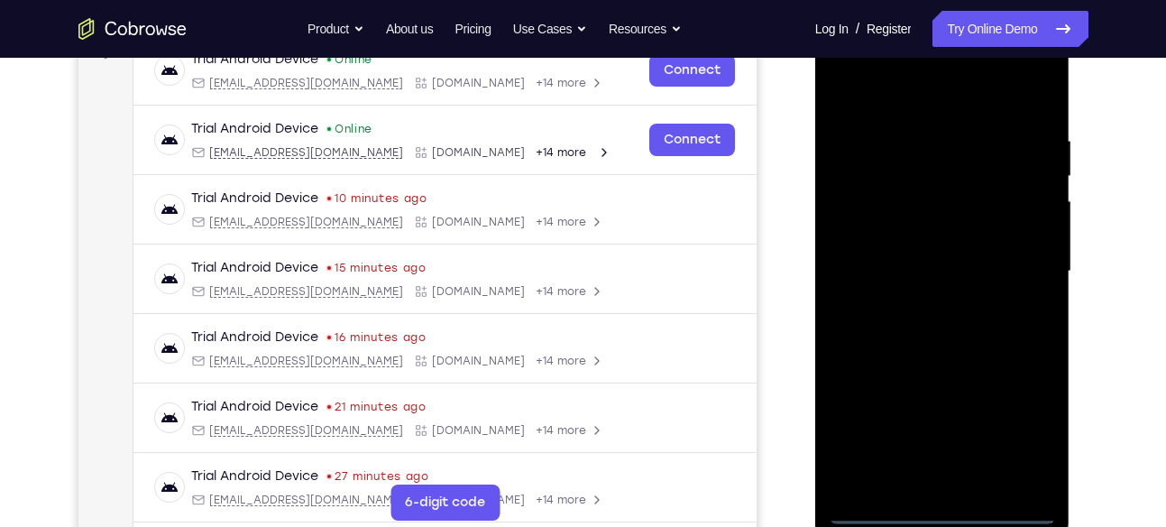
scroll to position [292, 0]
click at [935, 96] on div at bounding box center [942, 272] width 227 height 505
click at [1007, 275] on div at bounding box center [942, 272] width 227 height 505
click at [925, 308] on div at bounding box center [942, 272] width 227 height 505
click at [943, 266] on div at bounding box center [942, 272] width 227 height 505
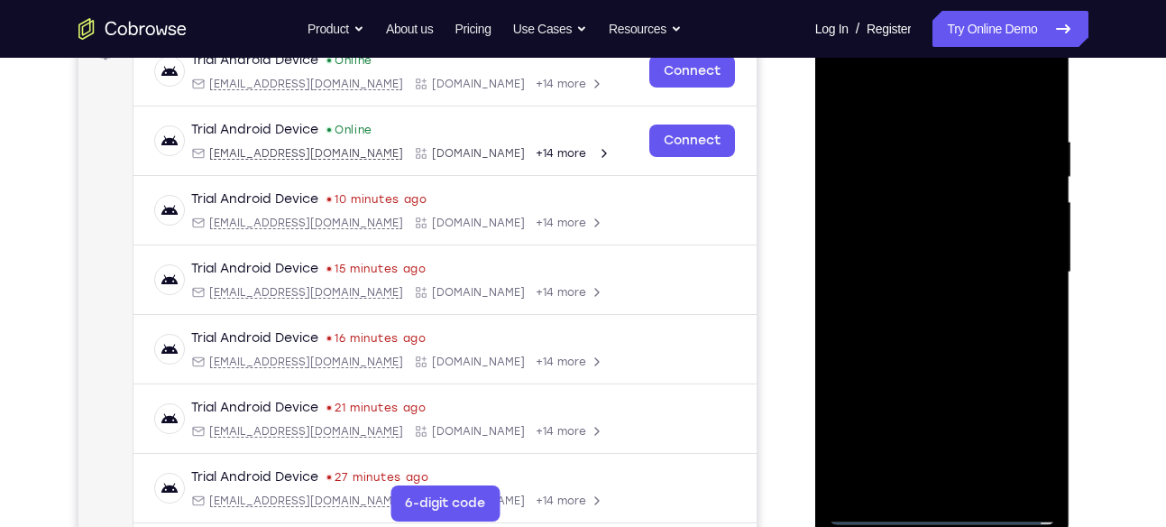
click at [1029, 440] on div at bounding box center [942, 272] width 227 height 505
click at [992, 332] on div at bounding box center [942, 272] width 227 height 505
click at [980, 480] on div at bounding box center [942, 272] width 227 height 505
click at [954, 360] on div at bounding box center [942, 272] width 227 height 505
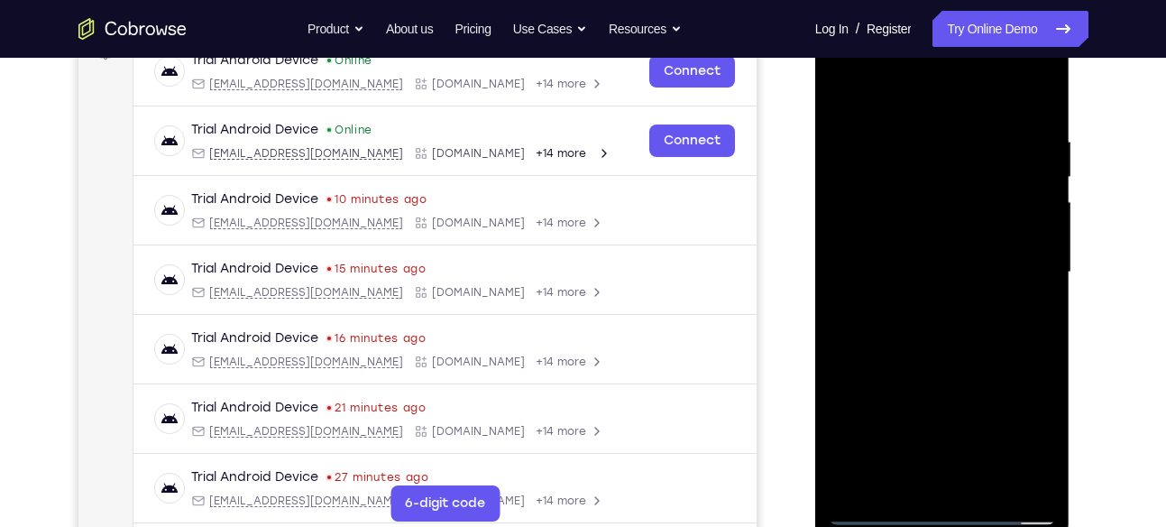
click at [975, 212] on div at bounding box center [942, 272] width 227 height 505
click at [921, 473] on div at bounding box center [942, 272] width 227 height 505
click at [960, 168] on div at bounding box center [942, 272] width 227 height 505
click at [957, 335] on div at bounding box center [942, 272] width 227 height 505
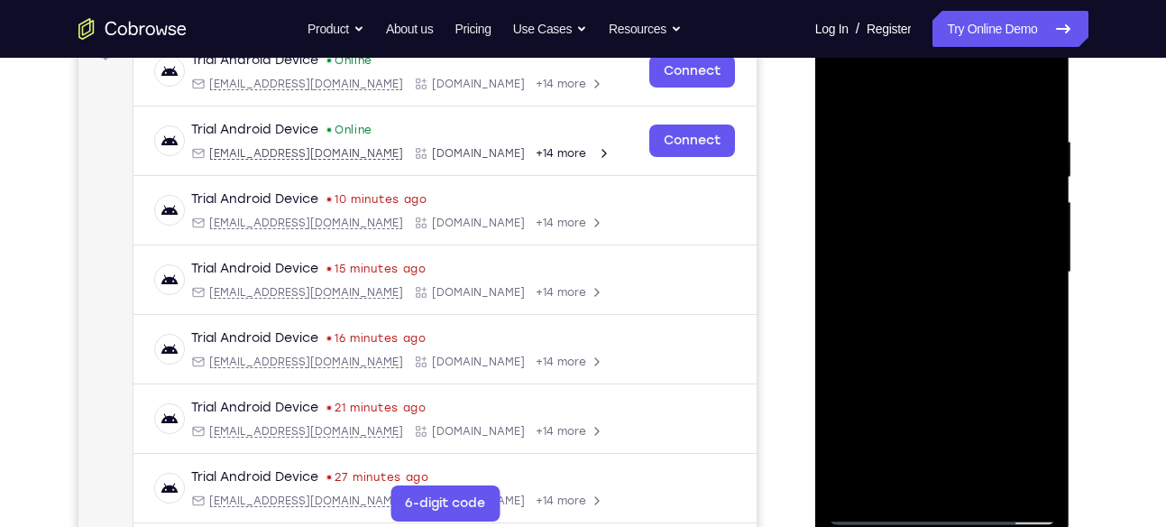
click at [957, 335] on div at bounding box center [942, 272] width 227 height 505
drag, startPoint x: 994, startPoint y: 366, endPoint x: 998, endPoint y: 320, distance: 46.2
click at [998, 320] on div at bounding box center [942, 272] width 227 height 505
click at [1015, 201] on div at bounding box center [942, 272] width 227 height 505
click at [1024, 208] on div at bounding box center [942, 272] width 227 height 505
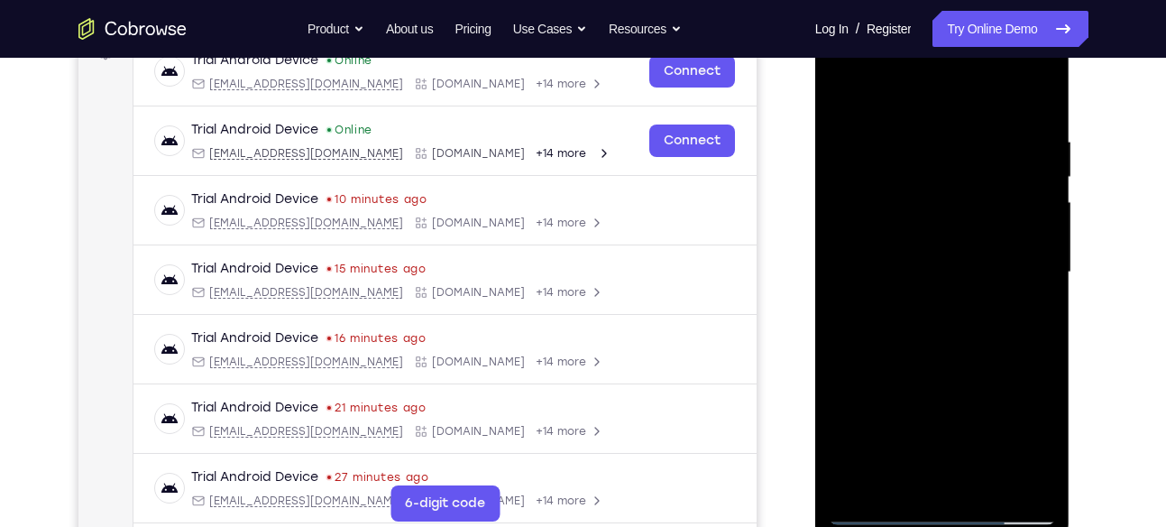
click at [997, 308] on div at bounding box center [942, 272] width 227 height 505
click at [1043, 448] on div at bounding box center [942, 272] width 227 height 505
drag, startPoint x: 950, startPoint y: 160, endPoint x: 937, endPoint y: 212, distance: 53.8
click at [937, 212] on div at bounding box center [942, 272] width 227 height 505
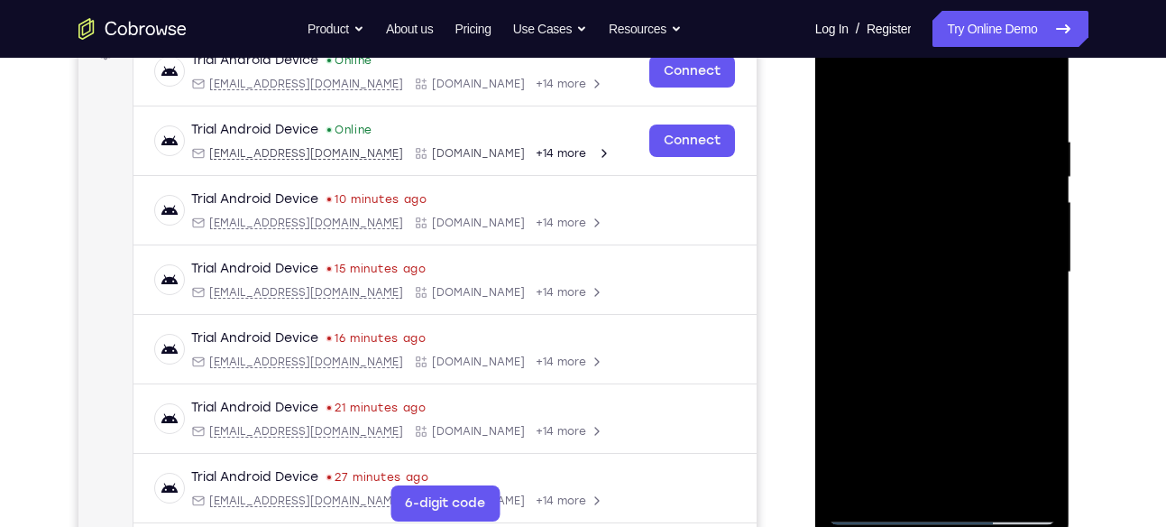
drag, startPoint x: 937, startPoint y: 212, endPoint x: 935, endPoint y: 247, distance: 35.2
click at [935, 247] on div at bounding box center [942, 272] width 227 height 505
click at [956, 225] on div at bounding box center [942, 272] width 227 height 505
click at [1020, 292] on div at bounding box center [942, 272] width 227 height 505
click at [948, 392] on div at bounding box center [942, 272] width 227 height 505
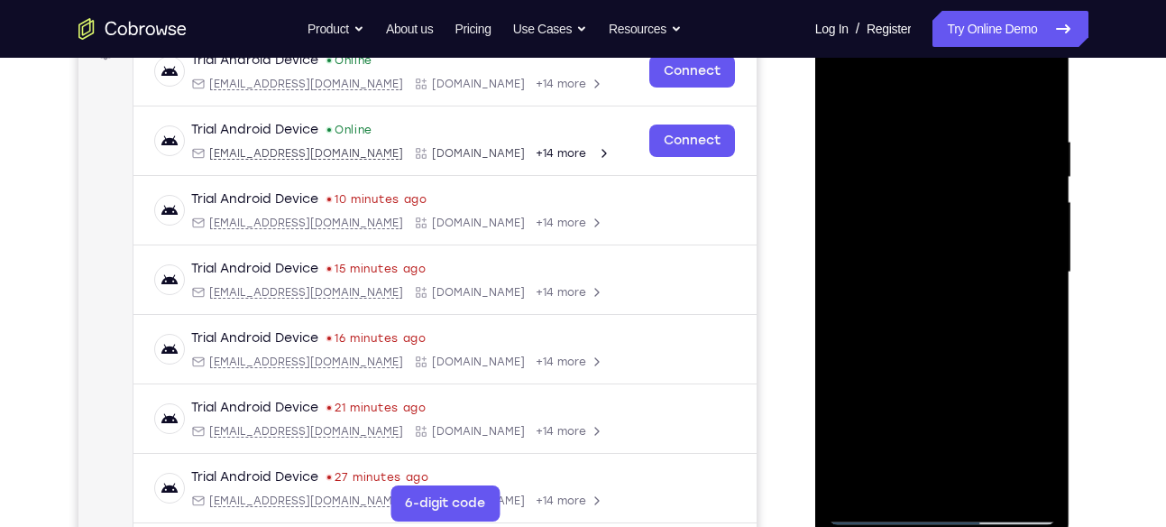
click at [909, 250] on div at bounding box center [942, 272] width 227 height 505
click at [961, 246] on div at bounding box center [942, 272] width 227 height 505
click at [1033, 441] on div at bounding box center [942, 272] width 227 height 505
click at [1034, 452] on div at bounding box center [942, 272] width 227 height 505
click at [966, 191] on div at bounding box center [942, 272] width 227 height 505
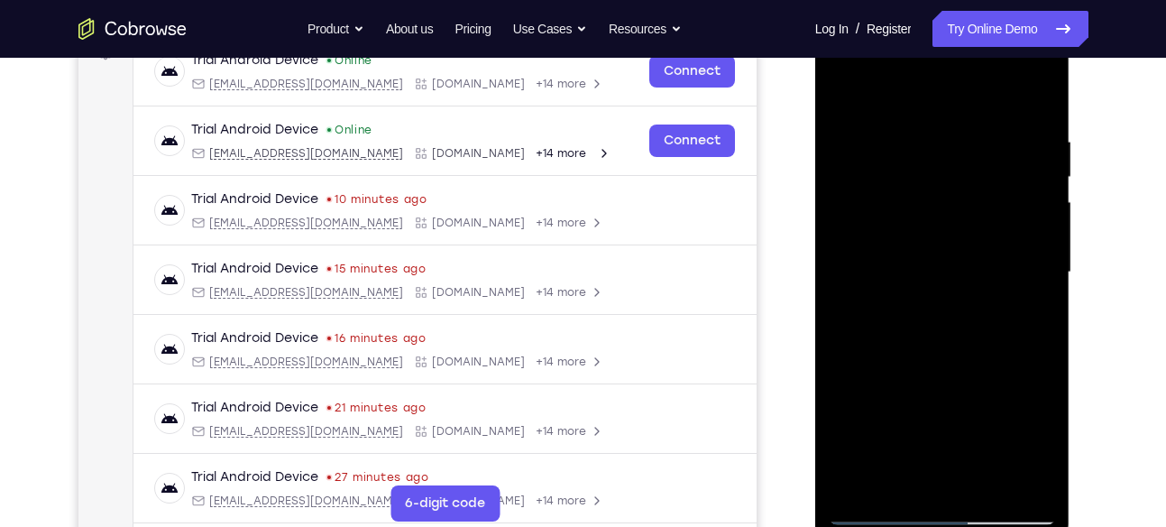
click at [1020, 335] on div at bounding box center [942, 272] width 227 height 505
click at [1039, 456] on div at bounding box center [942, 272] width 227 height 505
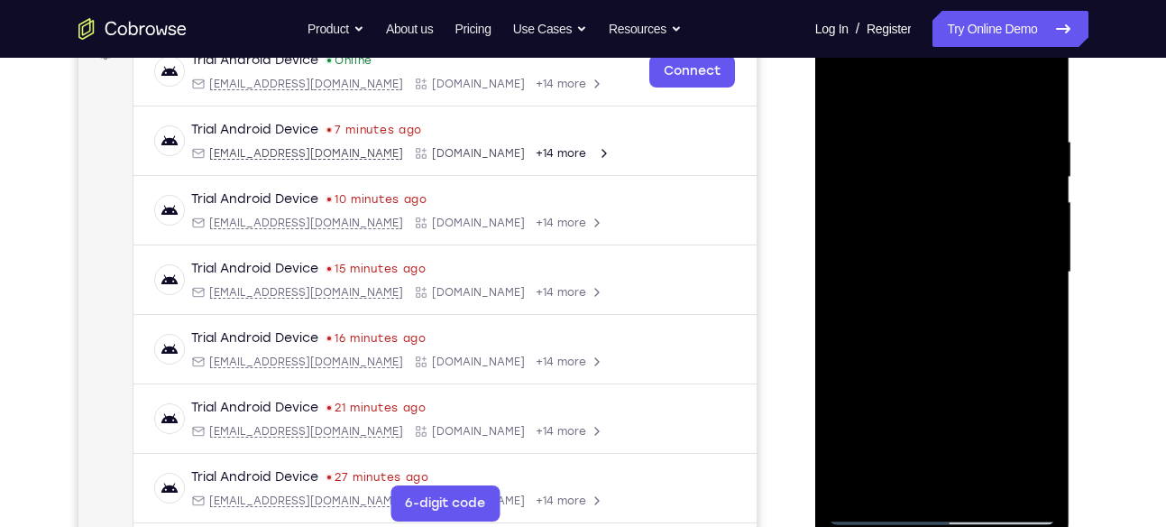
click at [919, 308] on div at bounding box center [942, 272] width 227 height 505
click at [938, 226] on div at bounding box center [942, 272] width 227 height 505
click at [928, 374] on div at bounding box center [942, 272] width 227 height 505
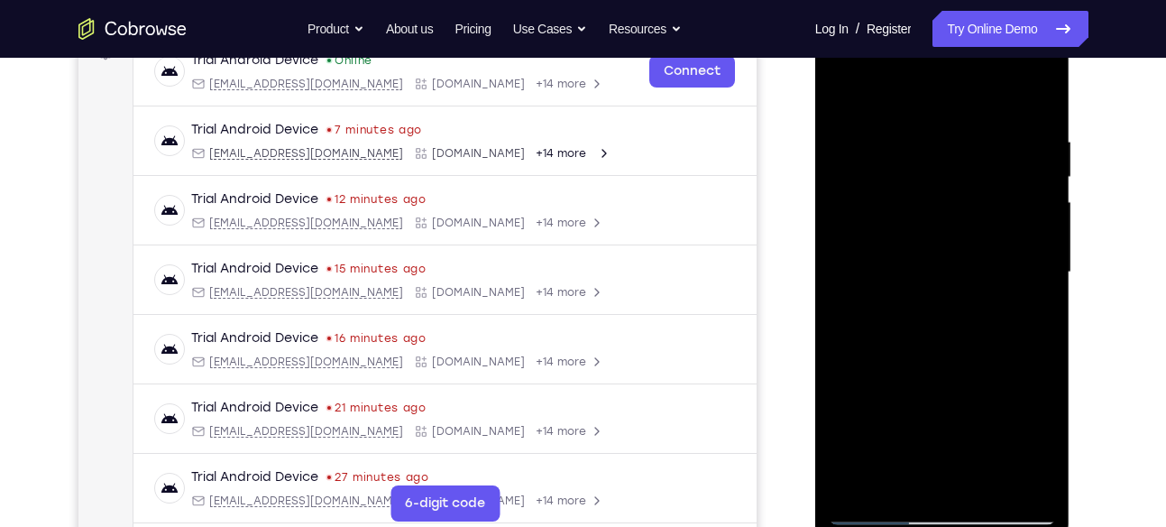
click at [934, 473] on div at bounding box center [942, 272] width 227 height 505
click at [1033, 439] on div at bounding box center [942, 272] width 227 height 505
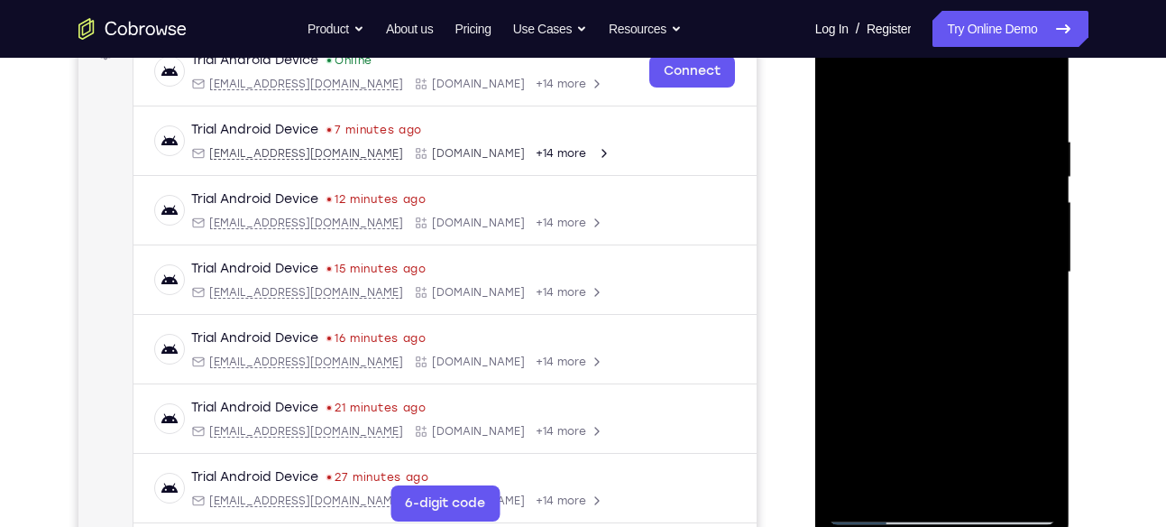
click at [927, 222] on div at bounding box center [942, 272] width 227 height 505
click at [987, 273] on div at bounding box center [942, 272] width 227 height 505
click at [1027, 260] on div at bounding box center [942, 272] width 227 height 505
click at [1033, 451] on div at bounding box center [942, 272] width 227 height 505
click at [906, 476] on div at bounding box center [942, 272] width 227 height 505
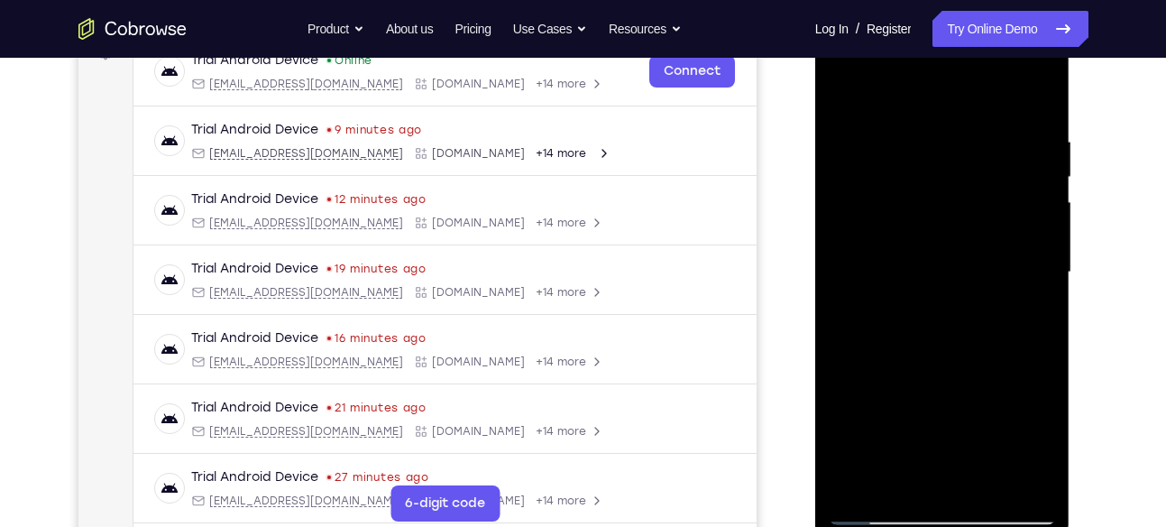
drag, startPoint x: 1031, startPoint y: 324, endPoint x: 946, endPoint y: 335, distance: 85.6
click at [946, 335] on div at bounding box center [942, 272] width 227 height 505
drag, startPoint x: 1032, startPoint y: 333, endPoint x: 940, endPoint y: 340, distance: 92.3
click at [940, 340] on div at bounding box center [942, 272] width 227 height 505
click at [1027, 335] on div at bounding box center [942, 272] width 227 height 505
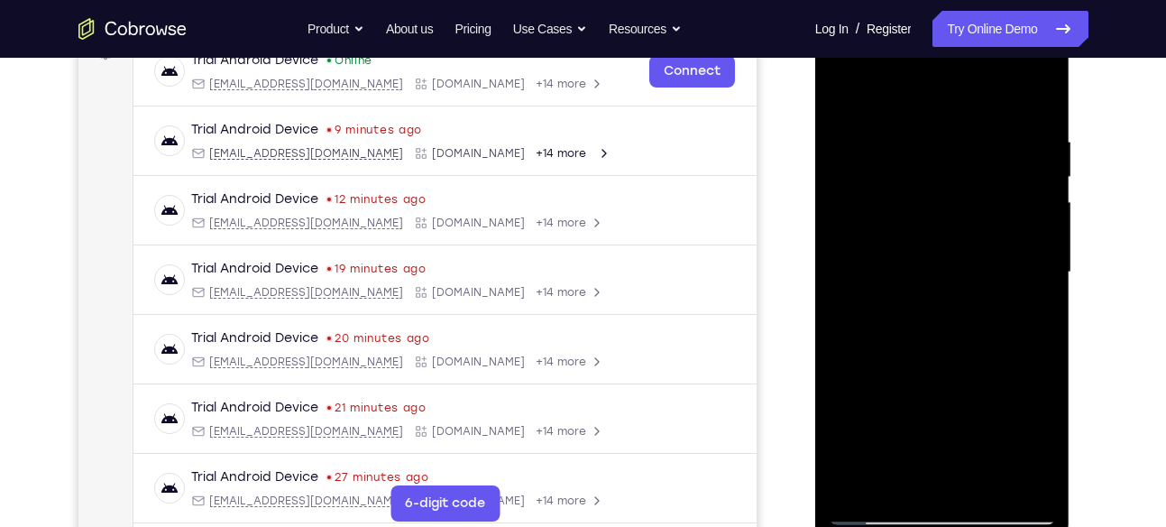
click at [842, 375] on div at bounding box center [942, 272] width 227 height 505
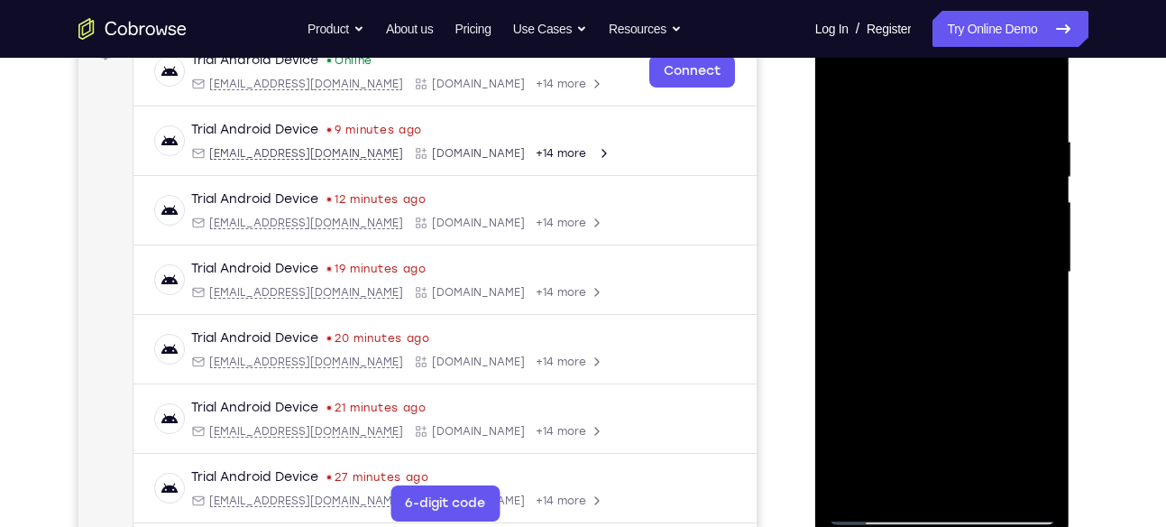
click at [842, 375] on div at bounding box center [942, 272] width 227 height 505
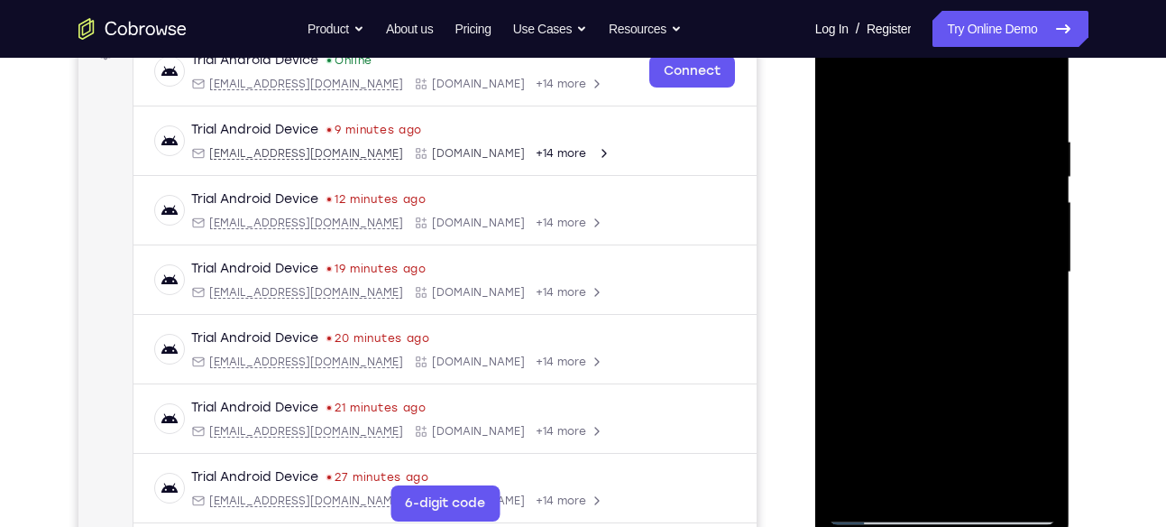
click at [842, 375] on div at bounding box center [942, 272] width 227 height 505
drag, startPoint x: 951, startPoint y: 157, endPoint x: 941, endPoint y: 269, distance: 112.3
click at [941, 269] on div at bounding box center [942, 272] width 227 height 505
drag, startPoint x: 980, startPoint y: 245, endPoint x: 978, endPoint y: 233, distance: 12.9
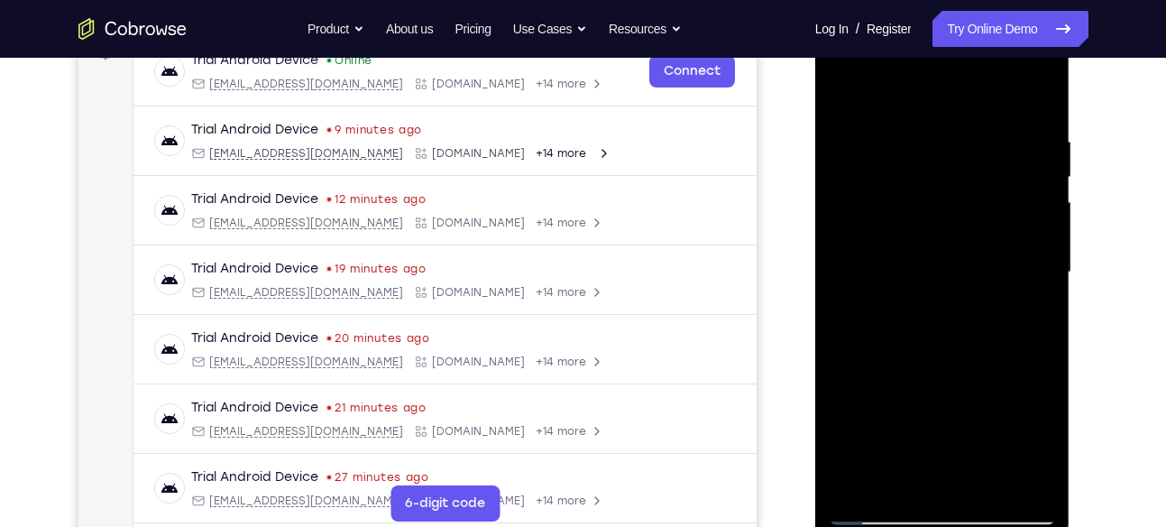
click at [978, 233] on div at bounding box center [942, 272] width 227 height 505
click at [944, 222] on div at bounding box center [942, 272] width 227 height 505
click at [983, 289] on div at bounding box center [942, 272] width 227 height 505
click at [1036, 441] on div at bounding box center [942, 272] width 227 height 505
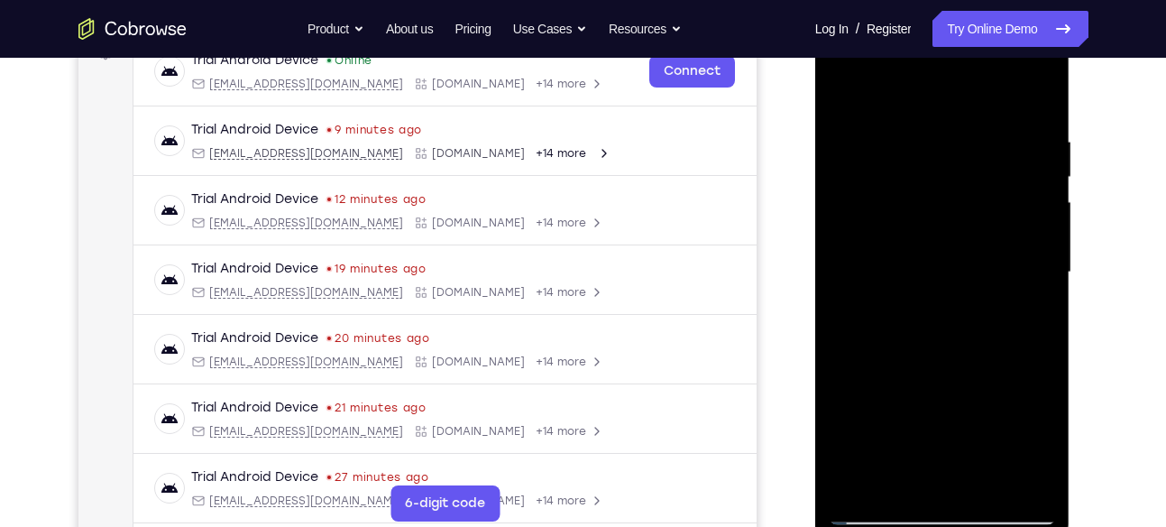
click at [895, 476] on div at bounding box center [942, 272] width 227 height 505
click at [986, 415] on div at bounding box center [942, 272] width 227 height 505
click at [1044, 490] on div at bounding box center [942, 272] width 227 height 505
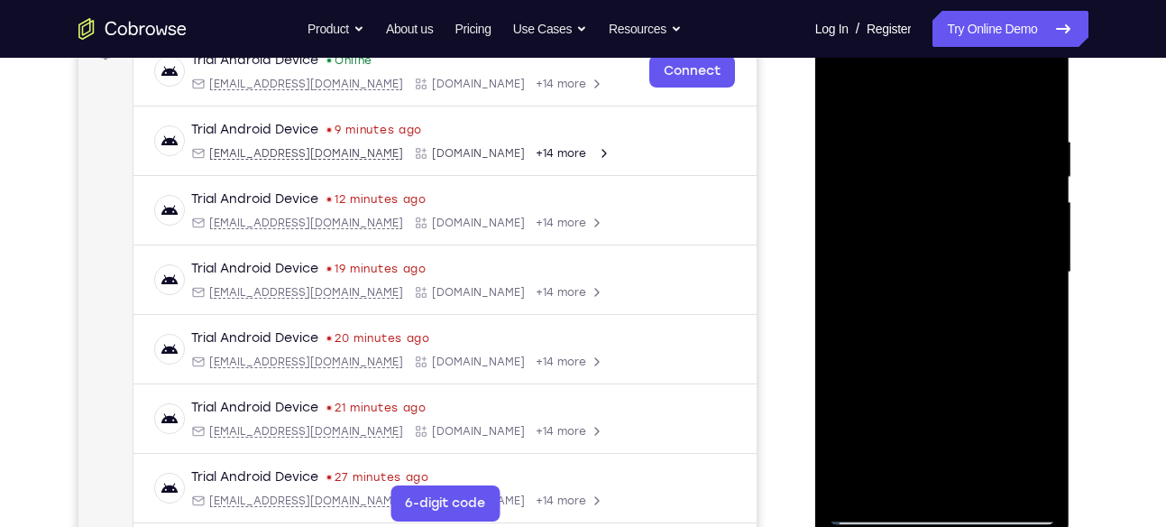
click at [1044, 490] on div at bounding box center [942, 272] width 227 height 505
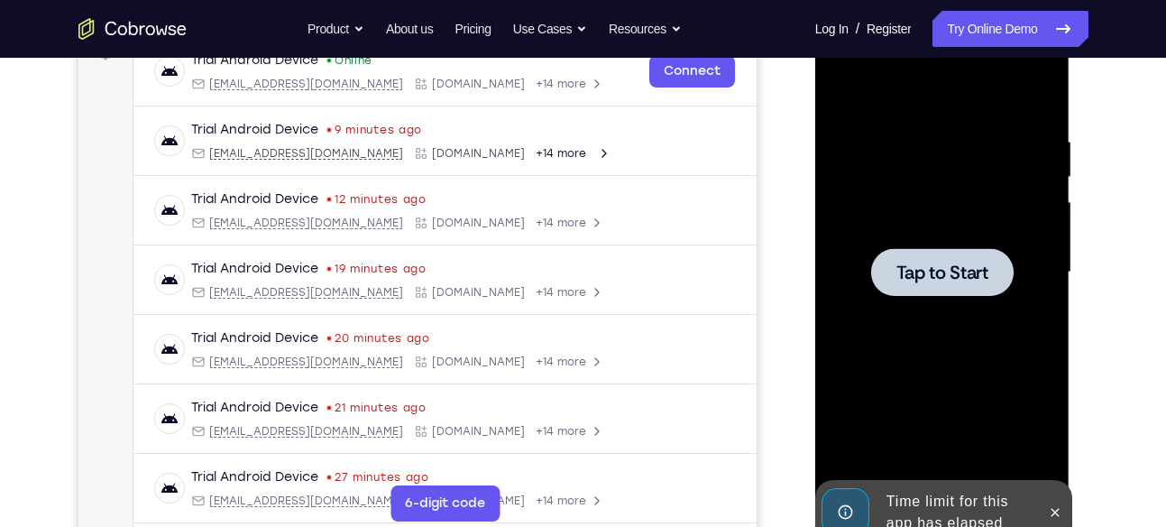
click at [1044, 490] on div at bounding box center [1055, 512] width 29 height 65
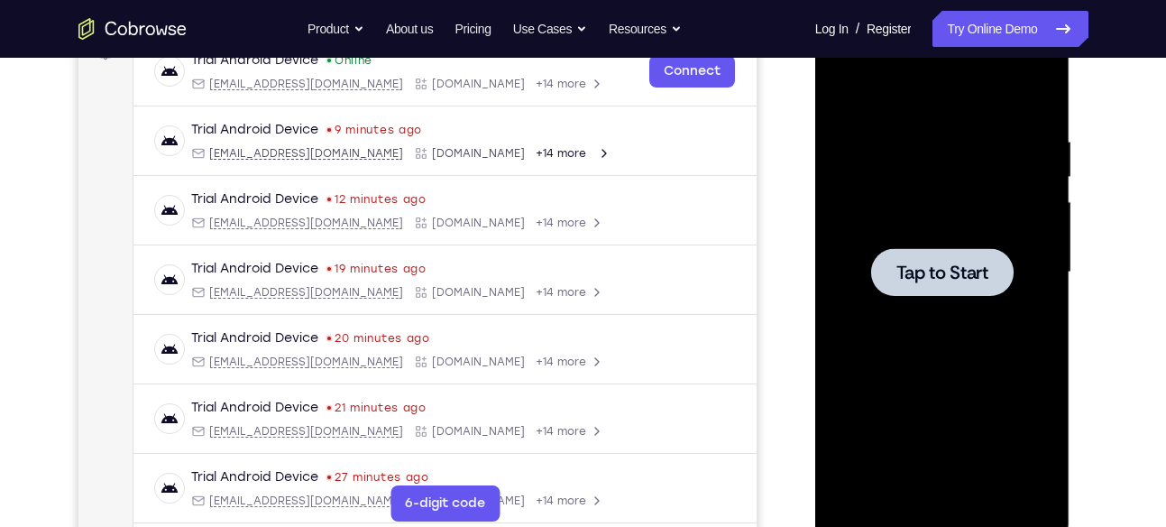
click at [992, 418] on div at bounding box center [942, 272] width 227 height 505
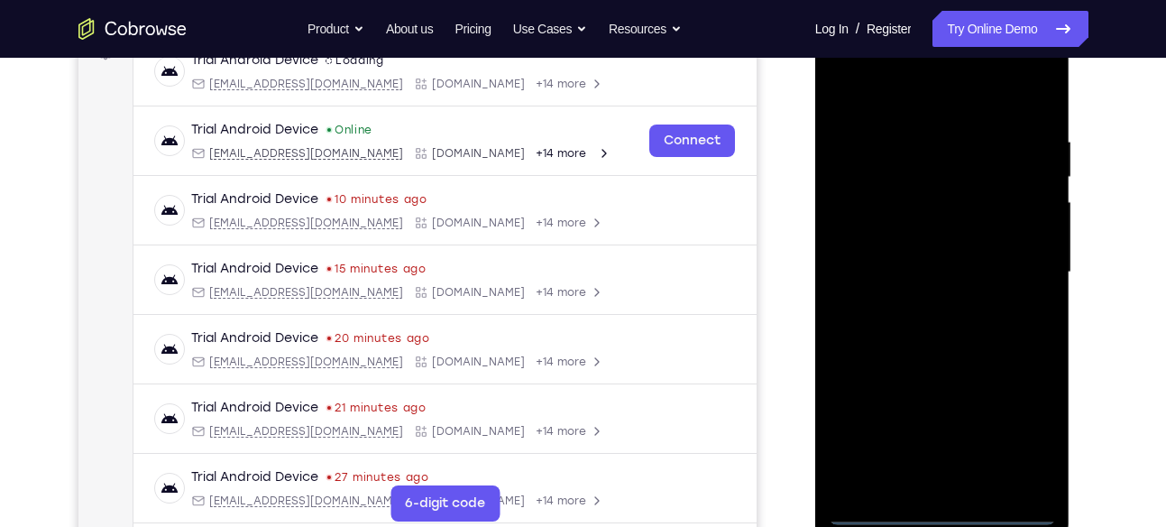
click at [961, 510] on div at bounding box center [942, 272] width 227 height 505
click at [1016, 456] on div at bounding box center [942, 272] width 227 height 505
click at [1030, 430] on div at bounding box center [942, 272] width 227 height 505
click at [881, 105] on div at bounding box center [942, 272] width 227 height 505
click at [1036, 265] on div at bounding box center [942, 272] width 227 height 505
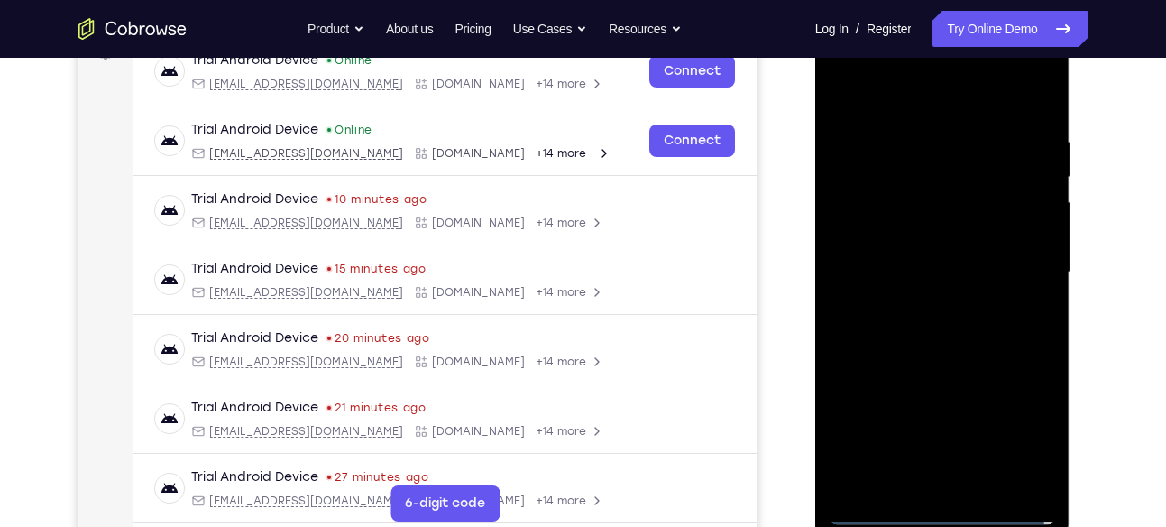
click at [1008, 265] on div at bounding box center [942, 272] width 227 height 505
click at [1015, 263] on div at bounding box center [942, 272] width 227 height 505
click at [918, 307] on div at bounding box center [942, 272] width 227 height 505
click at [951, 259] on div at bounding box center [942, 272] width 227 height 505
click at [869, 201] on div at bounding box center [942, 272] width 227 height 505
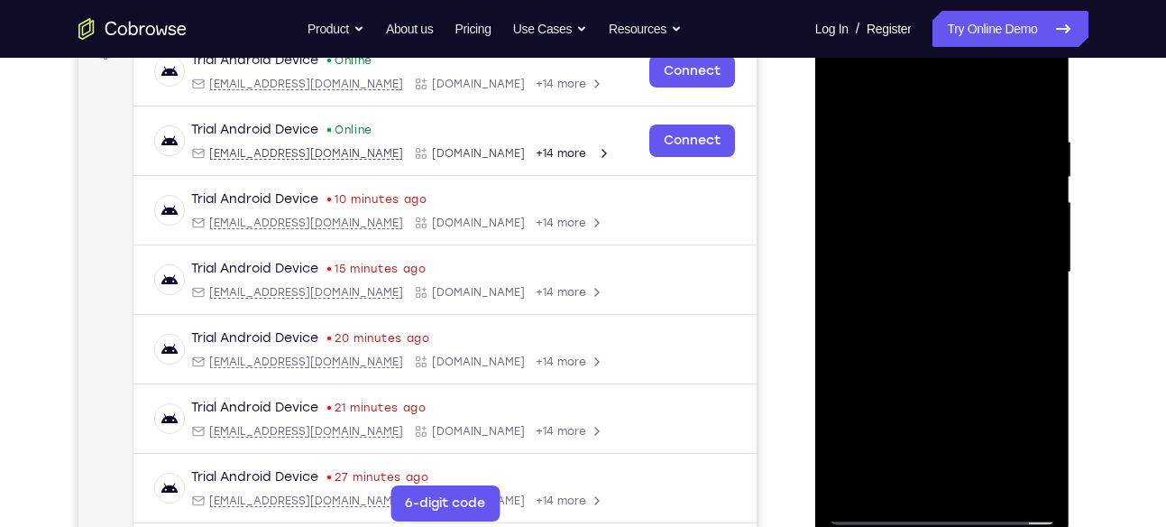
click at [911, 198] on div at bounding box center [942, 272] width 227 height 505
click at [980, 489] on div at bounding box center [942, 272] width 227 height 505
click at [950, 361] on div at bounding box center [942, 272] width 227 height 505
click at [992, 217] on div at bounding box center [942, 272] width 227 height 505
click at [931, 474] on div at bounding box center [942, 272] width 227 height 505
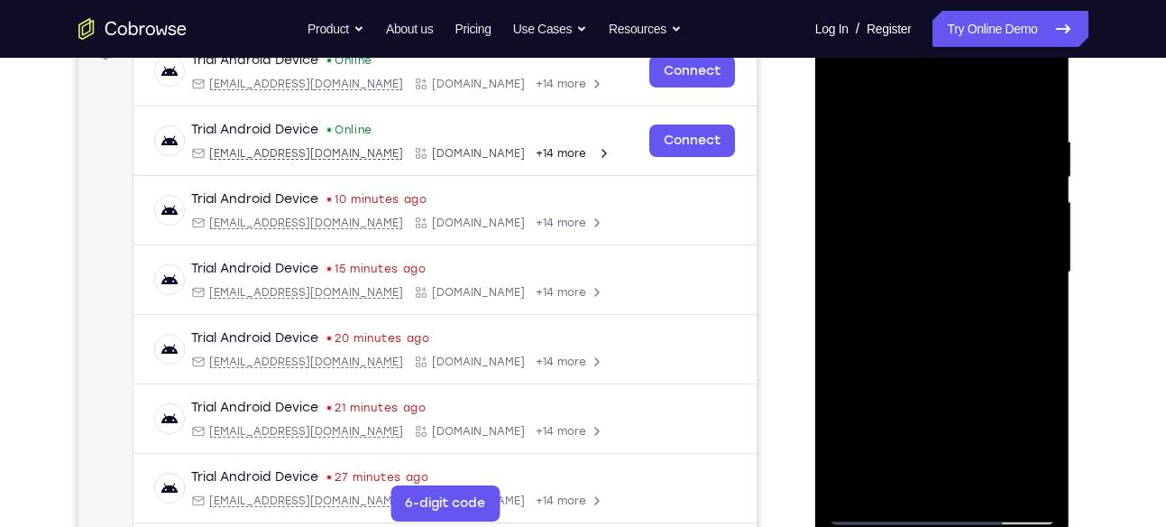
click at [1033, 451] on div at bounding box center [942, 272] width 227 height 505
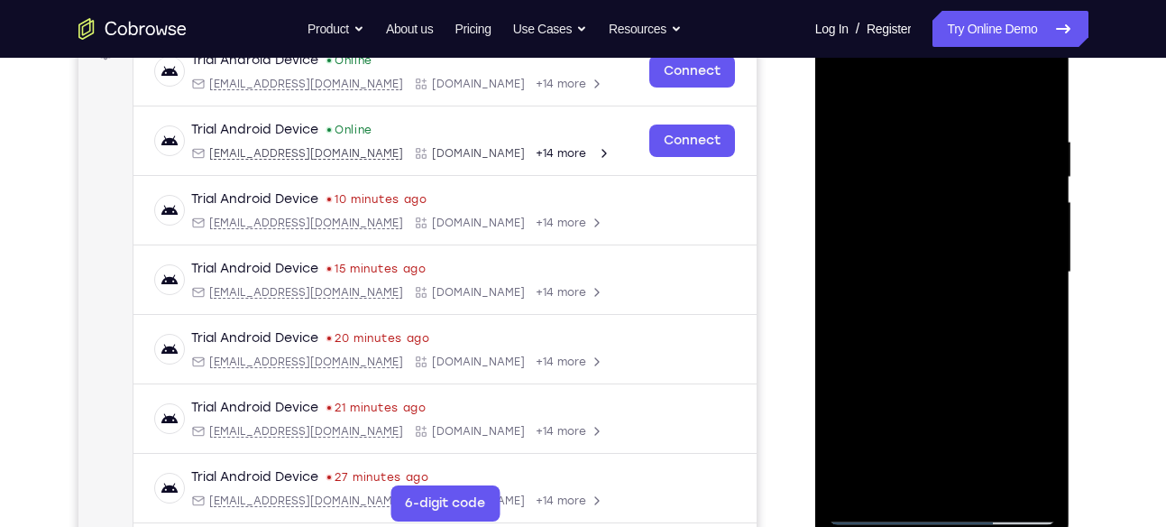
click at [1033, 451] on div at bounding box center [942, 272] width 227 height 505
click at [901, 482] on div at bounding box center [942, 272] width 227 height 505
drag, startPoint x: 1030, startPoint y: 344, endPoint x: 941, endPoint y: 354, distance: 89.9
click at [941, 354] on div at bounding box center [942, 272] width 227 height 505
click at [1025, 335] on div at bounding box center [942, 272] width 227 height 505
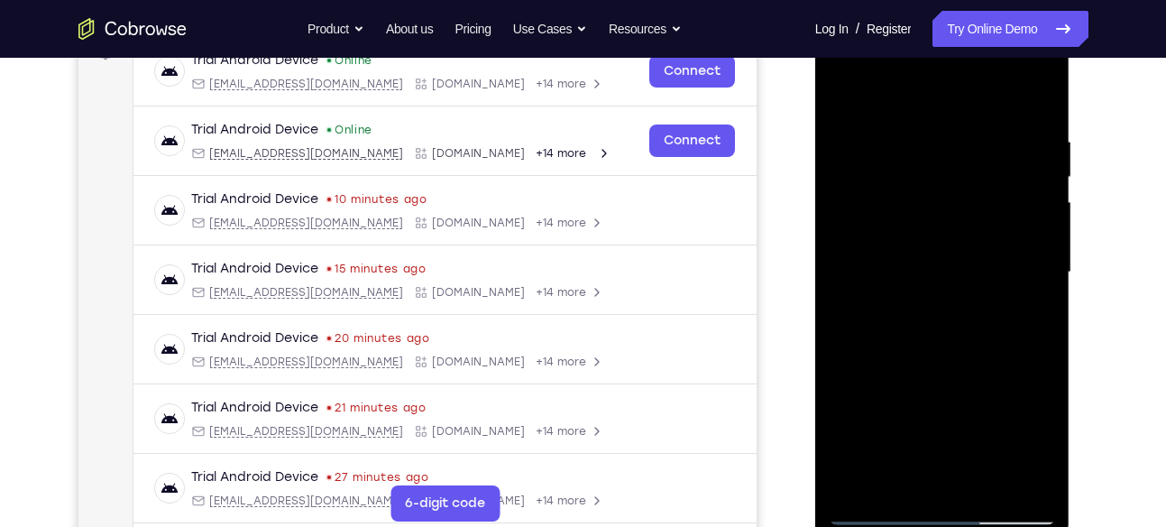
click at [846, 363] on div at bounding box center [942, 272] width 227 height 505
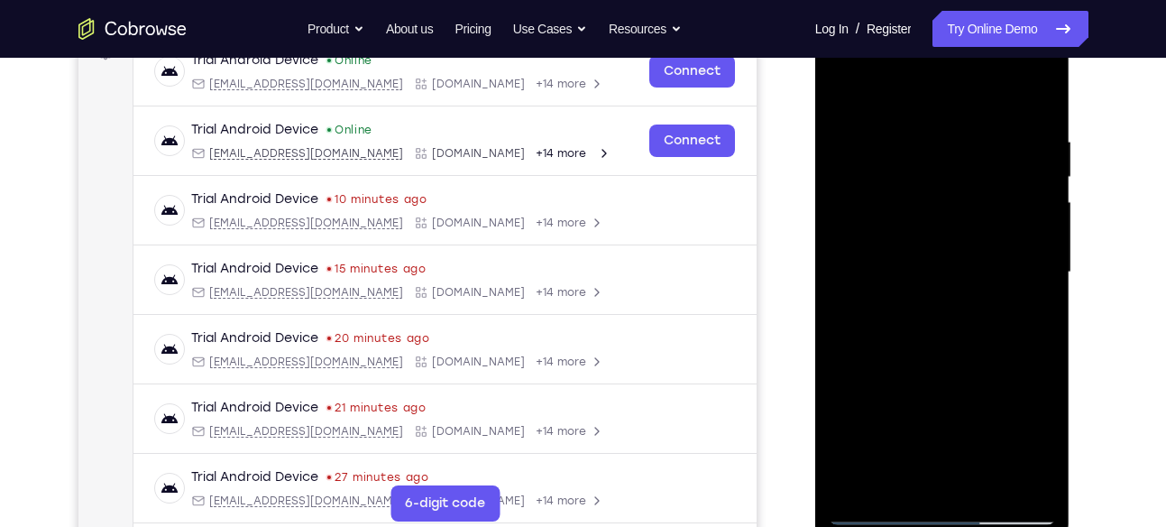
click at [846, 363] on div at bounding box center [942, 272] width 227 height 505
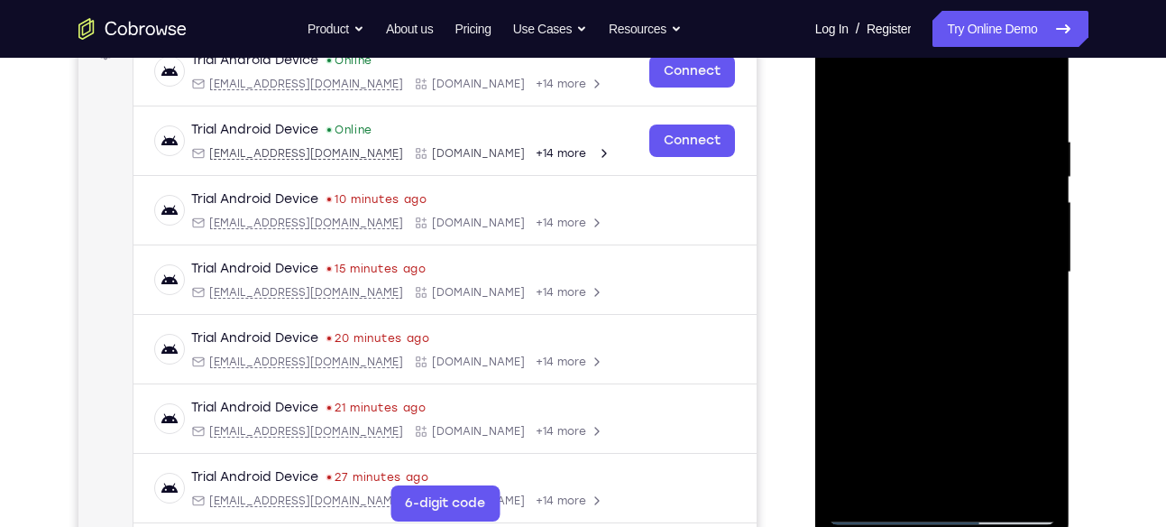
click at [846, 363] on div at bounding box center [942, 272] width 227 height 505
click at [846, 372] on div at bounding box center [942, 272] width 227 height 505
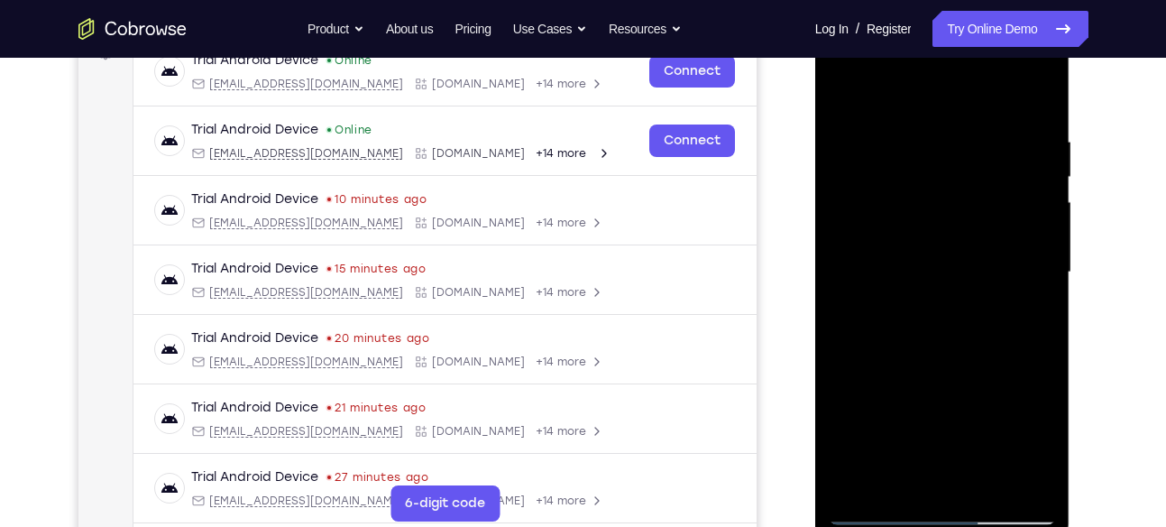
click at [846, 372] on div at bounding box center [942, 272] width 227 height 505
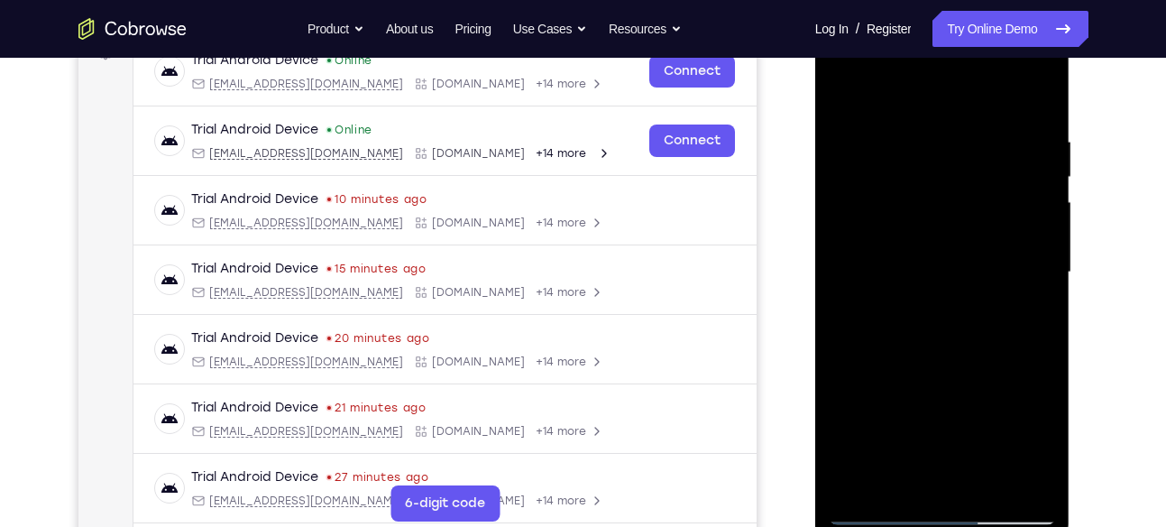
click at [846, 372] on div at bounding box center [942, 272] width 227 height 505
click at [932, 197] on div at bounding box center [942, 272] width 227 height 505
click at [1022, 362] on div at bounding box center [942, 272] width 227 height 505
click at [938, 245] on div at bounding box center [942, 272] width 227 height 505
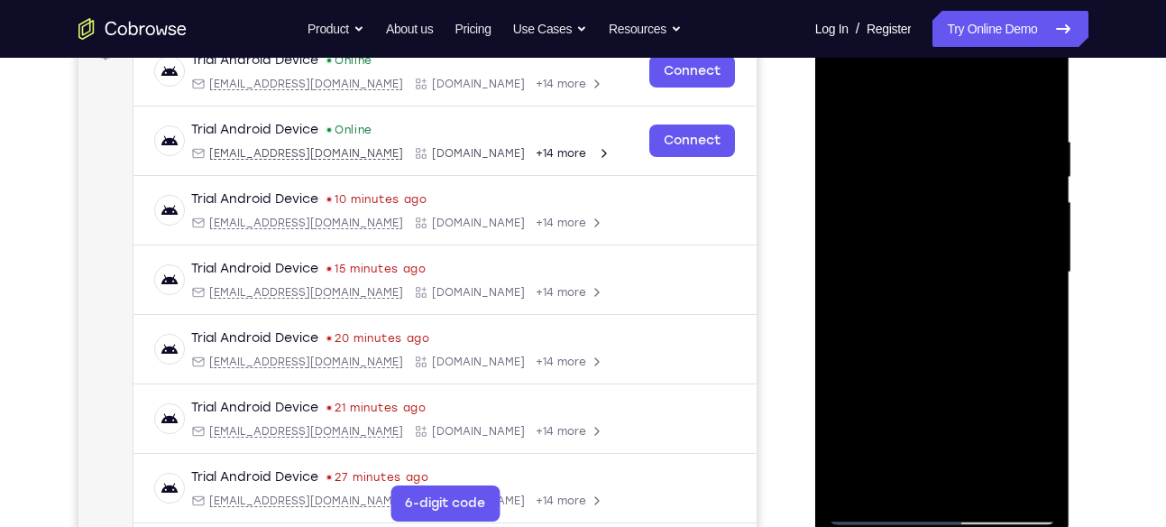
click at [952, 359] on div at bounding box center [942, 272] width 227 height 505
click at [1024, 348] on div at bounding box center [942, 272] width 227 height 505
drag, startPoint x: 1024, startPoint y: 216, endPoint x: 1034, endPoint y: 135, distance: 81.8
click at [1034, 135] on div at bounding box center [942, 272] width 227 height 505
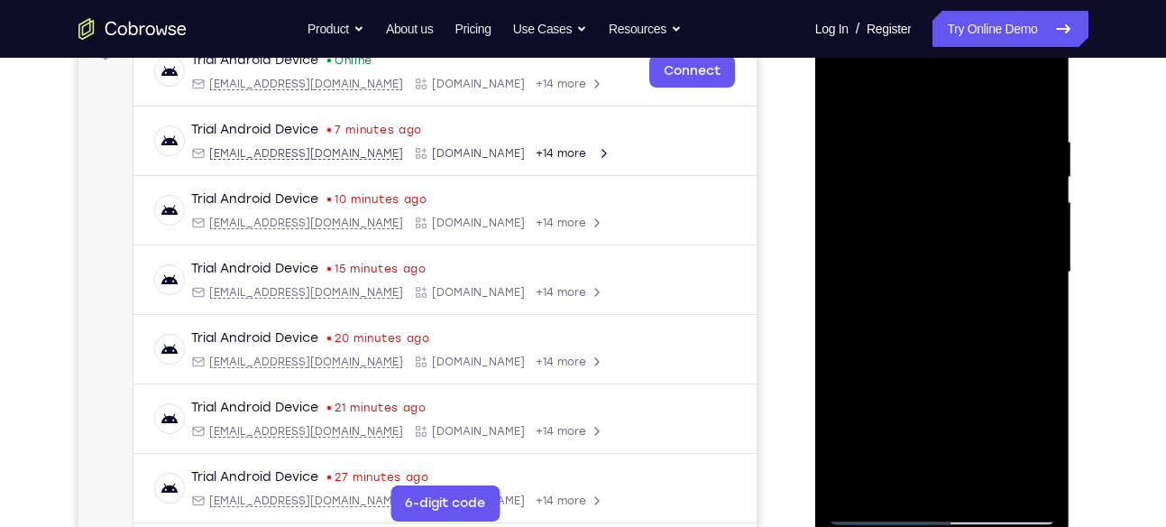
drag, startPoint x: 1018, startPoint y: 161, endPoint x: 1004, endPoint y: 197, distance: 38.0
click at [1004, 197] on div at bounding box center [942, 272] width 227 height 505
drag, startPoint x: 1004, startPoint y: 197, endPoint x: 993, endPoint y: 244, distance: 49.0
click at [993, 244] on div at bounding box center [942, 272] width 227 height 505
click at [957, 205] on div at bounding box center [942, 272] width 227 height 505
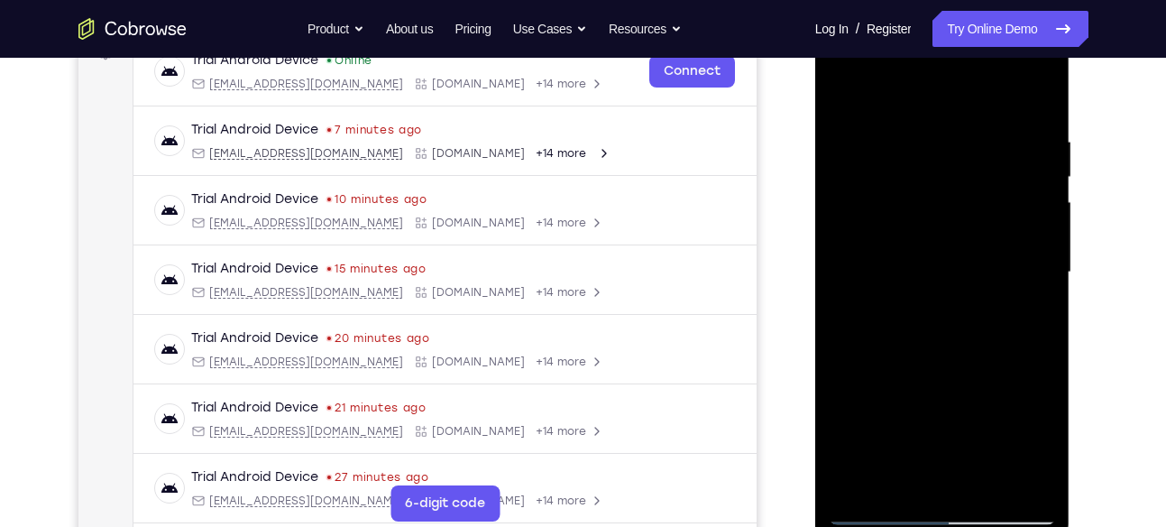
click at [957, 205] on div at bounding box center [942, 272] width 227 height 505
click at [951, 204] on div at bounding box center [942, 272] width 227 height 505
drag, startPoint x: 994, startPoint y: 252, endPoint x: 1006, endPoint y: 172, distance: 80.2
click at [1006, 172] on div at bounding box center [942, 272] width 227 height 505
click at [916, 473] on div at bounding box center [942, 272] width 227 height 505
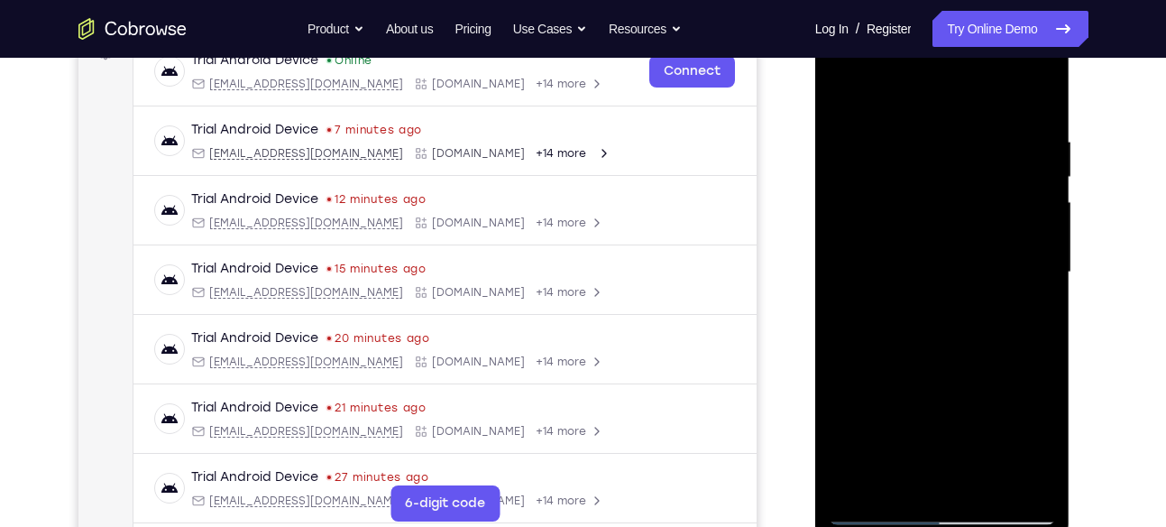
click at [1031, 458] on div at bounding box center [942, 272] width 227 height 505
drag, startPoint x: 996, startPoint y: 209, endPoint x: 977, endPoint y: 306, distance: 98.3
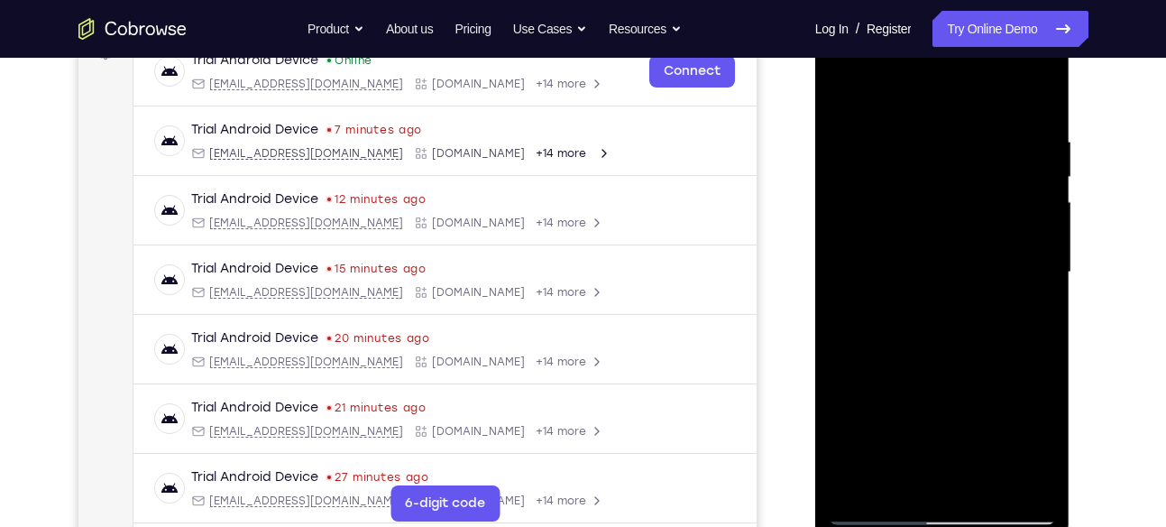
click at [977, 306] on div at bounding box center [942, 272] width 227 height 505
click at [951, 164] on div at bounding box center [942, 272] width 227 height 505
click at [956, 234] on div at bounding box center [942, 272] width 227 height 505
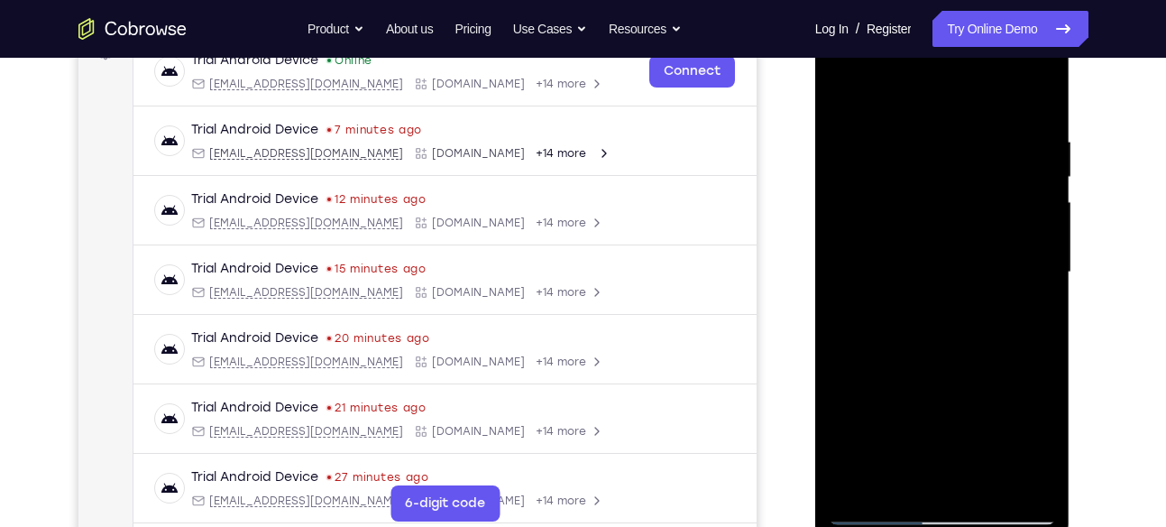
click at [912, 475] on div at bounding box center [942, 272] width 227 height 505
click at [1036, 447] on div at bounding box center [942, 272] width 227 height 505
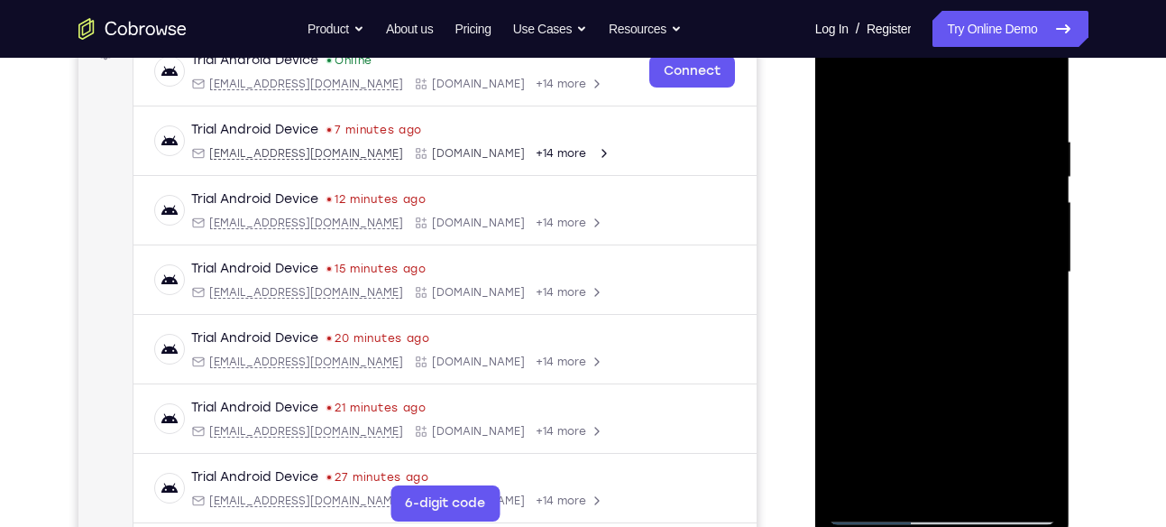
click at [1036, 447] on div at bounding box center [942, 272] width 227 height 505
click at [924, 314] on div at bounding box center [942, 272] width 227 height 505
click at [932, 243] on div at bounding box center [942, 272] width 227 height 505
click at [931, 402] on div at bounding box center [942, 272] width 227 height 505
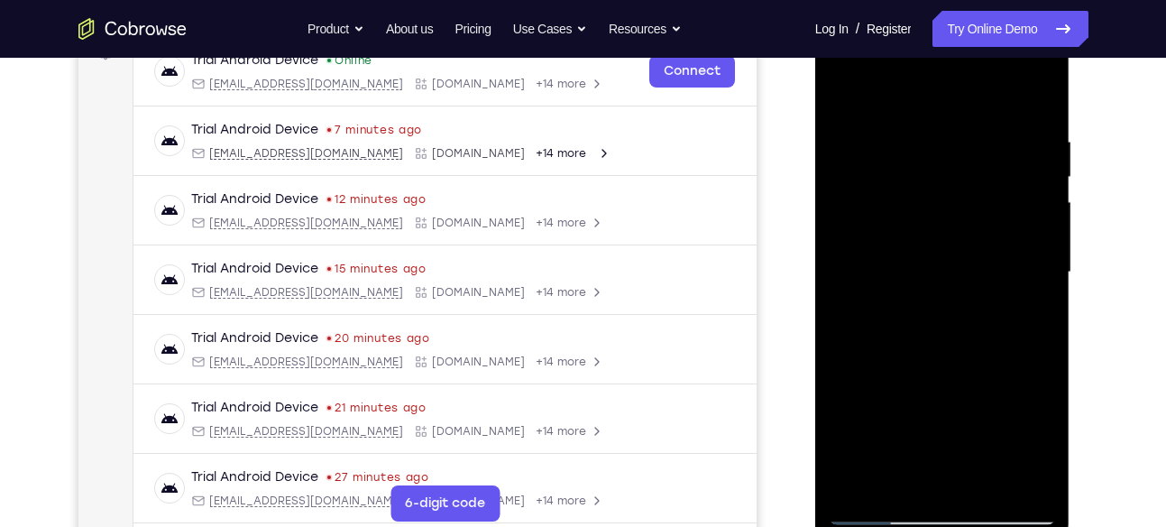
click at [931, 402] on div at bounding box center [942, 272] width 227 height 505
click at [977, 269] on div at bounding box center [942, 272] width 227 height 505
click at [1024, 255] on div at bounding box center [942, 272] width 227 height 505
click at [1024, 228] on div at bounding box center [942, 272] width 227 height 505
drag, startPoint x: 1018, startPoint y: 221, endPoint x: 1025, endPoint y: 174, distance: 47.4
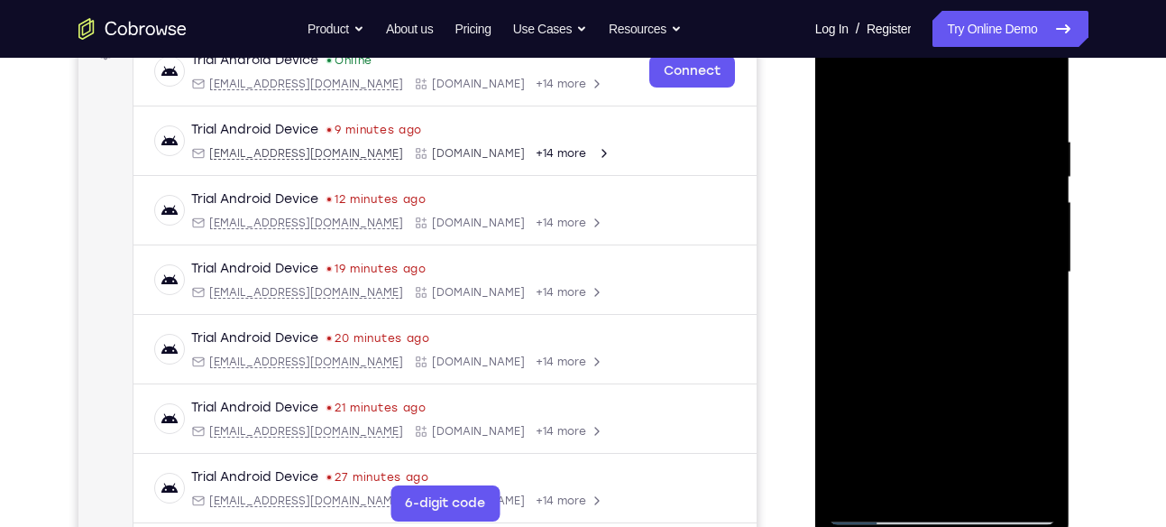
click at [1025, 174] on div at bounding box center [942, 272] width 227 height 505
click at [903, 479] on div at bounding box center [942, 272] width 227 height 505
click at [853, 378] on div at bounding box center [942, 272] width 227 height 505
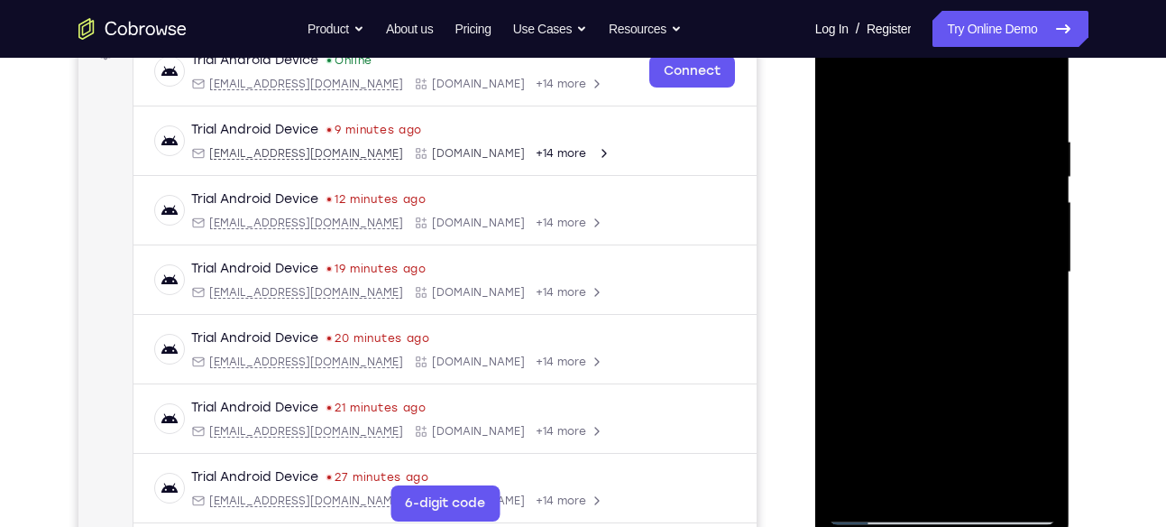
click at [853, 378] on div at bounding box center [942, 272] width 227 height 505
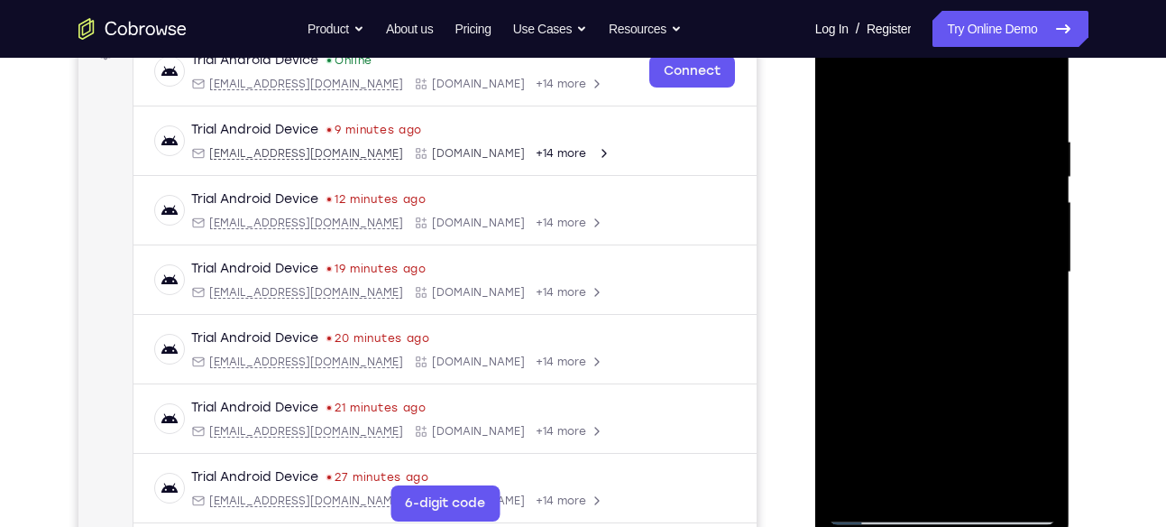
click at [960, 300] on div at bounding box center [942, 272] width 227 height 505
click at [845, 377] on div at bounding box center [942, 272] width 227 height 505
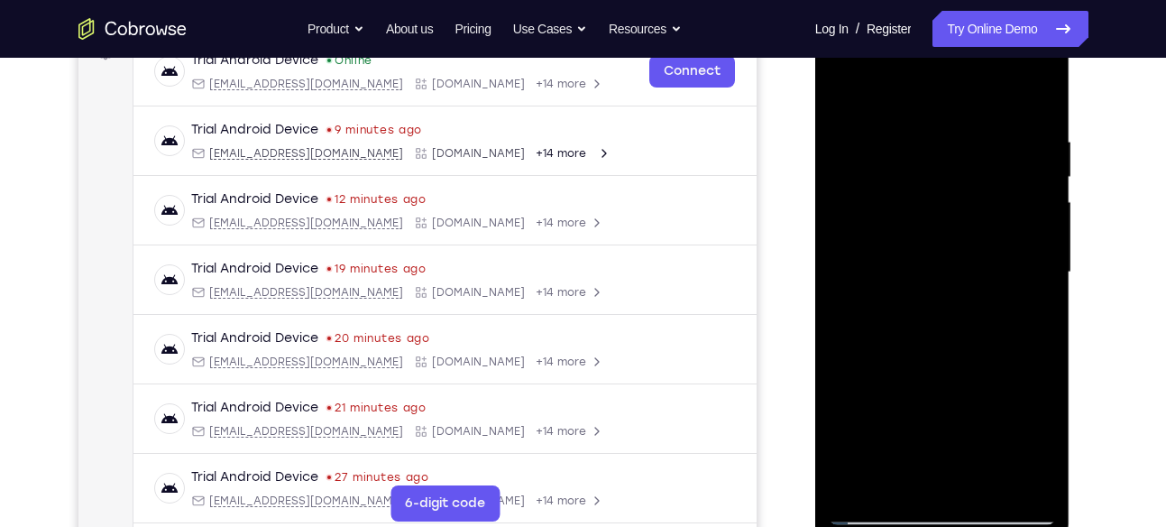
click at [845, 377] on div at bounding box center [942, 272] width 227 height 505
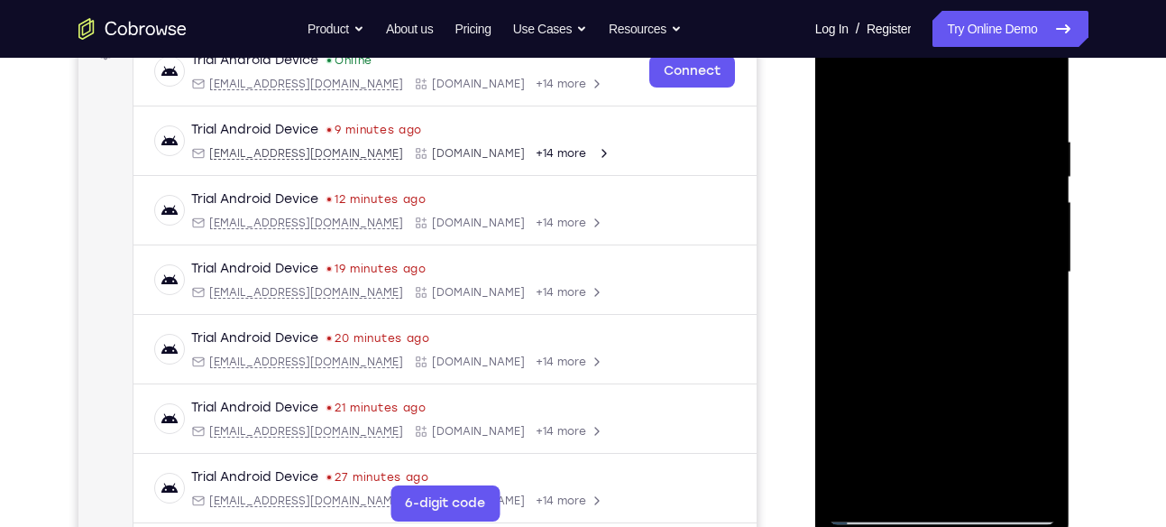
click at [1048, 414] on div at bounding box center [942, 272] width 227 height 505
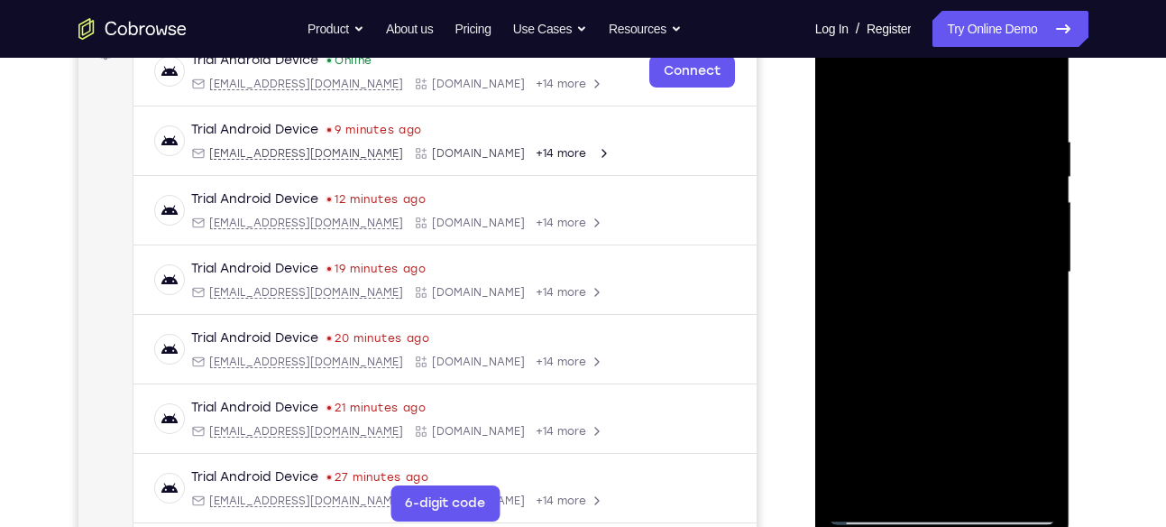
click at [1048, 414] on div at bounding box center [942, 272] width 227 height 505
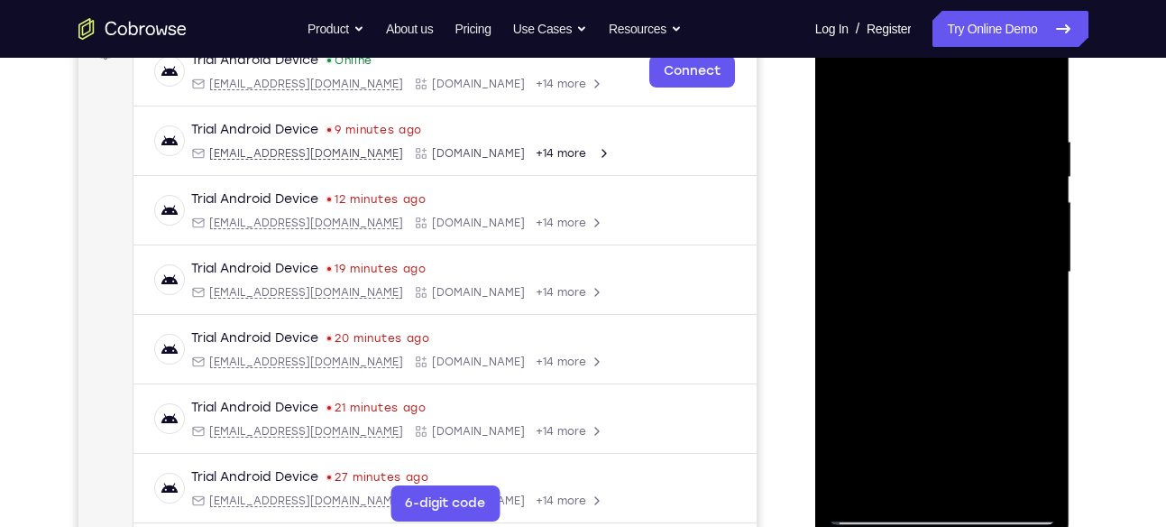
click at [952, 245] on div at bounding box center [942, 272] width 227 height 505
click at [982, 402] on div at bounding box center [942, 272] width 227 height 505
click at [1024, 394] on div at bounding box center [942, 272] width 227 height 505
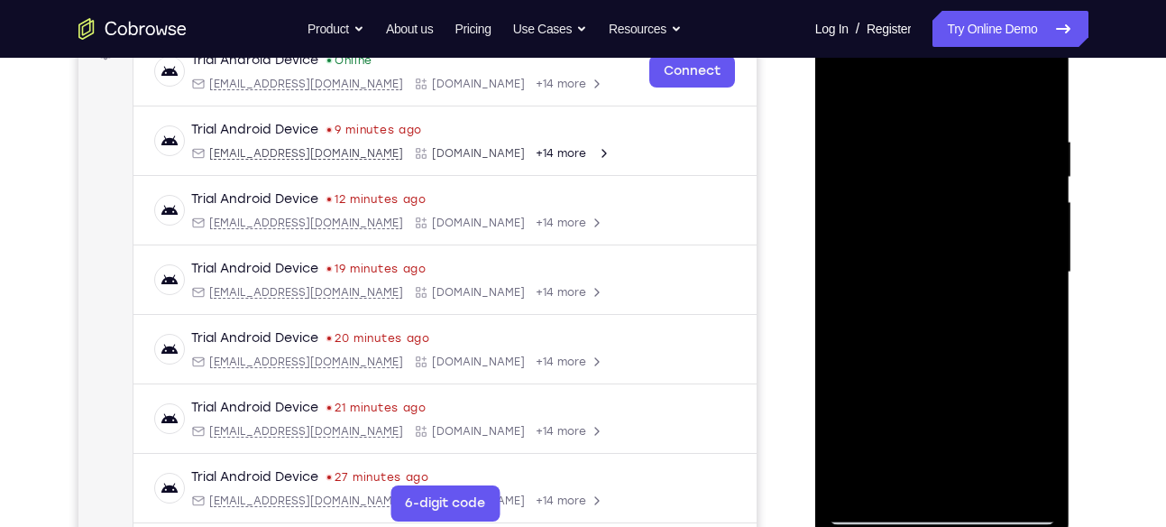
click at [957, 187] on div at bounding box center [942, 272] width 227 height 505
click at [971, 353] on div at bounding box center [942, 272] width 227 height 505
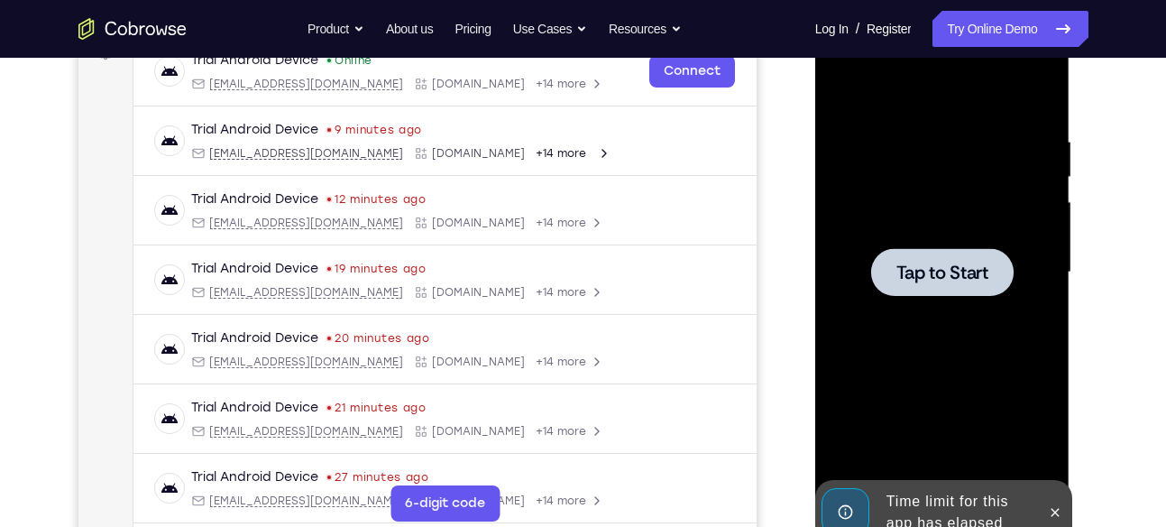
click at [938, 482] on div "Online web based iOS Simulators and Android Emulators. Run iPhone, iPad, Mobile…" at bounding box center [943, 276] width 257 height 541
